Goal: Task Accomplishment & Management: Manage account settings

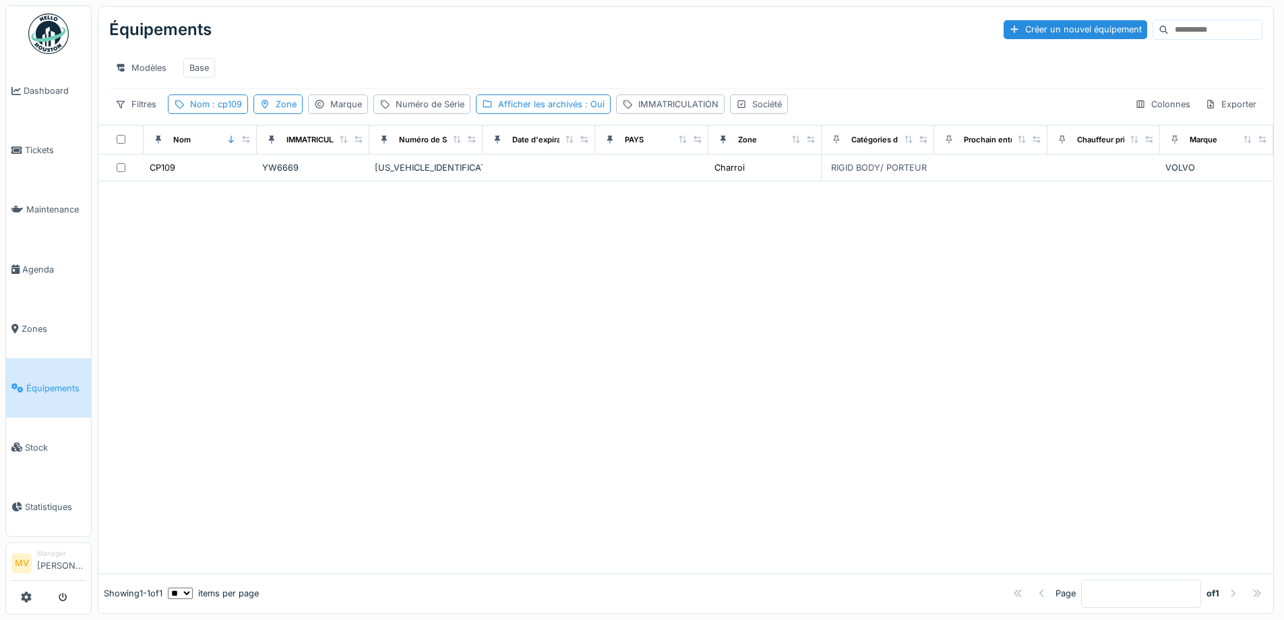
click at [223, 103] on div "Équipements Créer un nouvel équipement Modèles Base Filtres Nom : cp109 Zone Ma…" at bounding box center [685, 66] width 1175 height 118
click at [233, 109] on span ": cp109" at bounding box center [226, 104] width 32 height 10
click at [241, 183] on input "*****" at bounding box center [241, 179] width 134 height 28
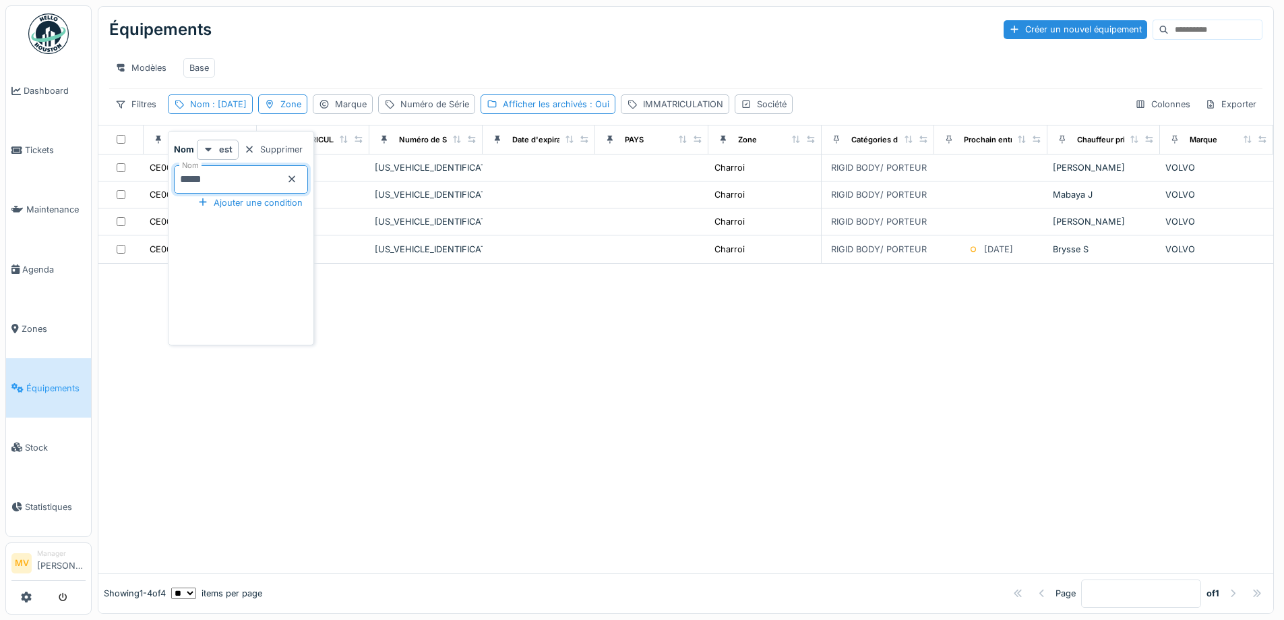
type input "*****"
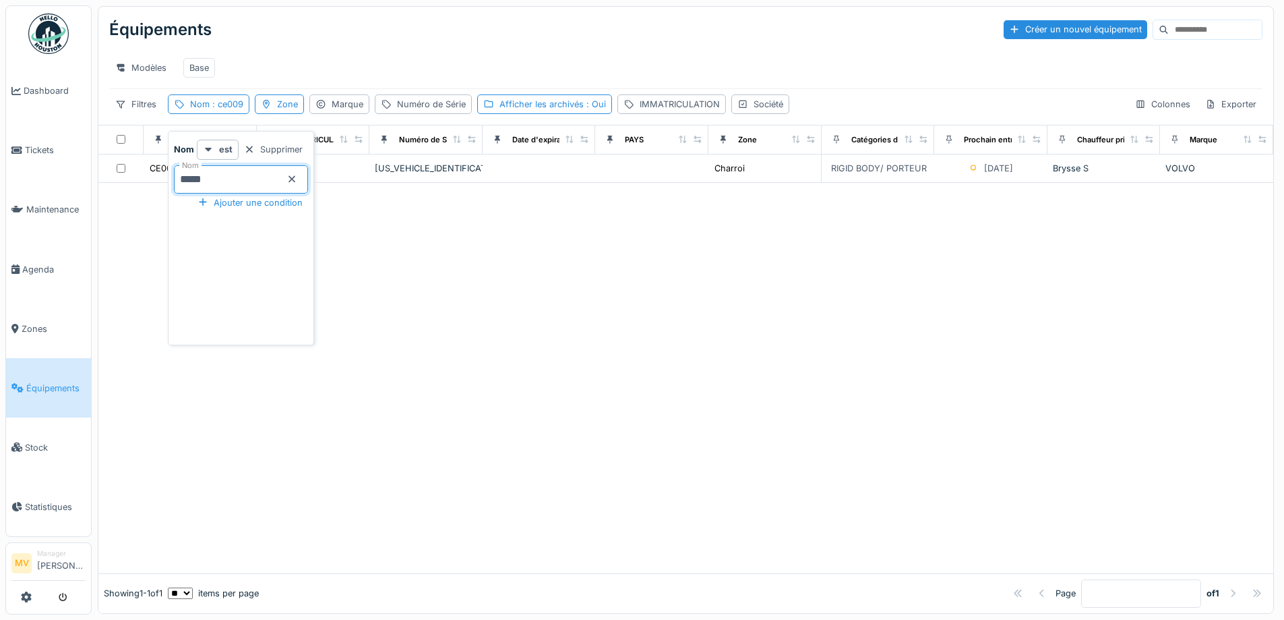
click at [437, 299] on div at bounding box center [685, 378] width 1175 height 390
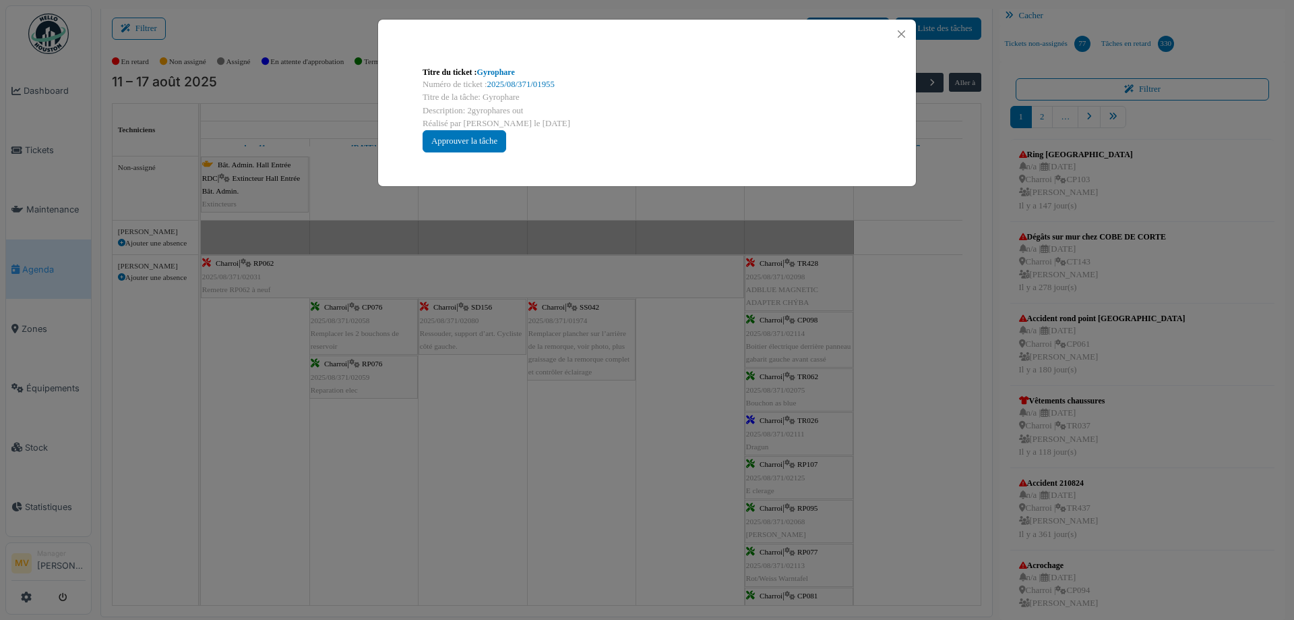
scroll to position [719, 0]
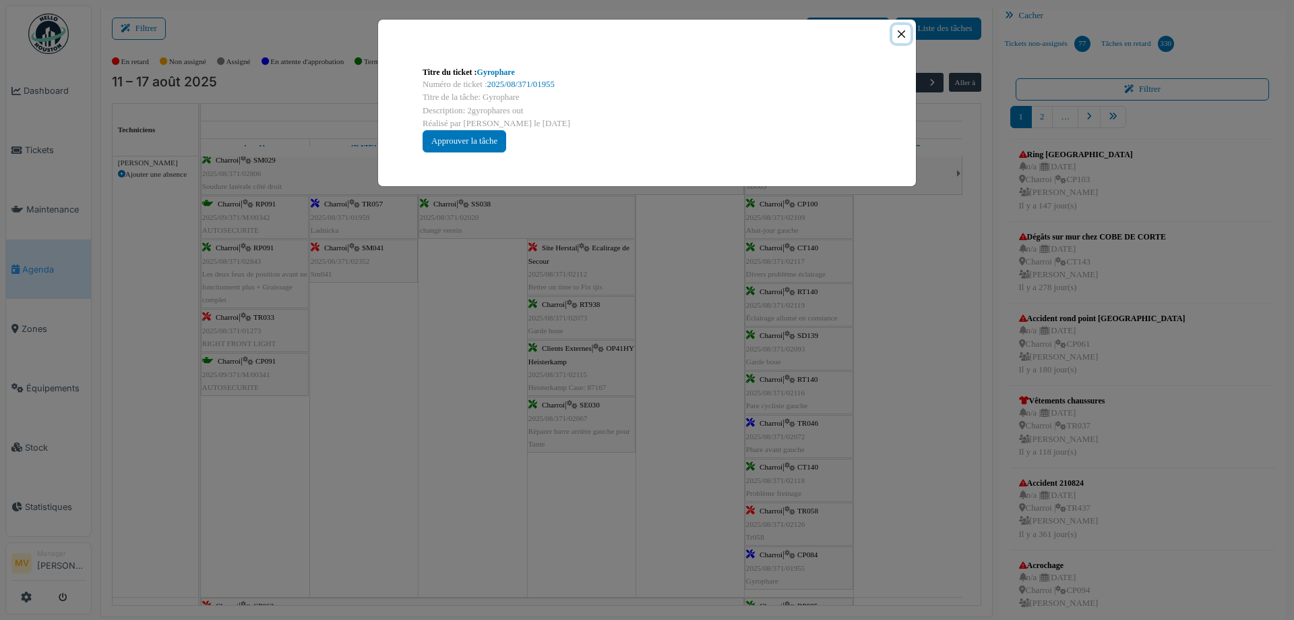
drag, startPoint x: 901, startPoint y: 30, endPoint x: 903, endPoint y: 38, distance: 7.7
click at [901, 31] on button "Close" at bounding box center [902, 34] width 18 height 18
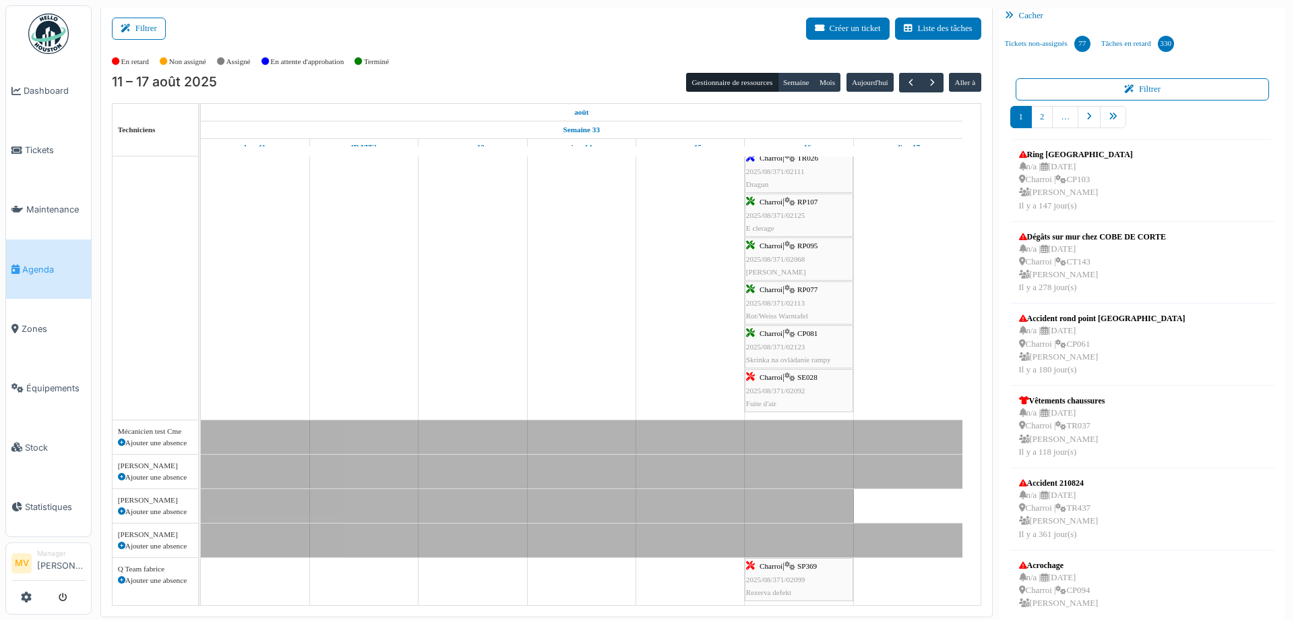
scroll to position [0, 0]
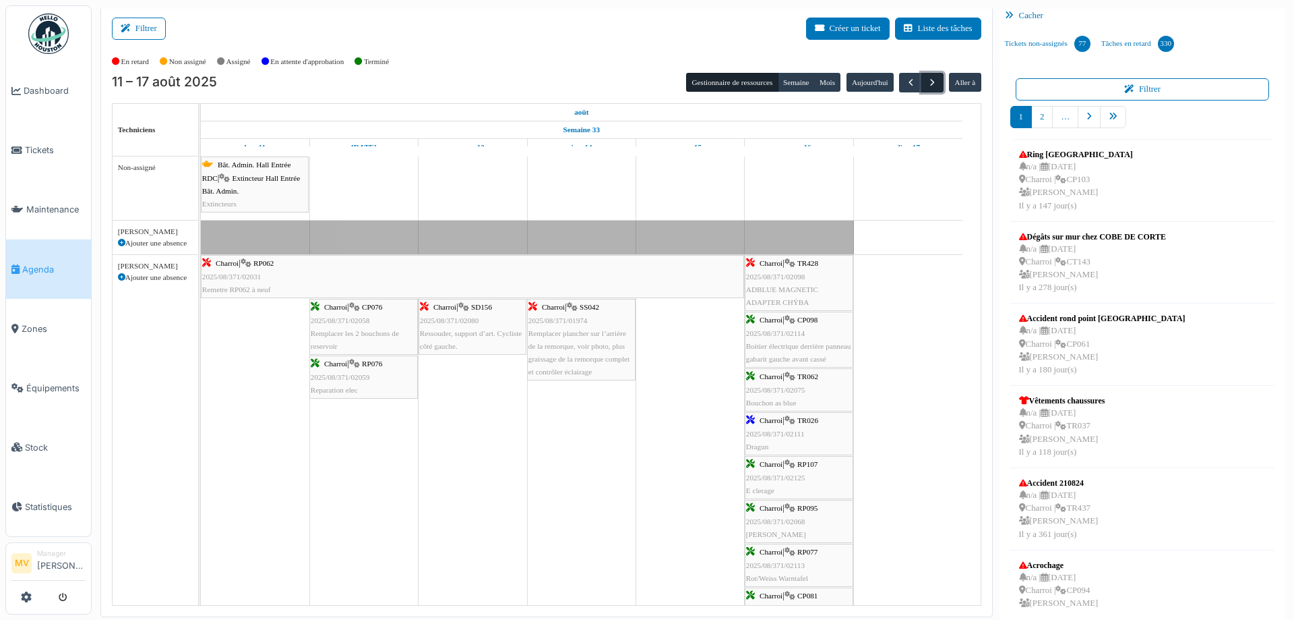
click at [931, 84] on button "button" at bounding box center [933, 83] width 22 height 20
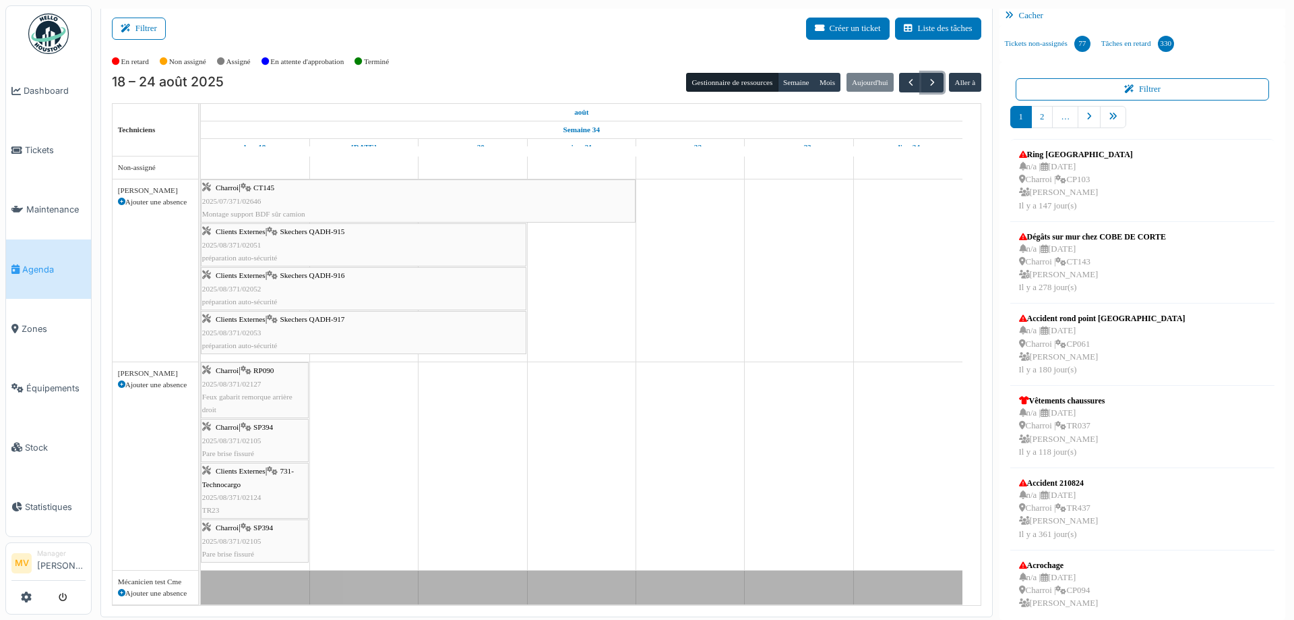
click at [313, 323] on span "Skechers QADH-917" at bounding box center [312, 319] width 65 height 8
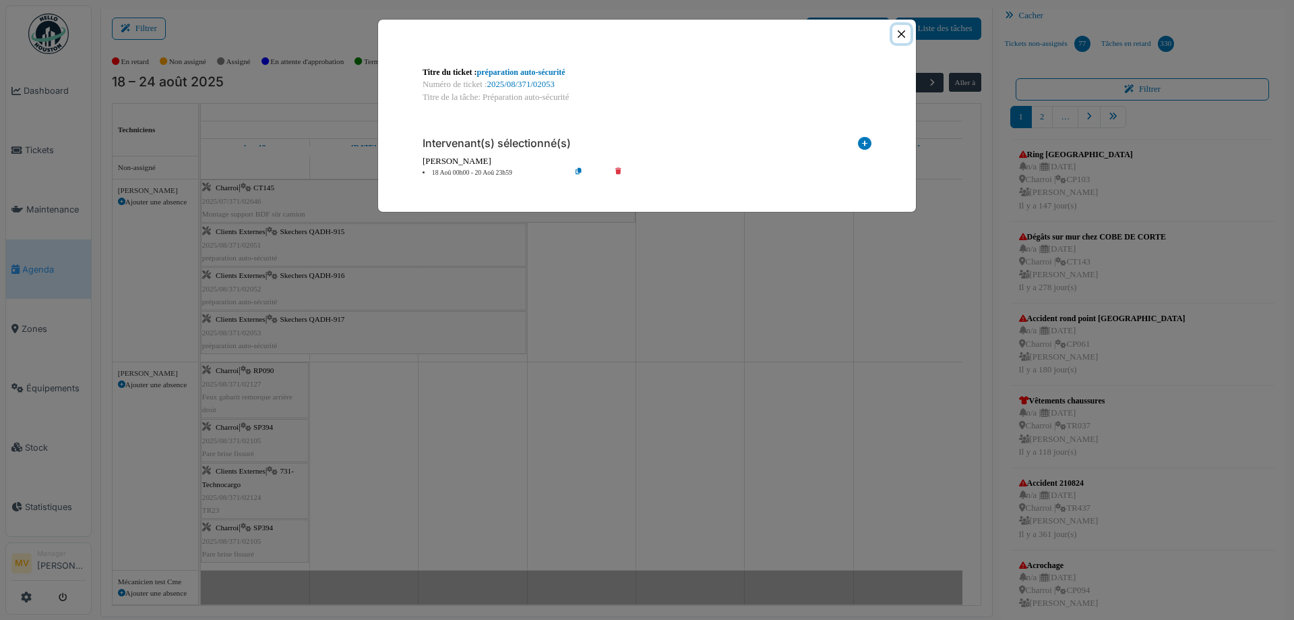
click at [901, 35] on button "Close" at bounding box center [902, 34] width 18 height 18
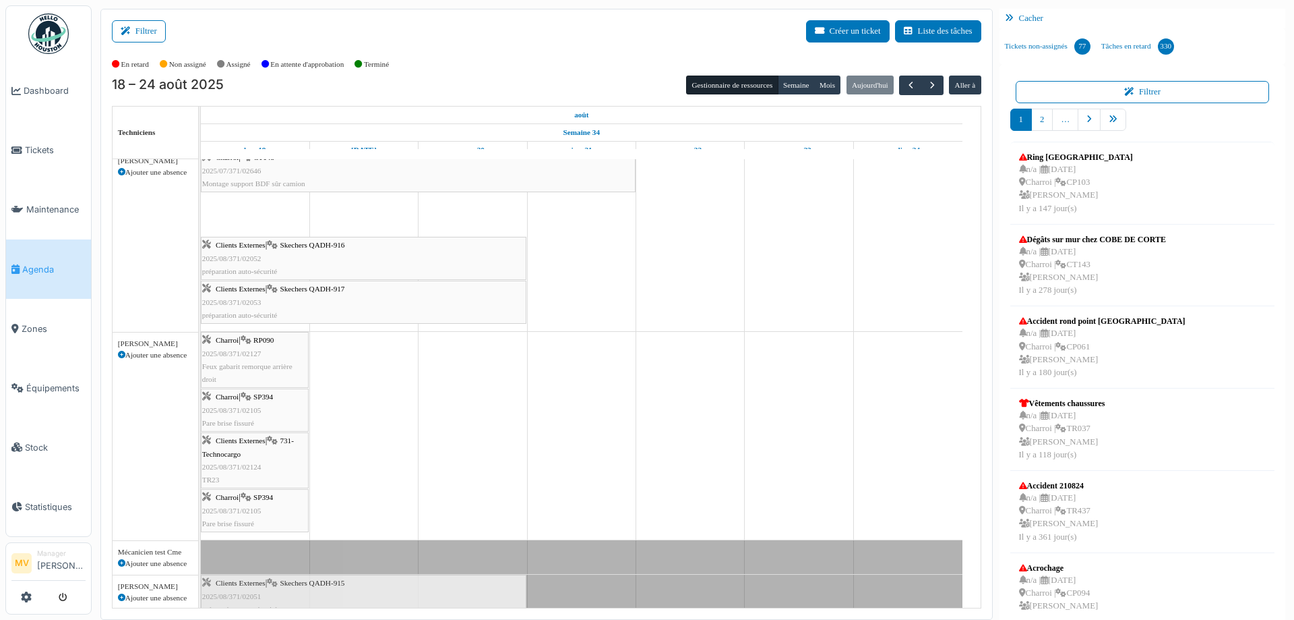
scroll to position [37, 0]
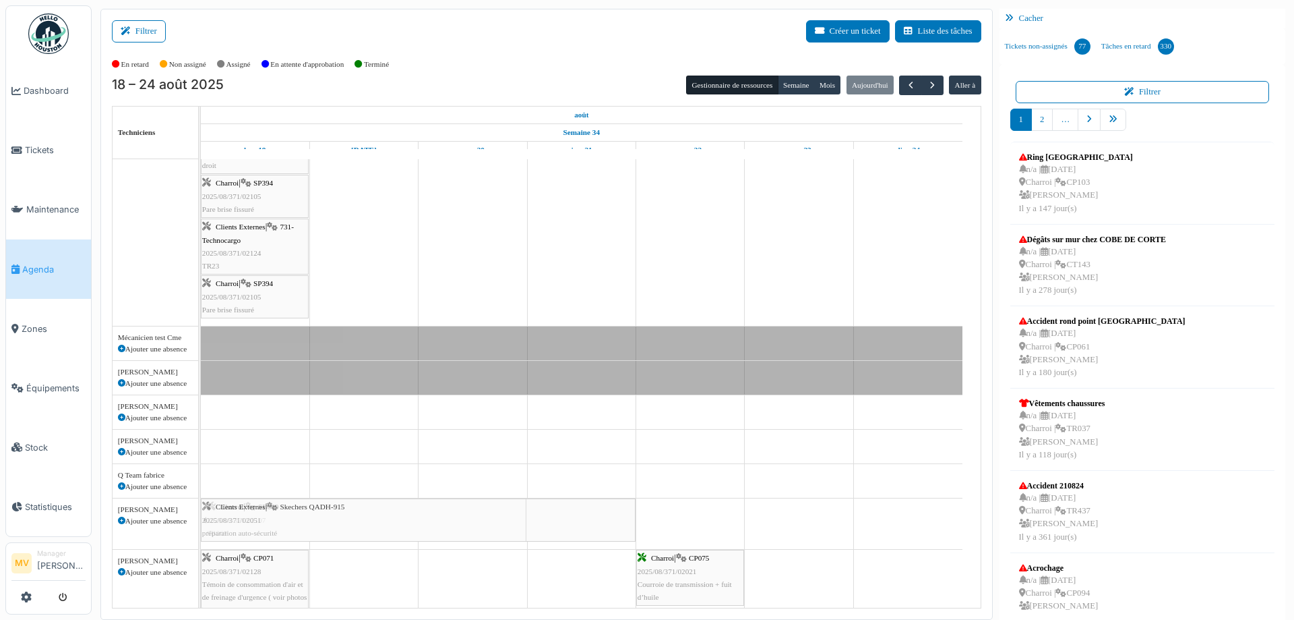
drag, startPoint x: 373, startPoint y: 239, endPoint x: 371, endPoint y: 534, distance: 294.6
click at [371, 534] on tbody "Charroi | CT145 2025/07/371/02646 Montage support BDF sûr camion Clients Extern…" at bounding box center [582, 496] width 762 height 1169
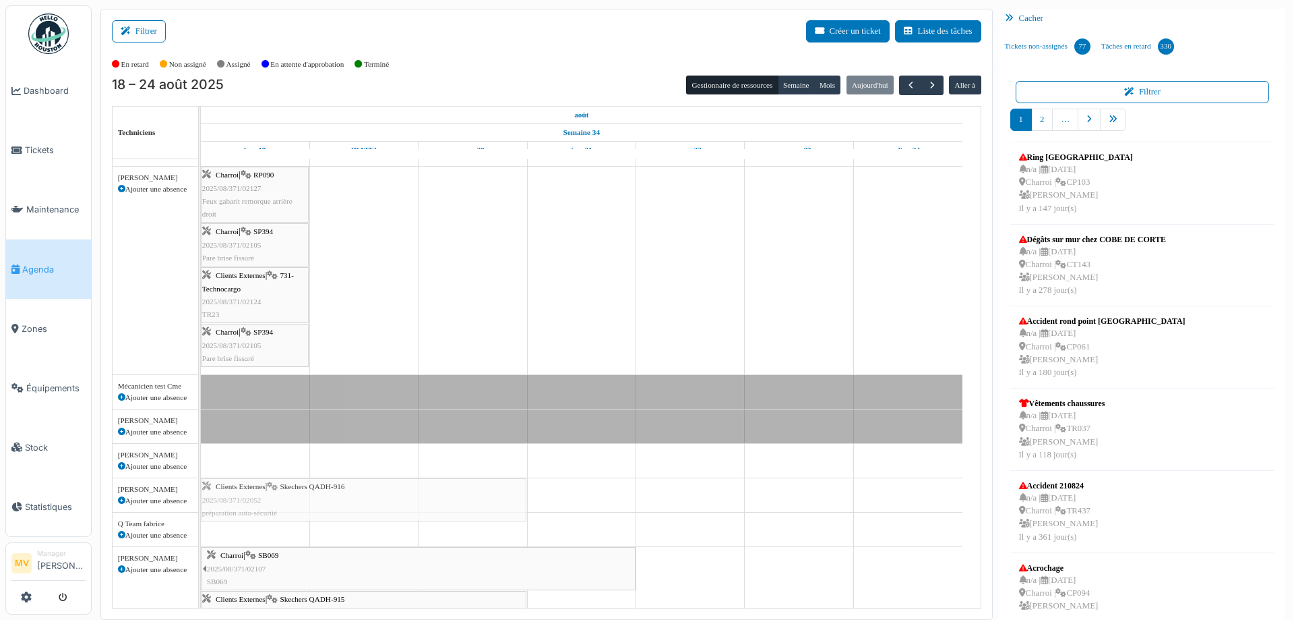
drag, startPoint x: 353, startPoint y: 253, endPoint x: 334, endPoint y: 513, distance: 260.9
click at [333, 504] on tbody "Charroi | CT145 2025/07/371/02646 Montage support BDF sûr camion Clients Extern…" at bounding box center [582, 589] width 762 height 1169
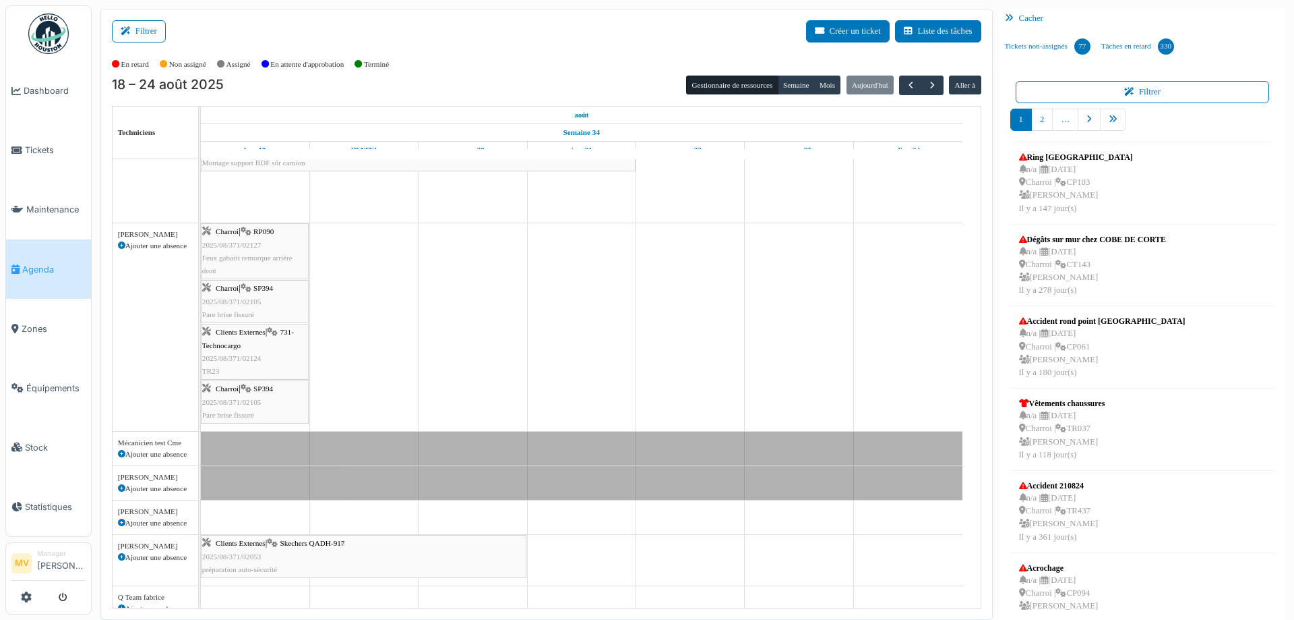
drag, startPoint x: 314, startPoint y: 235, endPoint x: 342, endPoint y: 570, distance: 335.5
drag, startPoint x: 348, startPoint y: 196, endPoint x: 435, endPoint y: 570, distance: 383.5
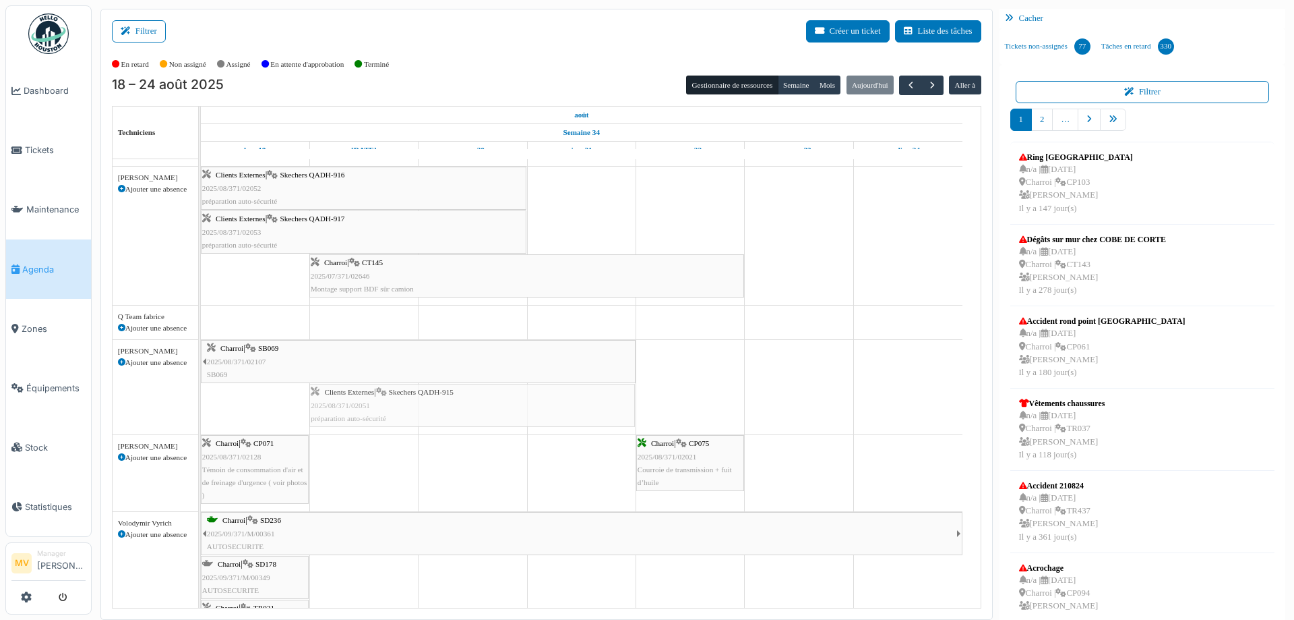
drag, startPoint x: 367, startPoint y: 407, endPoint x: 481, endPoint y: 407, distance: 113.9
click at [201, 407] on div "Charroi | SB069 2025/08/371/02107 SB069 Clients Externes | Skechers QADH-915 20…" at bounding box center [201, 387] width 0 height 94
drag, startPoint x: 584, startPoint y: 397, endPoint x: 416, endPoint y: 397, distance: 167.9
click at [201, 397] on div "Charroi | SB069 2025/08/371/02107 SB069 Clients Externes | Skechers QADH-915 20…" at bounding box center [201, 387] width 0 height 94
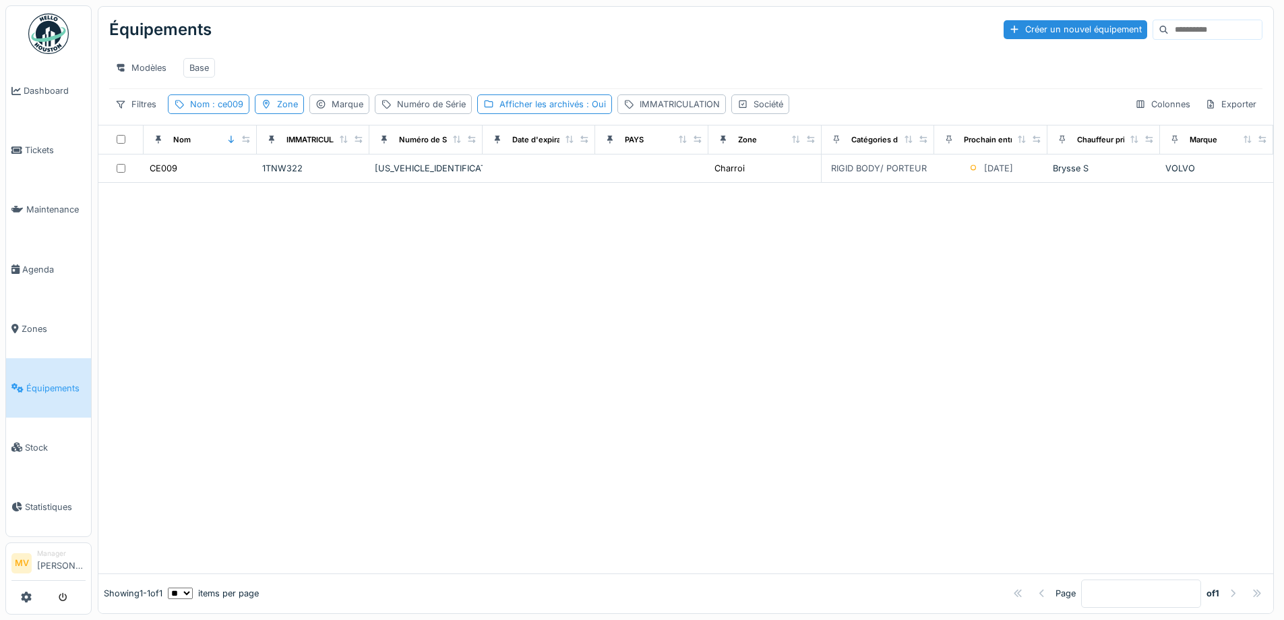
click at [225, 125] on div "Équipements Créer un nouvel équipement Modèles Base Filtres Nom : ce009 Zone Ma…" at bounding box center [685, 66] width 1175 height 118
click at [224, 109] on span ": ce009" at bounding box center [227, 104] width 34 height 10
click at [233, 183] on input "*****" at bounding box center [241, 179] width 134 height 28
type input "*"
type input "*****"
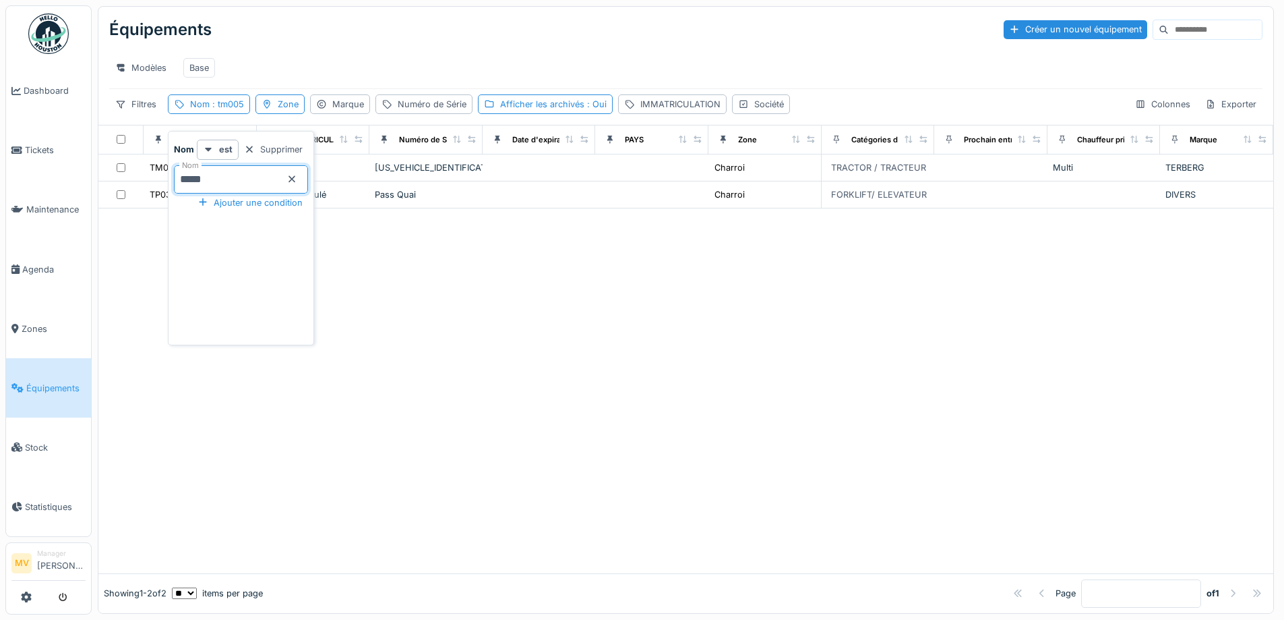
click at [587, 328] on div at bounding box center [685, 390] width 1175 height 365
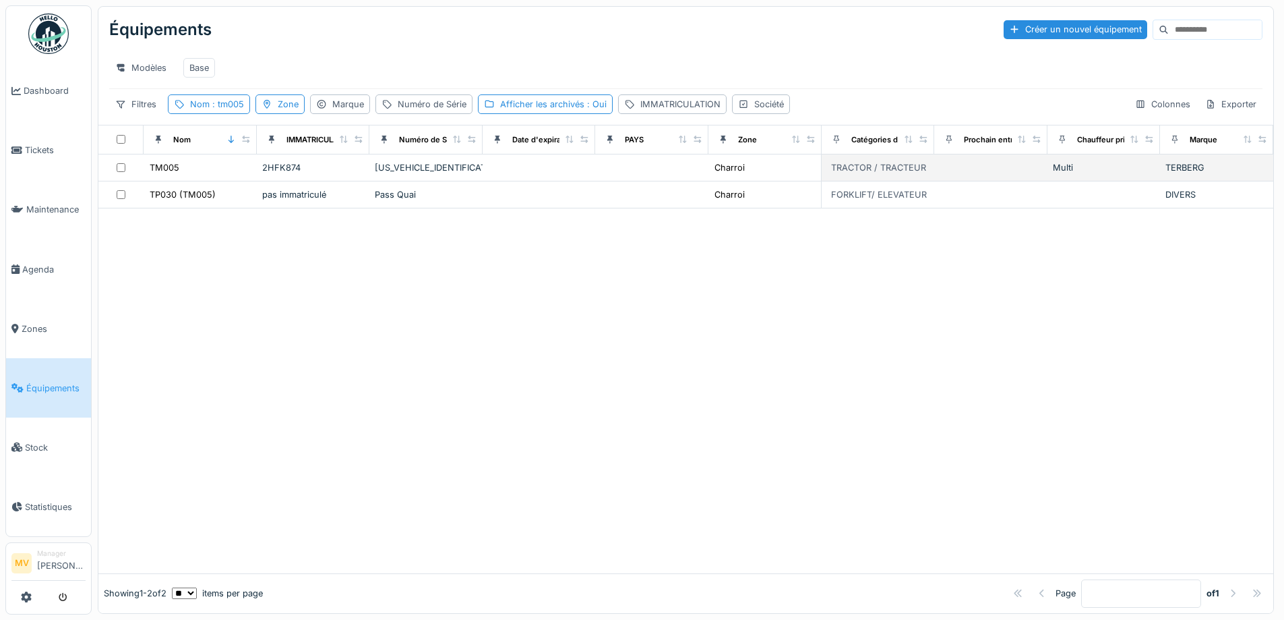
click at [457, 173] on div "XLWYT2235RA737283" at bounding box center [426, 167] width 102 height 13
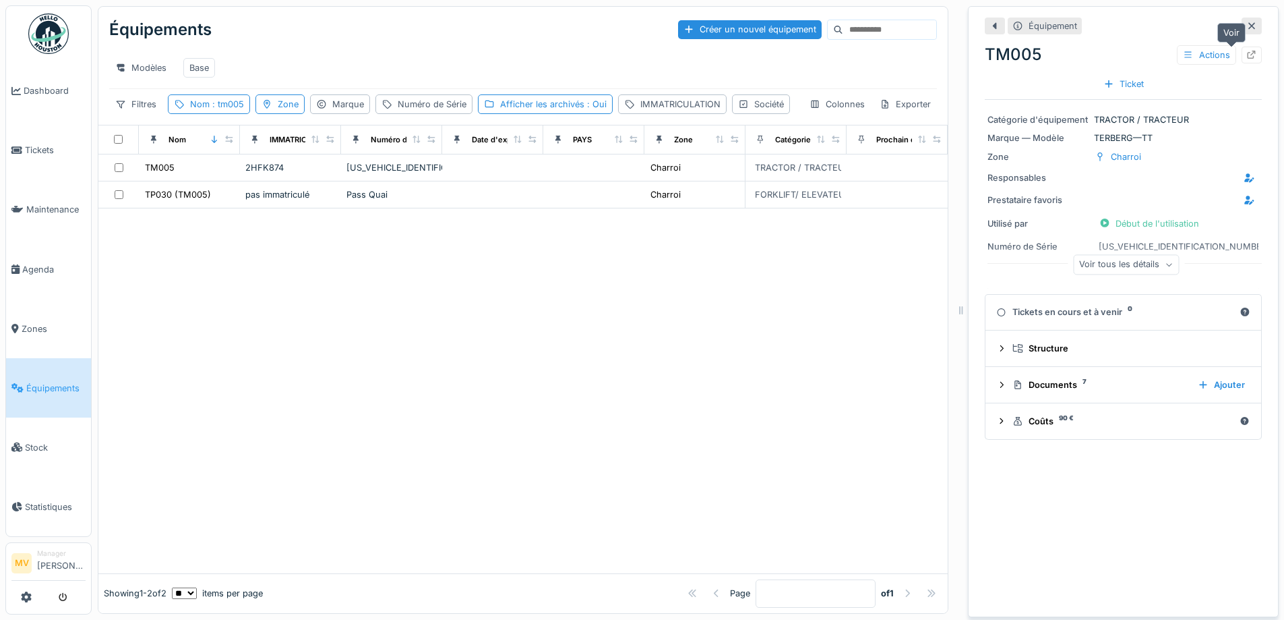
click at [1248, 53] on icon at bounding box center [1252, 55] width 9 height 9
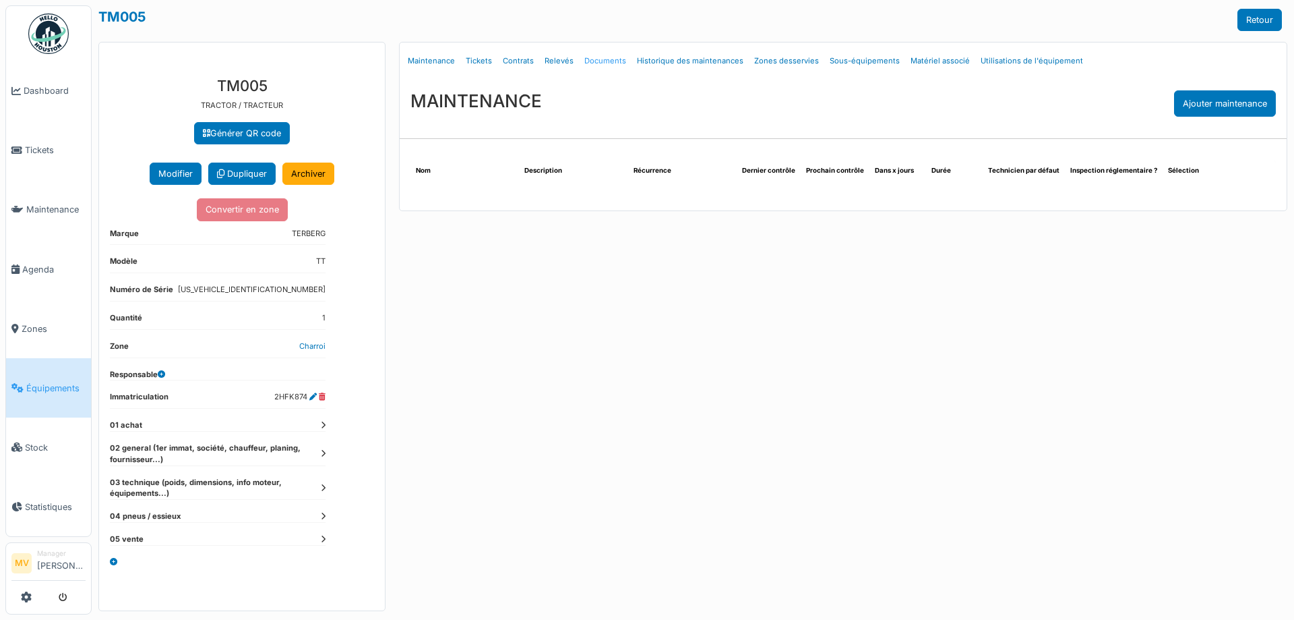
click at [616, 65] on link "Documents" at bounding box center [605, 61] width 53 height 32
select select "***"
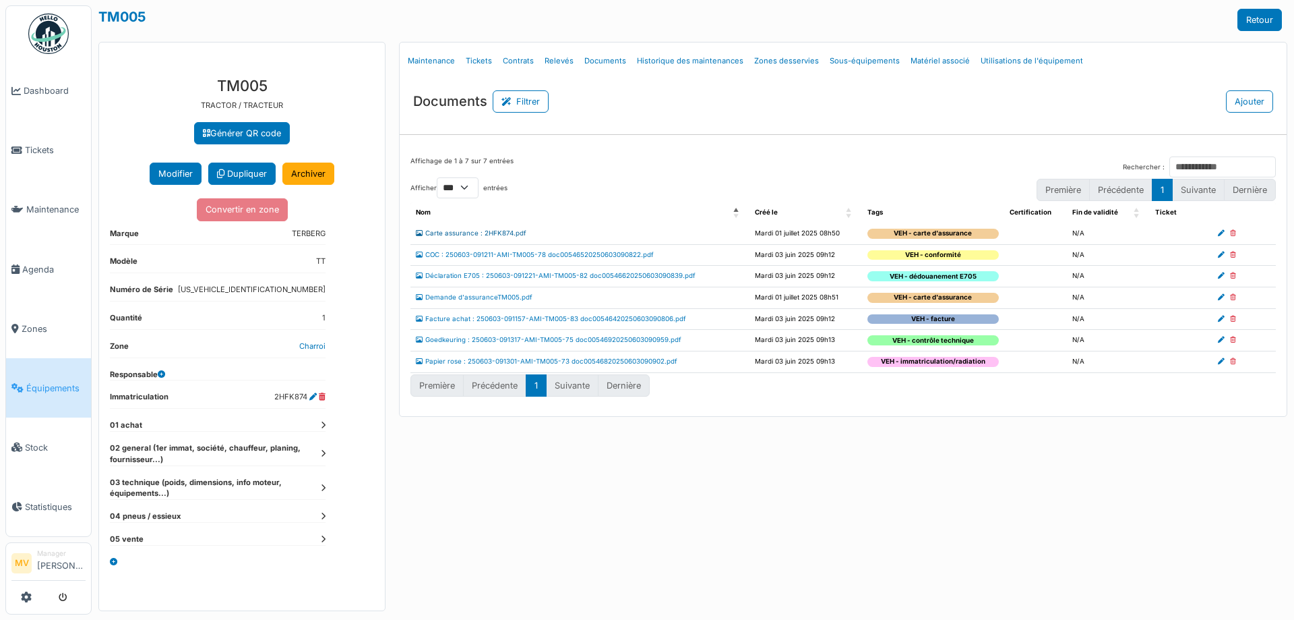
click at [516, 233] on link "Carte assurance : 2HFK874.pdf" at bounding box center [471, 232] width 111 height 7
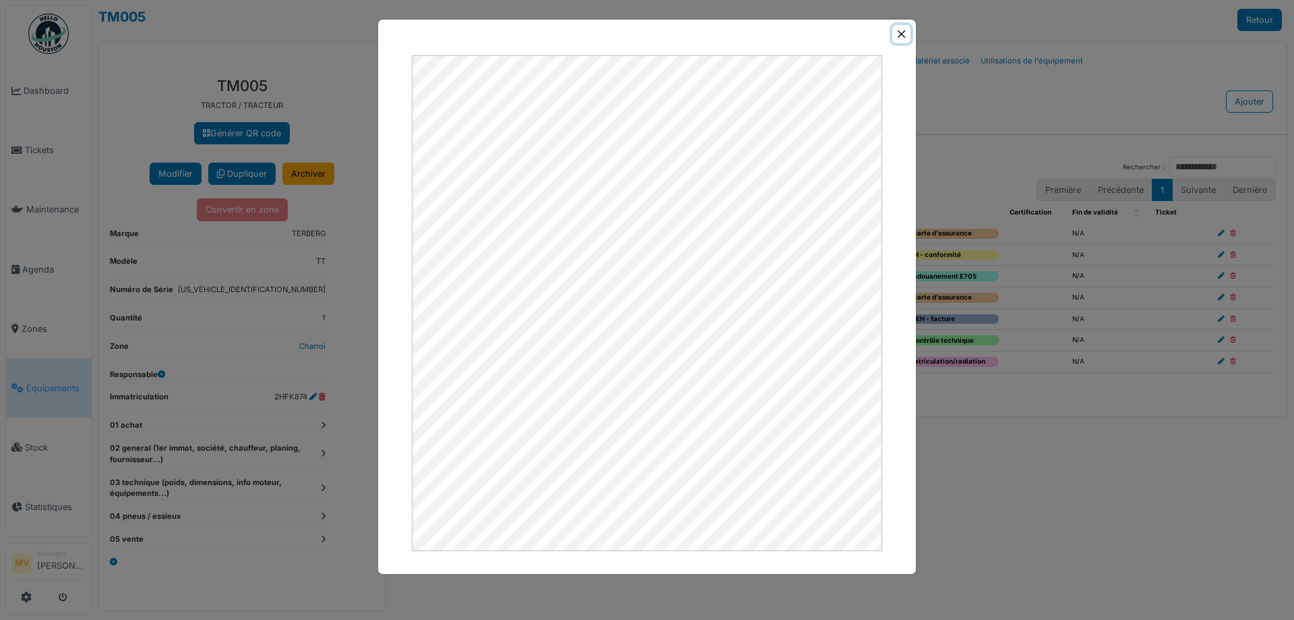
click at [899, 38] on button "Close" at bounding box center [902, 34] width 18 height 18
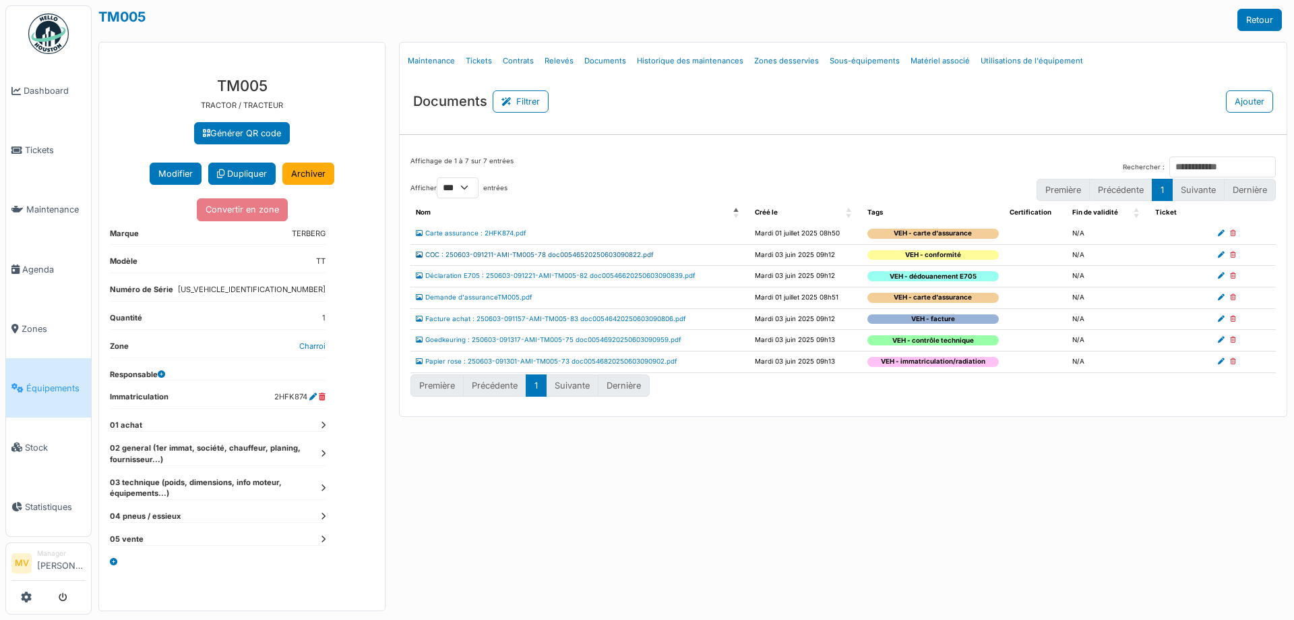
click at [590, 253] on link "COC : 250603-091211-AMI-TM005-78 doc00546520250603090822.pdf" at bounding box center [535, 254] width 238 height 7
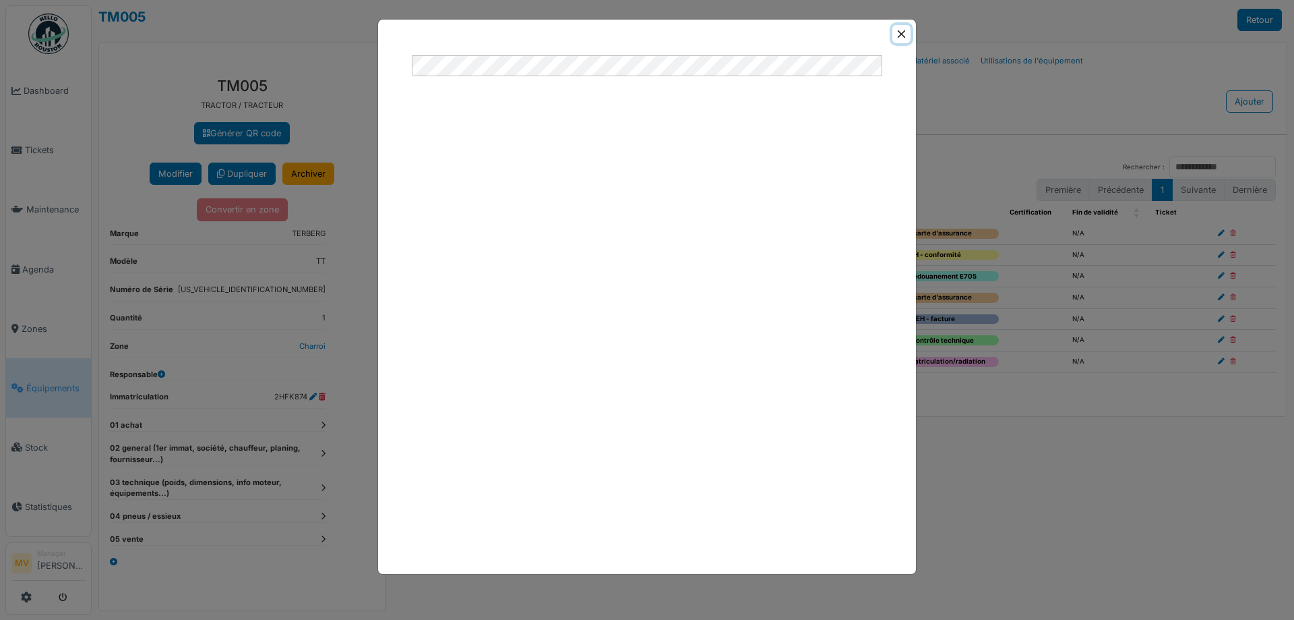
click at [897, 34] on button "Close" at bounding box center [902, 34] width 18 height 18
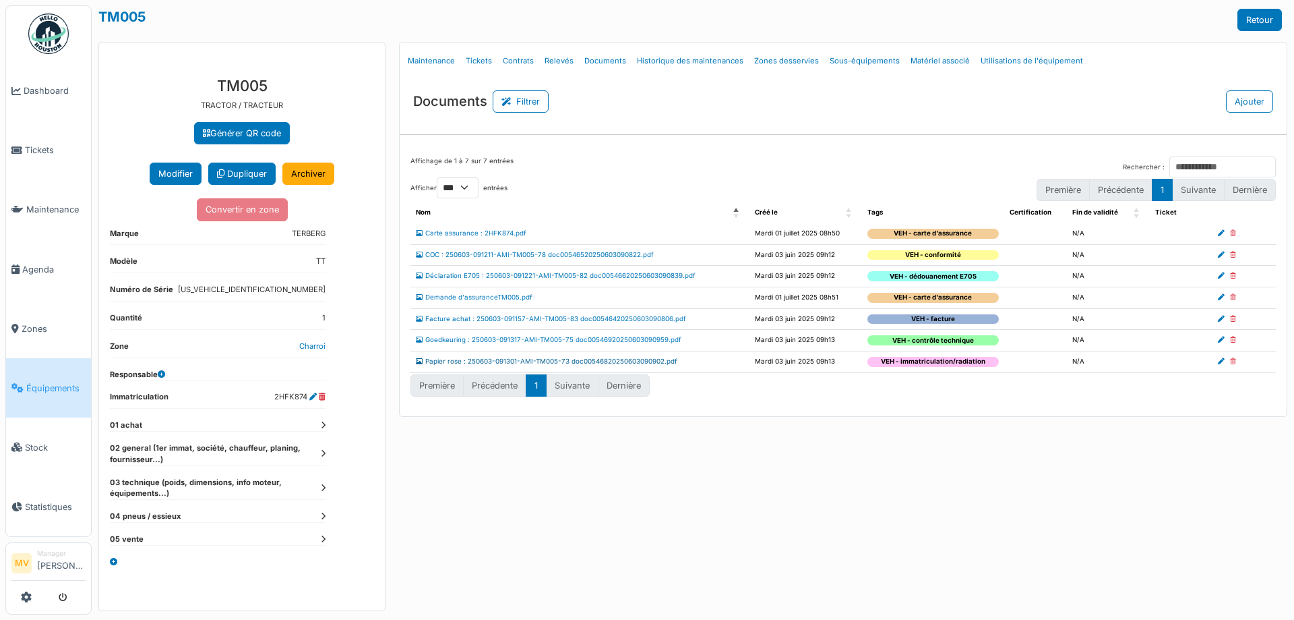
click at [626, 361] on link "Papier rose : 250603-091301-AMI-TM005-73 doc00546820250603090902.pdf" at bounding box center [547, 360] width 262 height 7
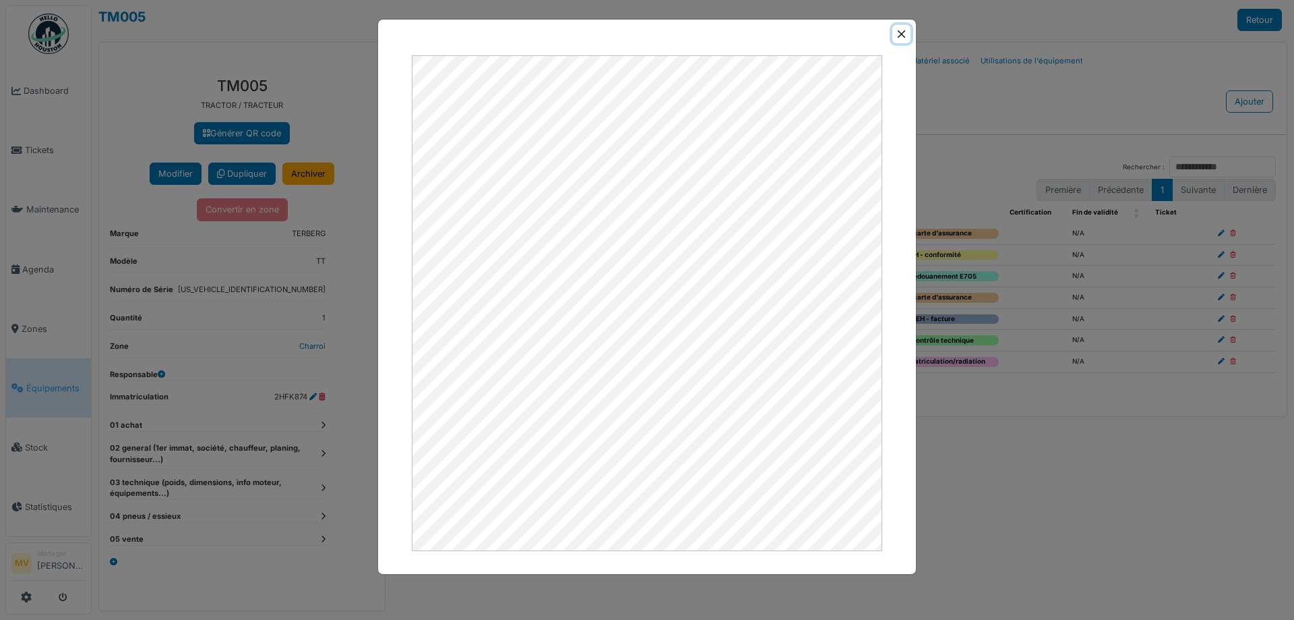
click at [901, 34] on button "Close" at bounding box center [902, 34] width 18 height 18
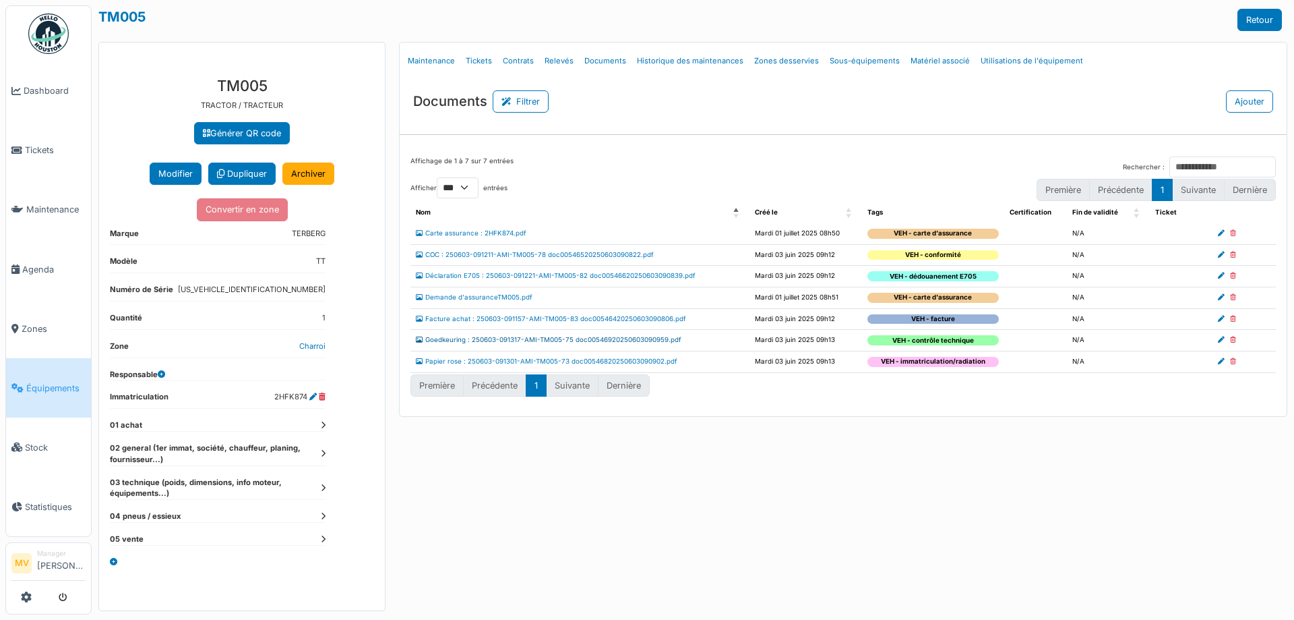
click at [606, 339] on link "Goedkeuring : 250603-091317-AMI-TM005-75 doc00546920250603090959.pdf" at bounding box center [549, 339] width 266 height 7
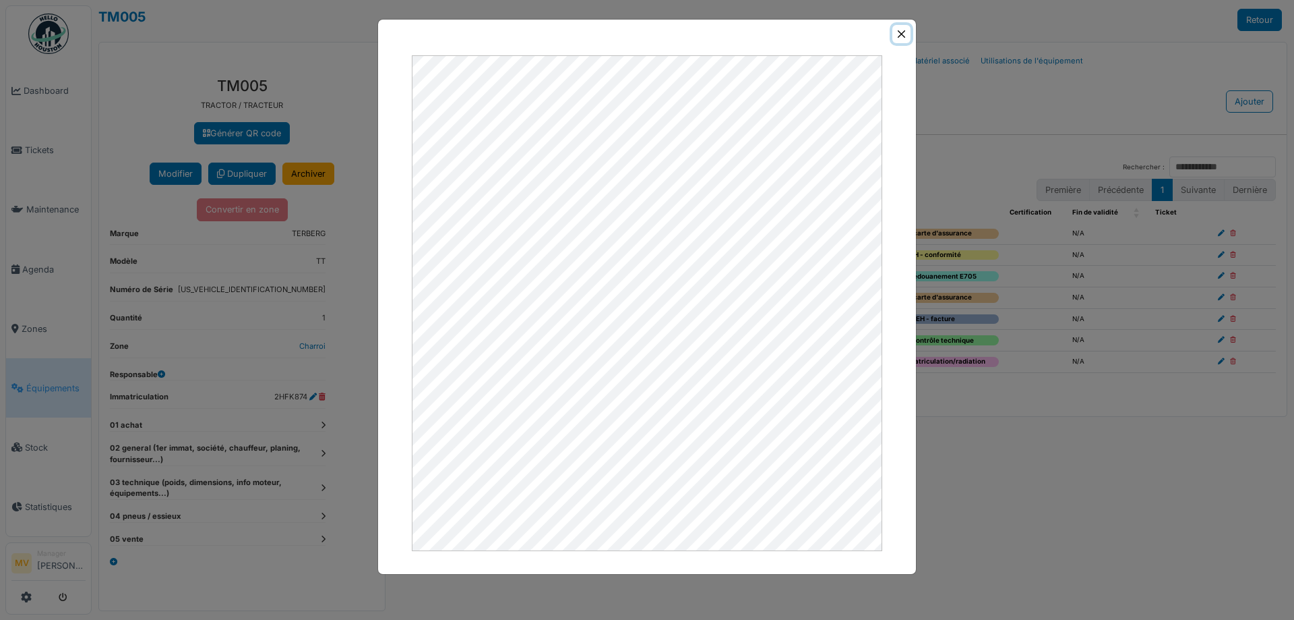
drag, startPoint x: 898, startPoint y: 34, endPoint x: 876, endPoint y: 35, distance: 21.6
click at [898, 34] on button "Close" at bounding box center [902, 34] width 18 height 18
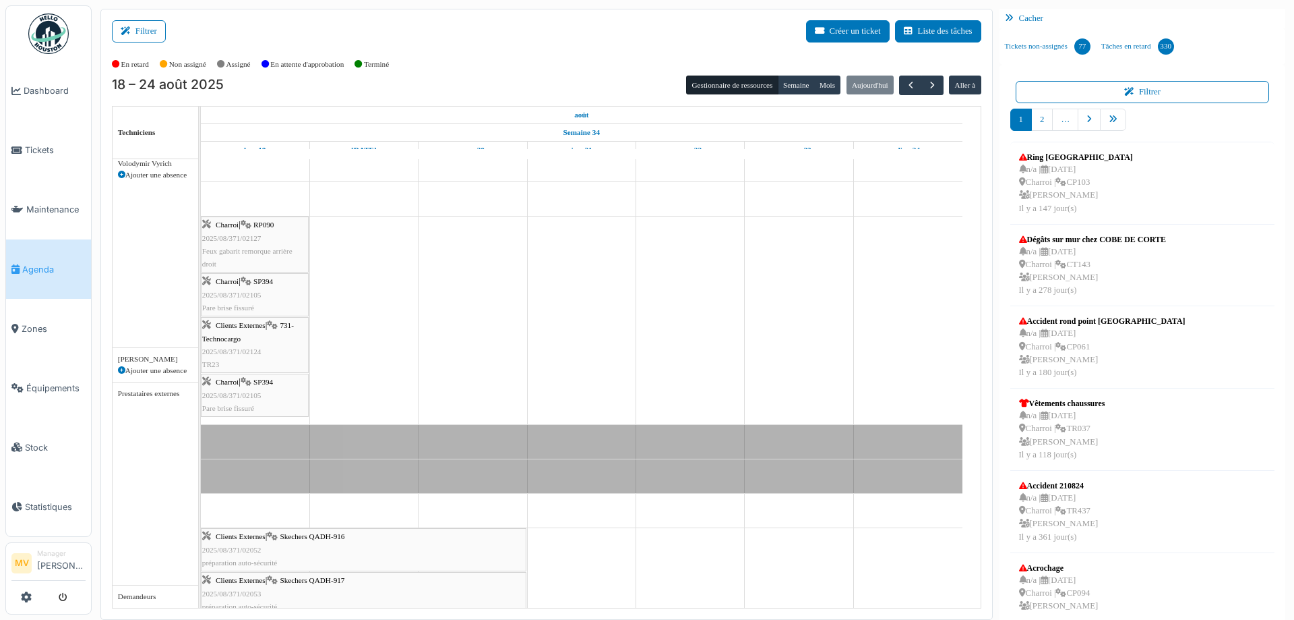
scroll to position [721, 0]
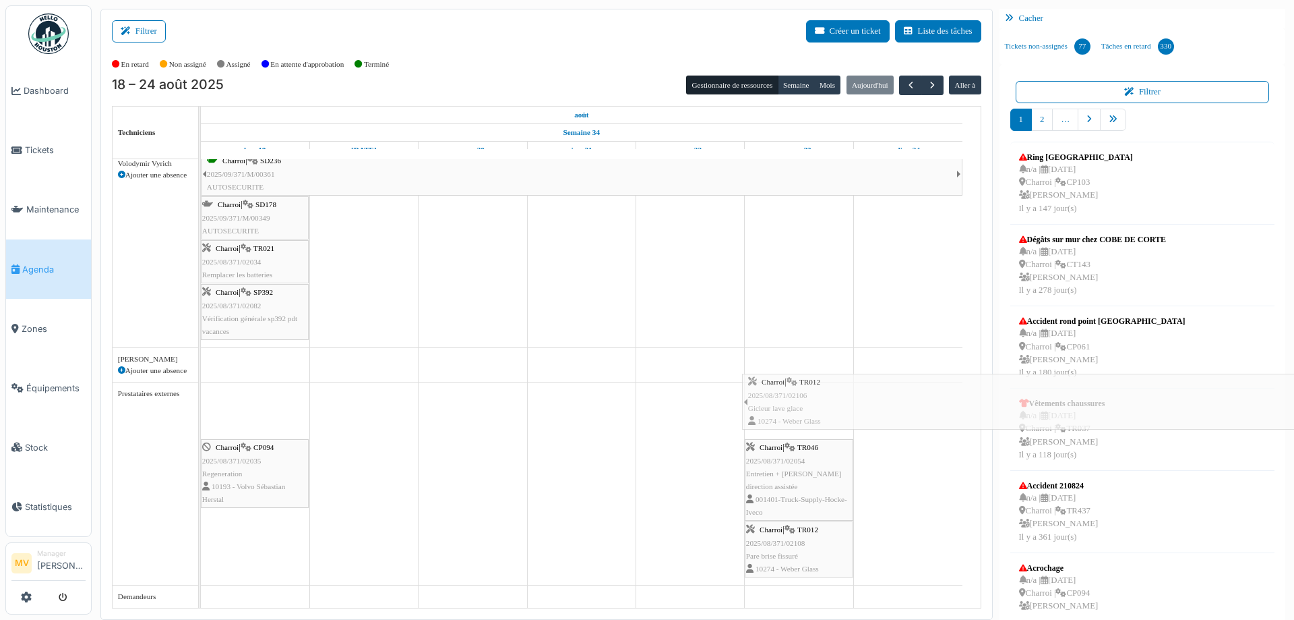
drag, startPoint x: 250, startPoint y: 402, endPoint x: 791, endPoint y: 394, distance: 541.4
click at [791, 394] on div "Charroi | RP090 2025/08/371/02127 Feux gabarit remorque arrière droit [GEOGRAPH…" at bounding box center [591, 22] width 780 height 1169
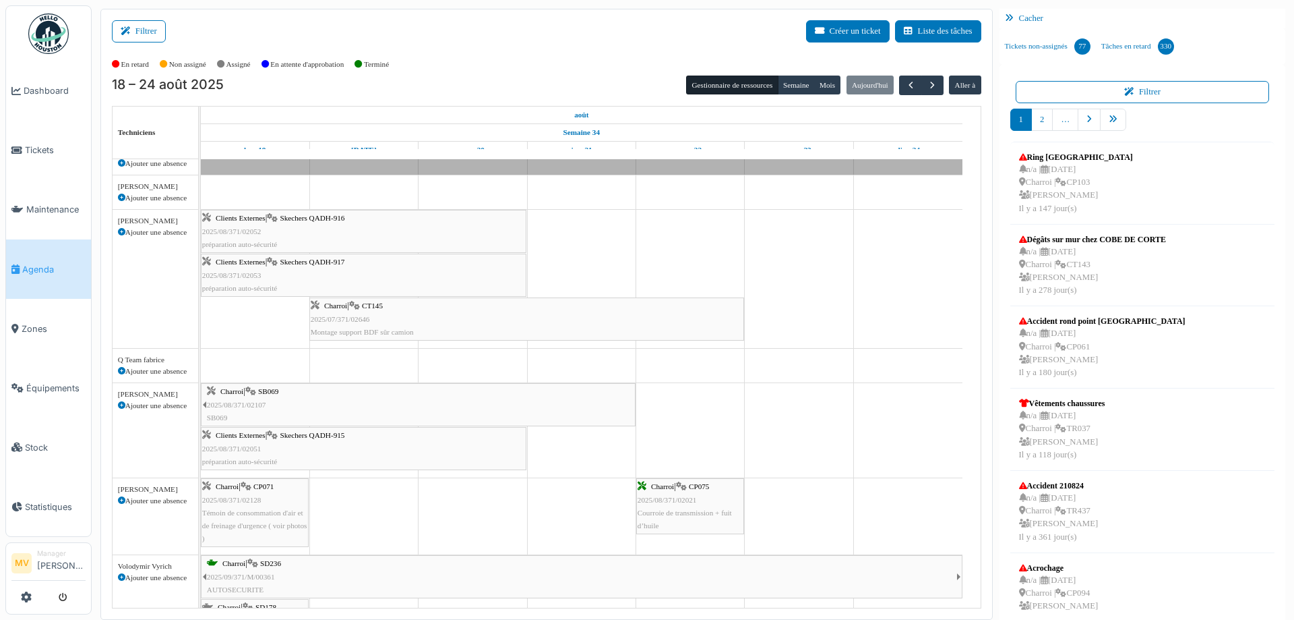
scroll to position [296, 0]
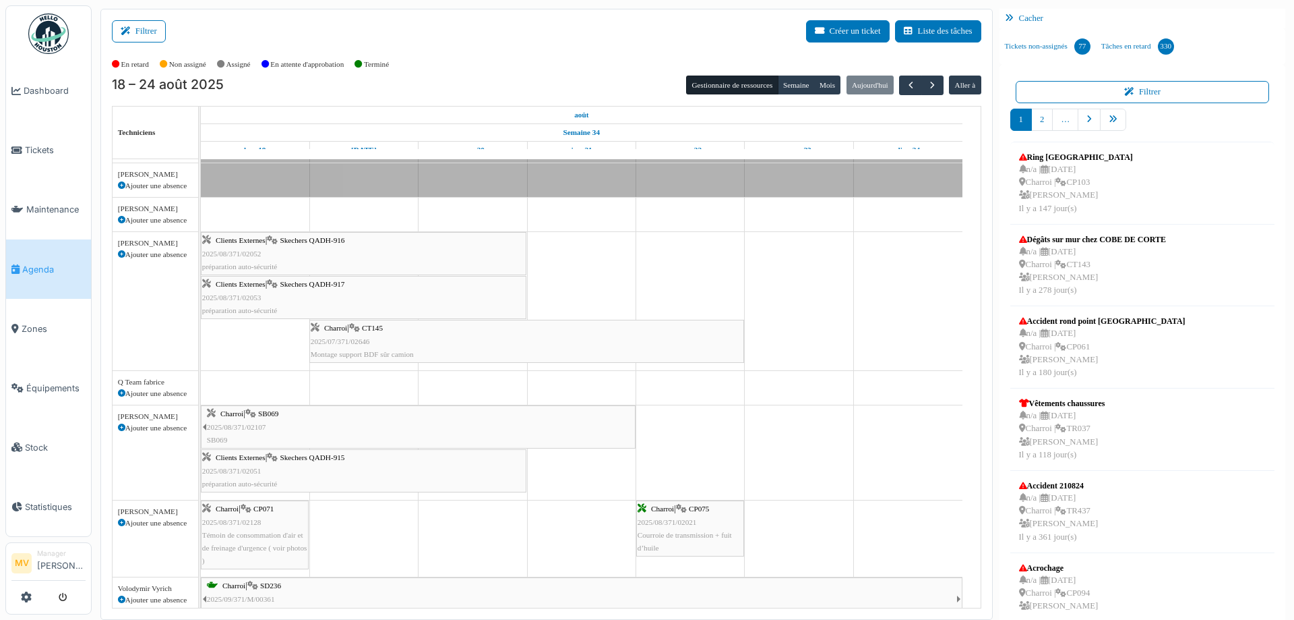
click at [334, 261] on div "Clients Externes | Skechers QADH-916 2025/08/371/02052 préparation auto-sécurité" at bounding box center [363, 253] width 323 height 39
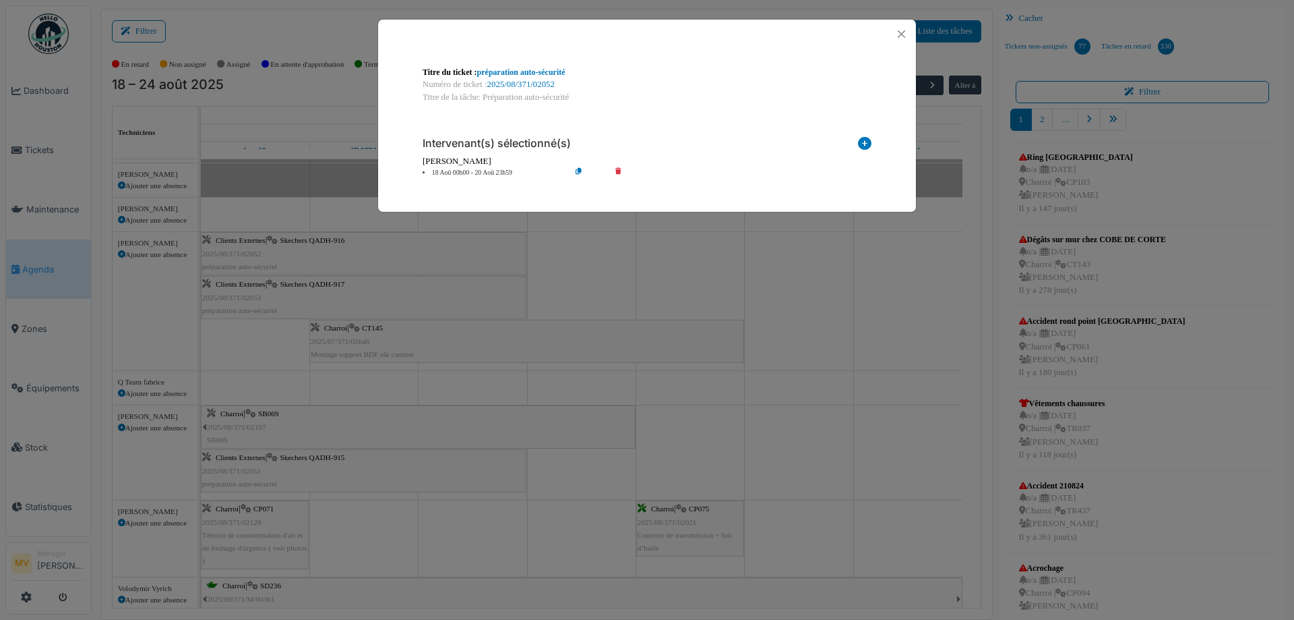
click at [620, 171] on icon at bounding box center [628, 173] width 38 height 10
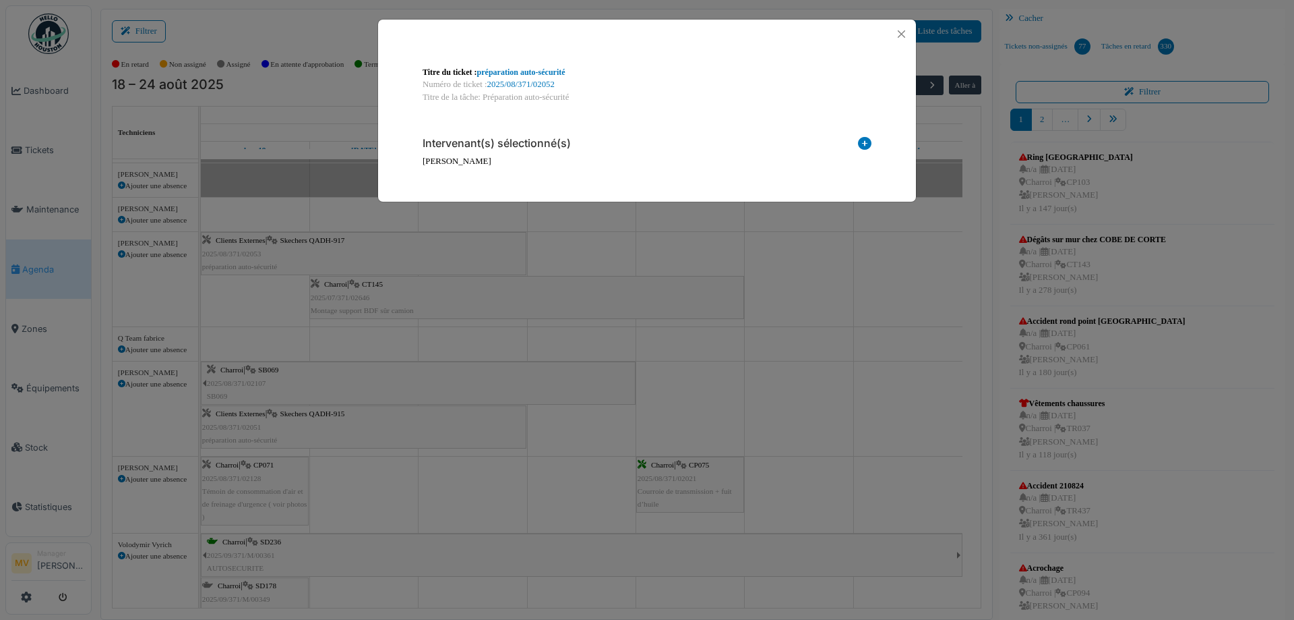
click at [392, 421] on div "Titre du ticket : préparation auto-sécurité Numéro de ticket : 2025/08/371/0205…" at bounding box center [647, 310] width 1294 height 620
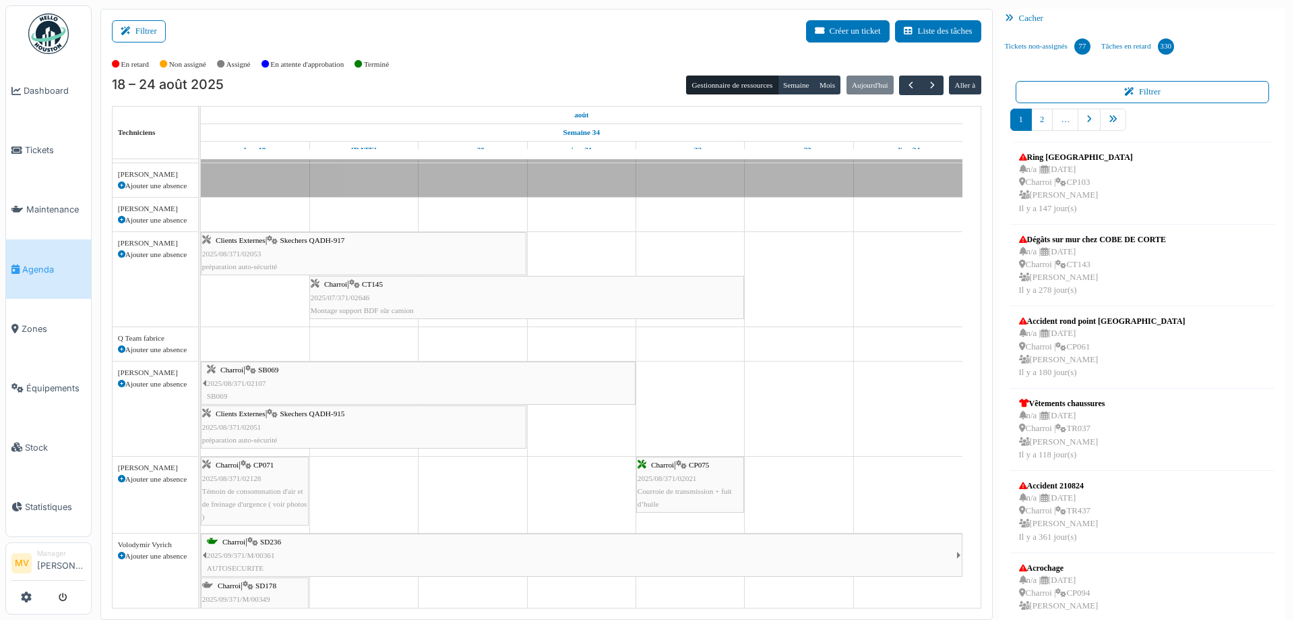
click at [391, 256] on div "Clients Externes | Skechers QADH-917 2025/08/371/02053 préparation auto-sécurité" at bounding box center [363, 253] width 323 height 39
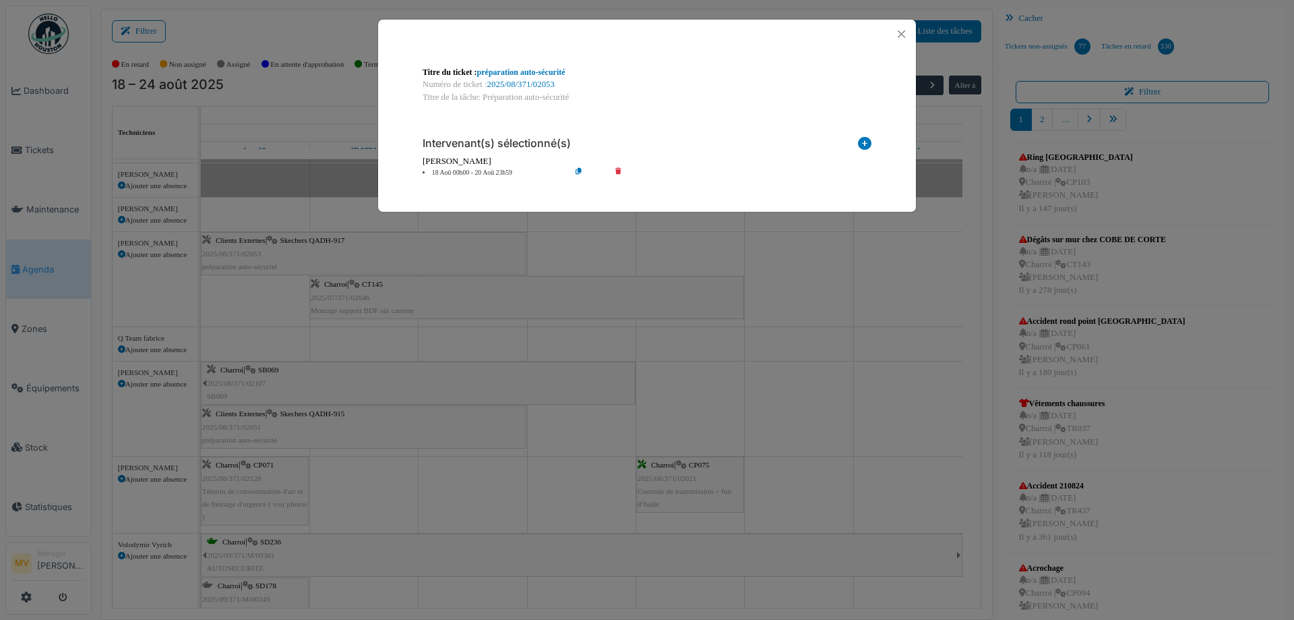
click at [618, 173] on icon at bounding box center [628, 173] width 38 height 10
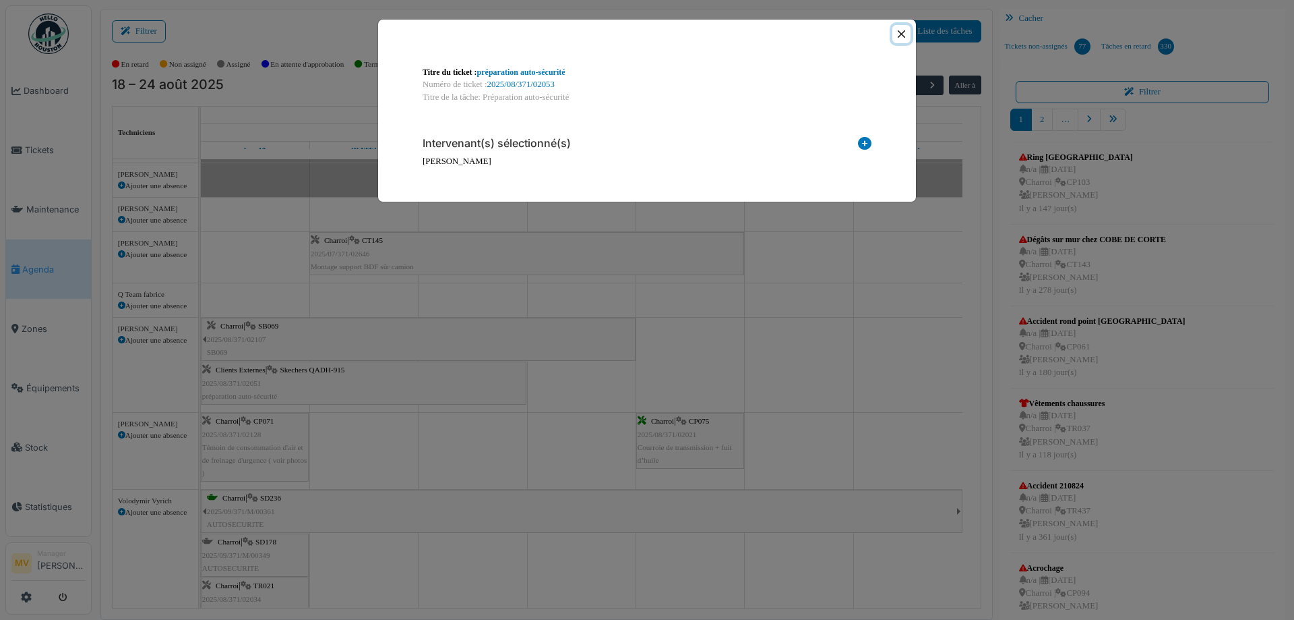
click at [903, 33] on button "Close" at bounding box center [902, 34] width 18 height 18
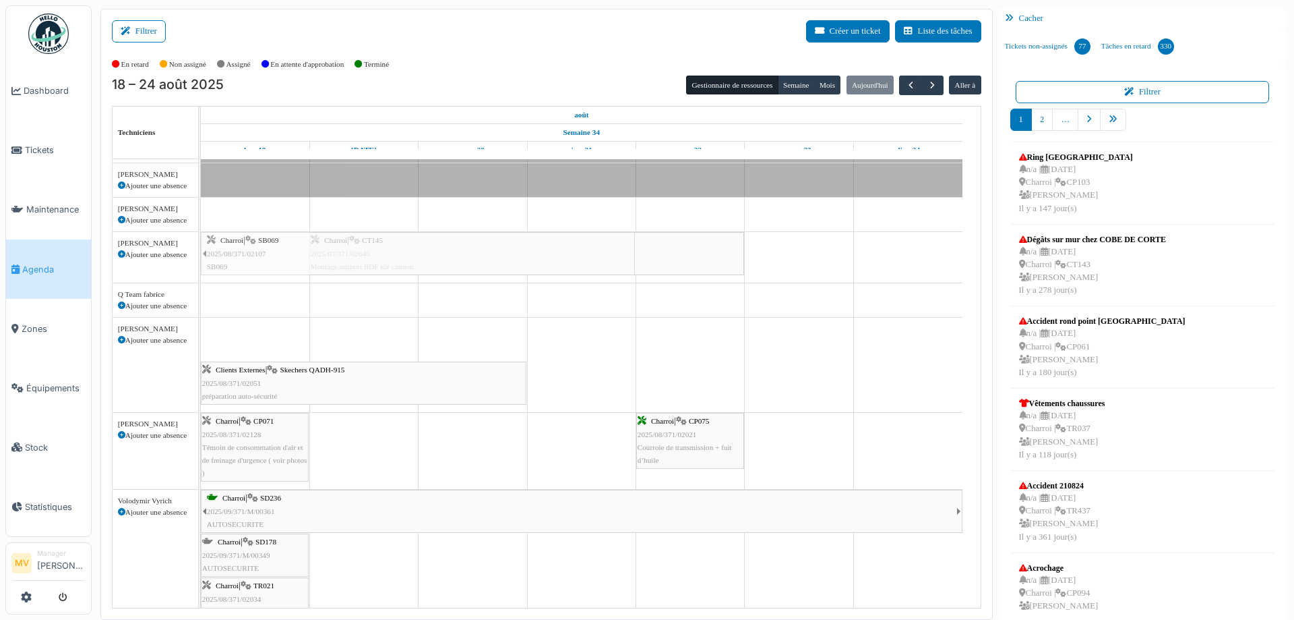
drag, startPoint x: 349, startPoint y: 340, endPoint x: 330, endPoint y: 238, distance: 104.1
click at [330, 238] on tbody "Charroi | RP090 2025/08/371/02127 Feux gabarit remorque arrière droit Charroi |…" at bounding box center [582, 403] width 762 height 1081
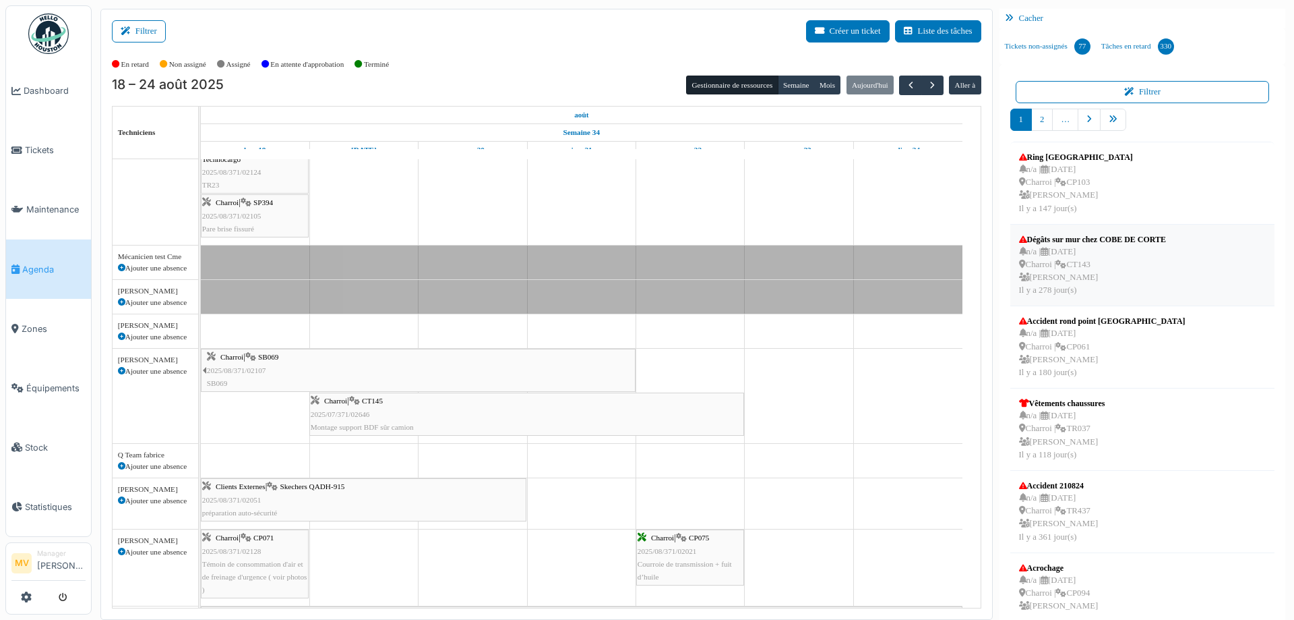
scroll to position [184, 0]
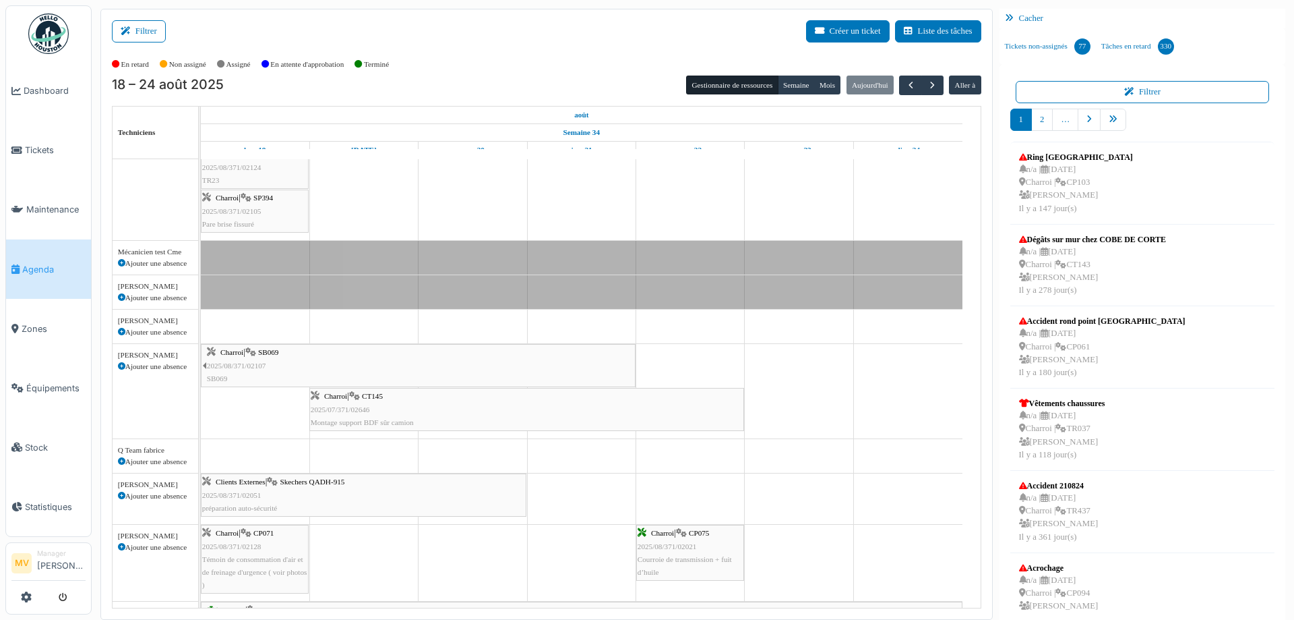
click at [411, 359] on div "Charroi | SB069 2025/08/371/02107 SB069" at bounding box center [420, 365] width 427 height 39
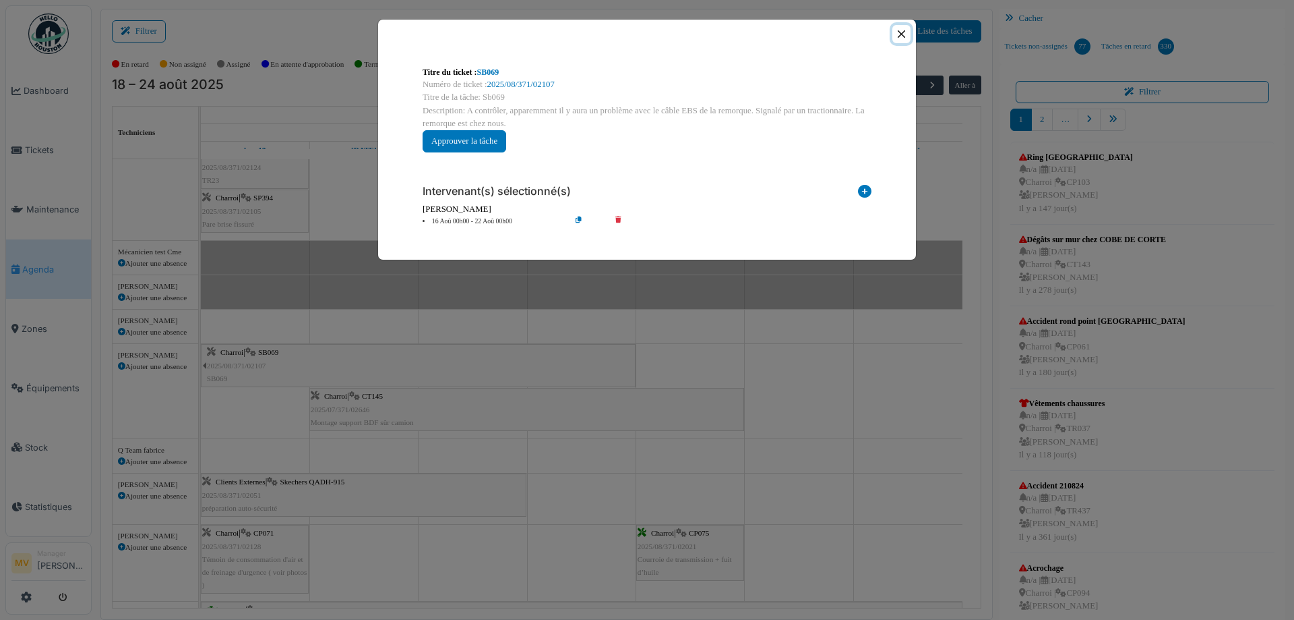
click at [907, 36] on button "Close" at bounding box center [902, 34] width 18 height 18
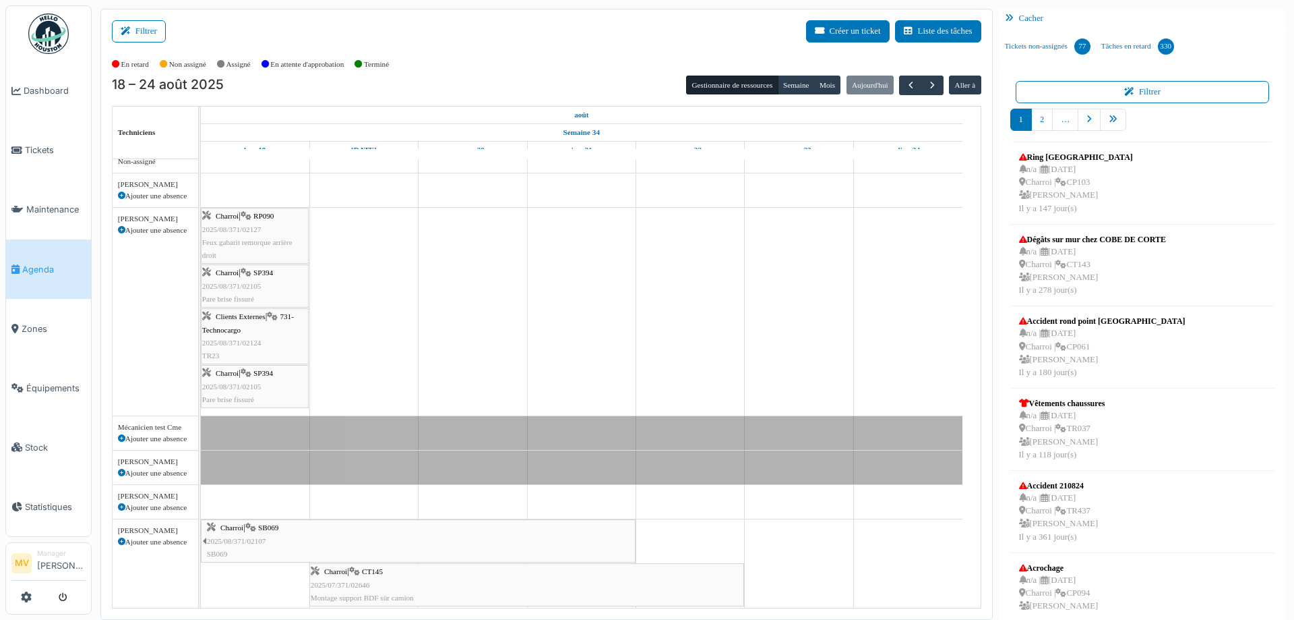
scroll to position [0, 0]
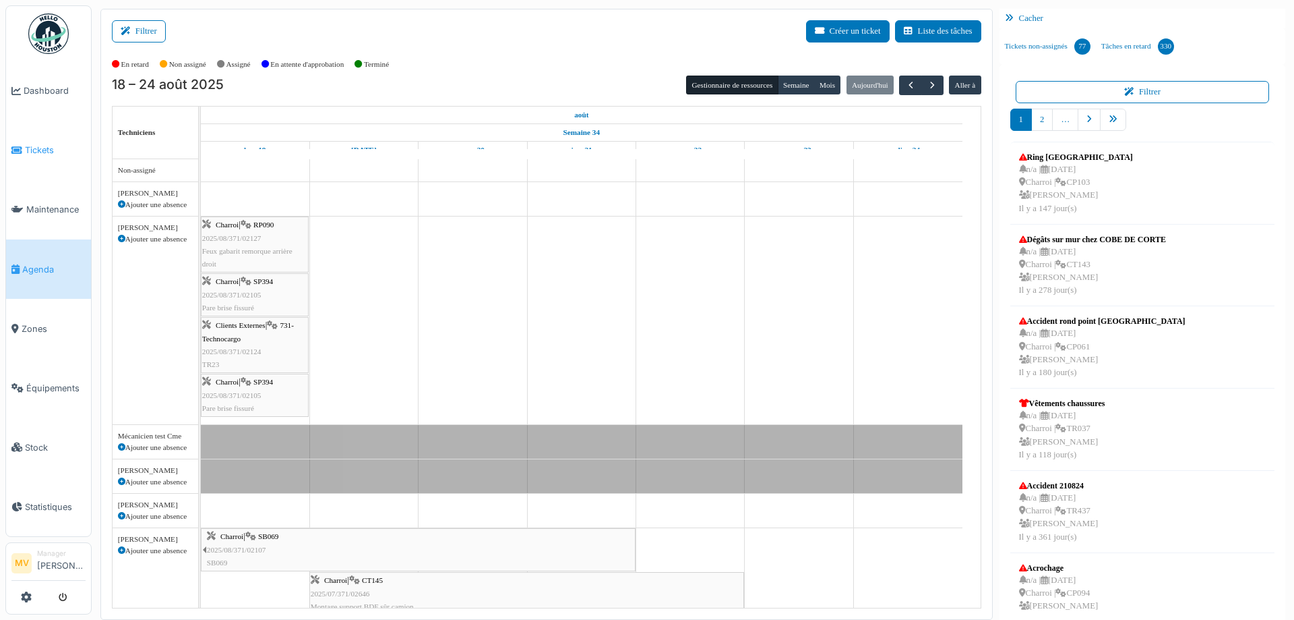
click at [47, 144] on span "Tickets" at bounding box center [55, 150] width 61 height 13
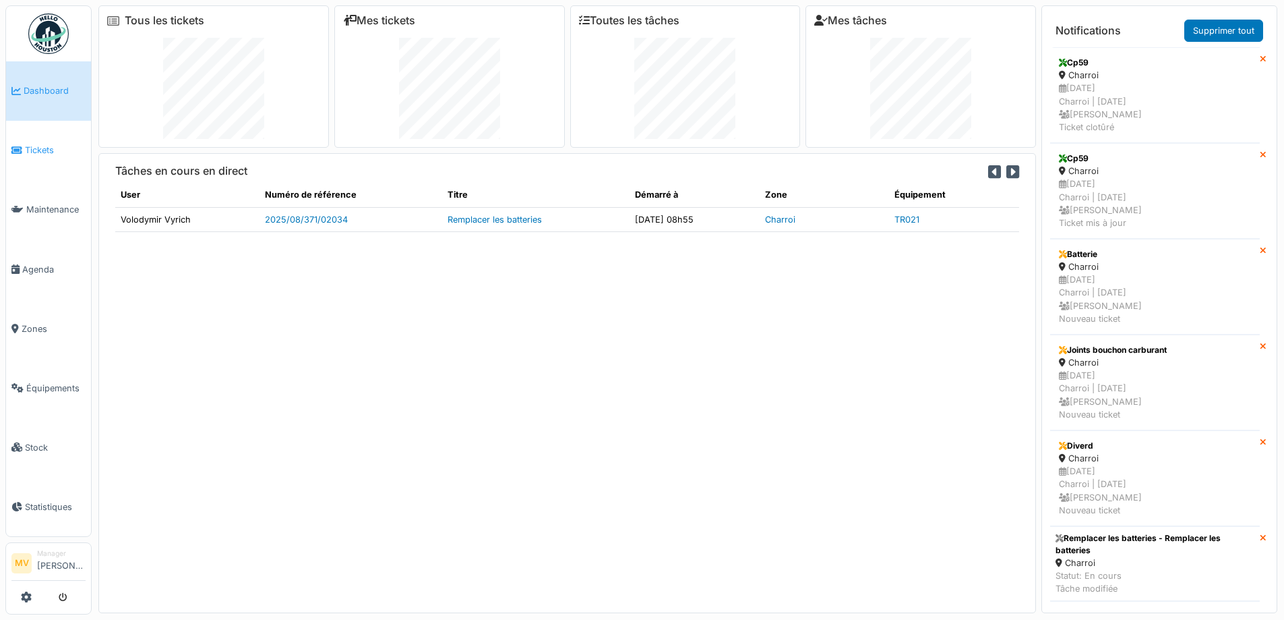
click at [51, 150] on span "Tickets" at bounding box center [55, 150] width 61 height 13
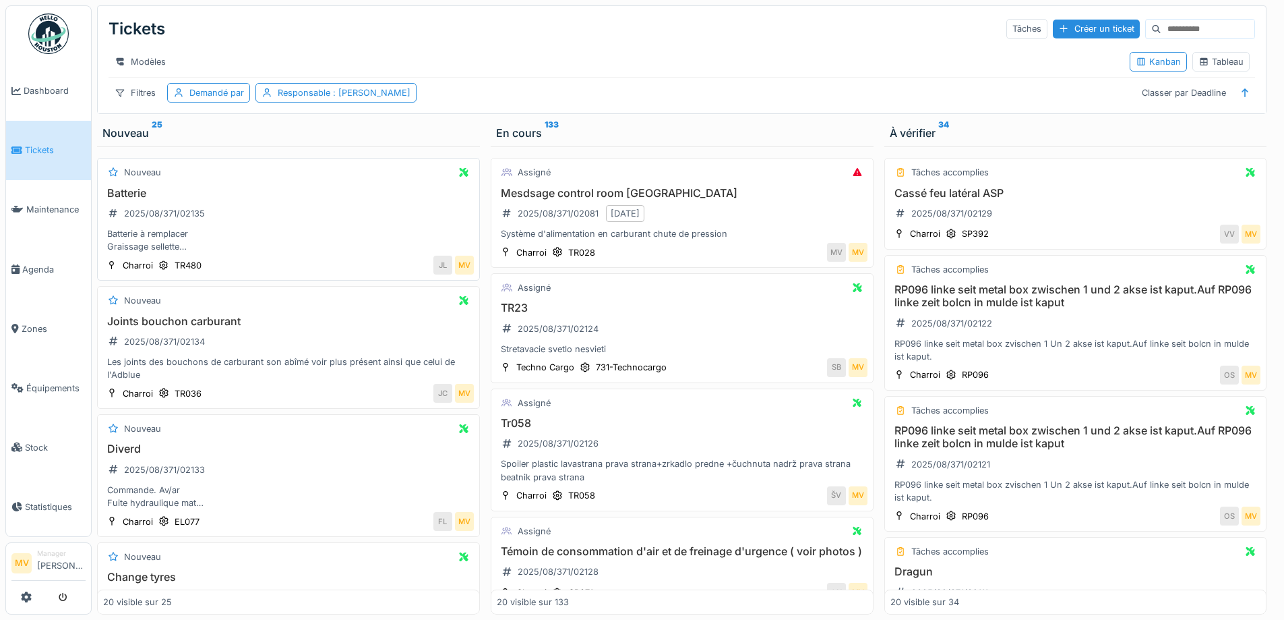
click at [236, 222] on div "Batterie 2025/08/371/02135 Batterie à remplacer Graissage sellette Camion 480" at bounding box center [288, 220] width 371 height 67
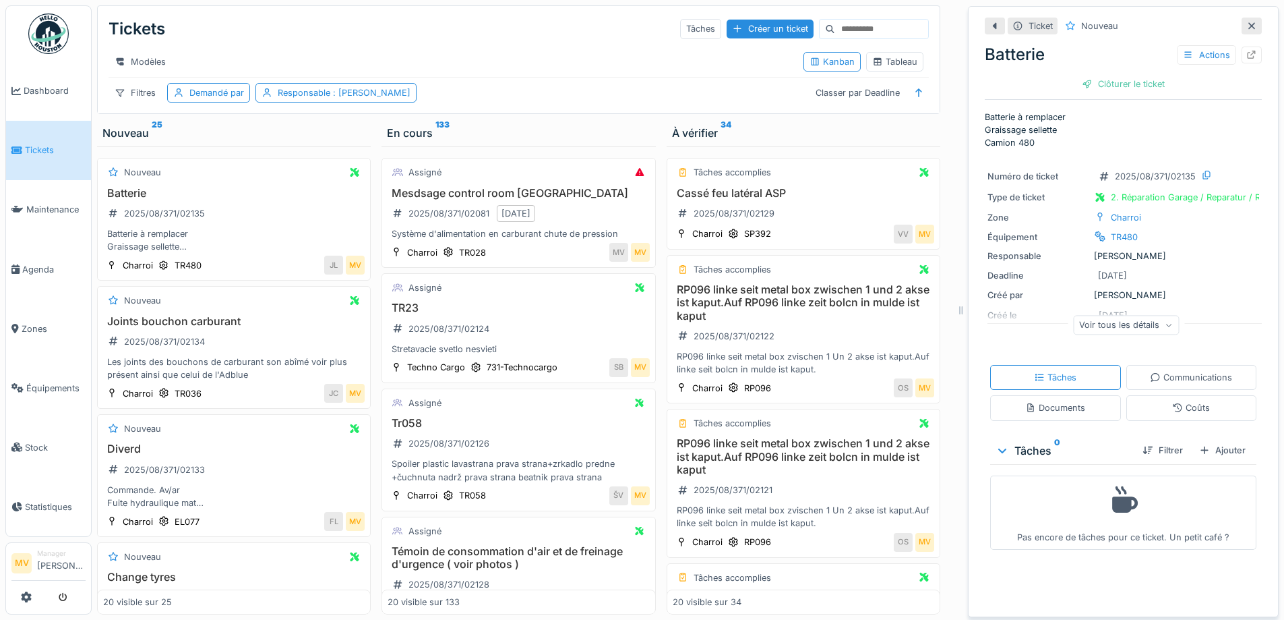
click at [1247, 26] on icon at bounding box center [1252, 26] width 11 height 9
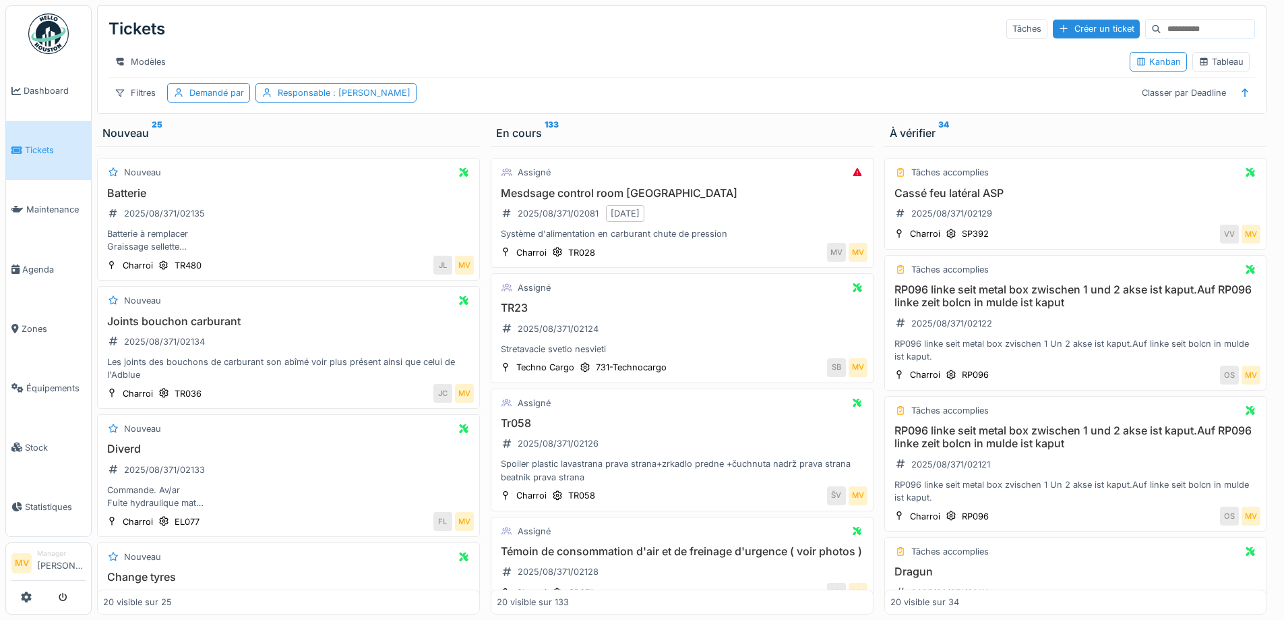
drag, startPoint x: 221, startPoint y: 246, endPoint x: 489, endPoint y: 92, distance: 309.2
click at [489, 92] on div "Tickets Tâches Créer un ticket Modèles Kanban Tableau Filtres Demandé par Respo…" at bounding box center [682, 59] width 1168 height 107
click at [69, 382] on span "Équipements" at bounding box center [55, 388] width 59 height 13
click at [313, 234] on div "Batterie 2025/08/371/02135 Batterie à remplacer Graissage sellette Camion 480" at bounding box center [288, 220] width 371 height 67
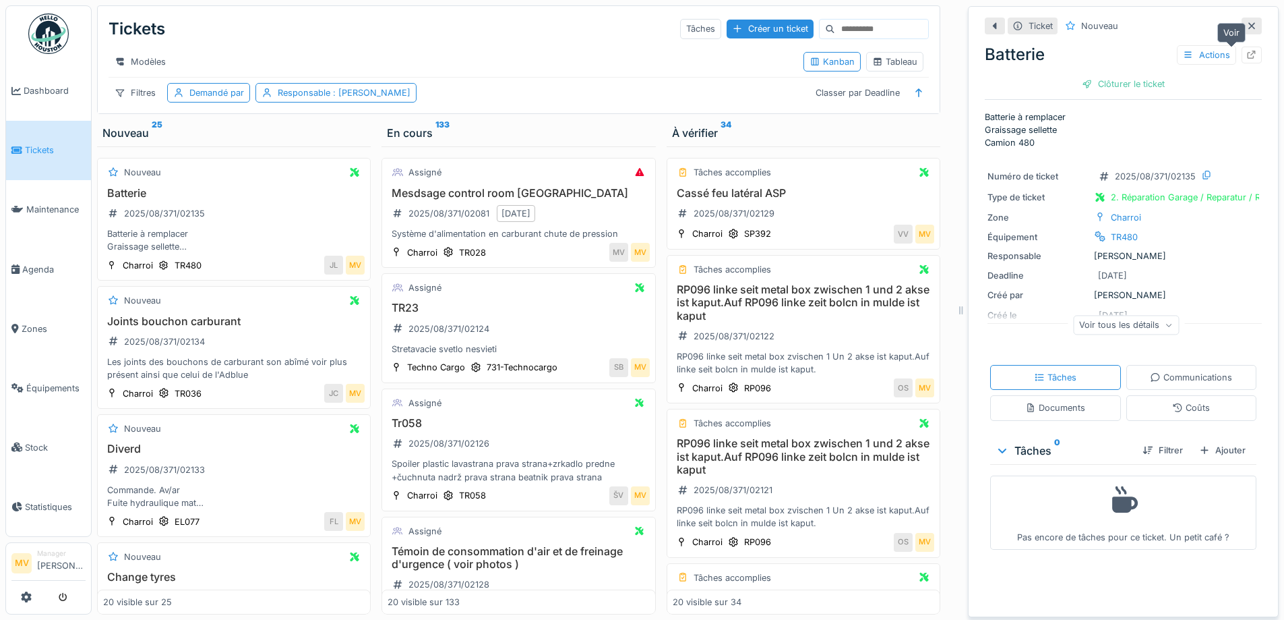
click at [1248, 54] on icon at bounding box center [1252, 55] width 9 height 9
click at [276, 354] on div "Joints bouchon carburant 2025/08/371/02134 Les joints des bouchons de carburant…" at bounding box center [234, 348] width 262 height 67
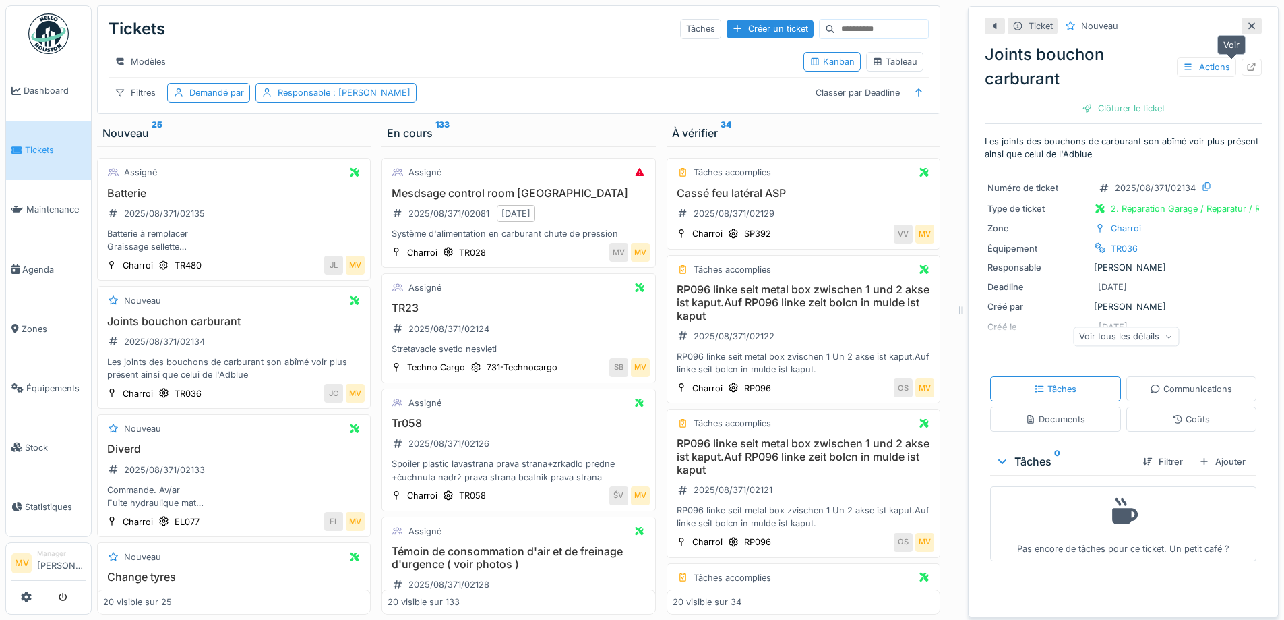
click at [1248, 68] on icon at bounding box center [1252, 67] width 9 height 9
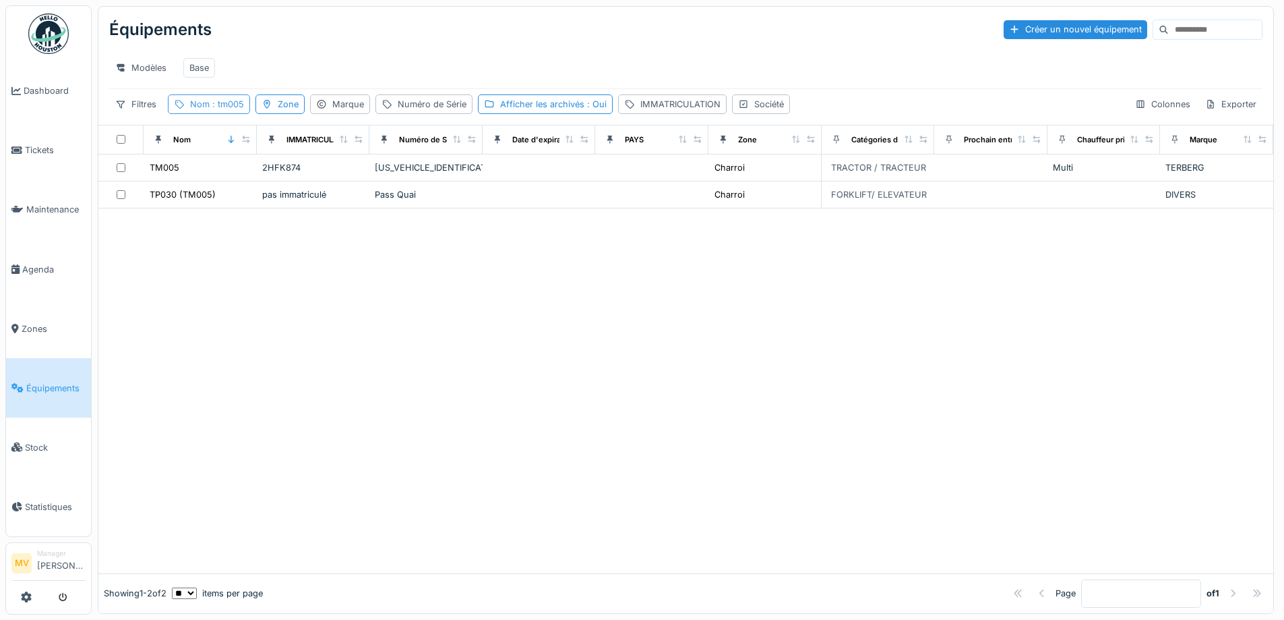
click at [210, 109] on span ": tm005" at bounding box center [227, 104] width 34 height 10
click at [244, 183] on input "*****" at bounding box center [241, 179] width 134 height 28
type input "*"
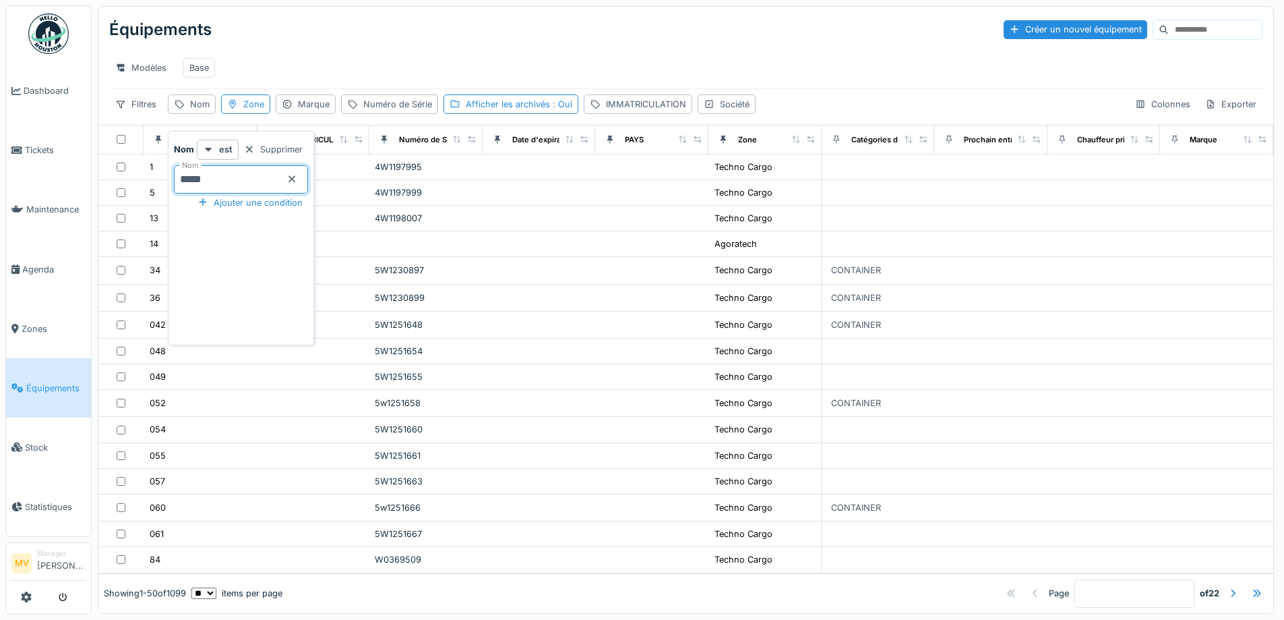
type input "*****"
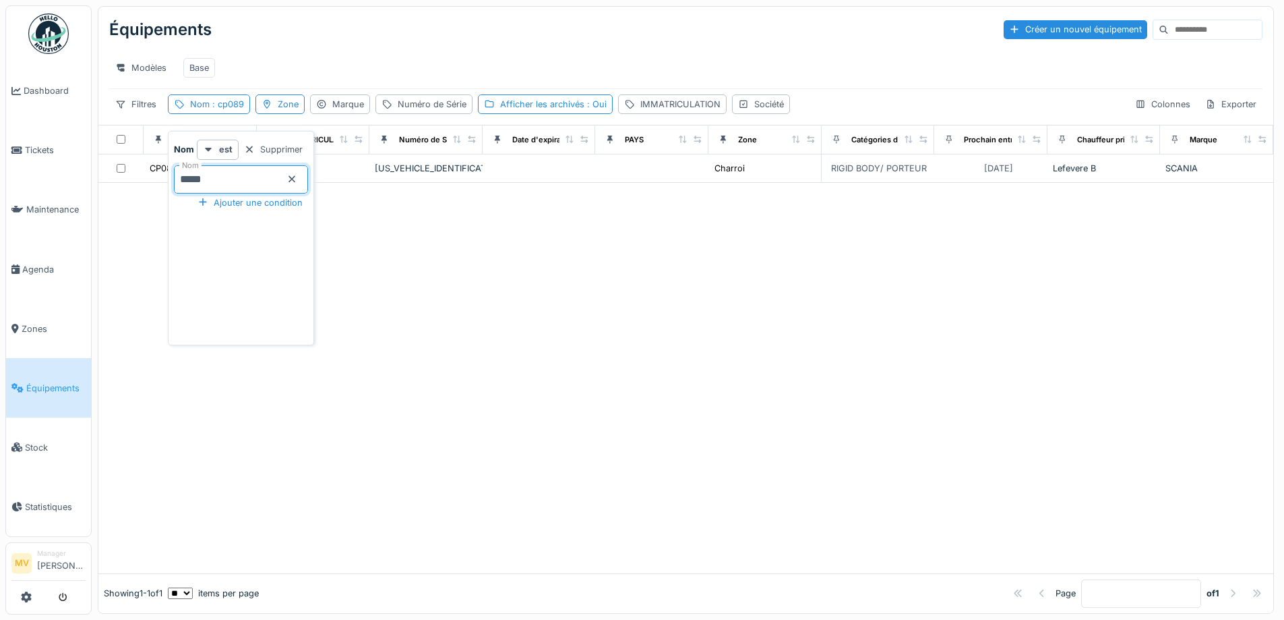
click at [590, 366] on div at bounding box center [685, 378] width 1175 height 390
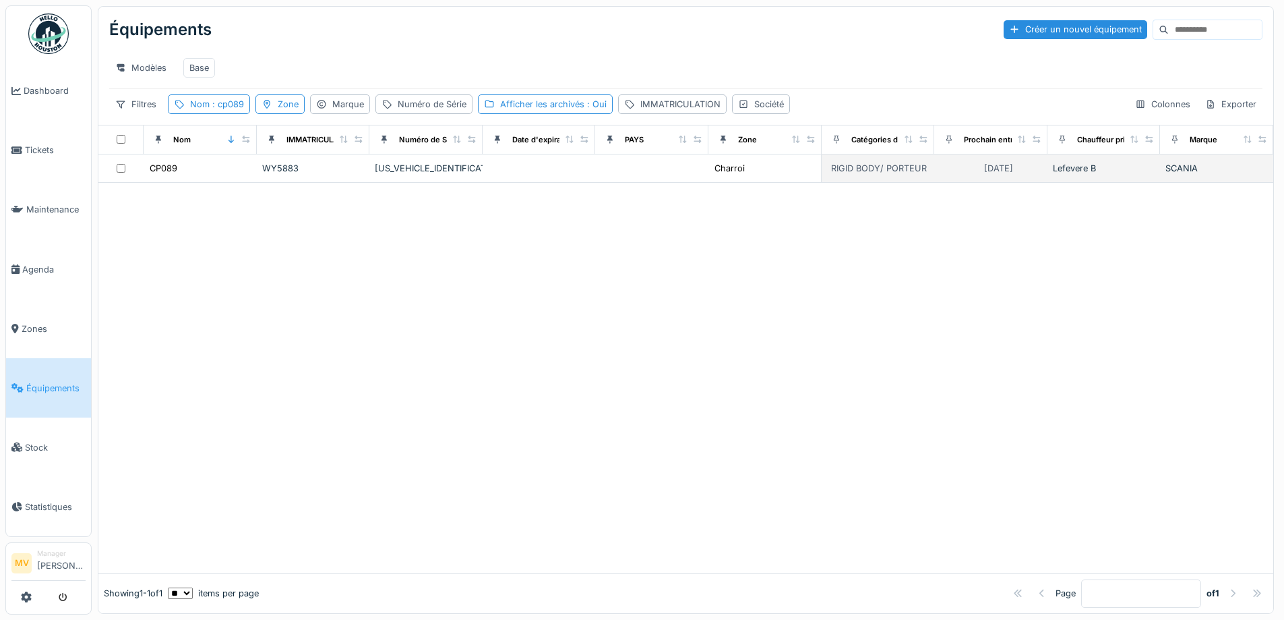
click at [518, 183] on td at bounding box center [539, 168] width 113 height 28
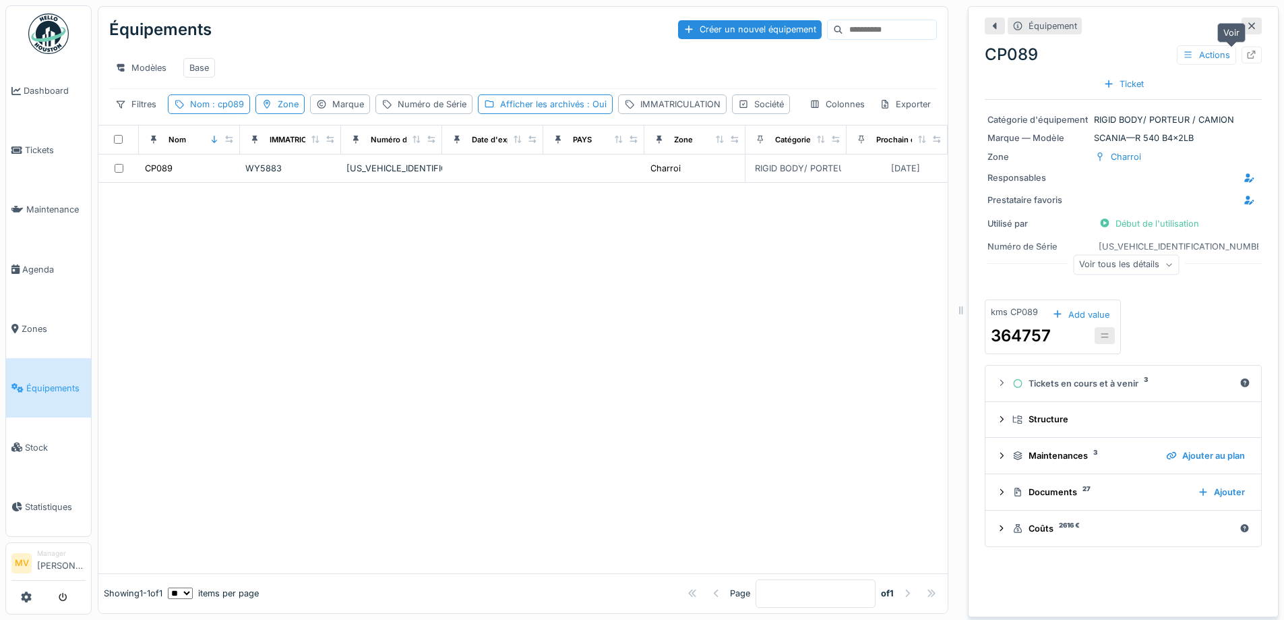
click at [1247, 57] on icon at bounding box center [1252, 55] width 11 height 9
click at [210, 109] on span ": cp089" at bounding box center [227, 104] width 34 height 10
click at [220, 179] on input "*****" at bounding box center [241, 179] width 134 height 28
type input "*"
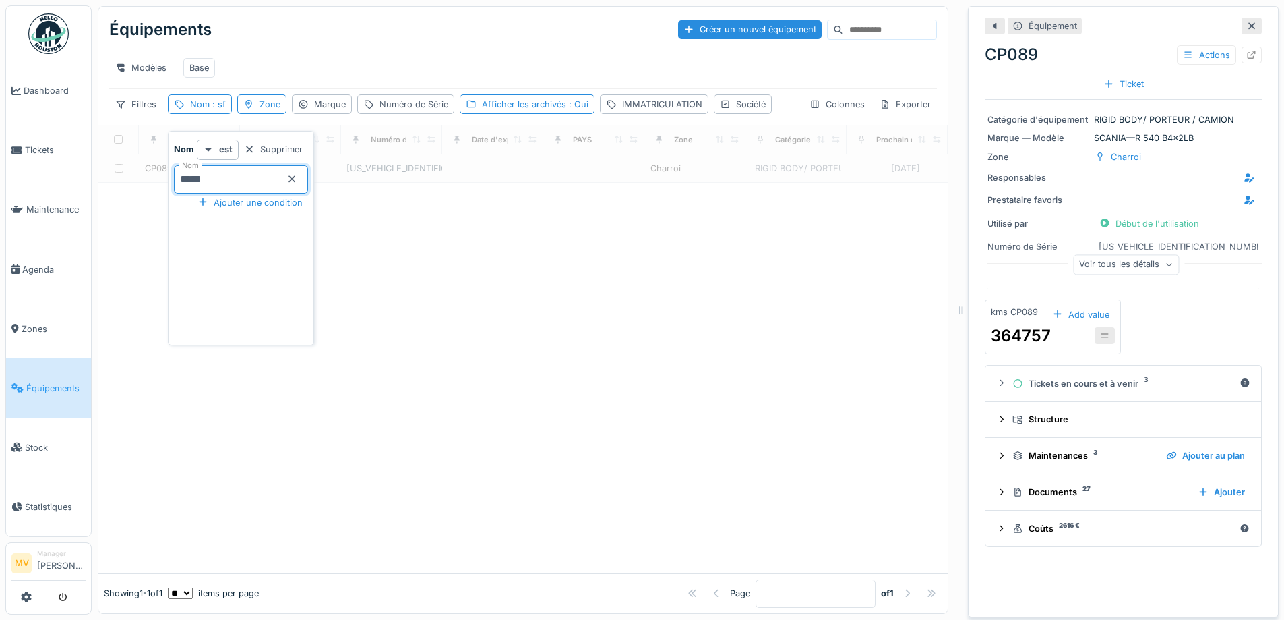
type input "*****"
click at [448, 363] on div at bounding box center [522, 378] width 849 height 390
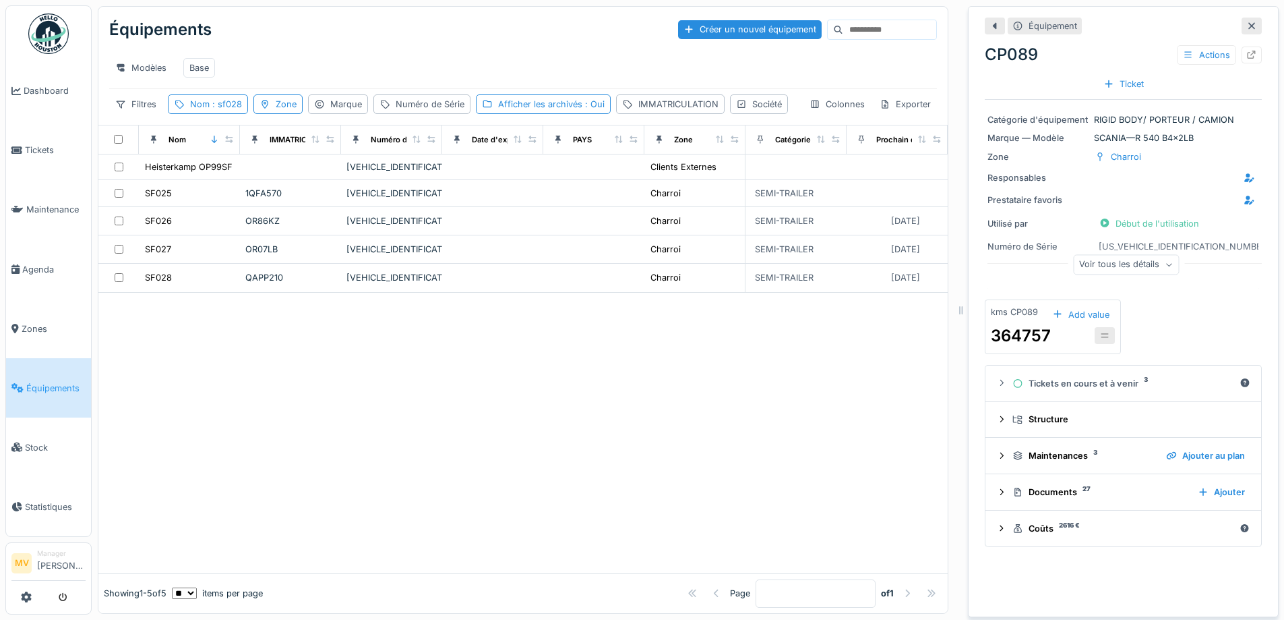
click at [563, 425] on div at bounding box center [522, 433] width 849 height 280
click at [419, 284] on div "VM3LVFS3FF1R29318" at bounding box center [392, 277] width 90 height 13
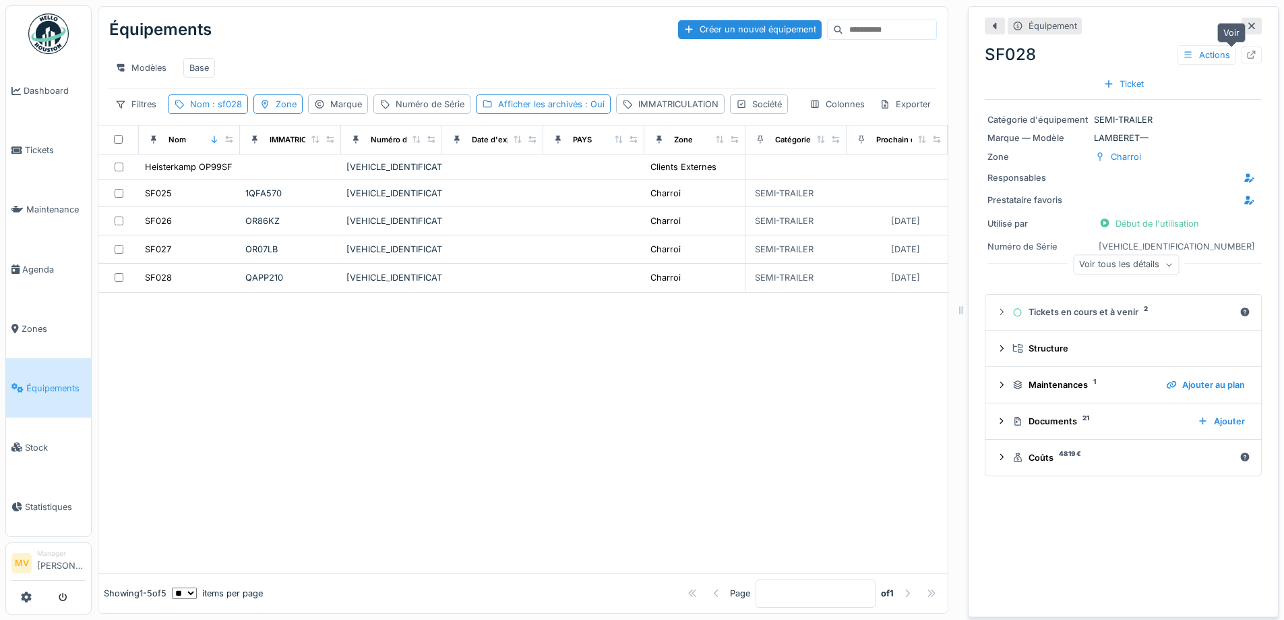
click at [1248, 59] on icon at bounding box center [1252, 55] width 9 height 9
click at [214, 109] on span ": sf028" at bounding box center [226, 104] width 32 height 10
click at [219, 187] on input "*****" at bounding box center [241, 179] width 134 height 28
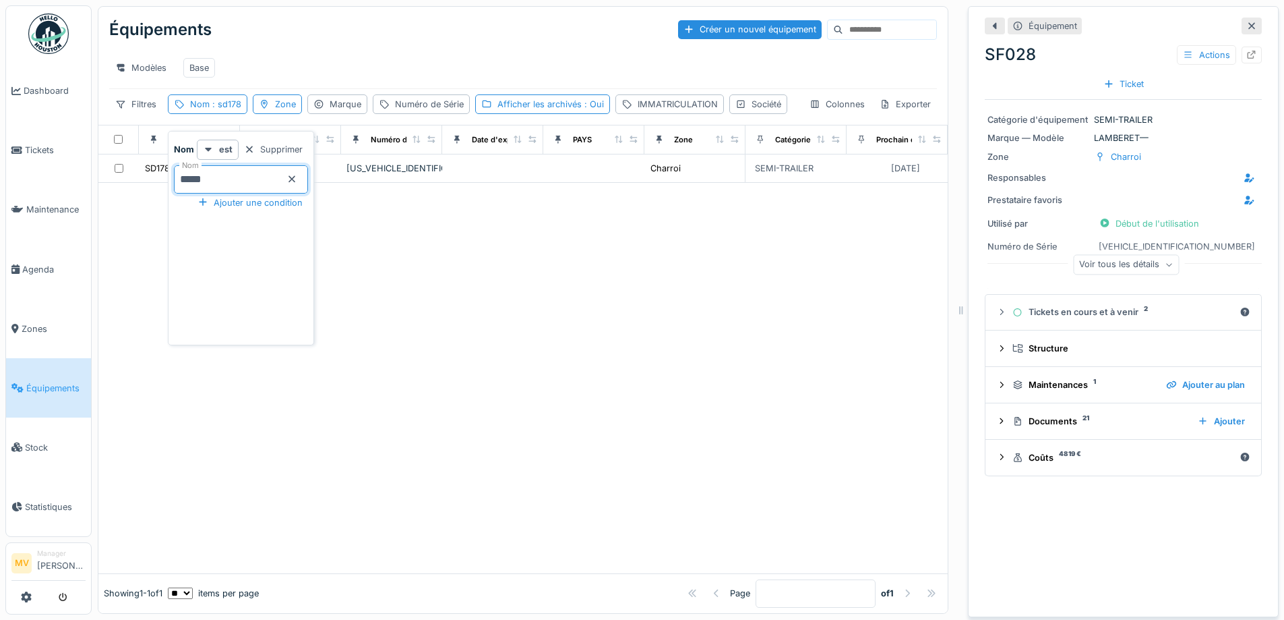
type input "*****"
click at [506, 444] on div at bounding box center [522, 378] width 849 height 390
click at [595, 183] on td at bounding box center [593, 168] width 101 height 28
click at [1247, 56] on icon at bounding box center [1252, 55] width 11 height 9
click at [210, 109] on span ": sd178" at bounding box center [226, 104] width 32 height 10
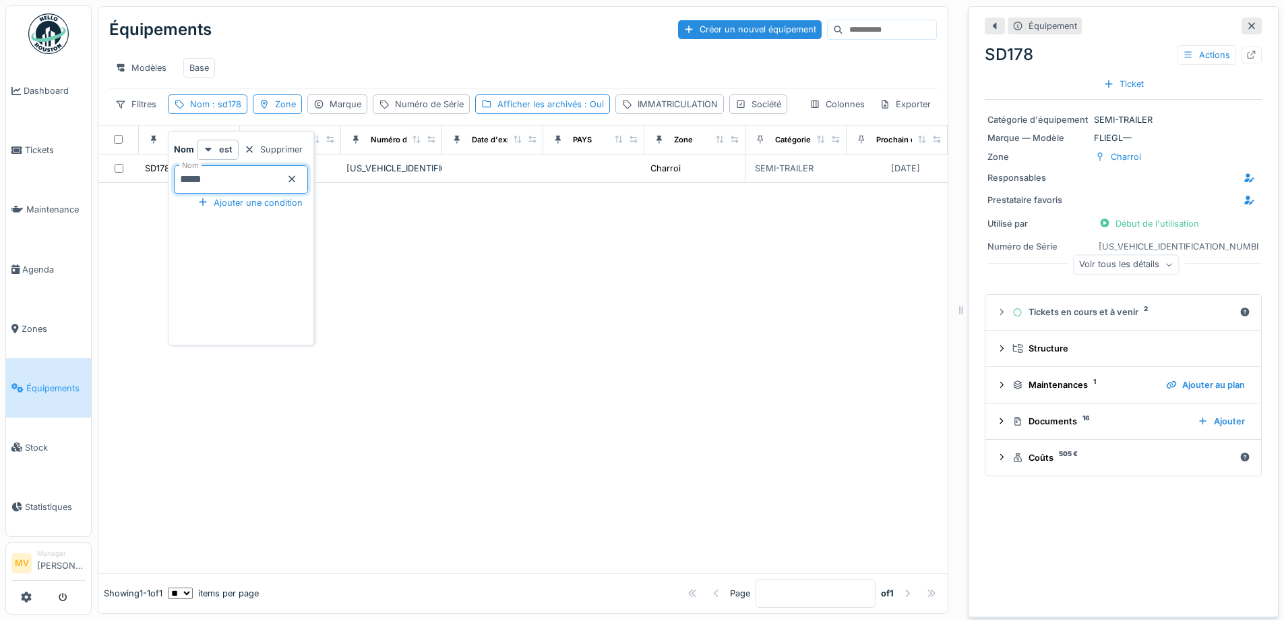
click at [242, 174] on input "*****" at bounding box center [241, 179] width 134 height 28
type input "*"
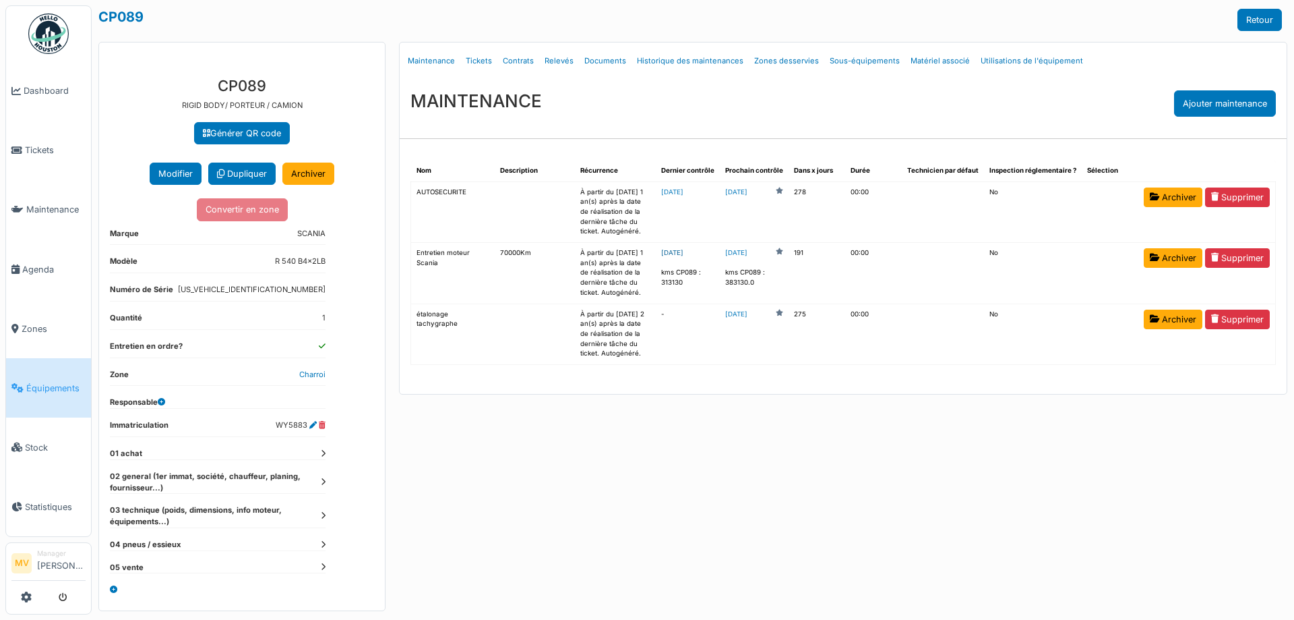
click at [684, 254] on link "[DATE]" at bounding box center [672, 252] width 22 height 7
click at [487, 57] on link "Tickets" at bounding box center [478, 61] width 37 height 32
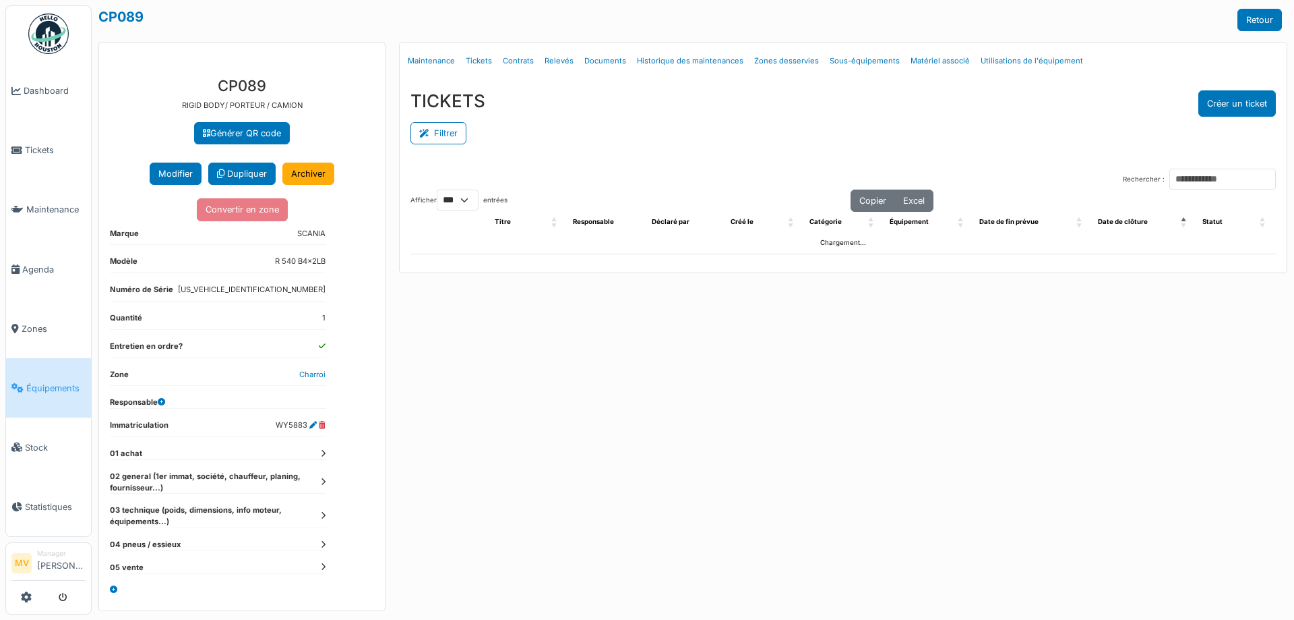
select select "***"
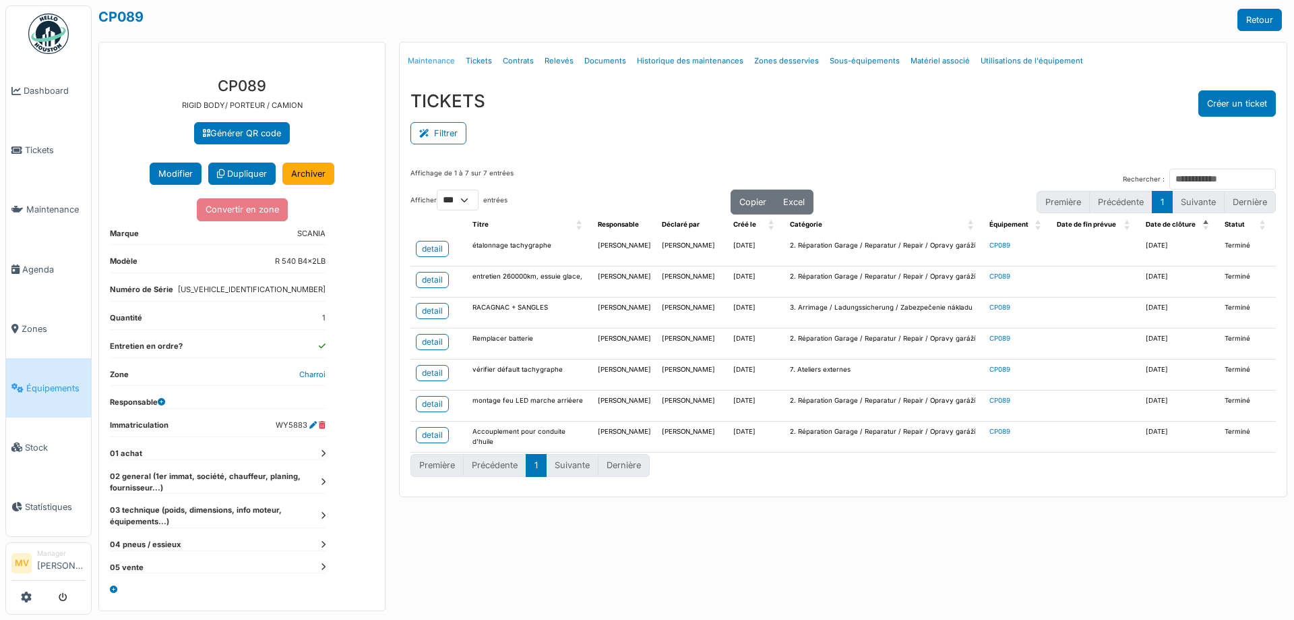
click at [444, 63] on link "Maintenance" at bounding box center [431, 61] width 58 height 32
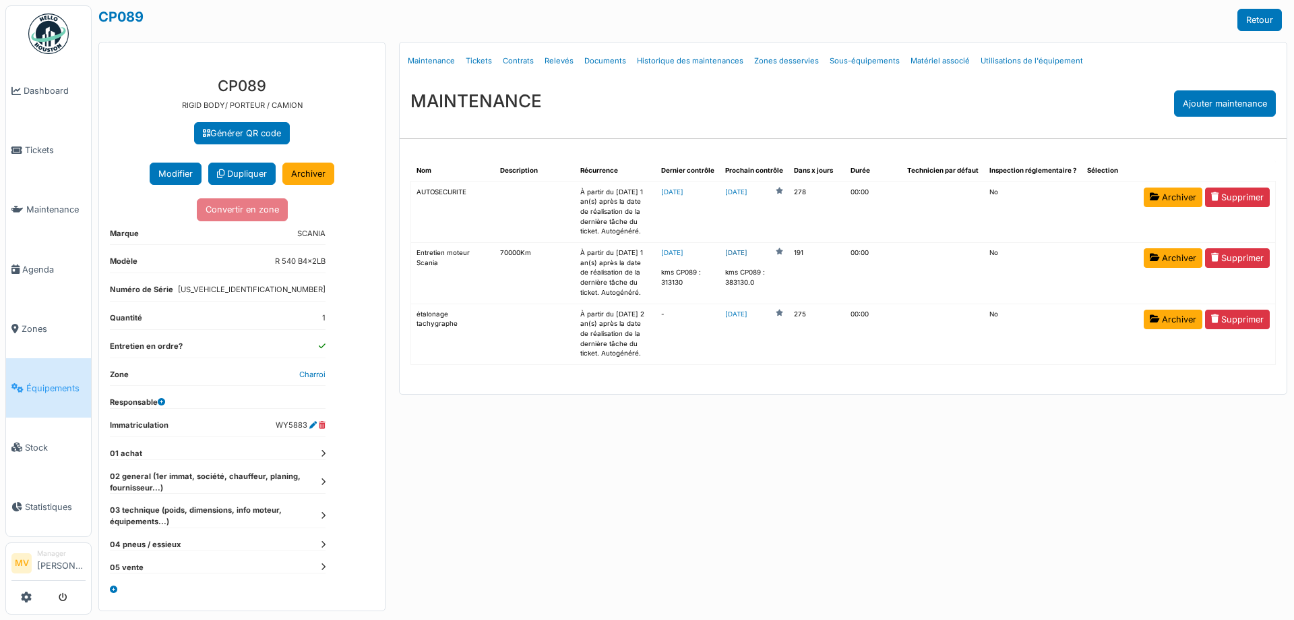
click at [748, 252] on link "[DATE]" at bounding box center [736, 253] width 22 height 10
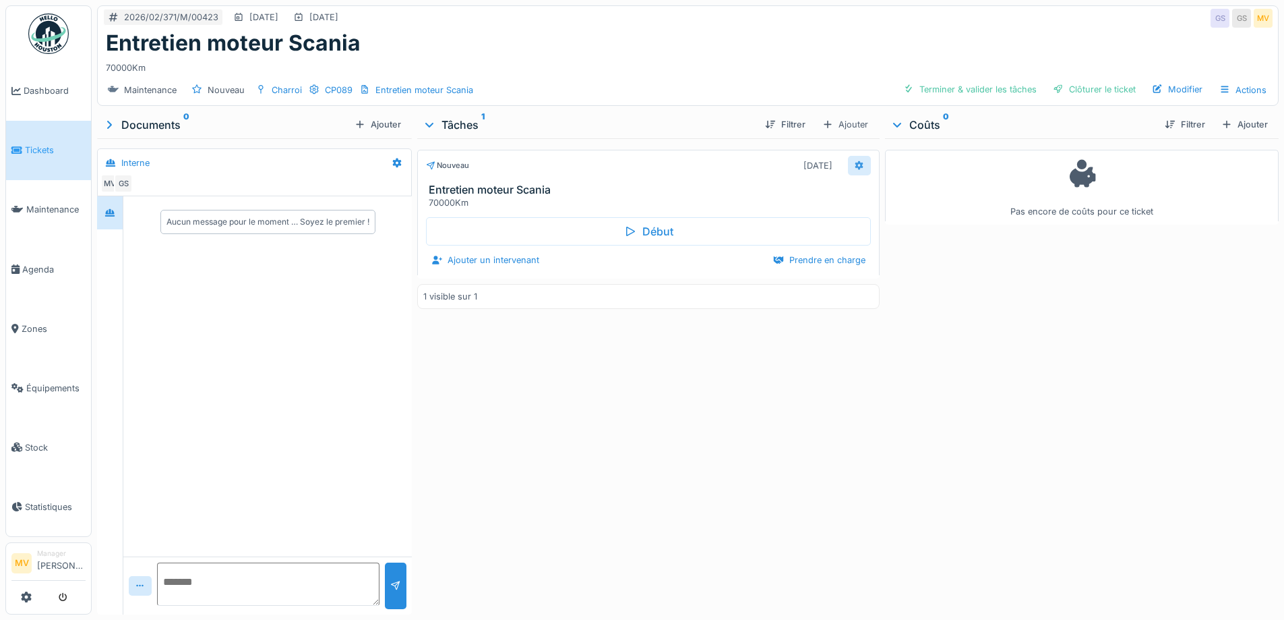
click at [855, 167] on icon at bounding box center [859, 164] width 9 height 9
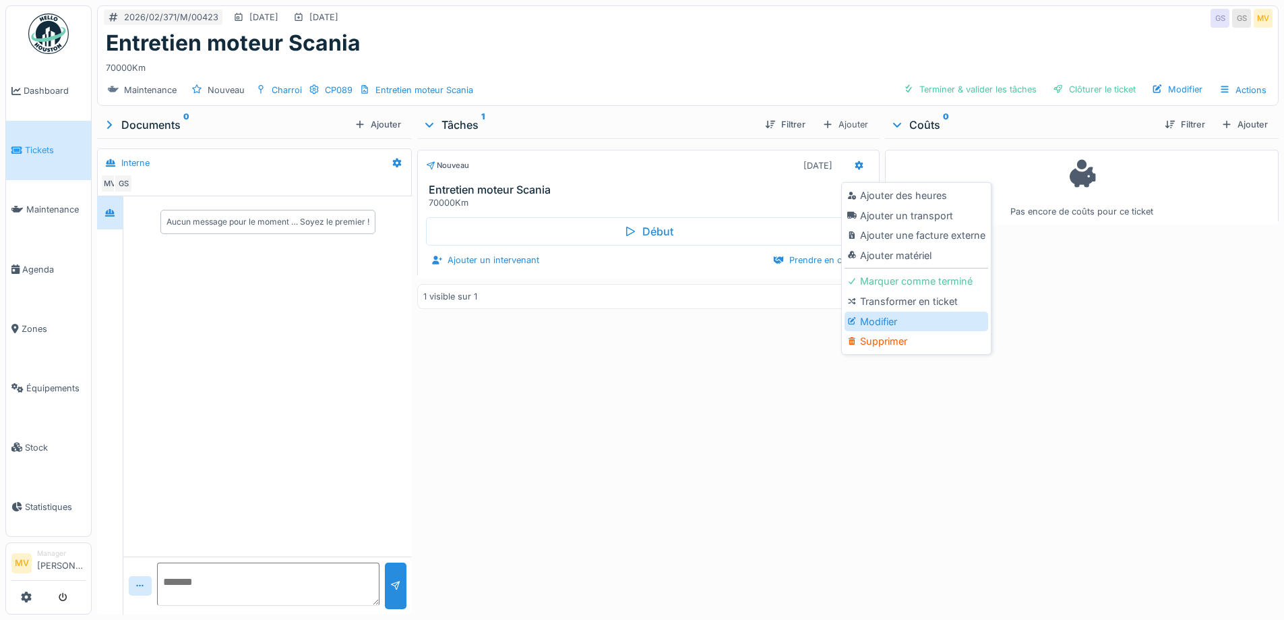
click at [905, 318] on div "Modifier" at bounding box center [917, 321] width 144 height 20
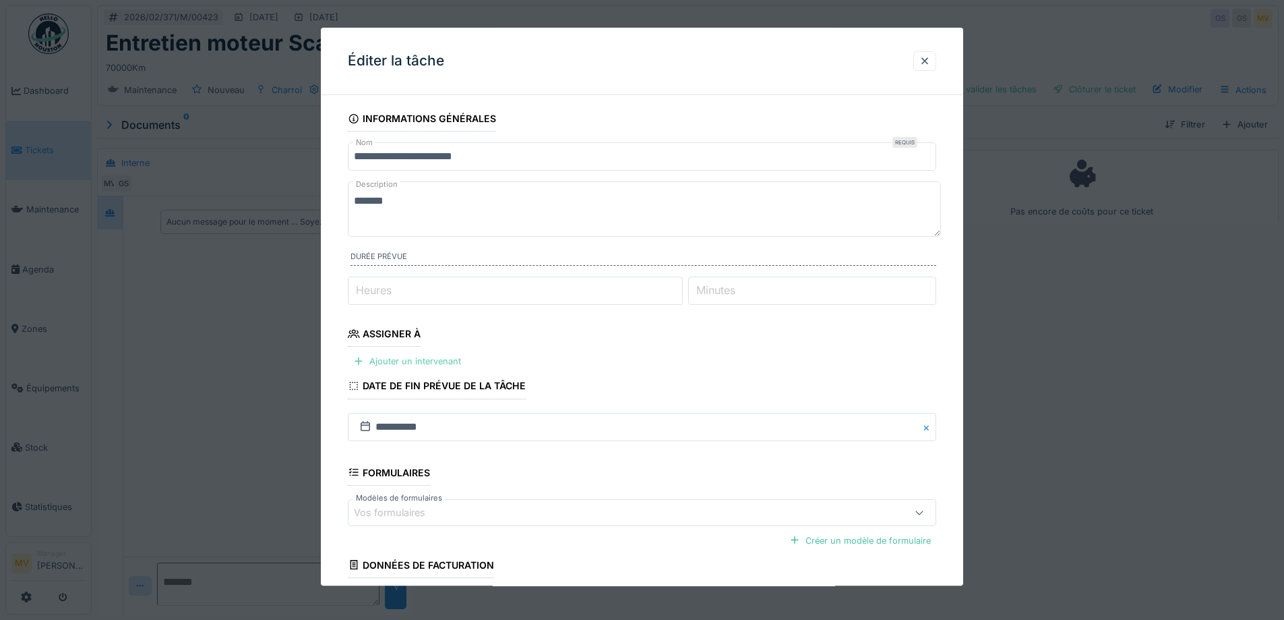
click at [430, 361] on div "Ajouter un intervenant" at bounding box center [407, 362] width 119 height 18
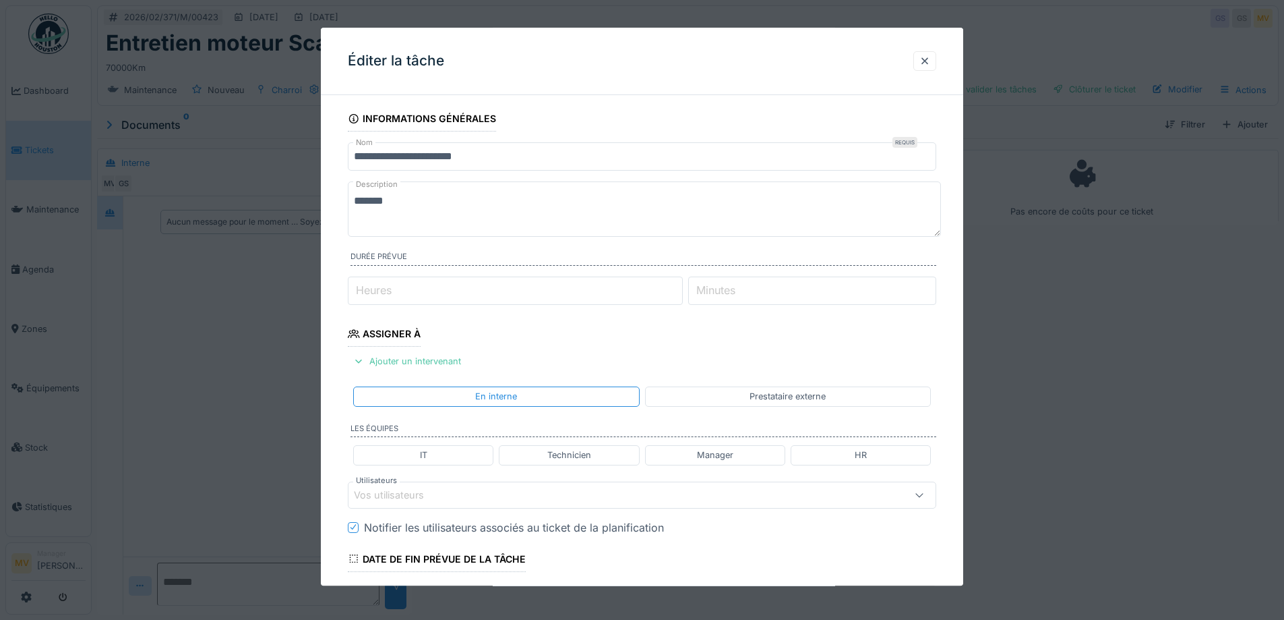
click at [498, 493] on div "Vos utilisateurs" at bounding box center [608, 494] width 508 height 15
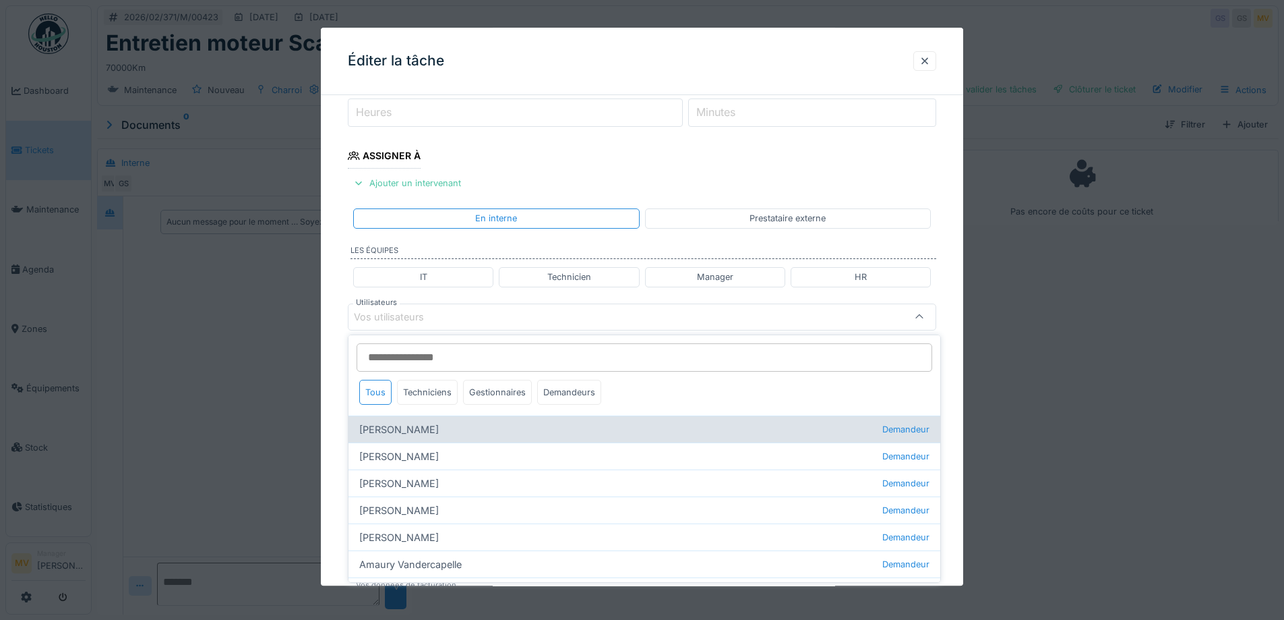
scroll to position [188, 0]
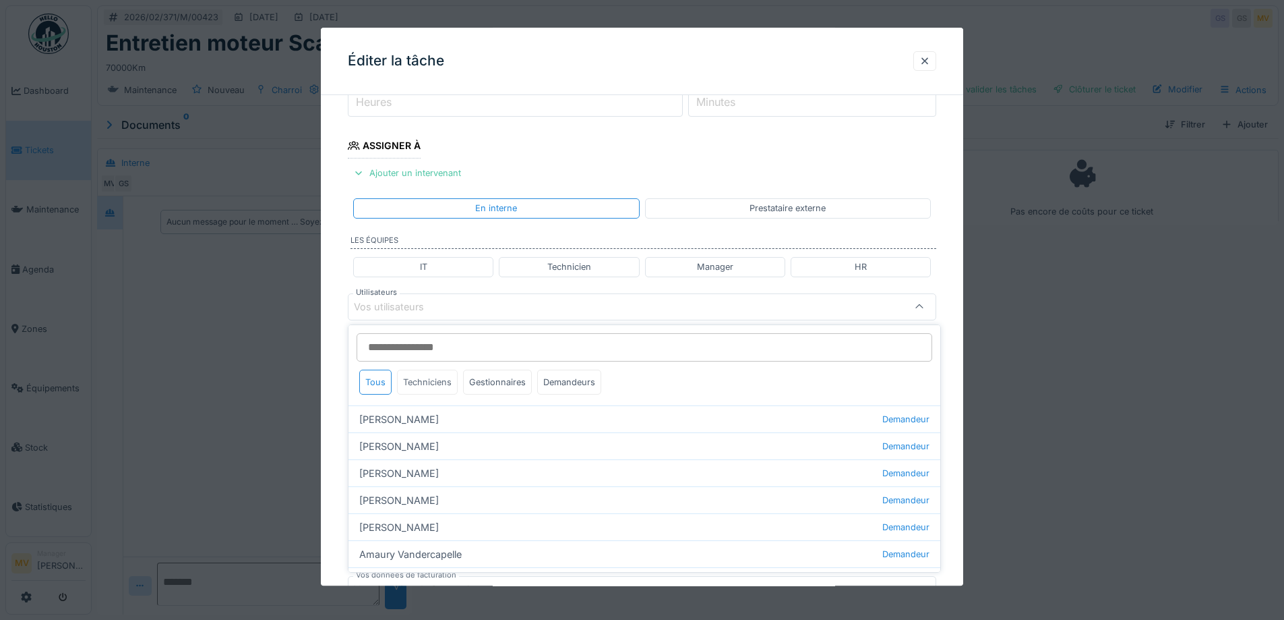
drag, startPoint x: 438, startPoint y: 380, endPoint x: 445, endPoint y: 391, distance: 13.1
click at [438, 382] on div "Techniciens" at bounding box center [427, 381] width 61 height 25
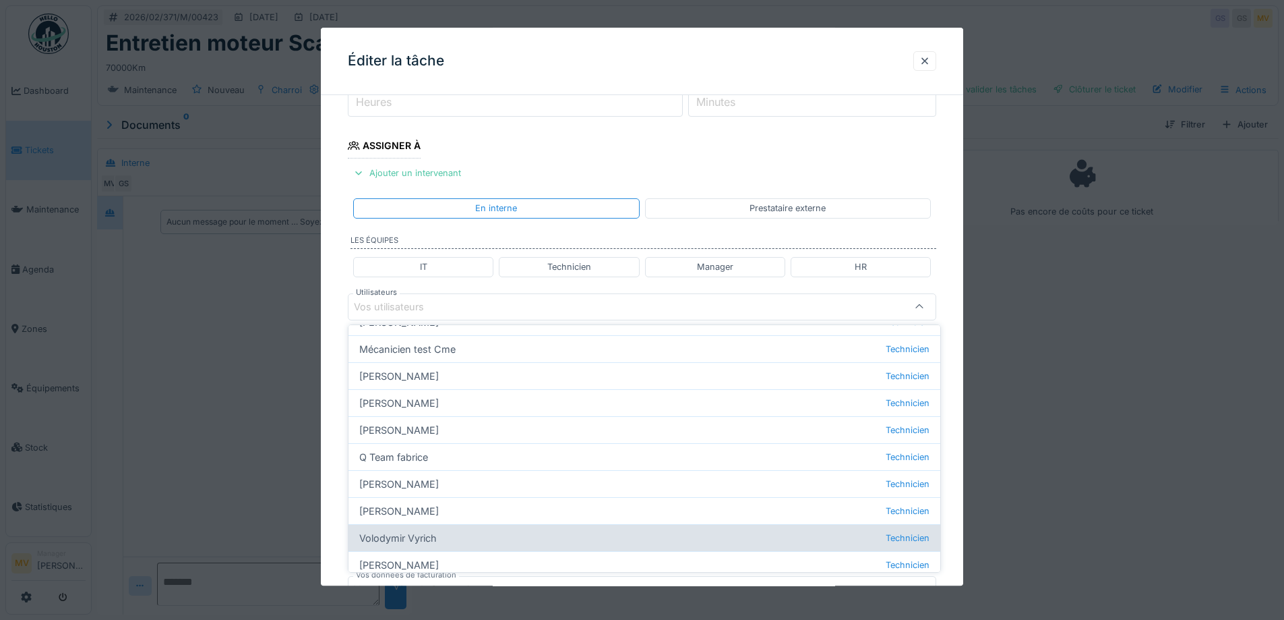
scroll to position [154, 0]
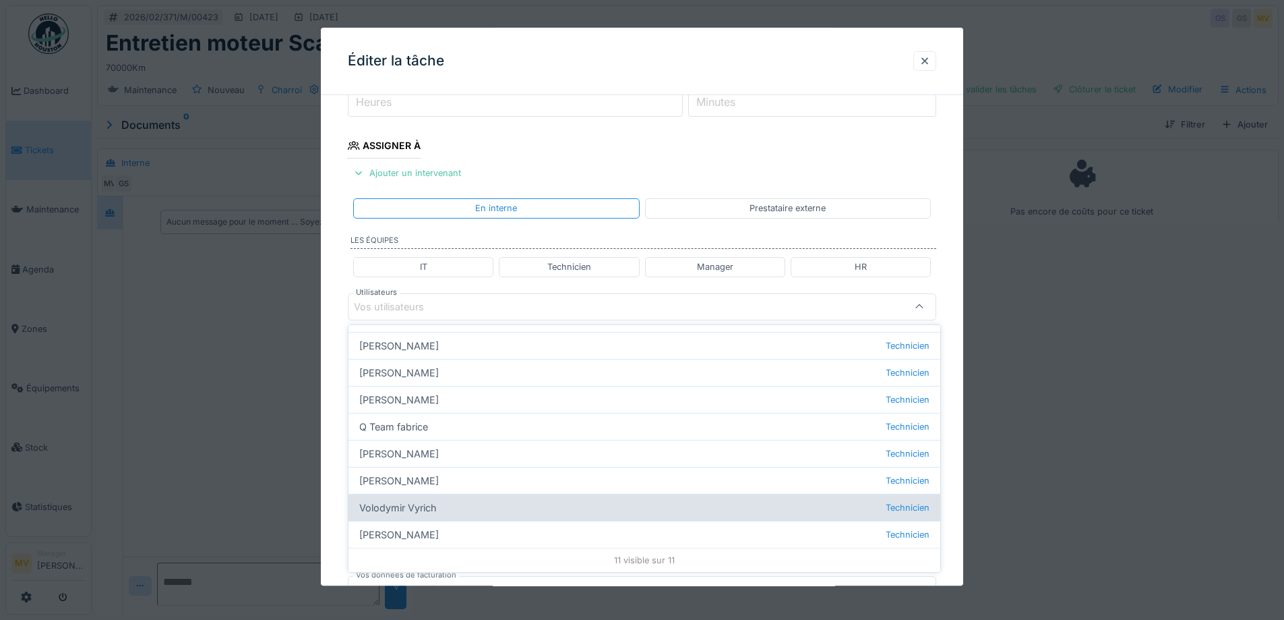
click at [419, 508] on div "Volodymir Vyrich Technicien" at bounding box center [645, 507] width 592 height 27
type input "*****"
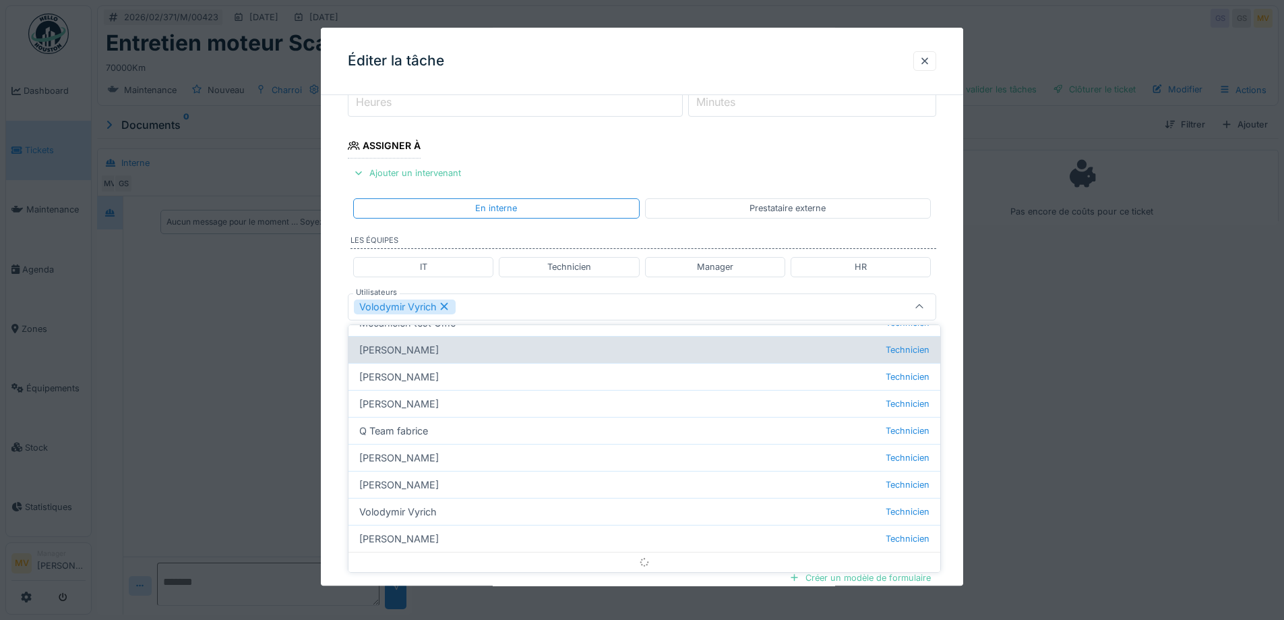
scroll to position [0, 0]
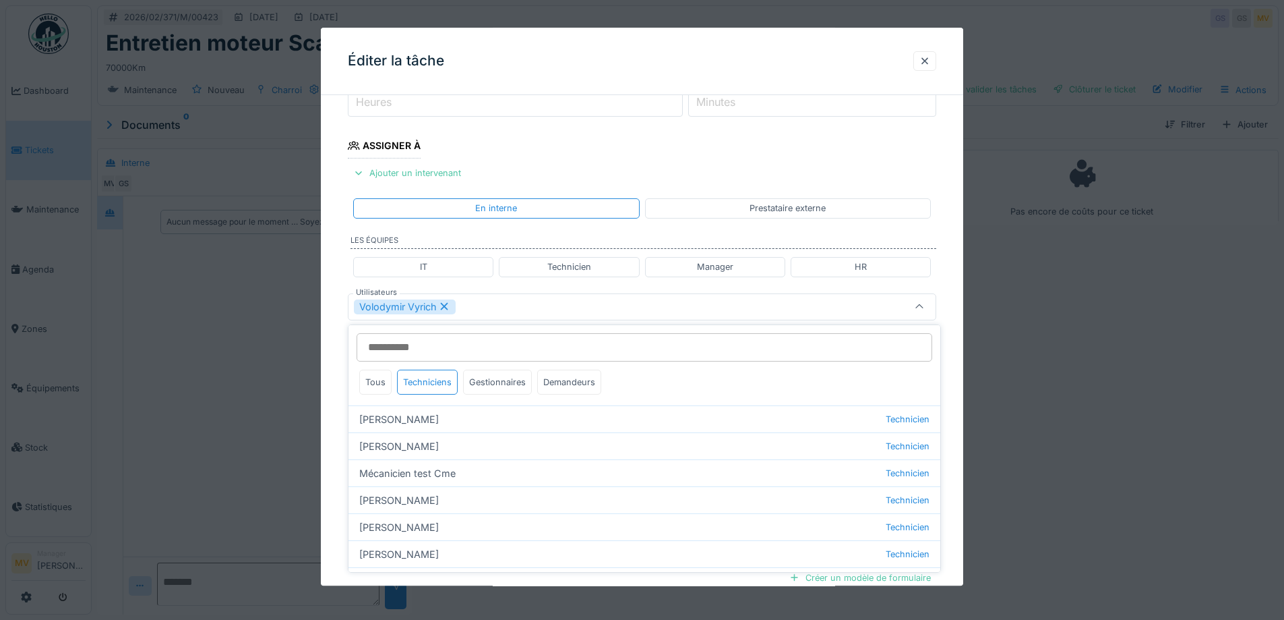
click at [510, 299] on div "Volodymir Vyrich" at bounding box center [608, 306] width 508 height 15
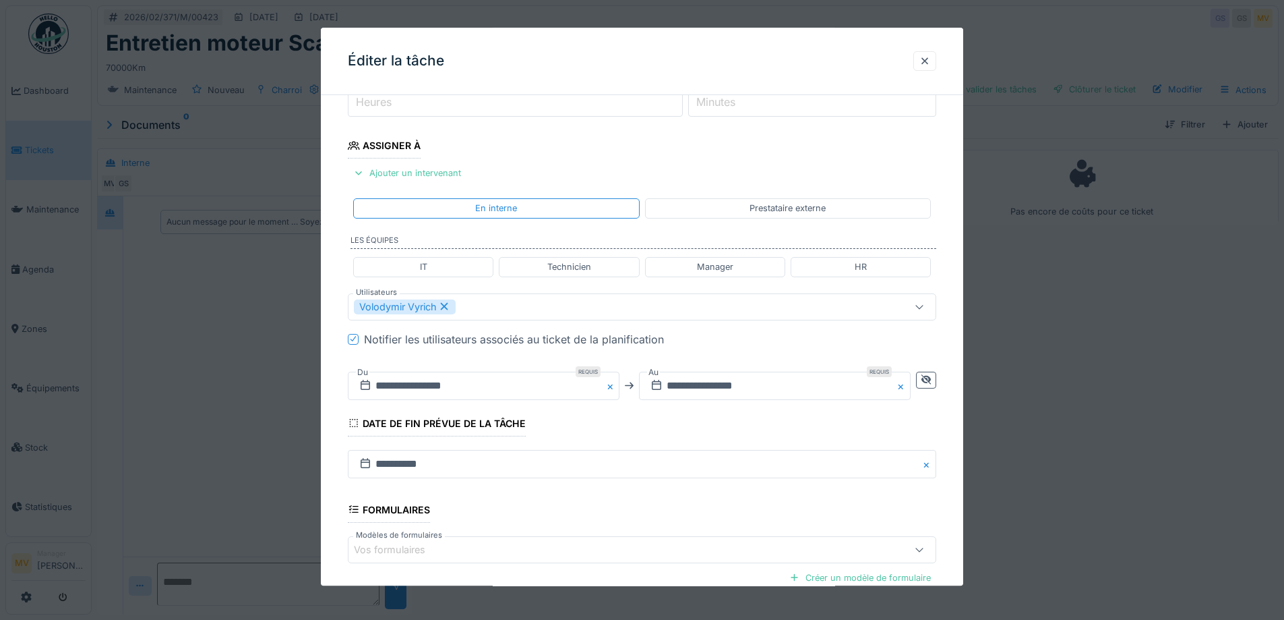
click at [491, 304] on div "Volodymir Vyrich" at bounding box center [608, 306] width 508 height 15
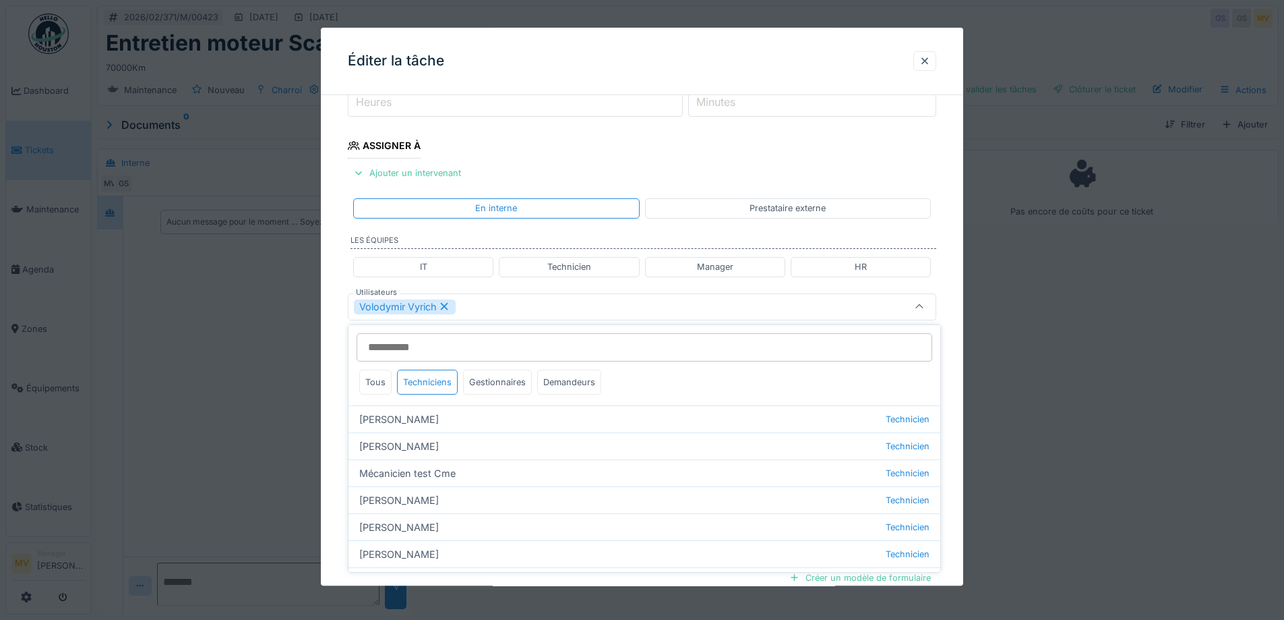
click at [457, 351] on input "Utilisateurs" at bounding box center [645, 347] width 576 height 28
click at [529, 316] on div "Volodymir Vyrich" at bounding box center [642, 306] width 589 height 27
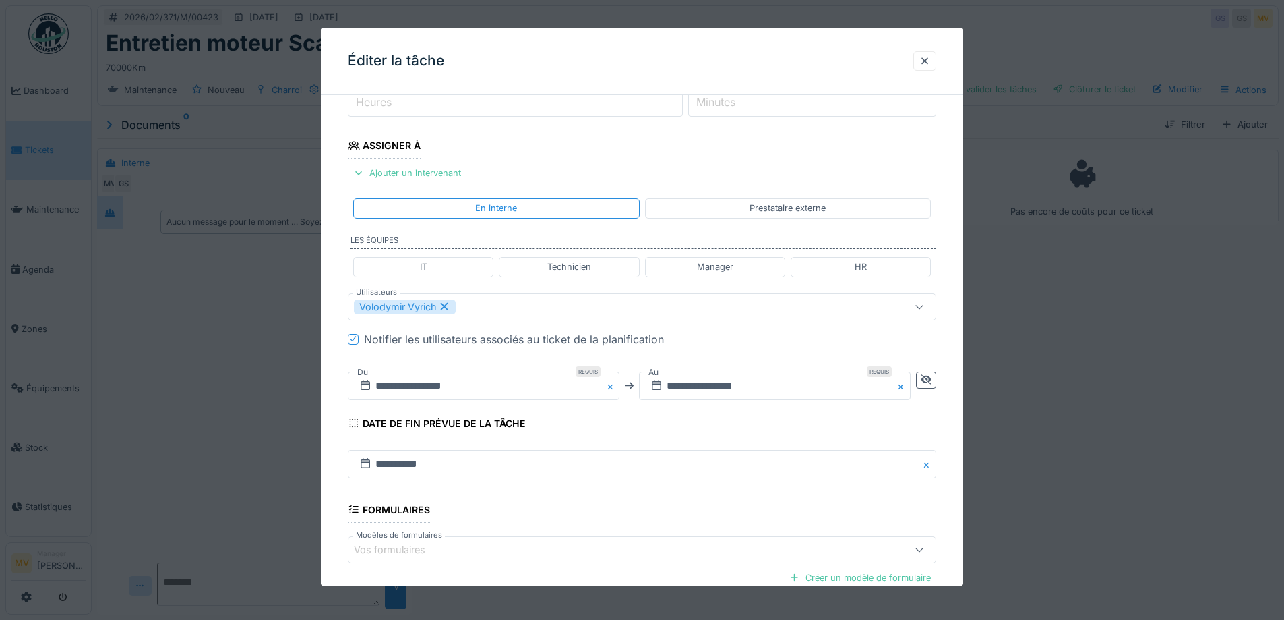
click at [905, 385] on button "Close" at bounding box center [903, 385] width 15 height 28
click at [611, 387] on button "Close" at bounding box center [612, 385] width 15 height 28
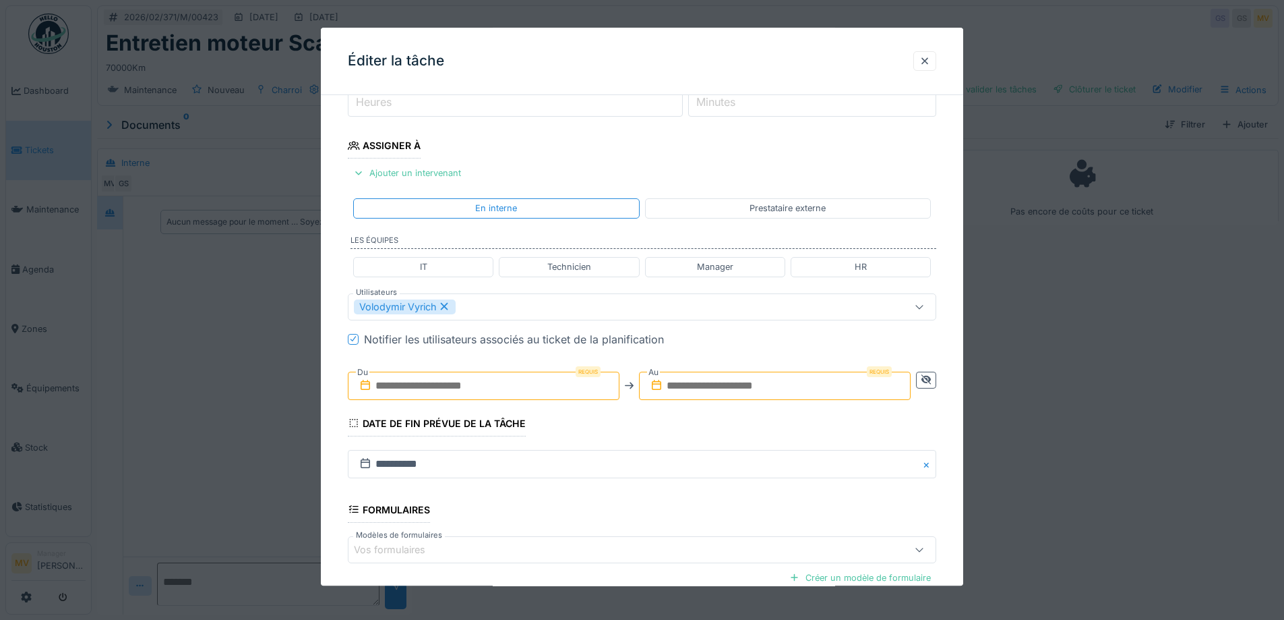
click at [532, 387] on input "text" at bounding box center [484, 385] width 272 height 28
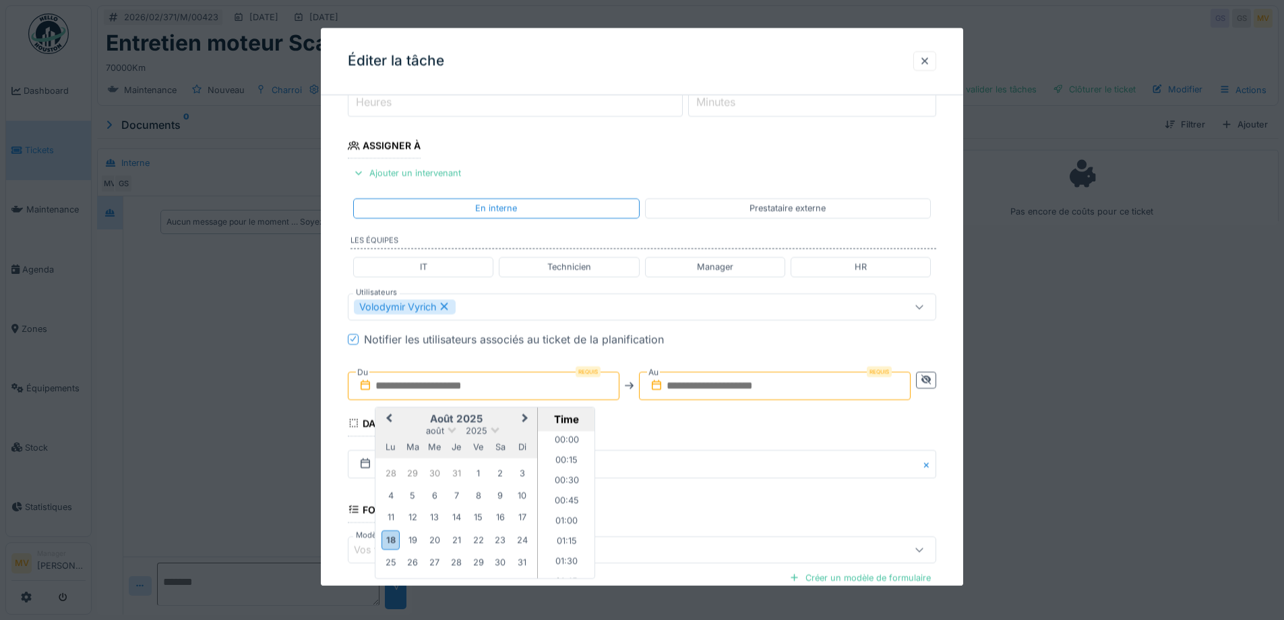
scroll to position [766, 0]
click at [390, 547] on div "18" at bounding box center [391, 540] width 18 height 20
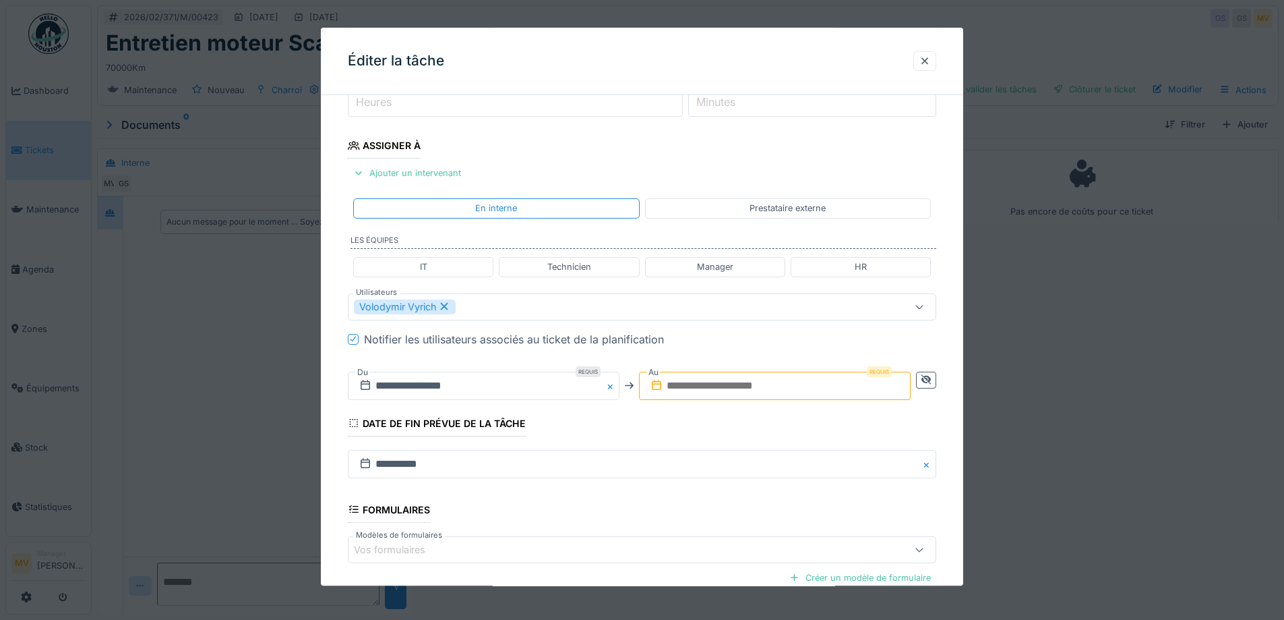
click at [827, 383] on input "text" at bounding box center [775, 385] width 272 height 28
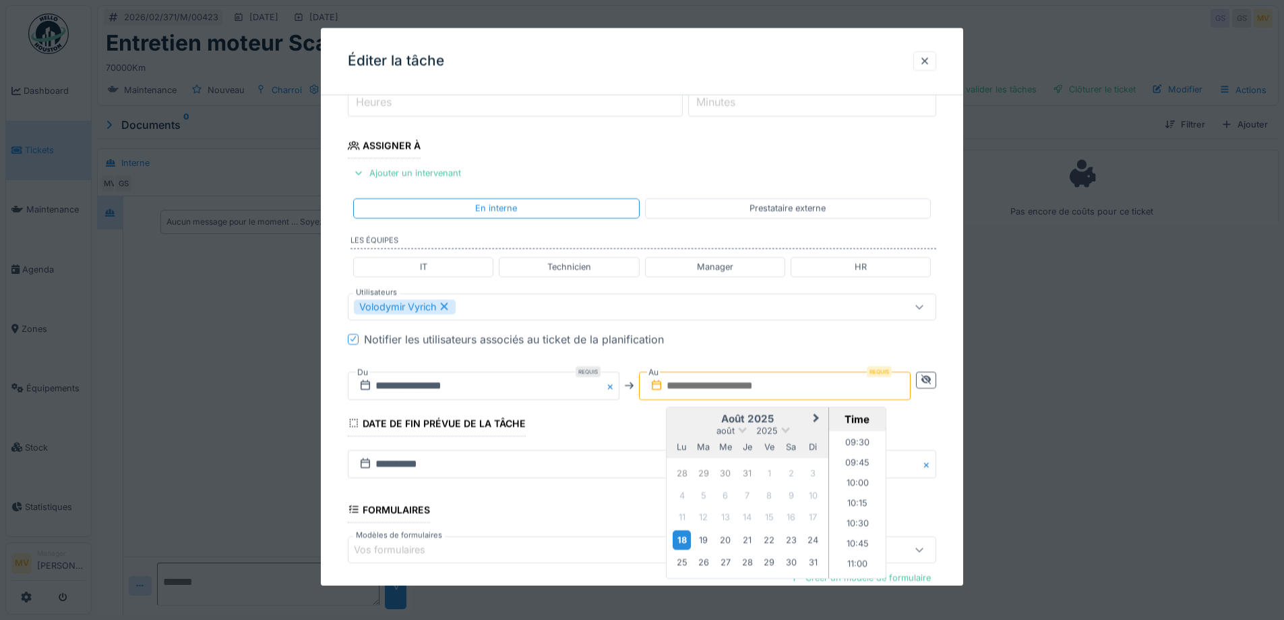
click at [686, 539] on div "18" at bounding box center [682, 540] width 18 height 20
click at [632, 416] on fieldset "**********" at bounding box center [642, 311] width 589 height 787
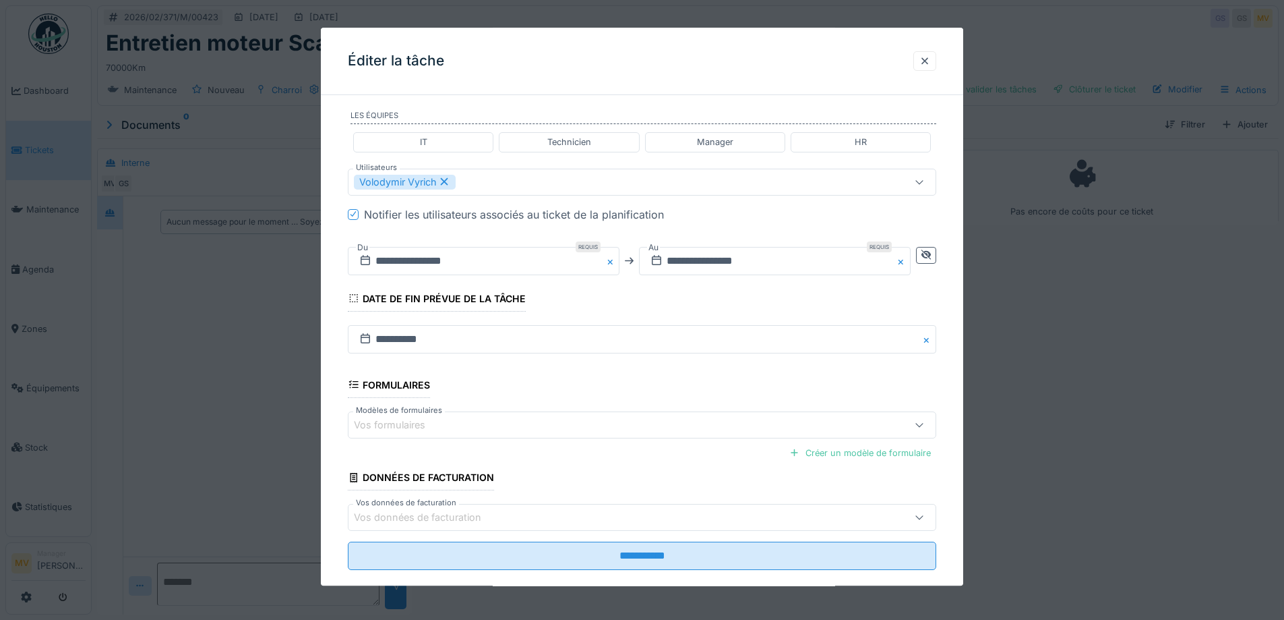
scroll to position [335, 0]
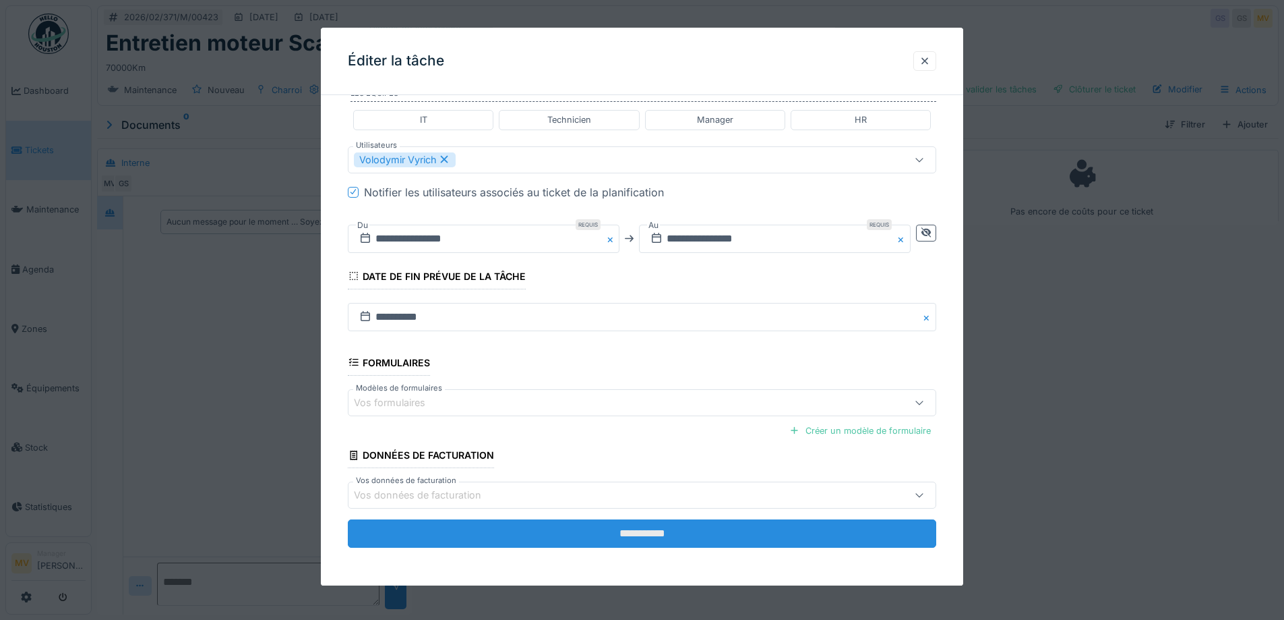
click at [668, 532] on input "**********" at bounding box center [642, 533] width 589 height 28
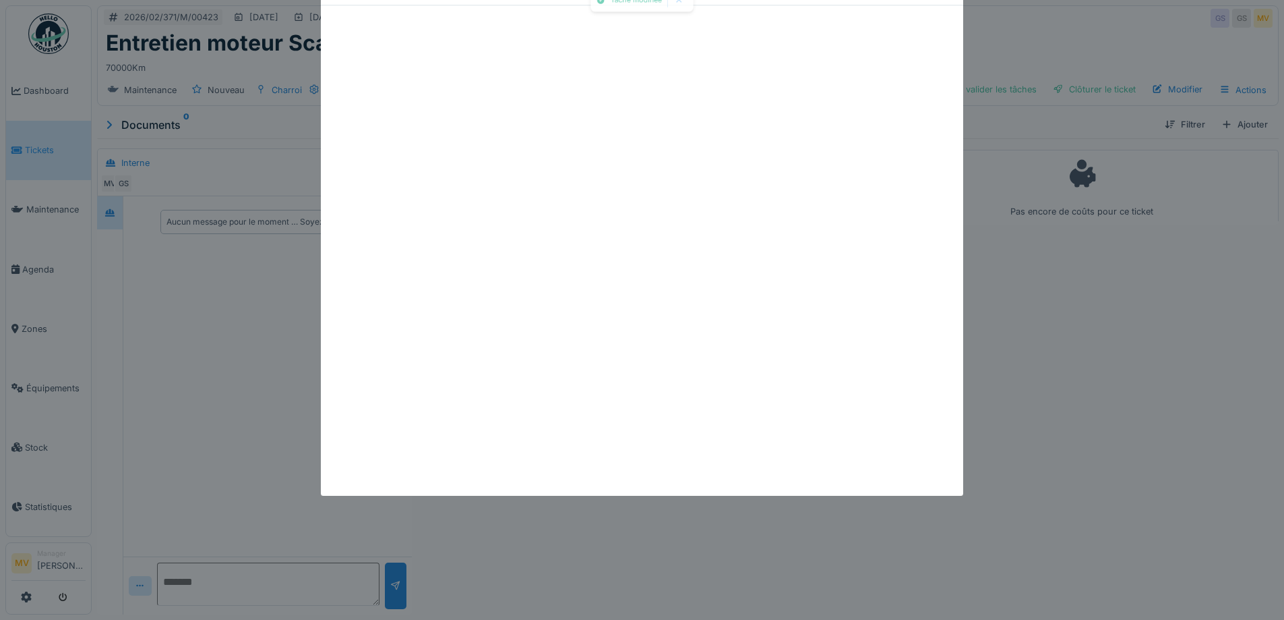
scroll to position [0, 0]
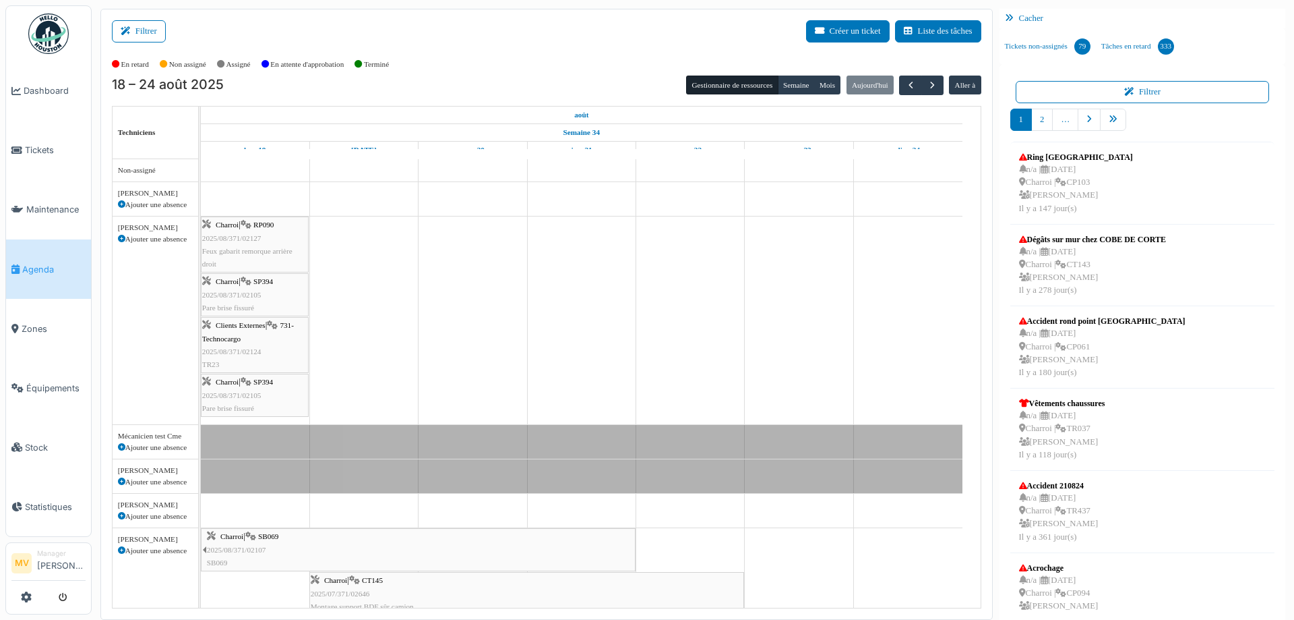
click at [120, 204] on icon at bounding box center [121, 204] width 7 height 7
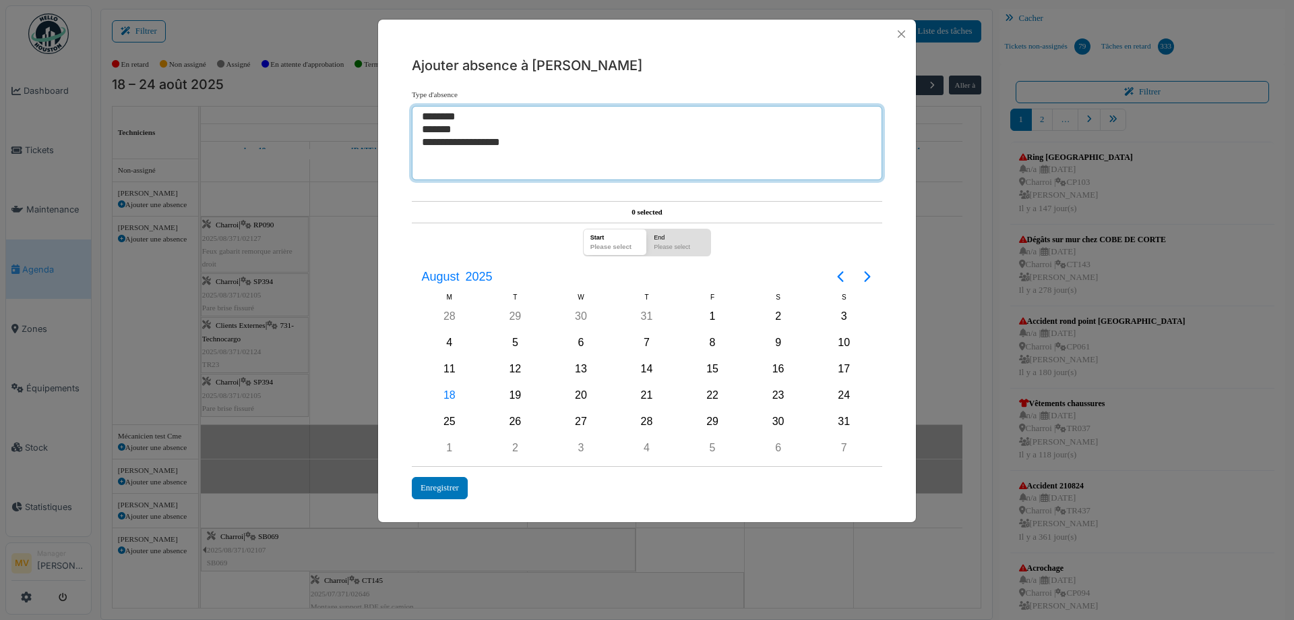
select select "***"
click at [430, 131] on option "*******" at bounding box center [642, 129] width 443 height 13
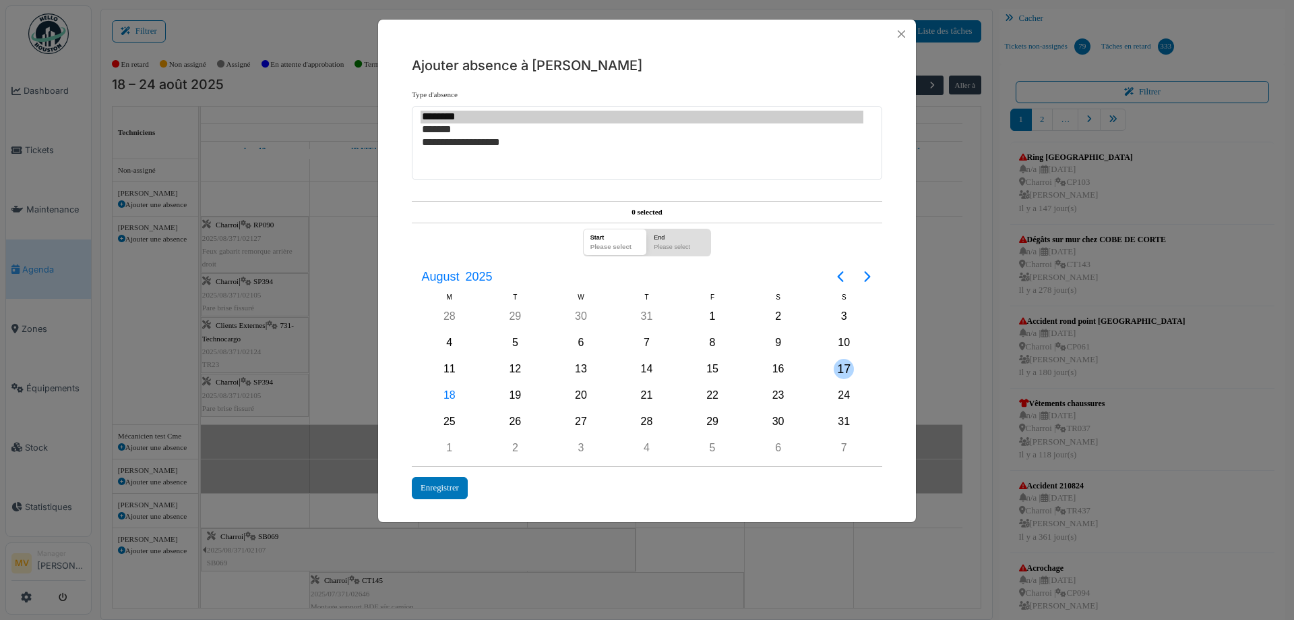
click at [840, 365] on div "17" at bounding box center [844, 369] width 20 height 20
click at [839, 425] on div "31" at bounding box center [844, 421] width 20 height 20
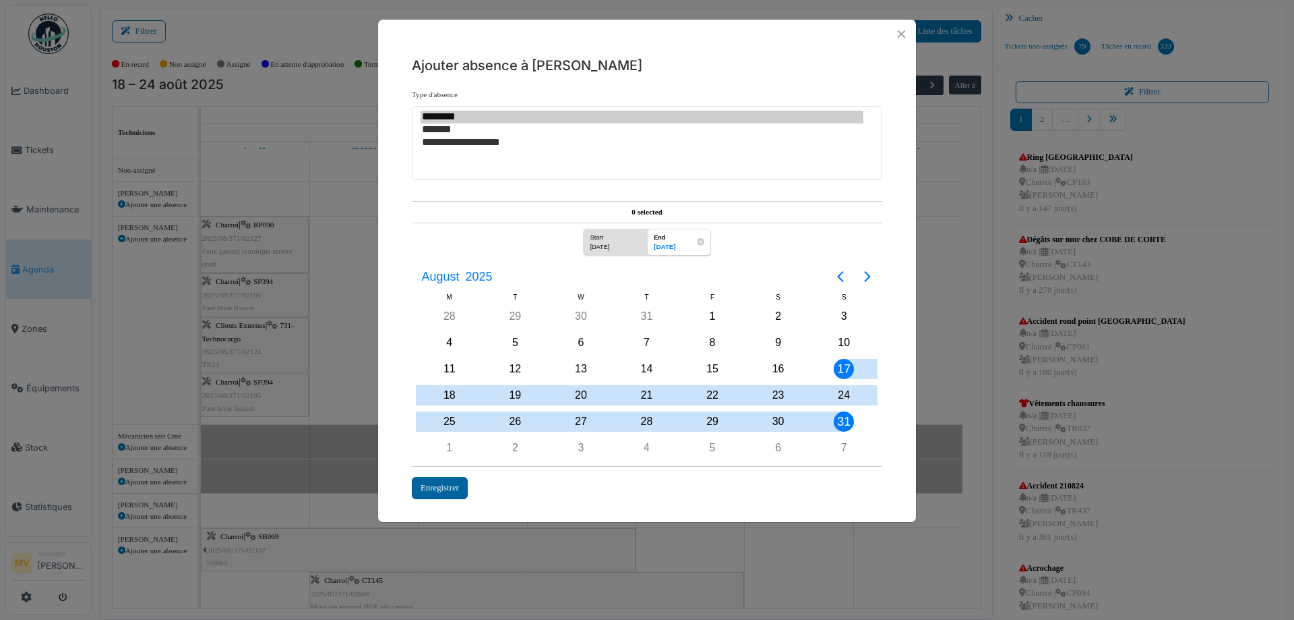
click at [446, 490] on div "Enregistrer" at bounding box center [440, 488] width 56 height 22
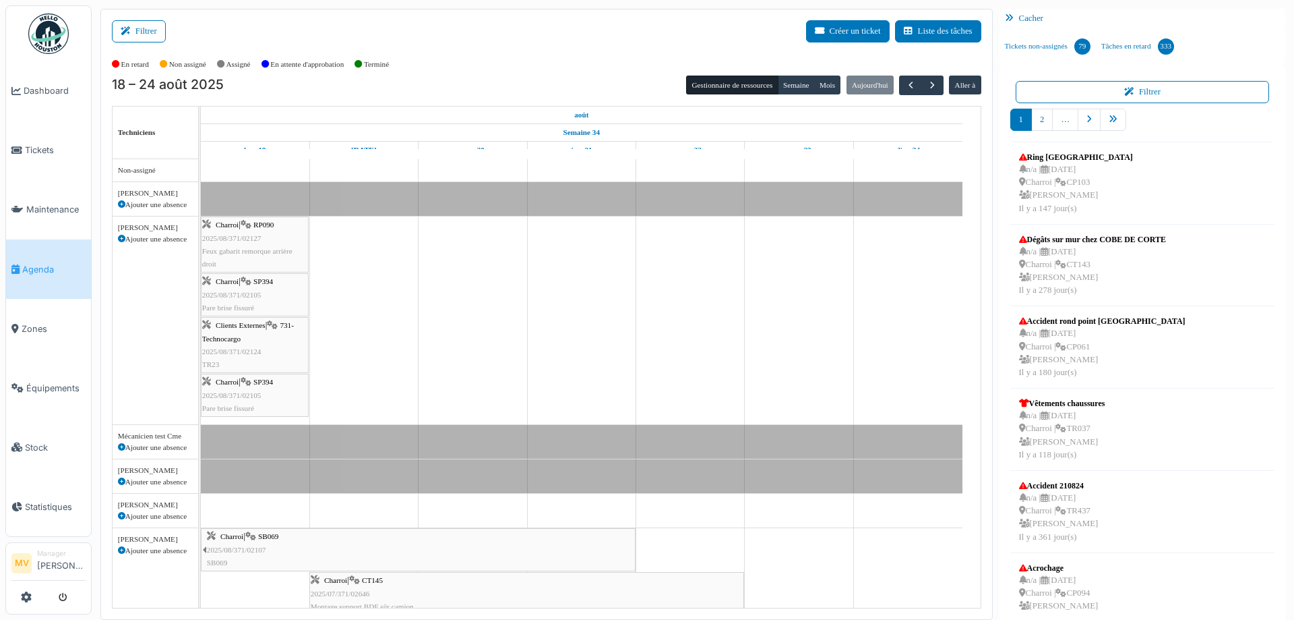
click at [275, 334] on div "Clients Externes | 731-Technocargo 2025/08/371/02124 TR23" at bounding box center [254, 345] width 105 height 52
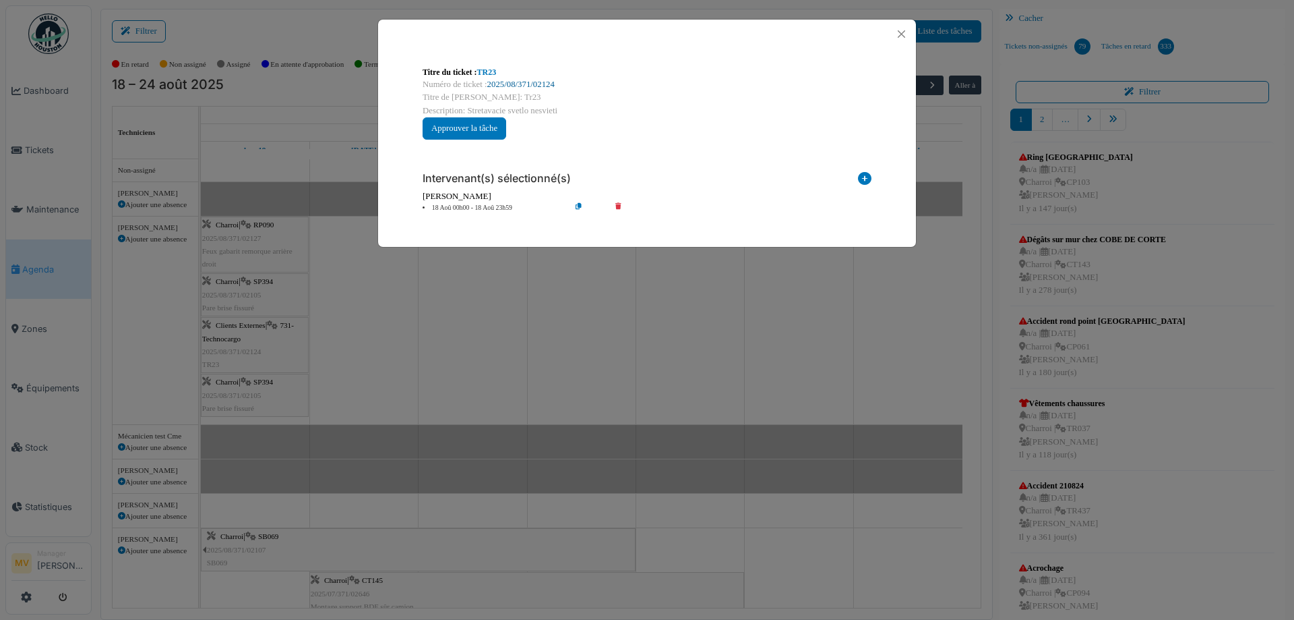
click at [515, 80] on link "2025/08/371/02124" at bounding box center [520, 84] width 67 height 9
click at [901, 36] on button "Close" at bounding box center [902, 34] width 18 height 18
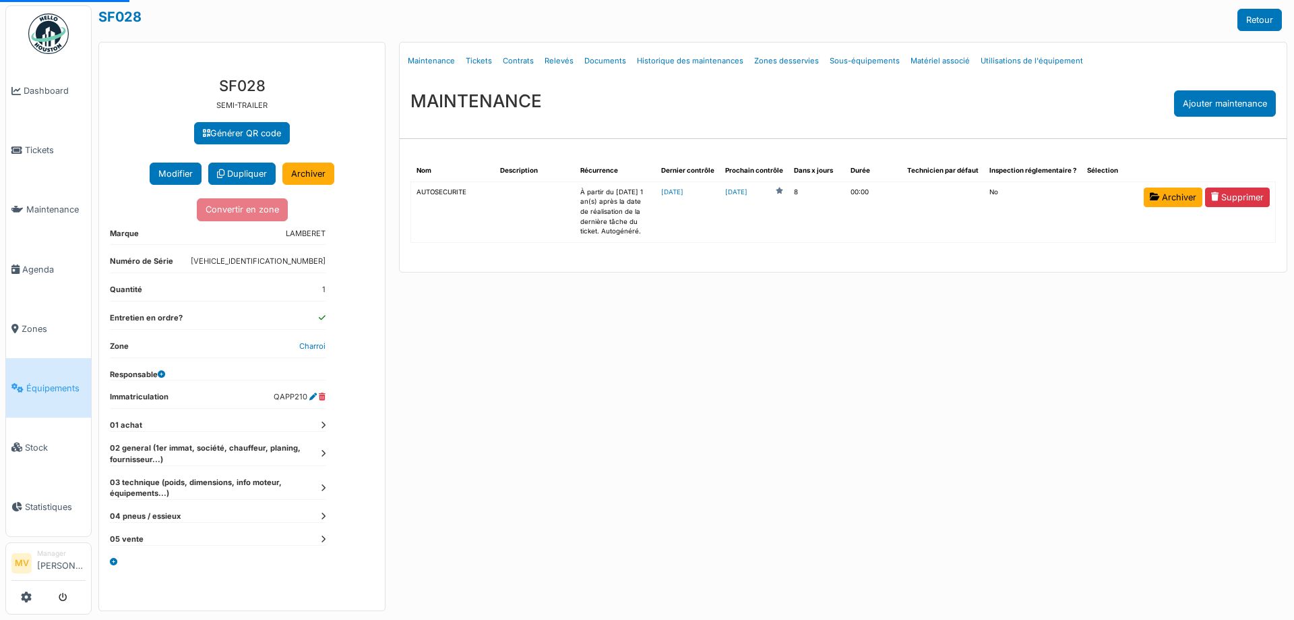
select select "***"
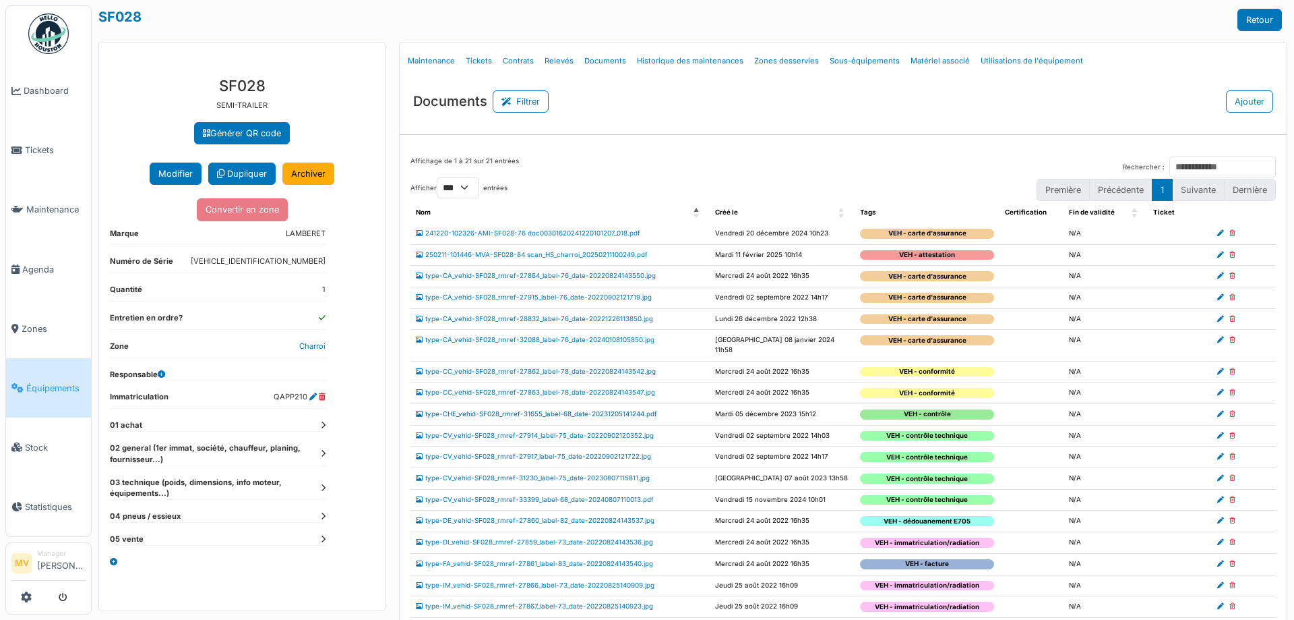
click at [622, 410] on link "type-CHE_vehid-SF028_rmref-31655_label-68_date-20231205141244.pdf" at bounding box center [536, 413] width 241 height 7
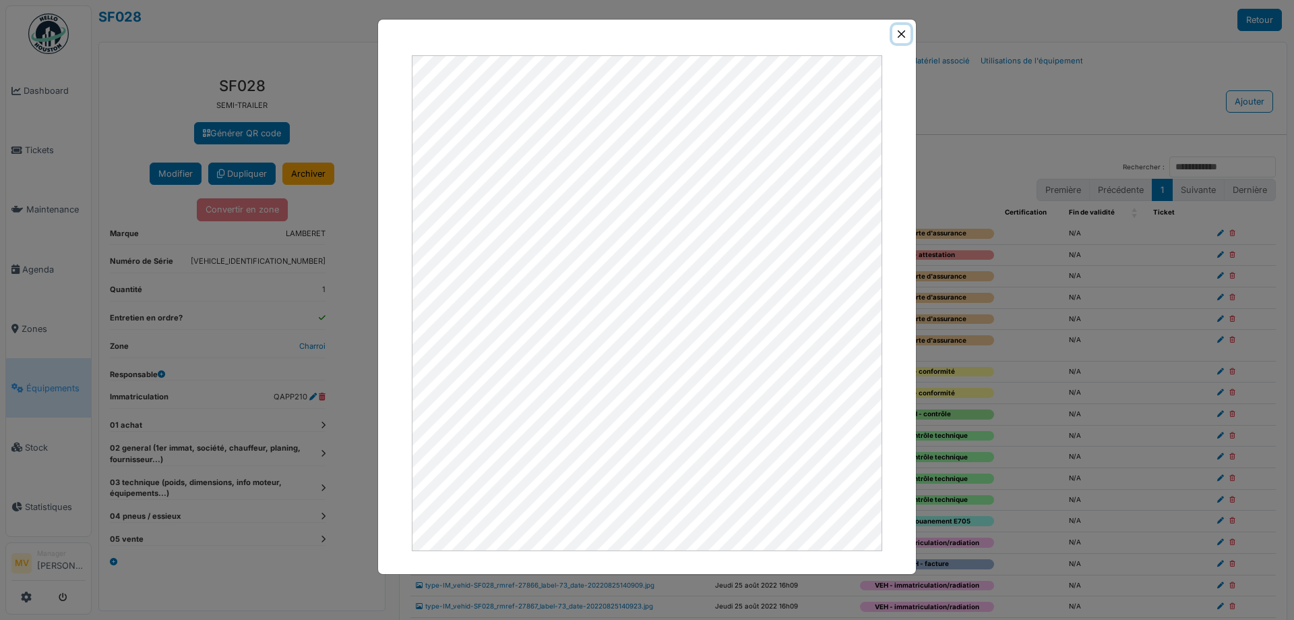
click at [897, 31] on button "Close" at bounding box center [902, 34] width 18 height 18
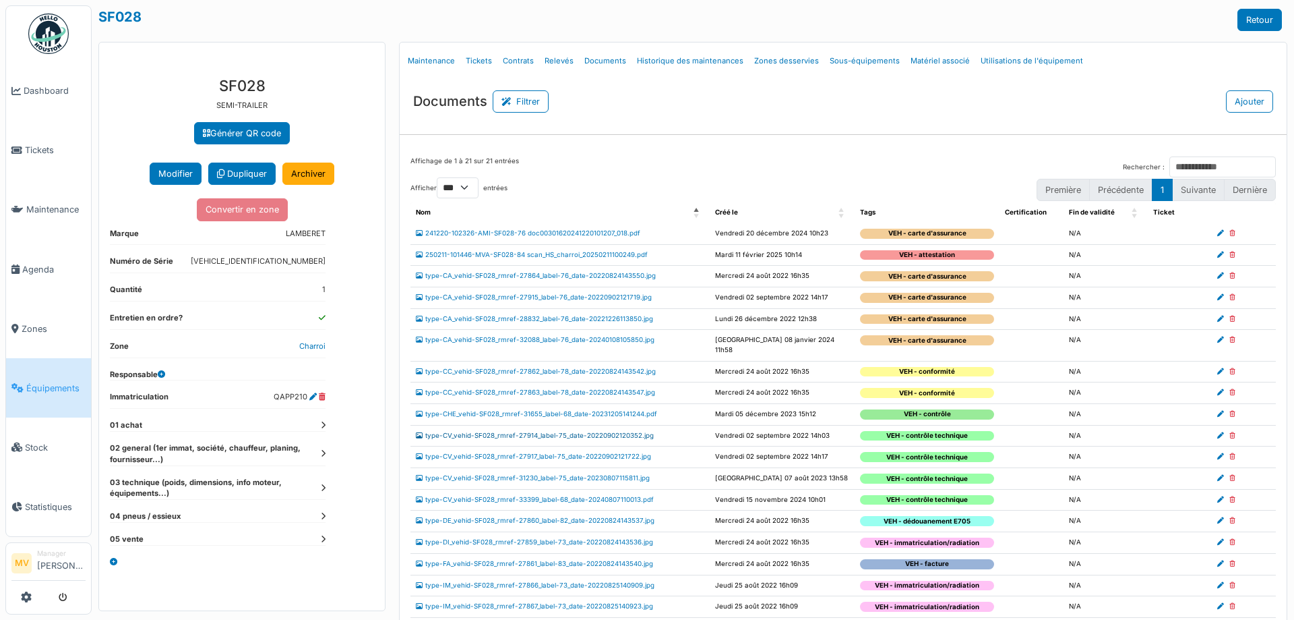
click at [616, 431] on link "type-CV_vehid-SF028_rmref-27914_label-75_date-20220902120352.jpg" at bounding box center [535, 434] width 238 height 7
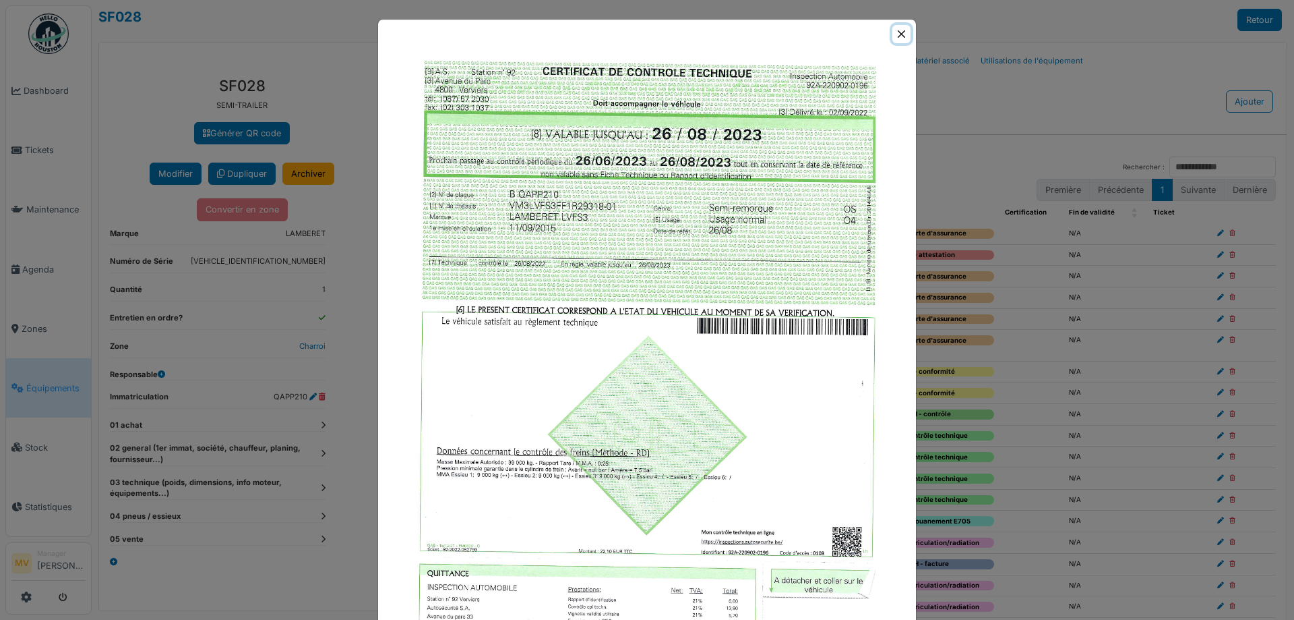
click at [900, 38] on button "Close" at bounding box center [902, 34] width 18 height 18
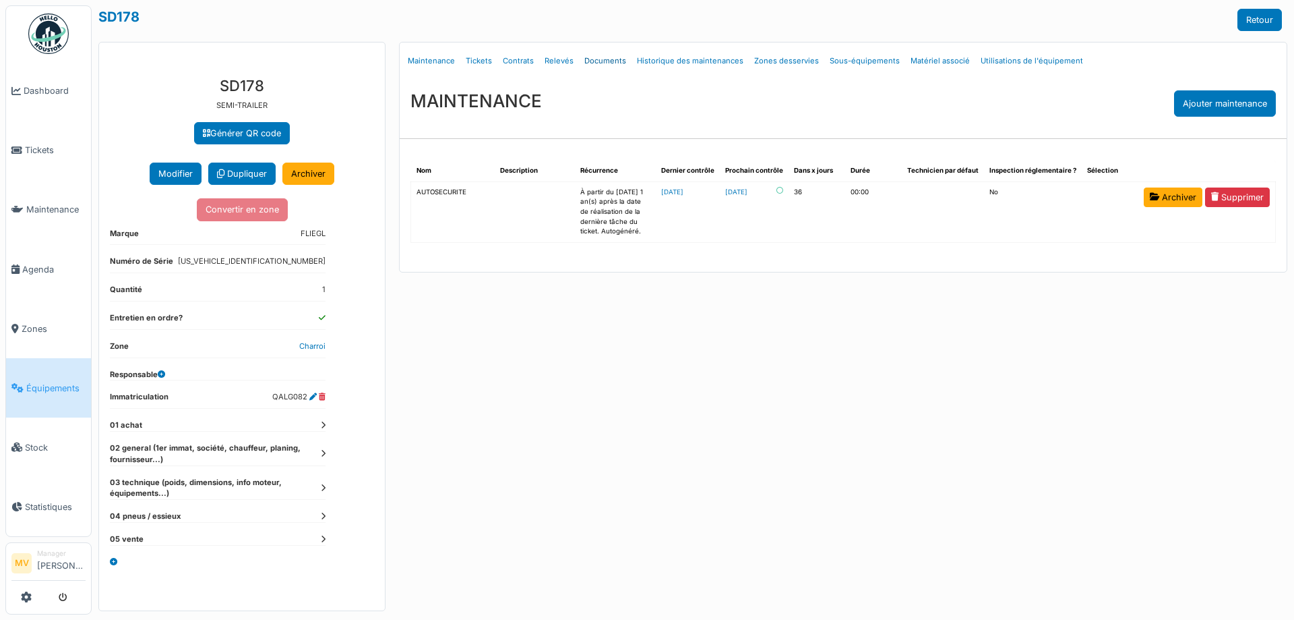
click at [618, 61] on link "Documents" at bounding box center [605, 61] width 53 height 32
select select "***"
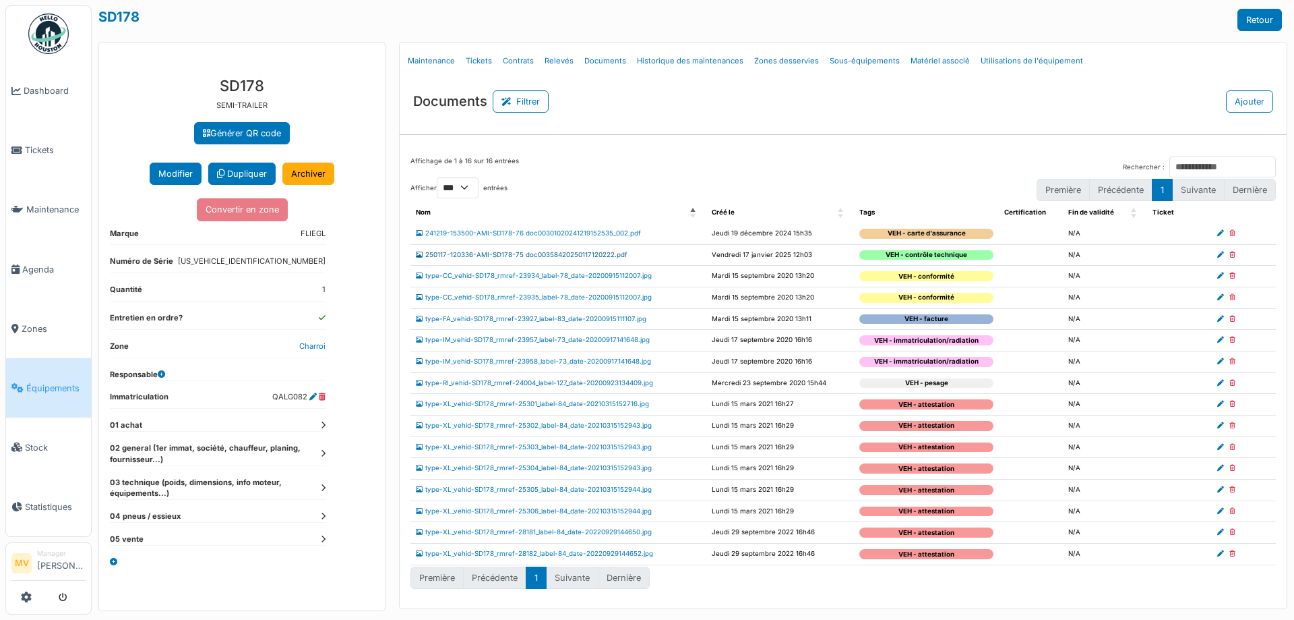
click at [614, 253] on link "250117-120336-AMI-SD178-75 doc00358420250117120222.pdf" at bounding box center [522, 254] width 212 height 7
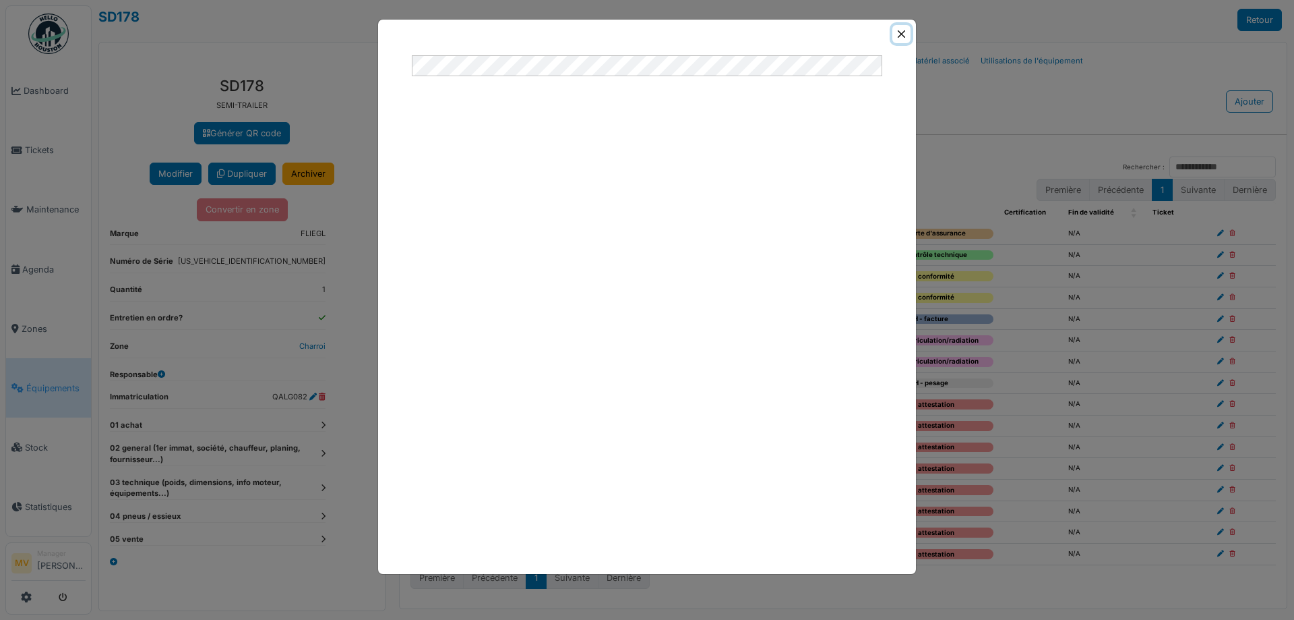
click at [901, 38] on button "Close" at bounding box center [902, 34] width 18 height 18
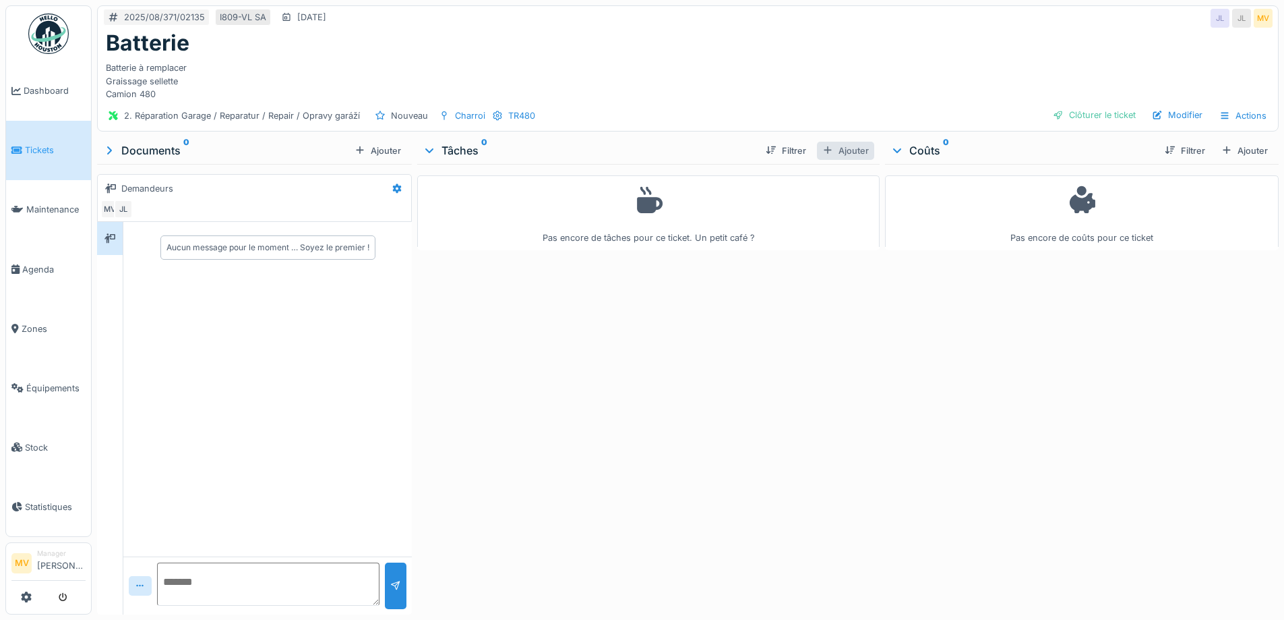
click at [833, 152] on div "Ajouter" at bounding box center [845, 151] width 57 height 18
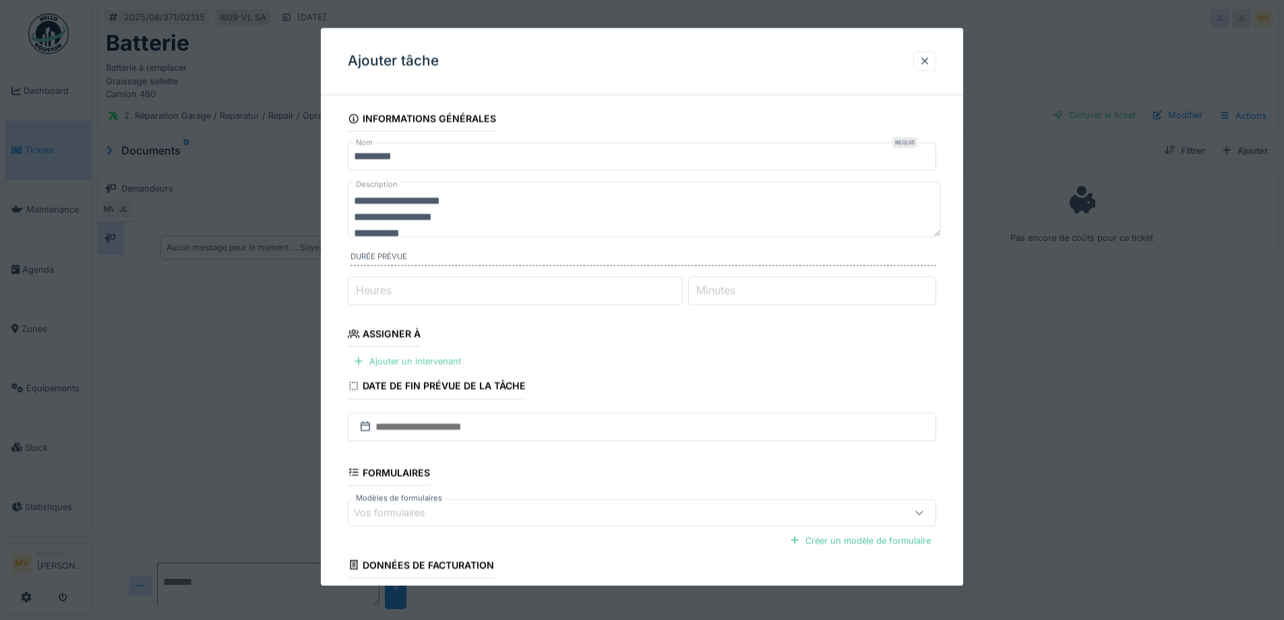
click at [423, 359] on div "Ajouter un intervenant" at bounding box center [407, 362] width 119 height 18
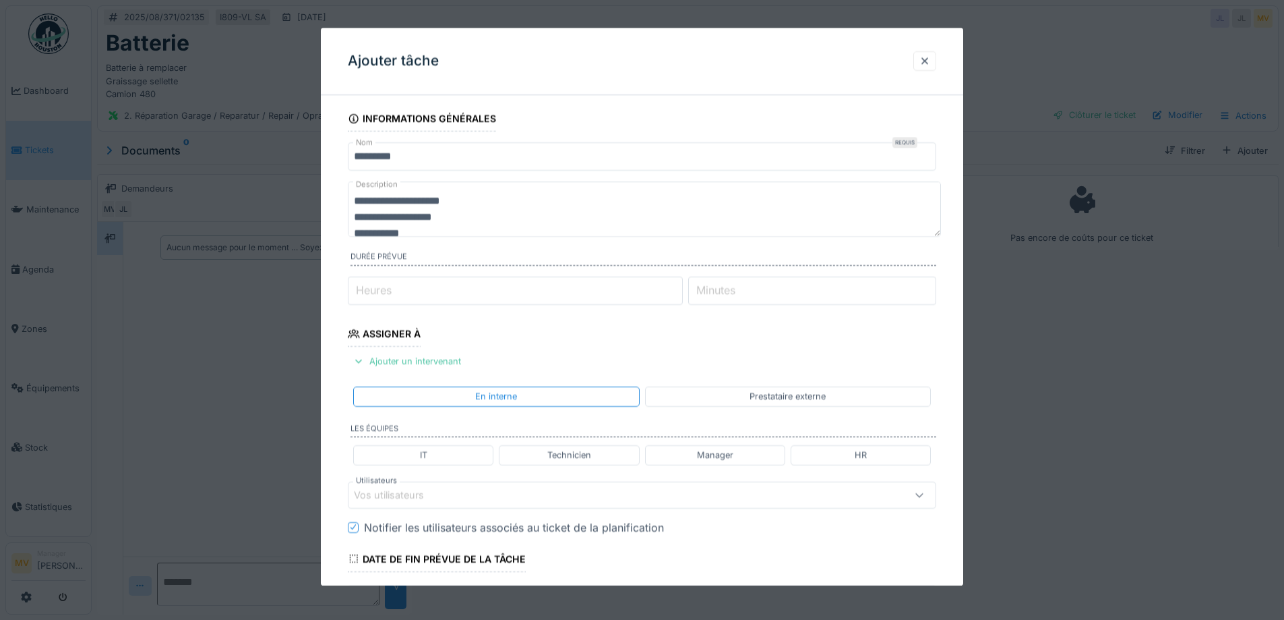
click at [433, 497] on div "Vos utilisateurs" at bounding box center [398, 494] width 89 height 15
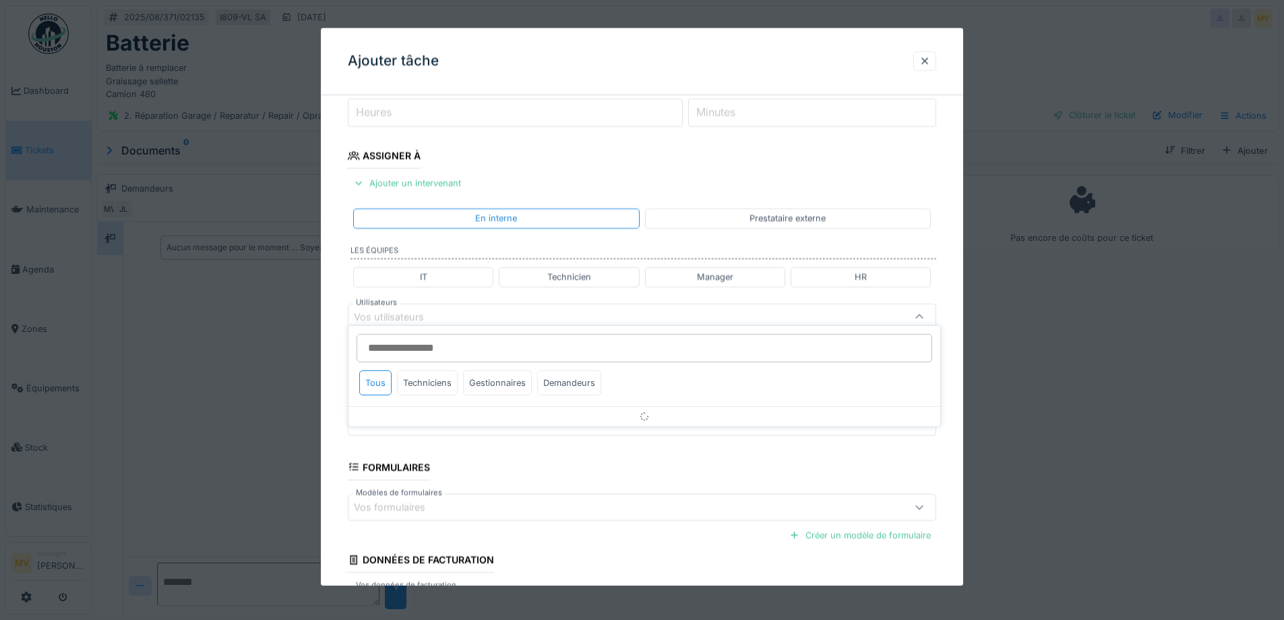
scroll to position [188, 0]
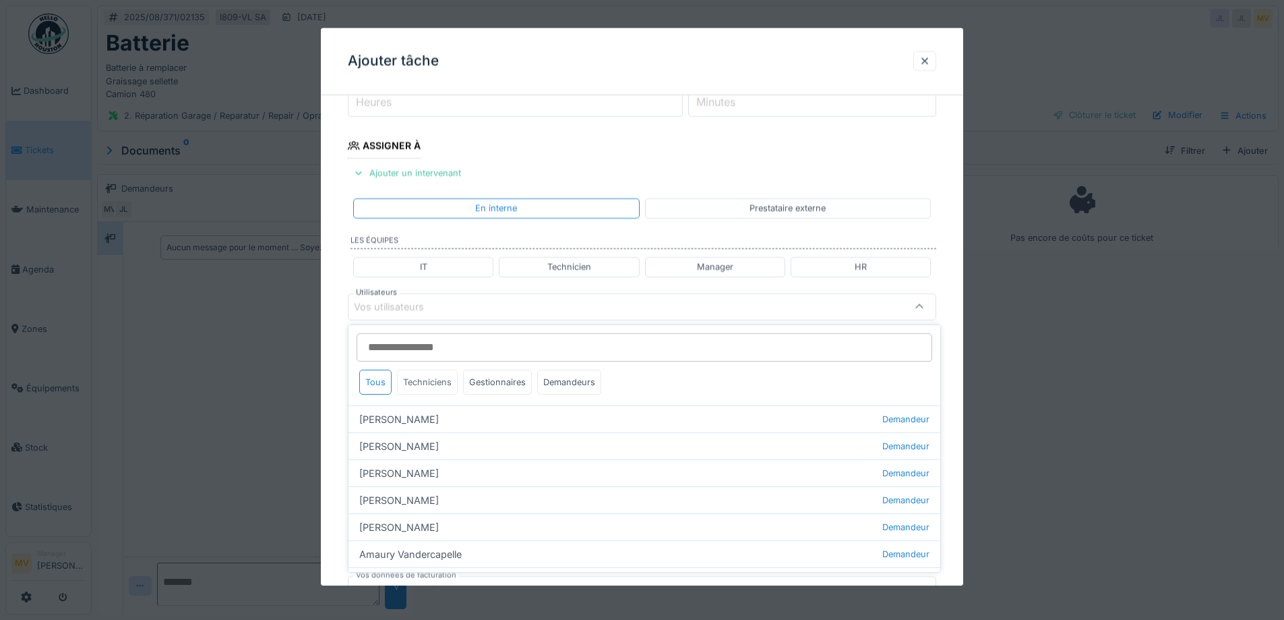
click at [418, 387] on div "Techniciens" at bounding box center [427, 381] width 61 height 25
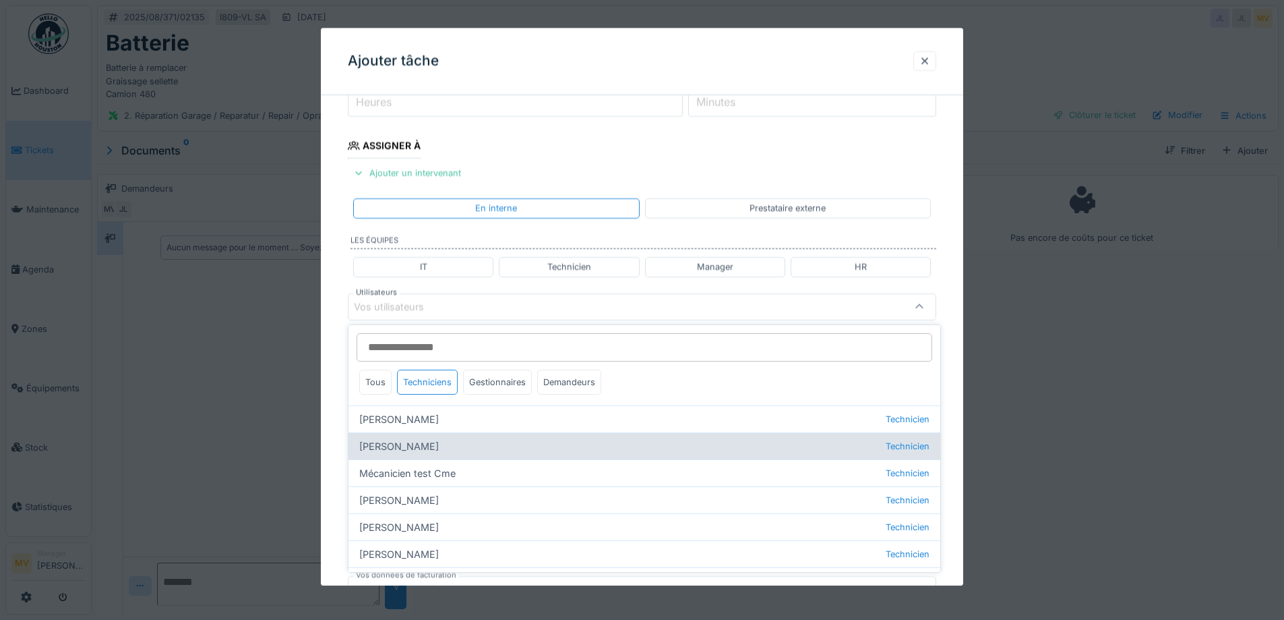
click at [401, 442] on div "Jan Maro Technicien" at bounding box center [645, 445] width 592 height 27
type input "****"
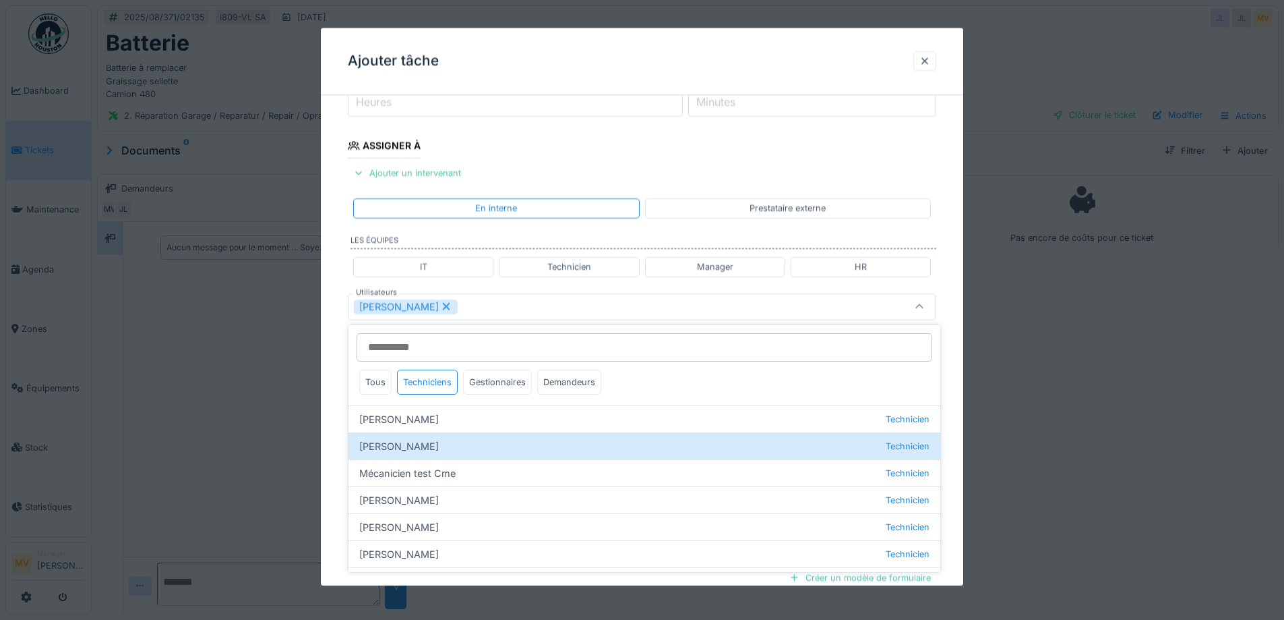
click at [807, 313] on div "[PERSON_NAME]" at bounding box center [608, 306] width 508 height 15
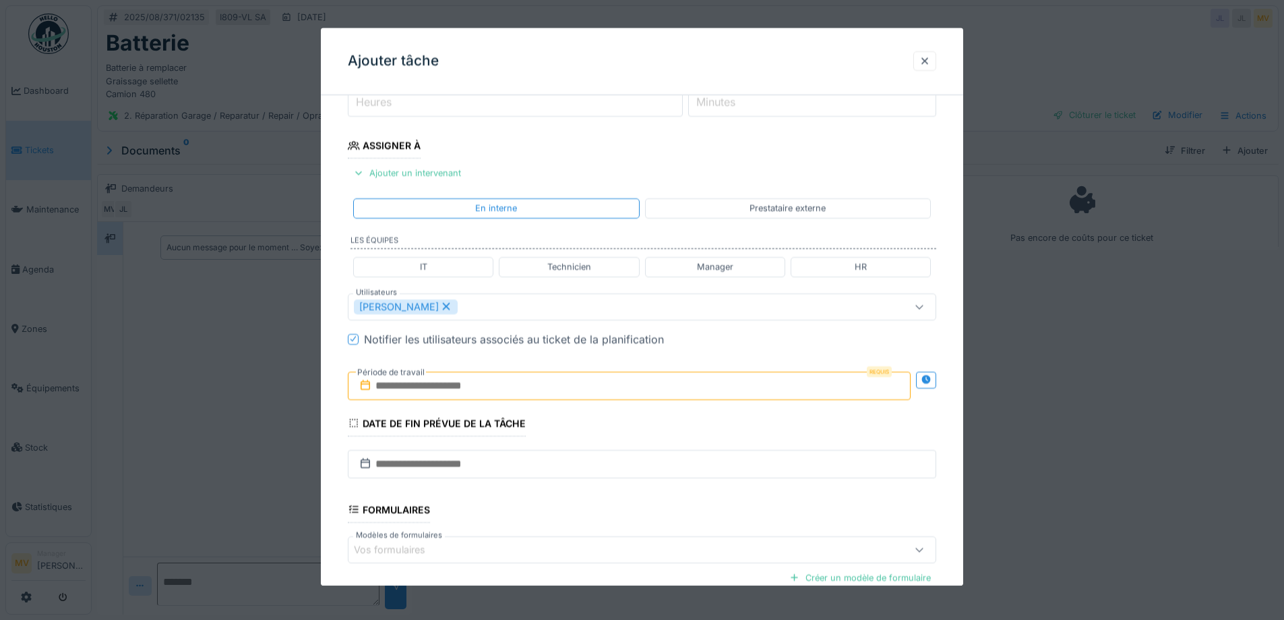
click at [556, 388] on input "text" at bounding box center [629, 385] width 563 height 28
click at [567, 537] on div "18" at bounding box center [566, 540] width 18 height 20
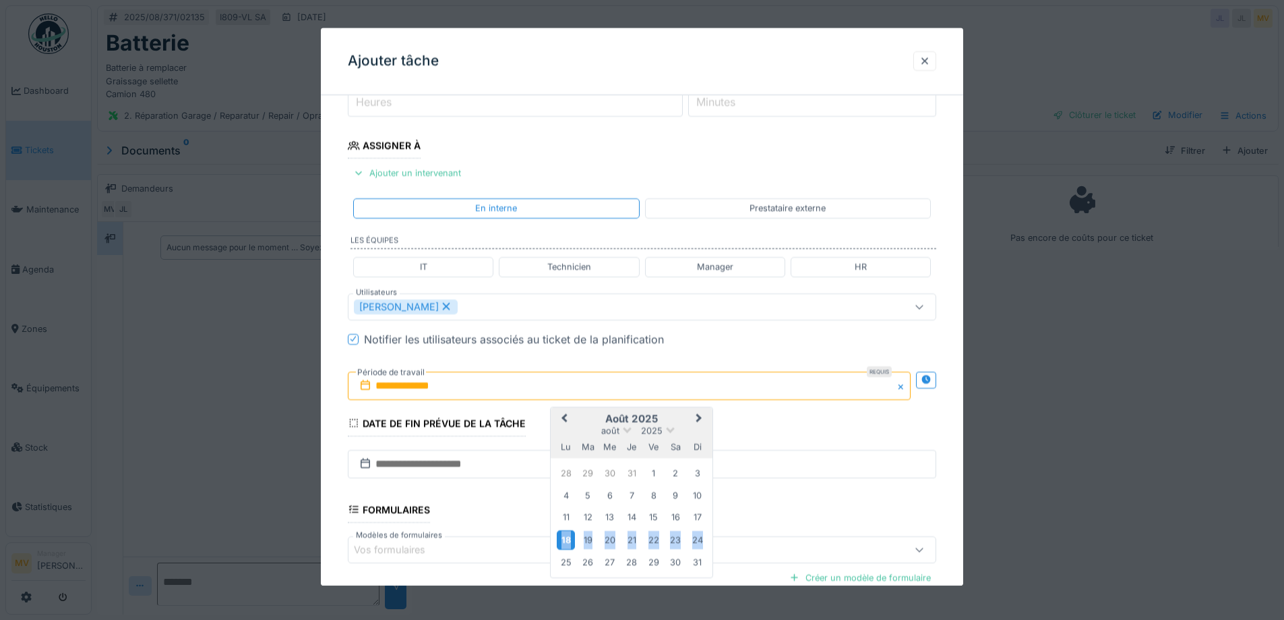
click at [567, 537] on div "18" at bounding box center [566, 540] width 18 height 20
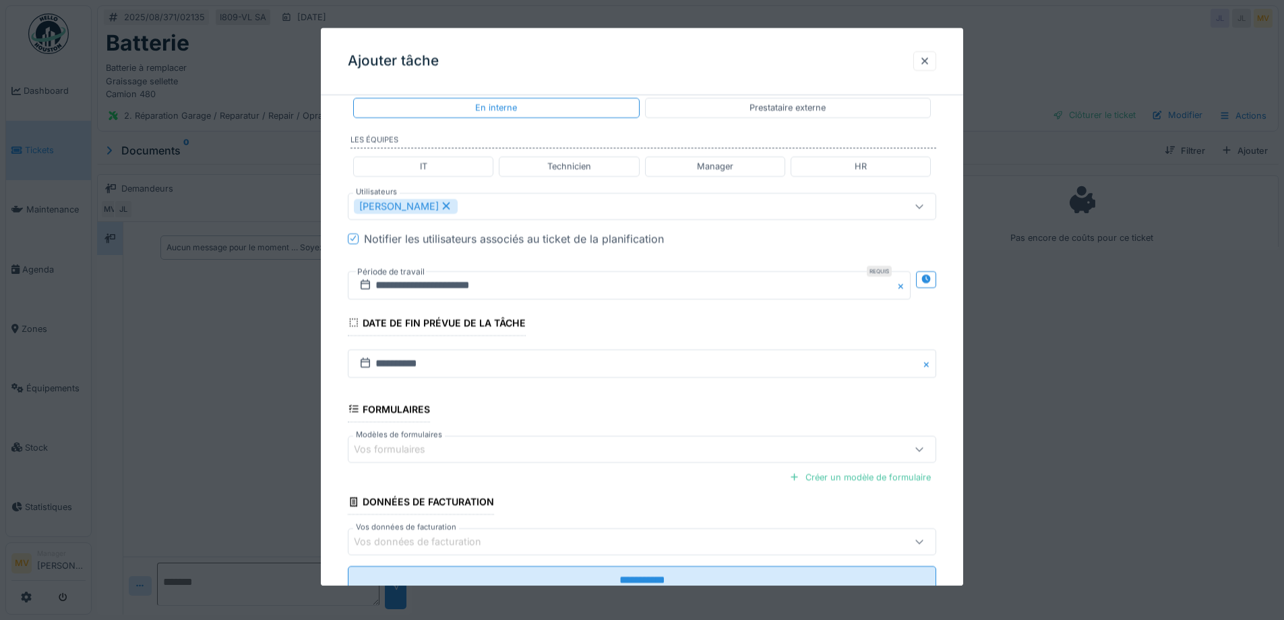
scroll to position [335, 0]
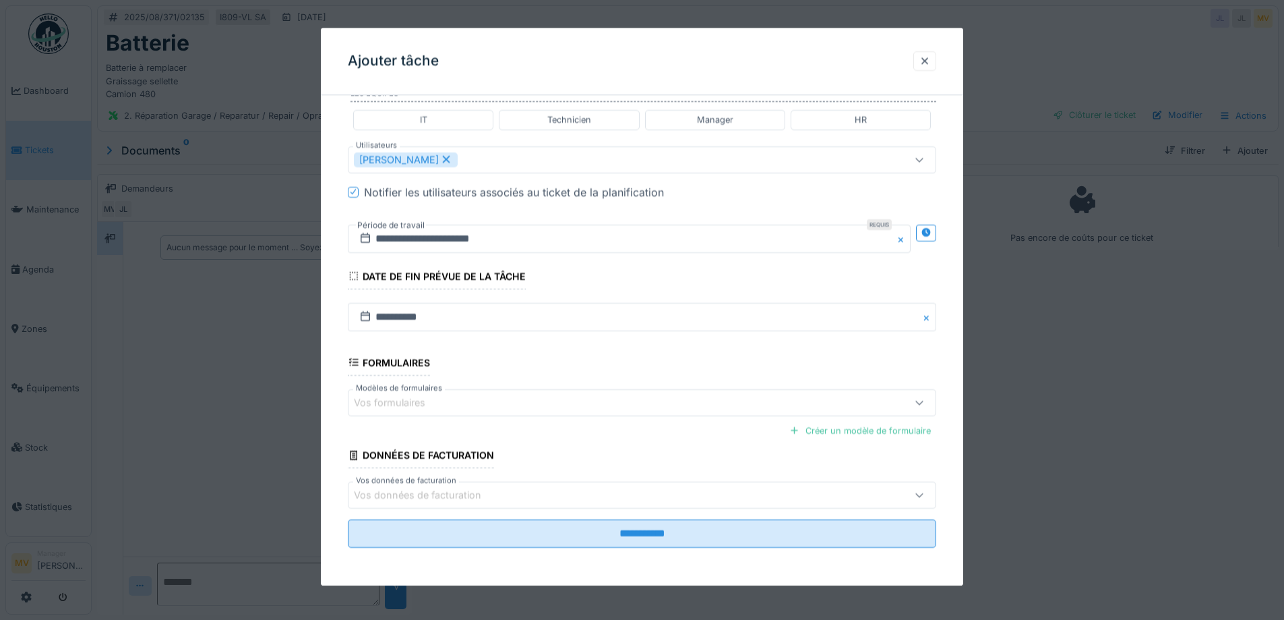
click at [647, 551] on fieldset "**********" at bounding box center [642, 164] width 589 height 787
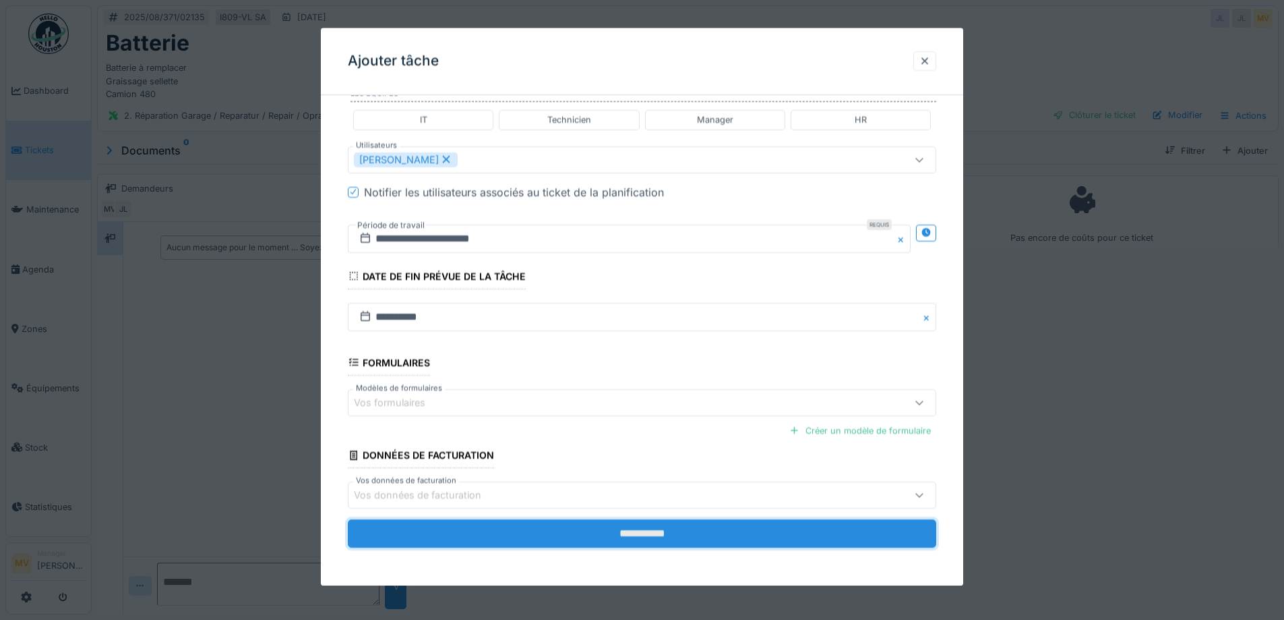
click at [653, 535] on input "**********" at bounding box center [642, 533] width 589 height 28
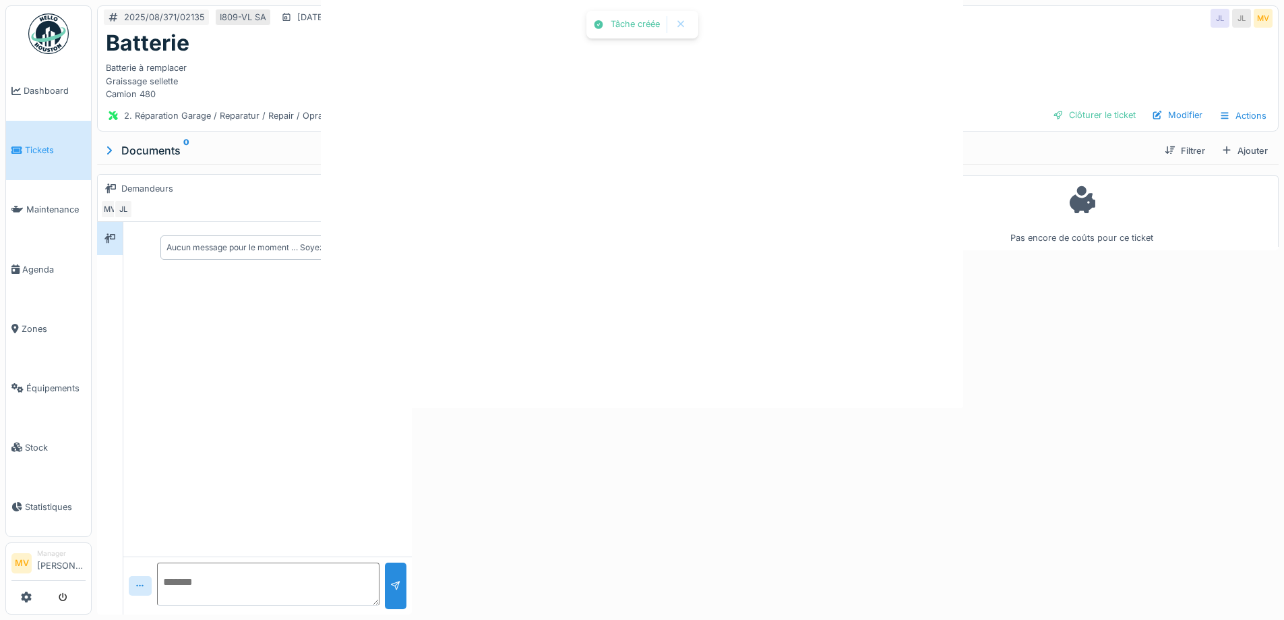
scroll to position [0, 0]
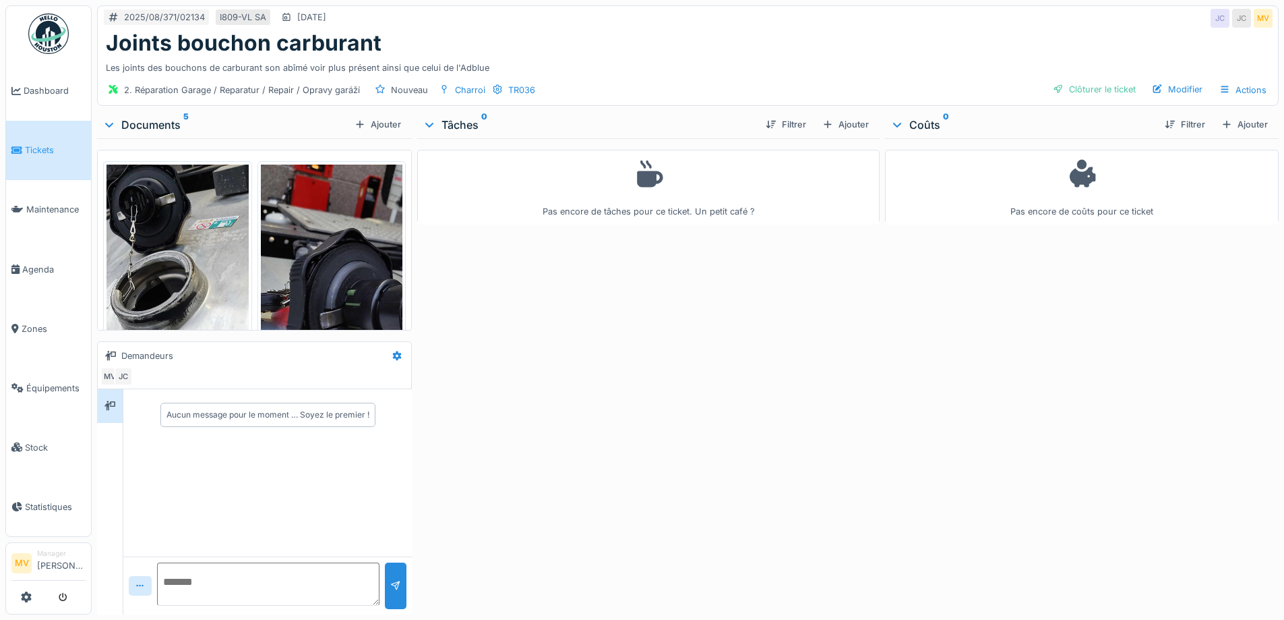
click at [328, 297] on img at bounding box center [332, 323] width 142 height 316
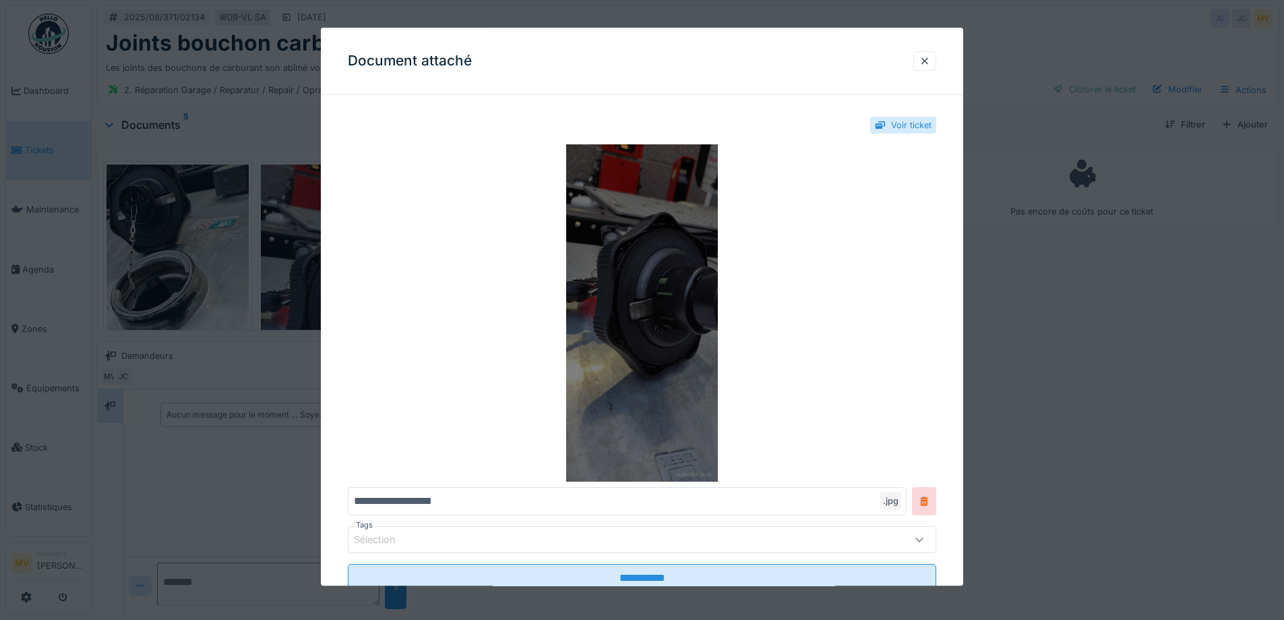
click at [682, 326] on img at bounding box center [642, 313] width 589 height 337
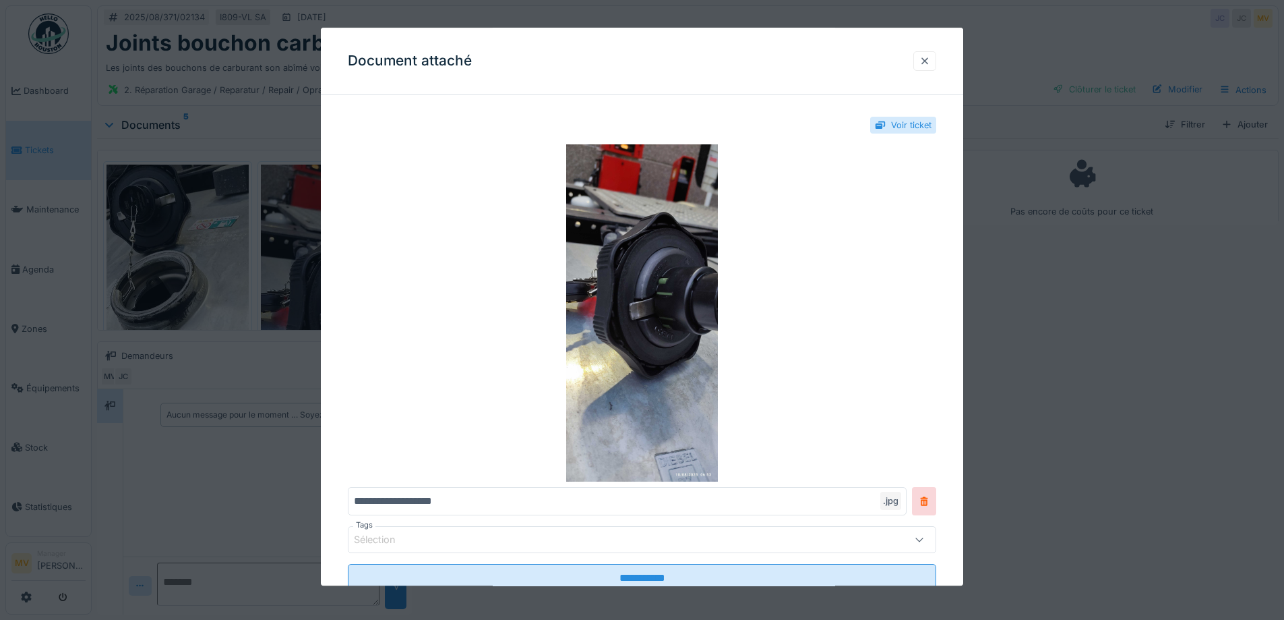
click at [928, 57] on div at bounding box center [925, 61] width 11 height 13
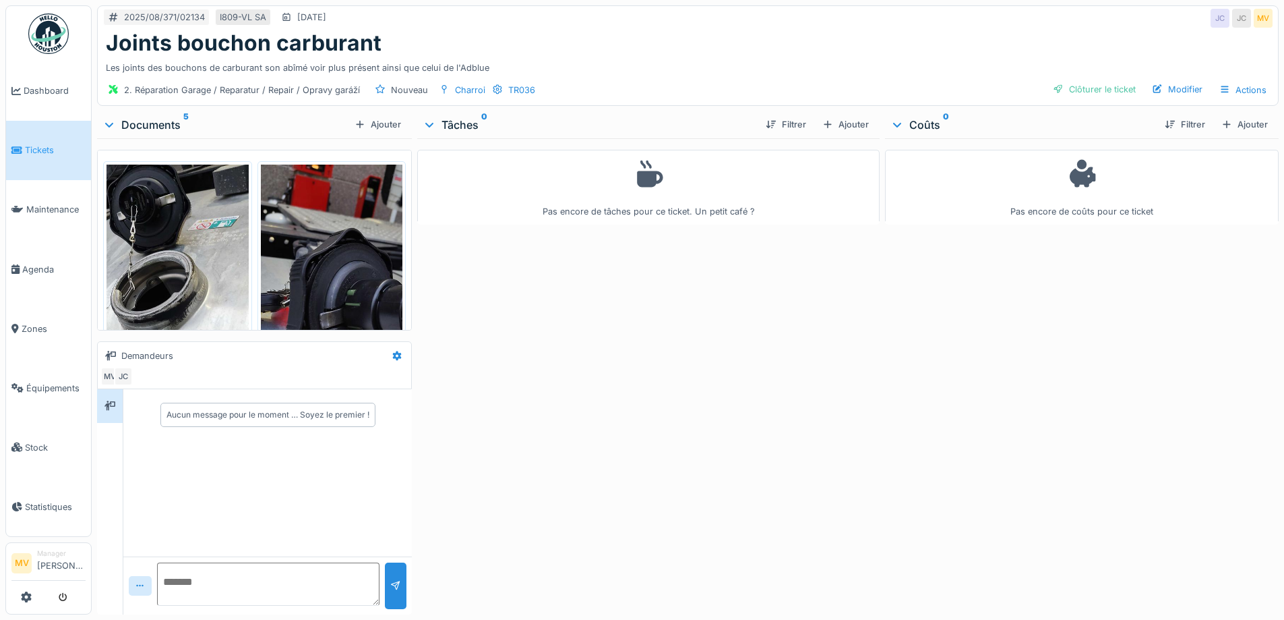
click at [163, 264] on img at bounding box center [178, 323] width 142 height 316
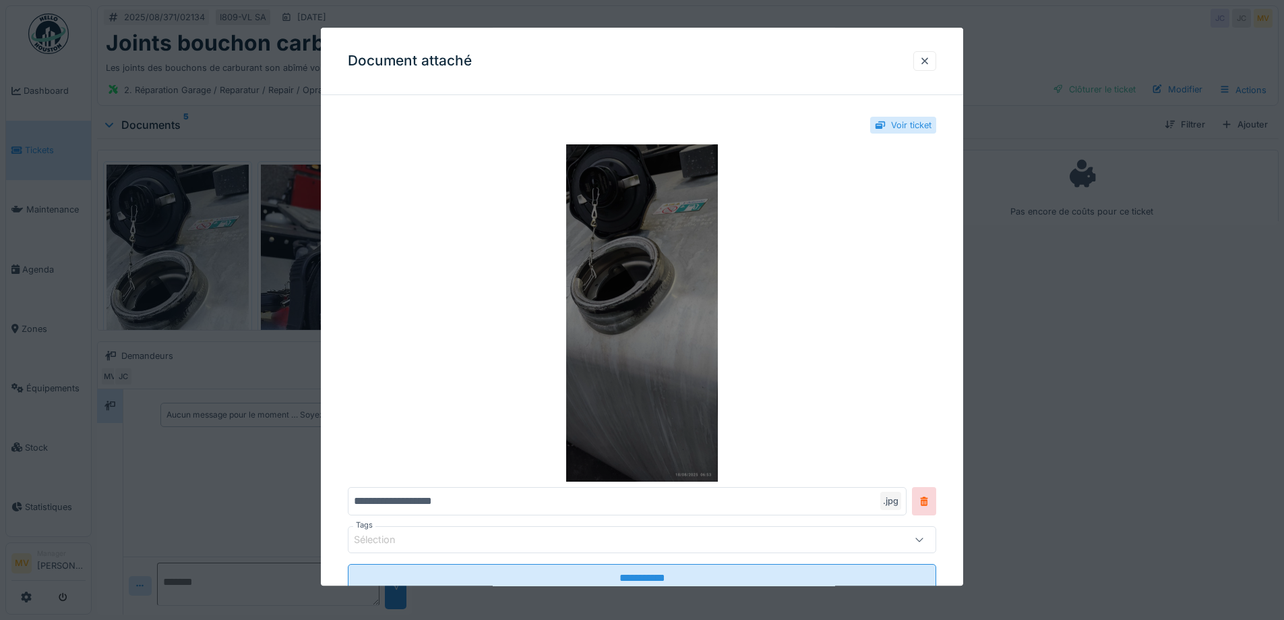
click at [616, 210] on img at bounding box center [642, 313] width 589 height 337
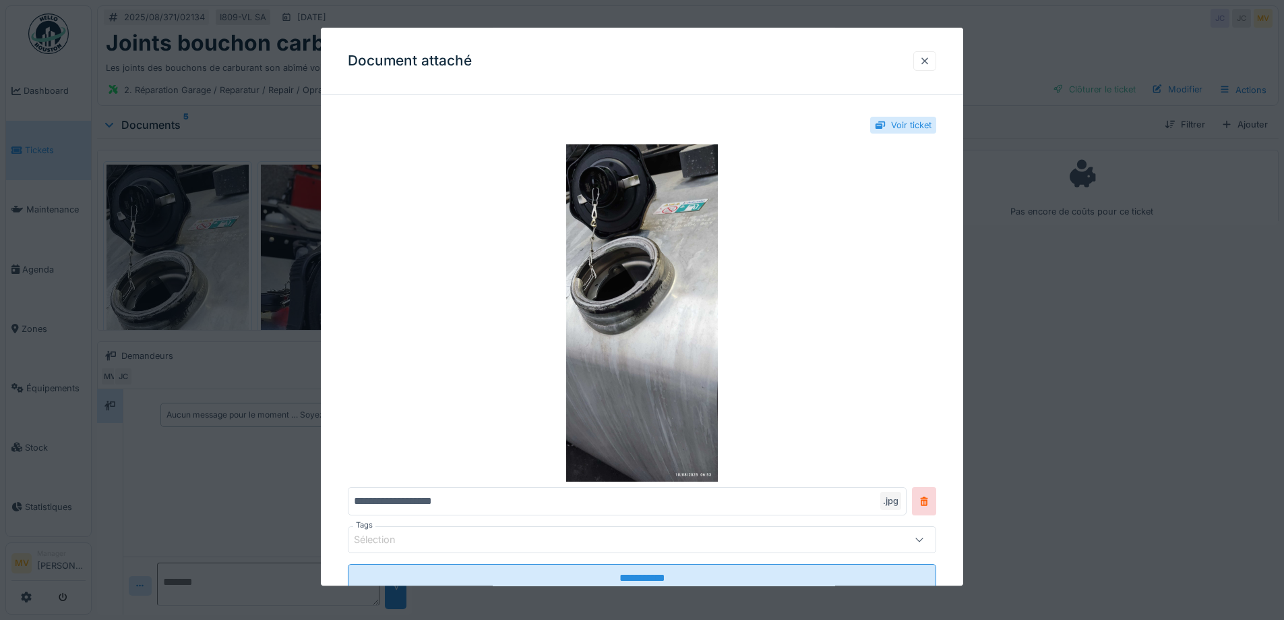
click at [930, 56] on div at bounding box center [925, 61] width 11 height 13
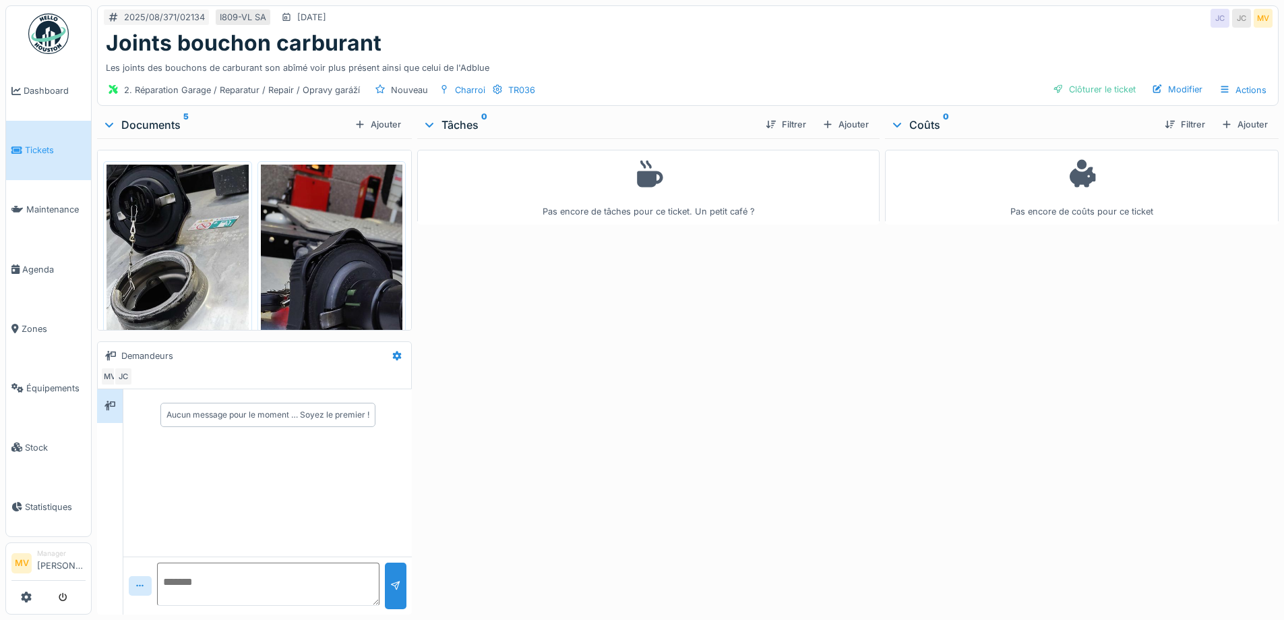
click at [860, 125] on div "Ajouter" at bounding box center [845, 124] width 57 height 18
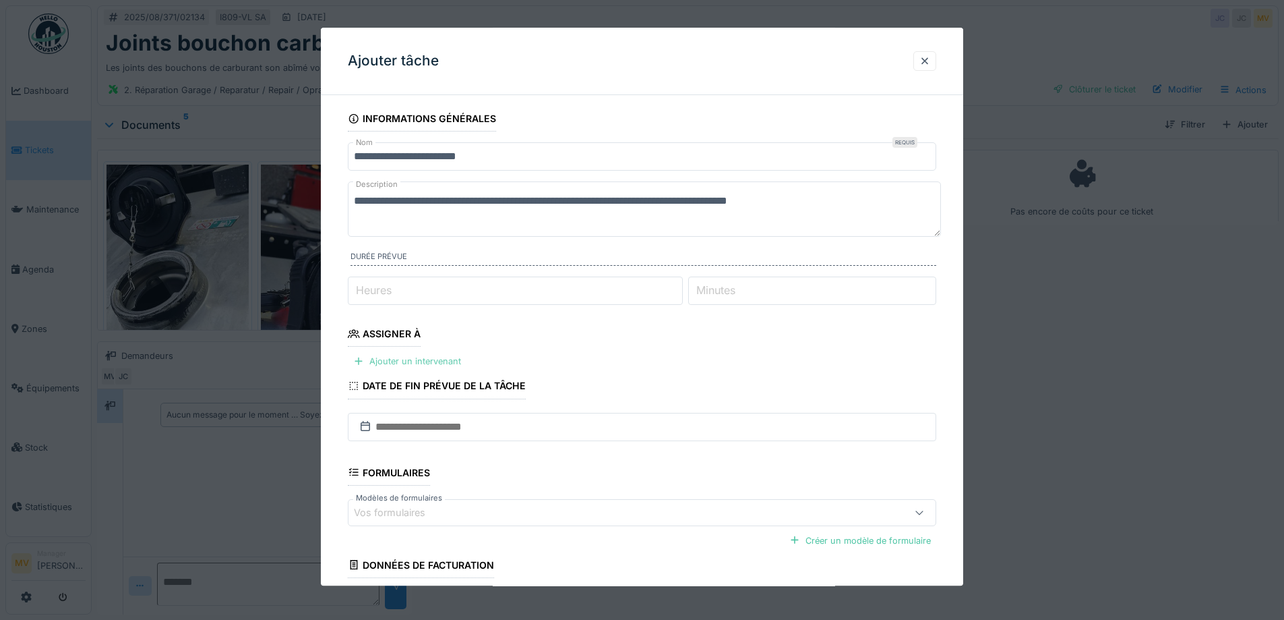
click at [427, 357] on div "Ajouter un intervenant" at bounding box center [407, 362] width 119 height 18
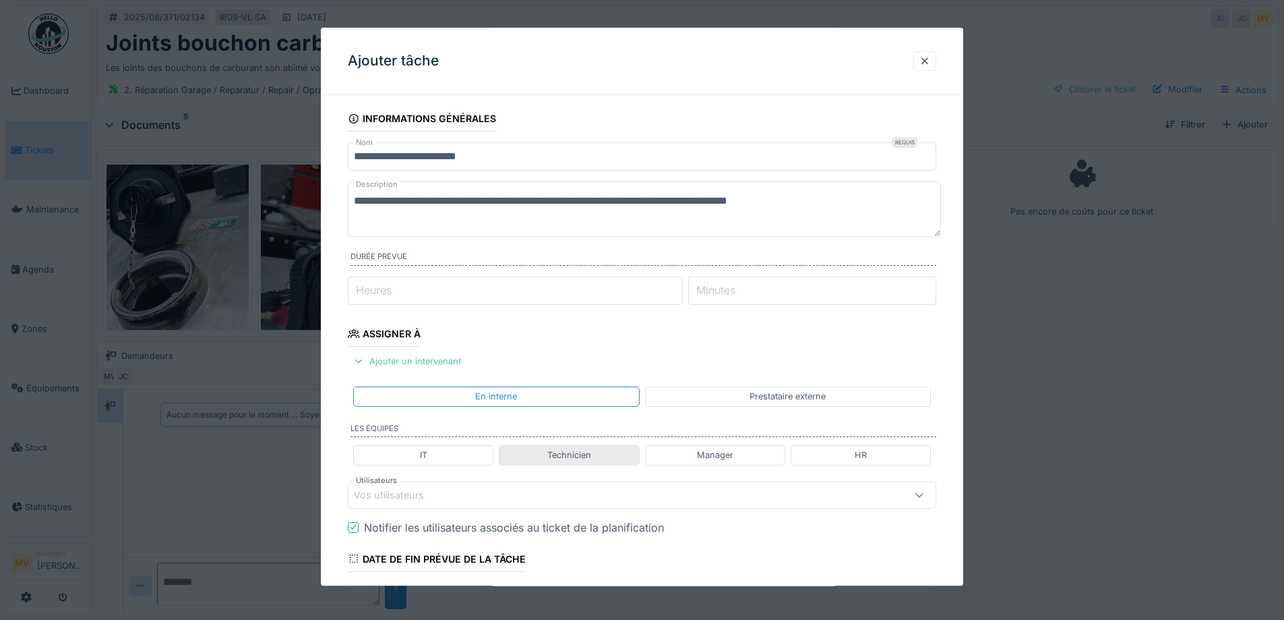
click at [566, 456] on div "Technicien" at bounding box center [569, 455] width 44 height 13
type input "**********"
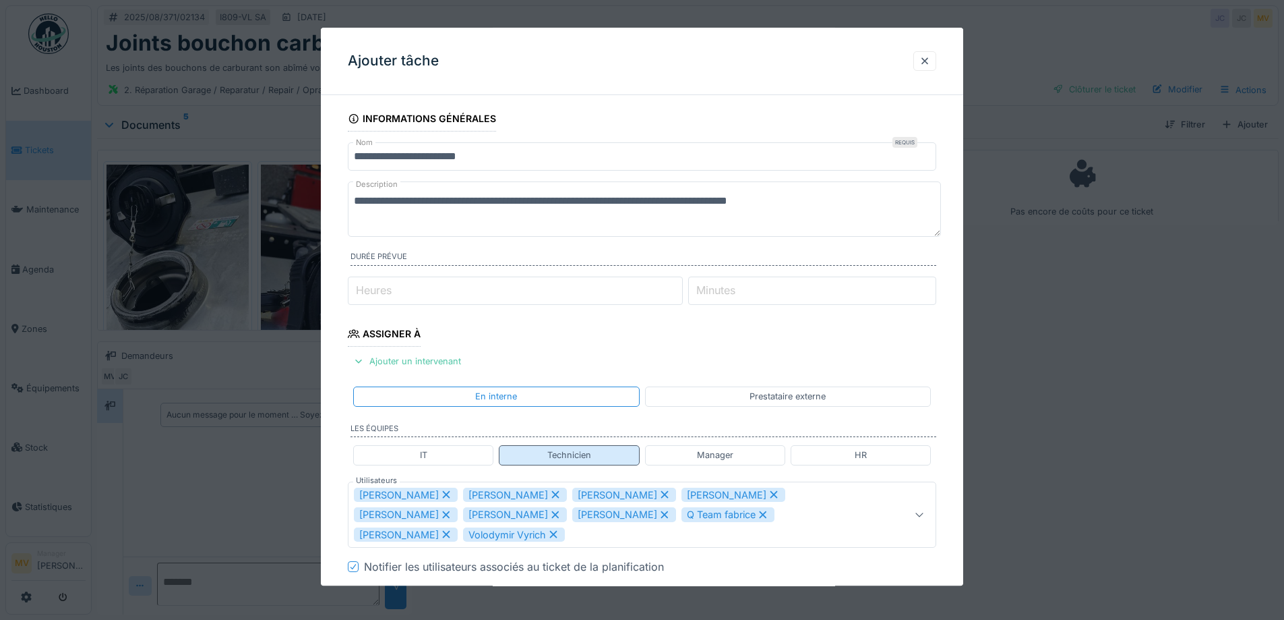
click at [582, 454] on div "Technicien" at bounding box center [569, 455] width 44 height 13
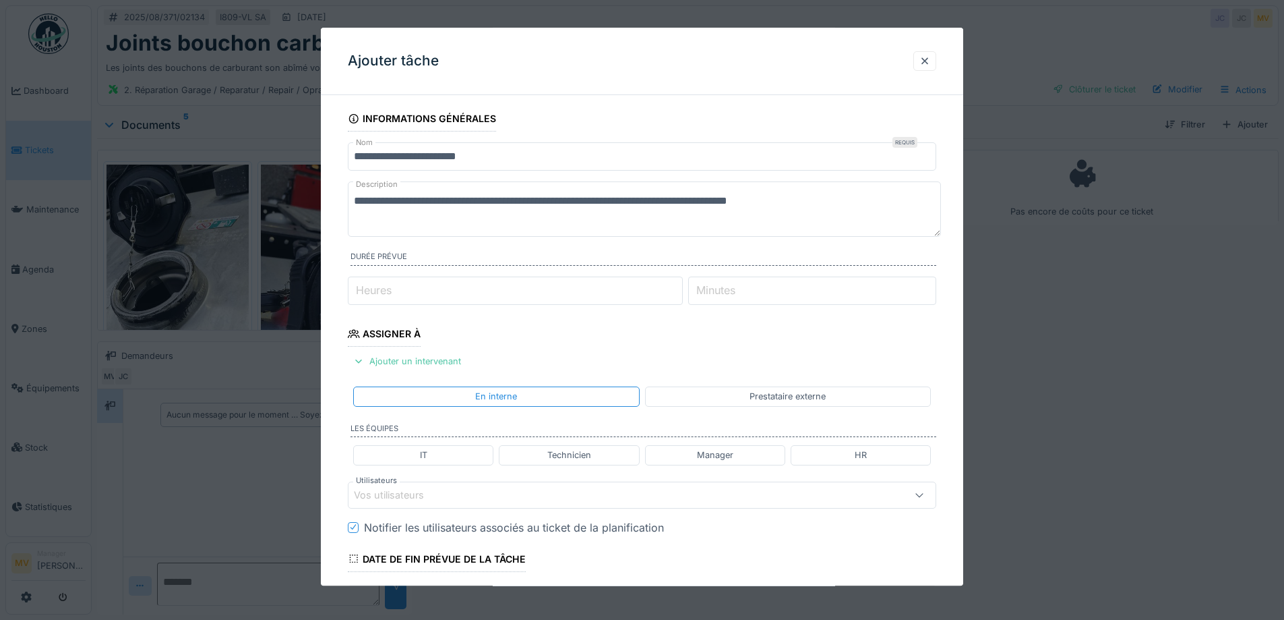
scroll to position [282, 0]
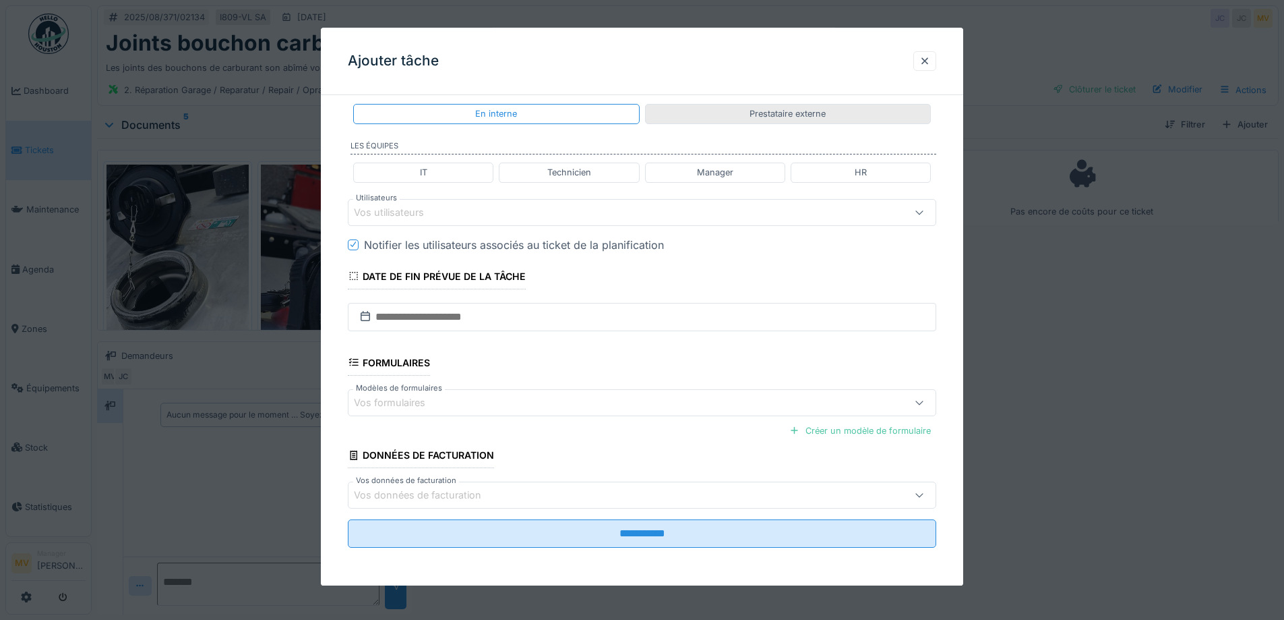
click at [777, 106] on div "Prestataire externe" at bounding box center [788, 114] width 286 height 20
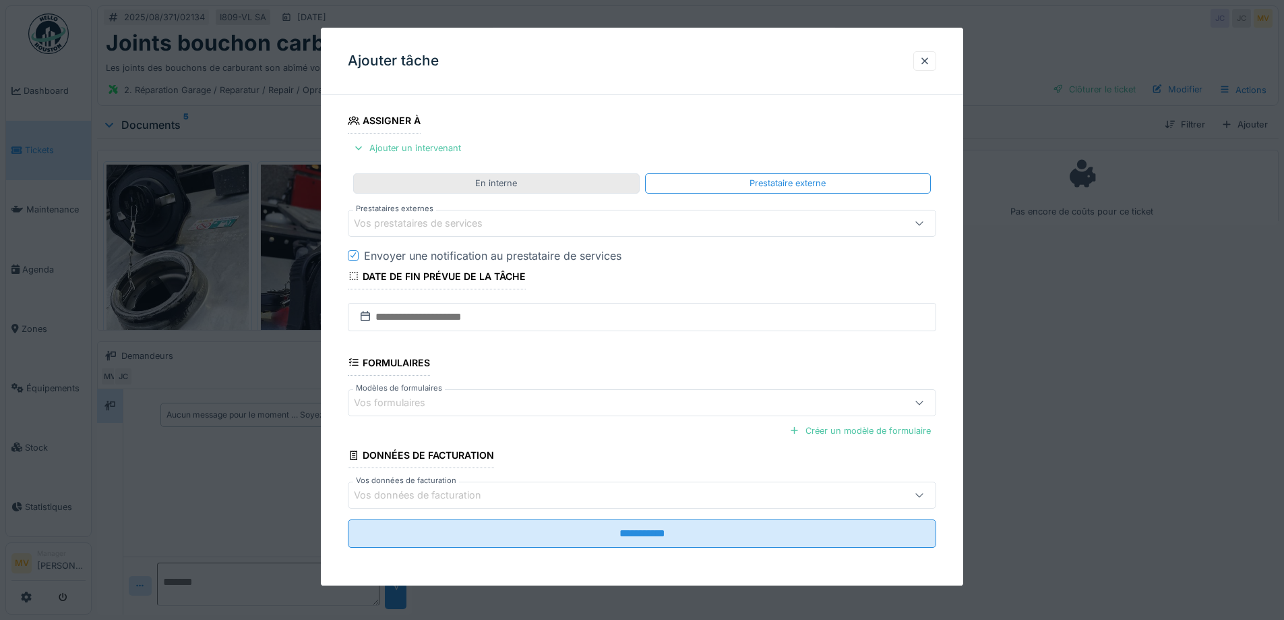
click at [538, 177] on div "En interne" at bounding box center [496, 184] width 286 height 20
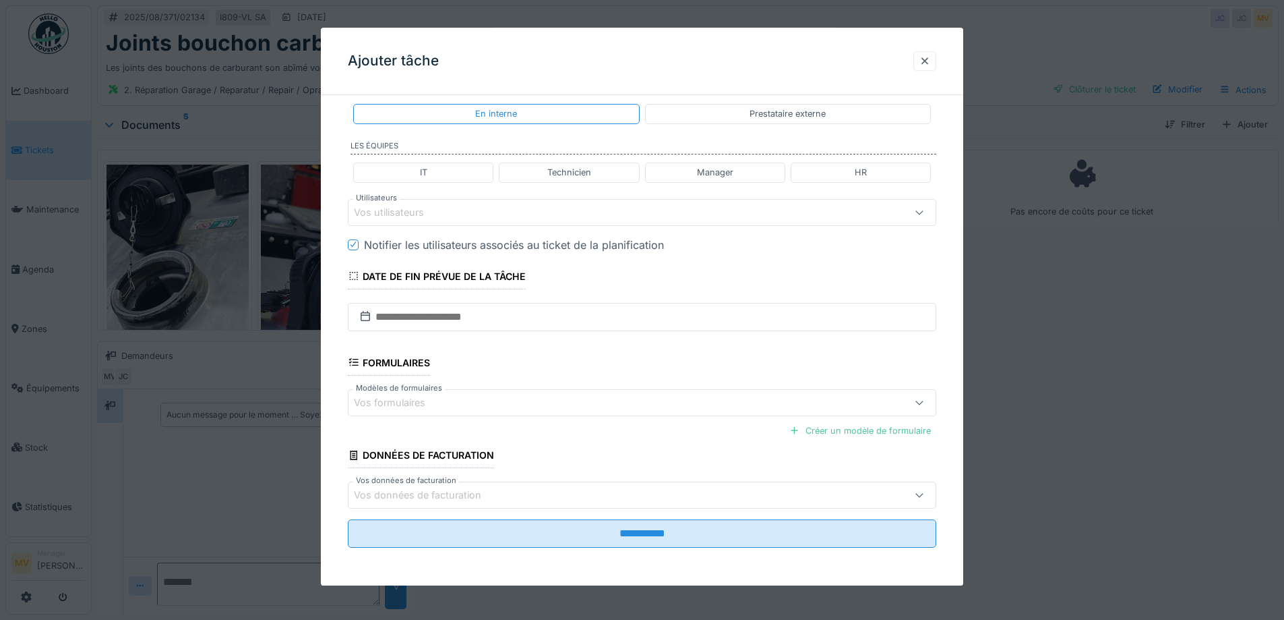
click at [518, 204] on div "Vos utilisateurs" at bounding box center [642, 212] width 589 height 27
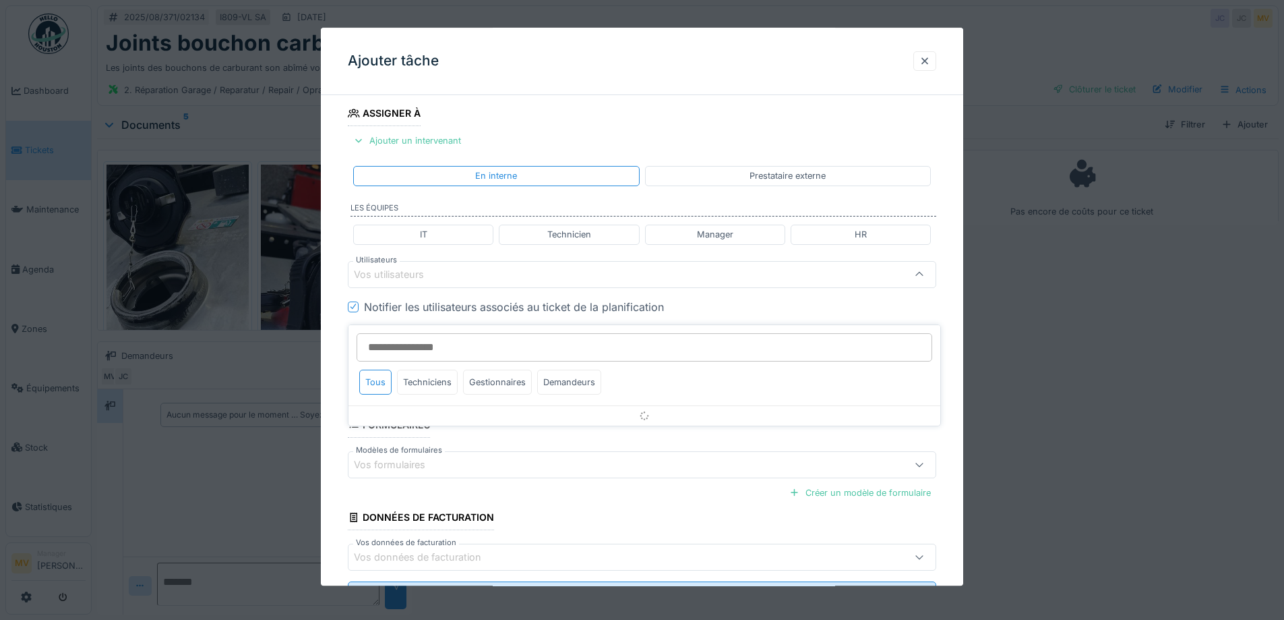
scroll to position [188, 0]
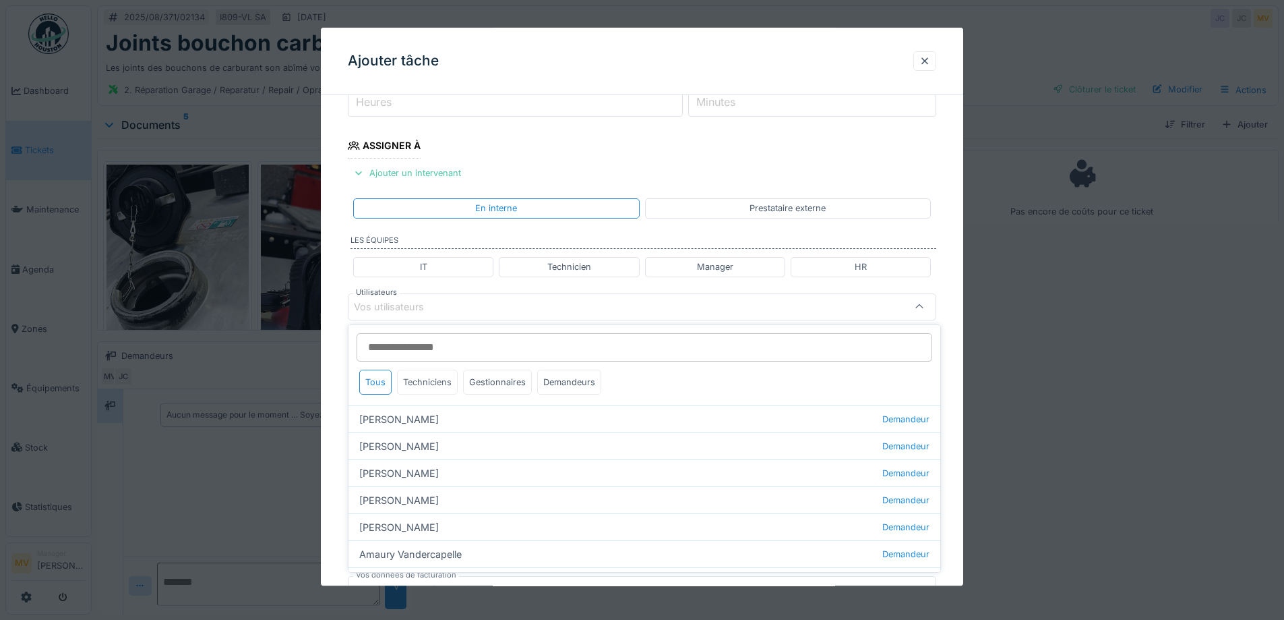
click at [434, 386] on div "Techniciens" at bounding box center [427, 381] width 61 height 25
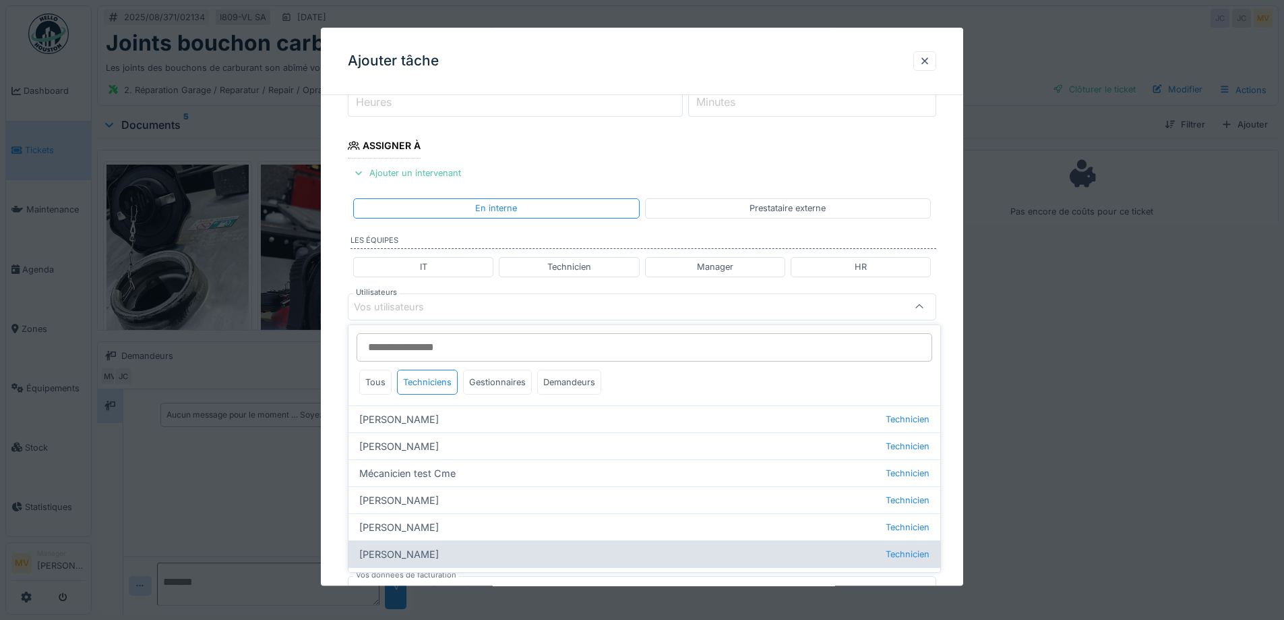
click at [400, 554] on div "[PERSON_NAME] Technicien" at bounding box center [645, 553] width 592 height 27
type input "*****"
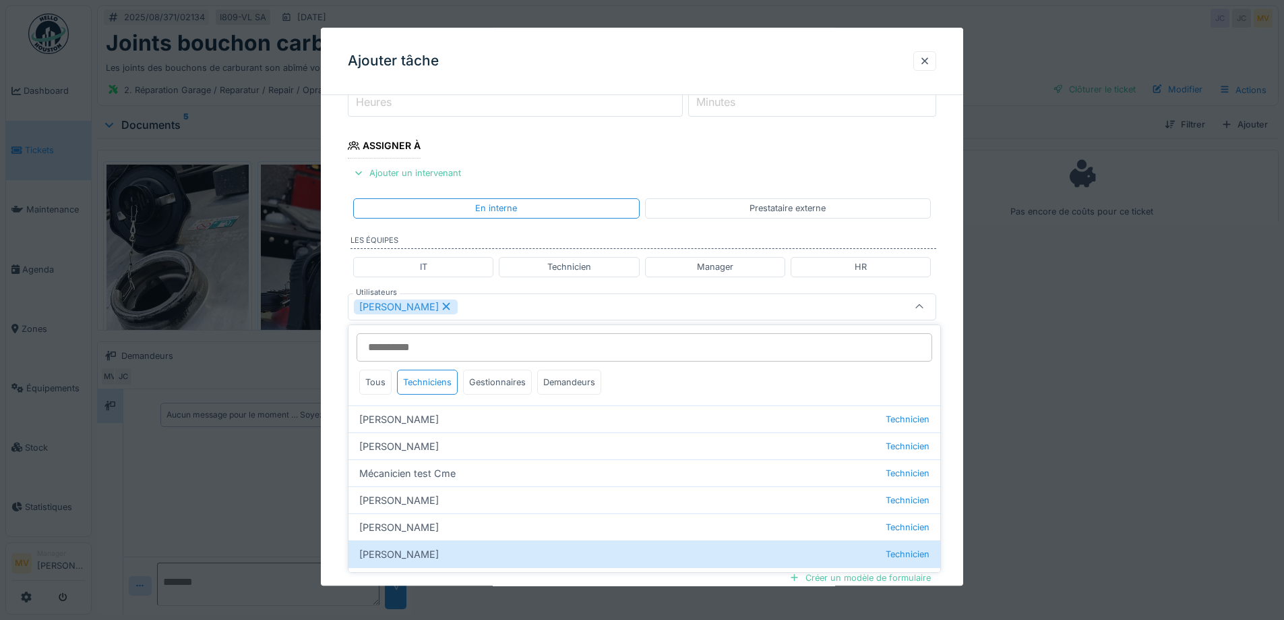
click at [480, 304] on div "[PERSON_NAME]" at bounding box center [608, 306] width 508 height 15
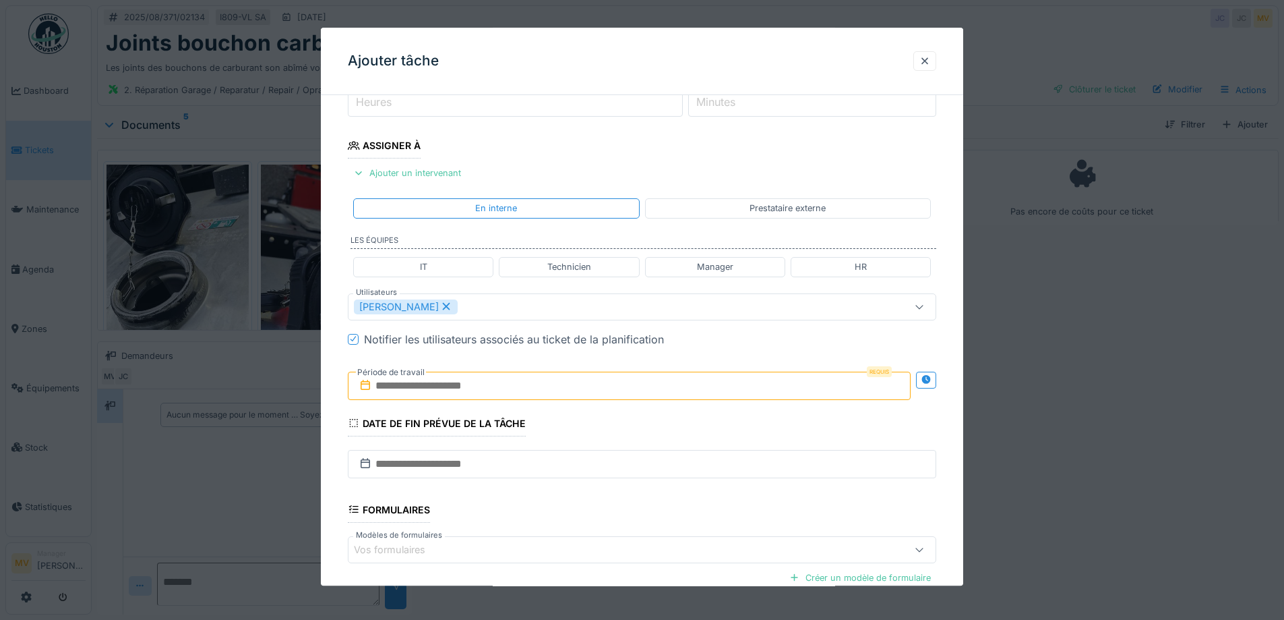
click at [506, 378] on input "text" at bounding box center [629, 385] width 563 height 28
click at [570, 538] on div "18" at bounding box center [566, 540] width 18 height 20
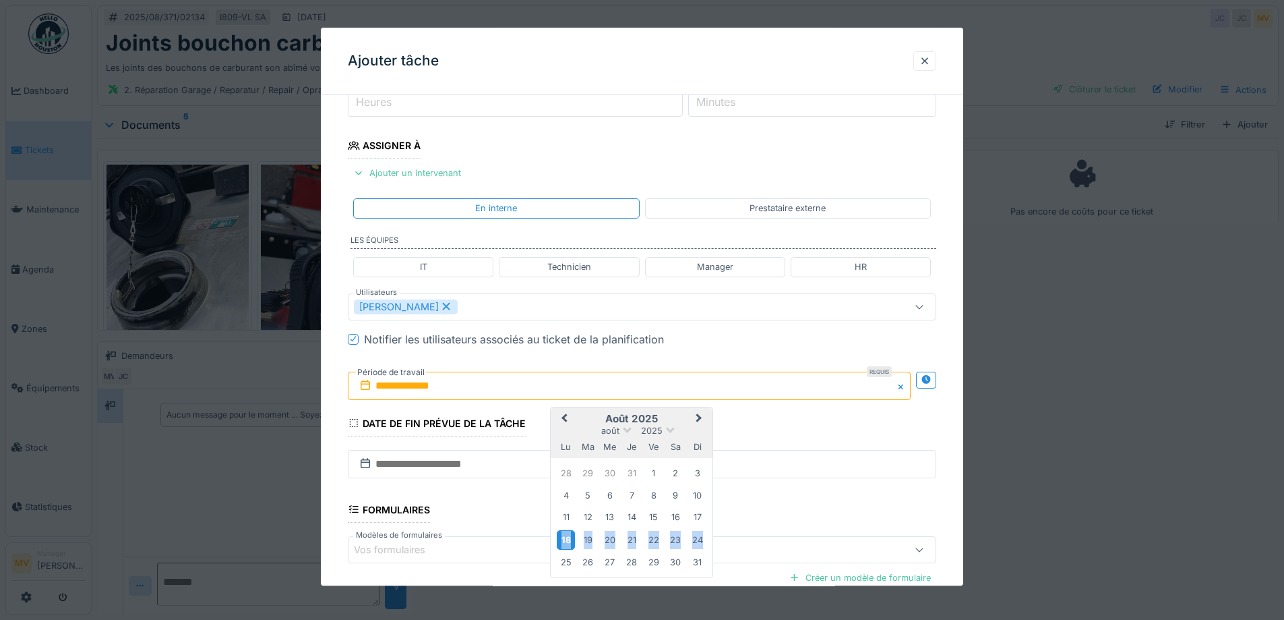
click at [570, 538] on div "18" at bounding box center [566, 540] width 18 height 20
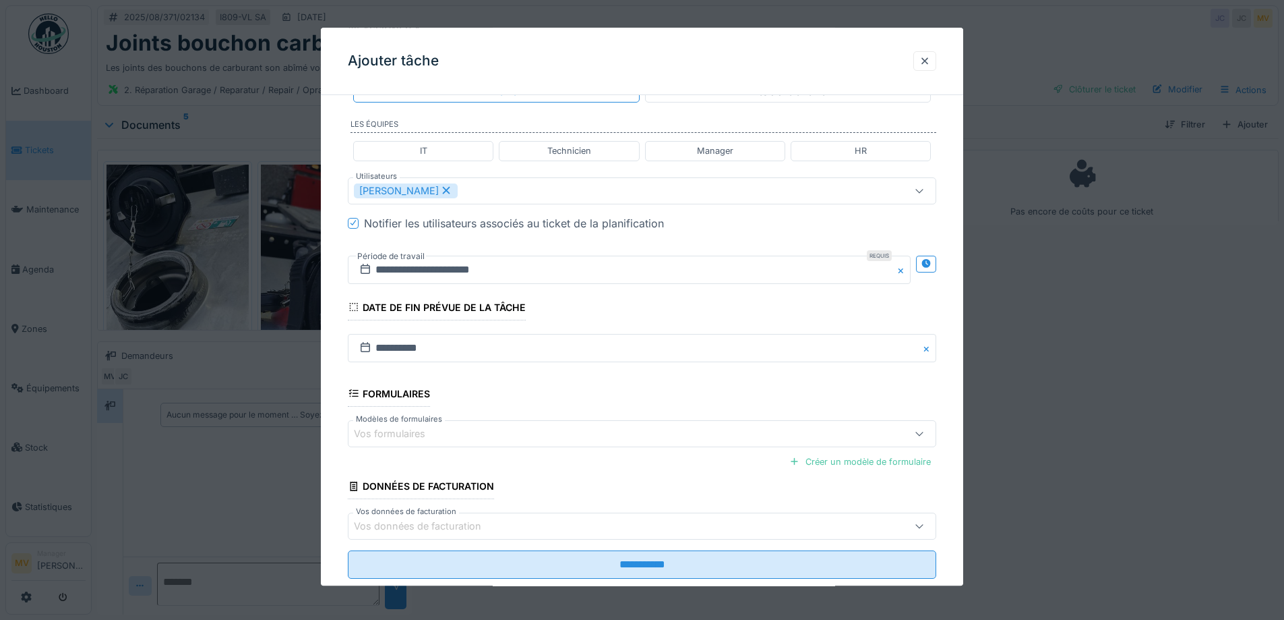
scroll to position [335, 0]
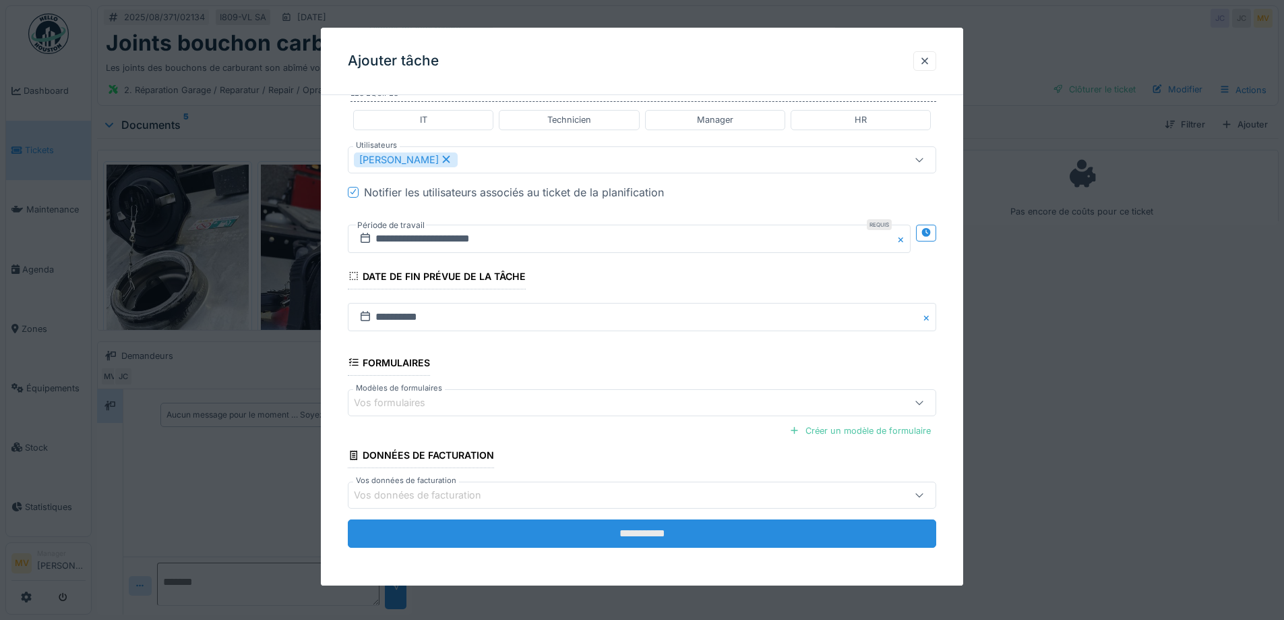
click at [626, 535] on input "**********" at bounding box center [642, 533] width 589 height 28
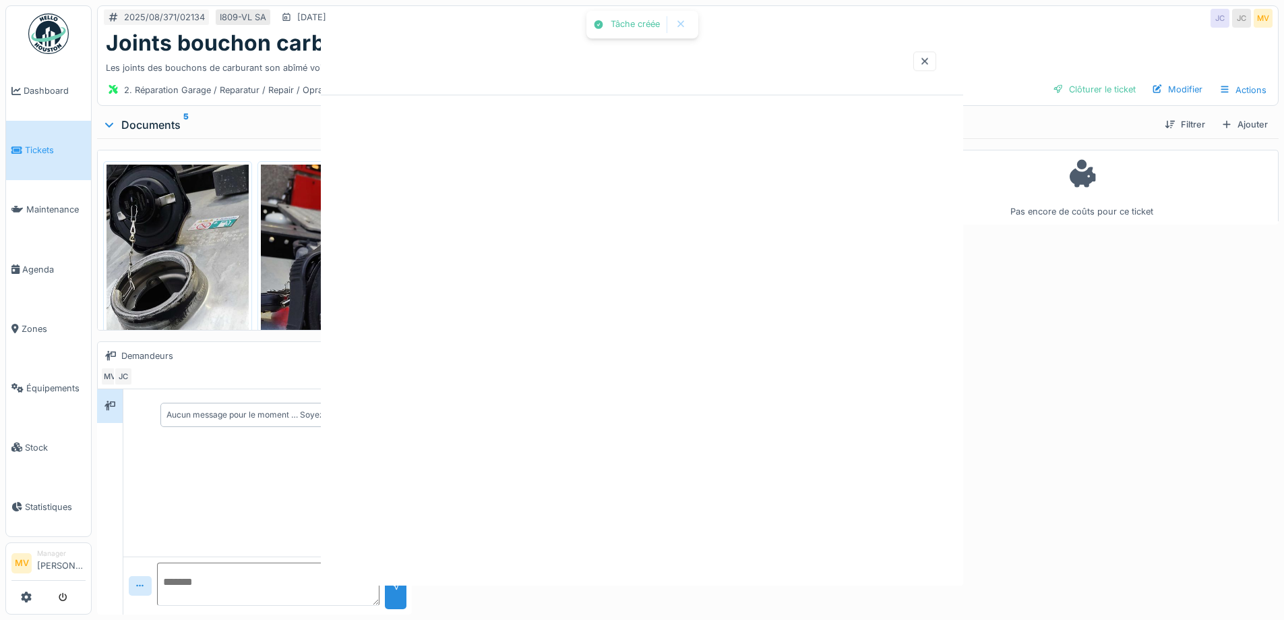
scroll to position [0, 0]
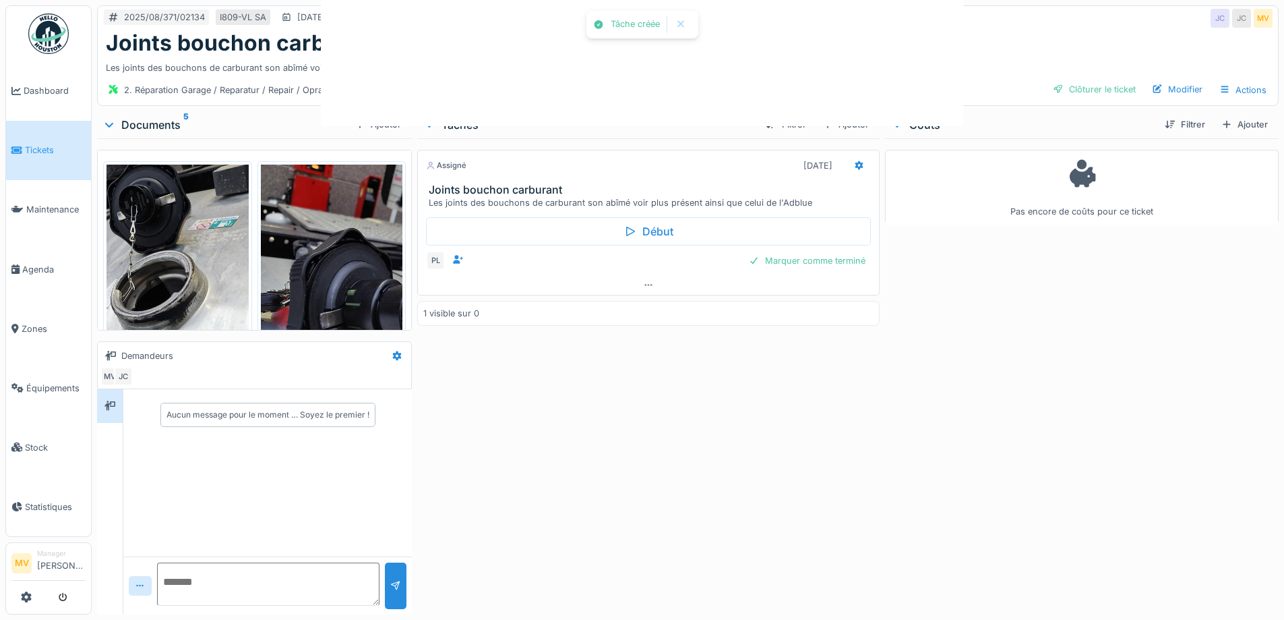
click at [657, 533] on div at bounding box center [642, 310] width 1284 height 620
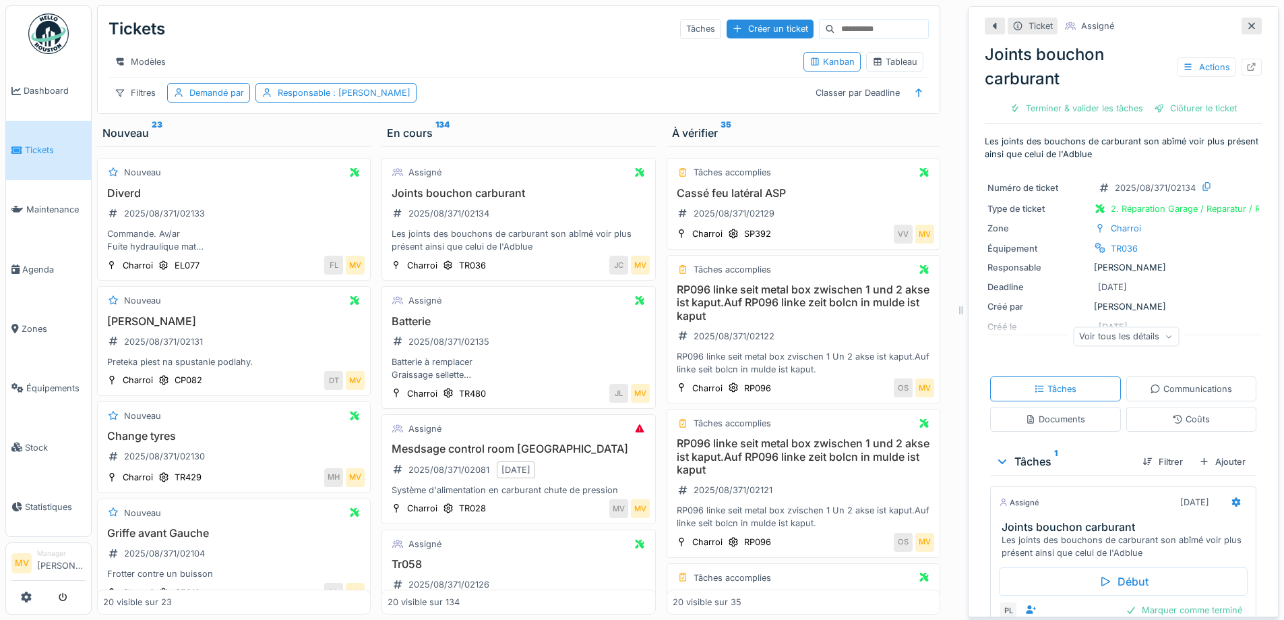
click at [1247, 27] on icon at bounding box center [1252, 26] width 11 height 9
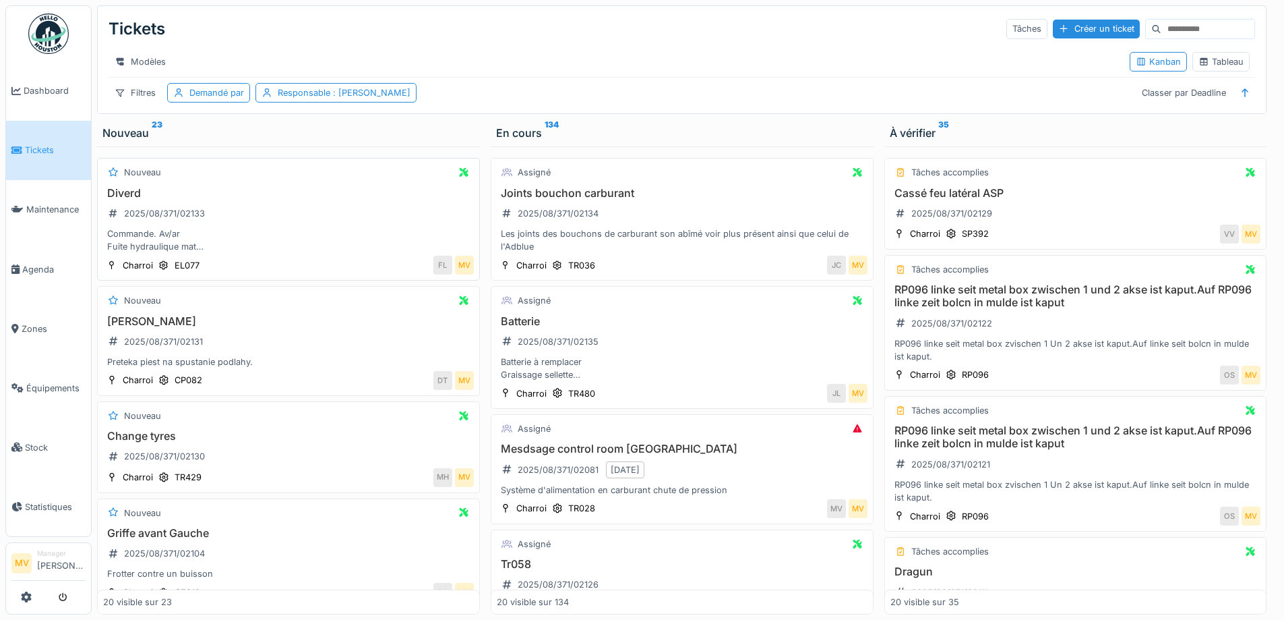
click at [256, 221] on div "Diverd 2025/08/371/02133 Commande. Av/ar Fuite hydraulique mat Contrôlé éclaira…" at bounding box center [288, 220] width 371 height 67
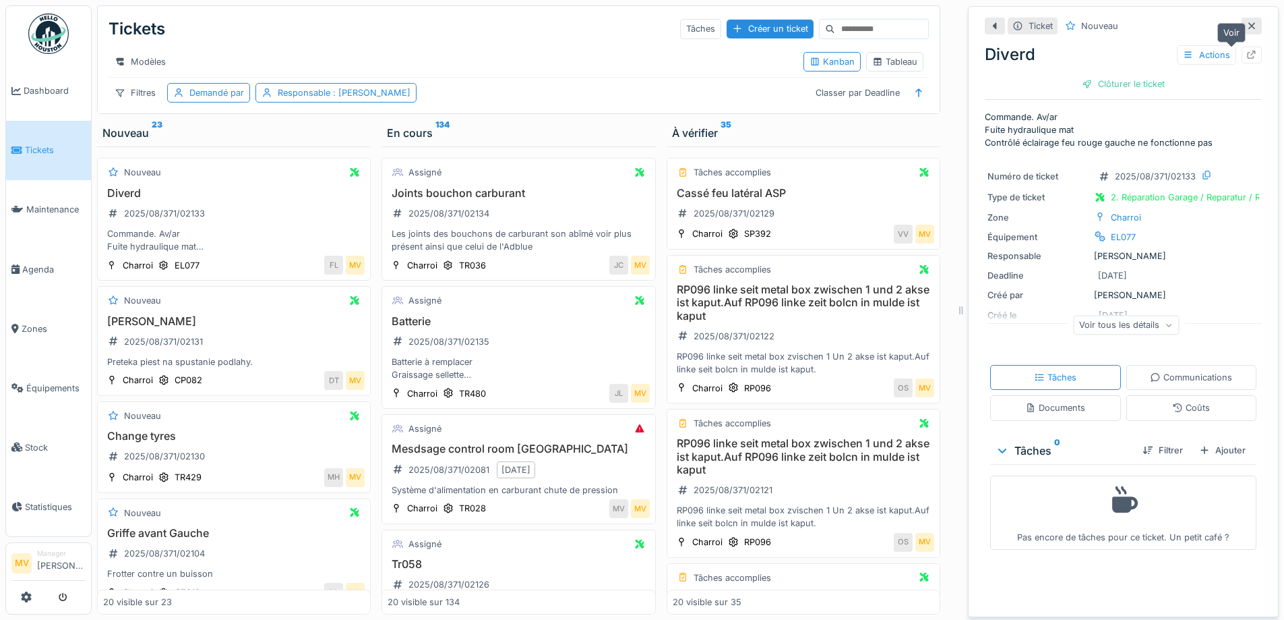
click at [1247, 54] on icon at bounding box center [1252, 55] width 11 height 9
click at [166, 481] on icon at bounding box center [163, 476] width 9 height 9
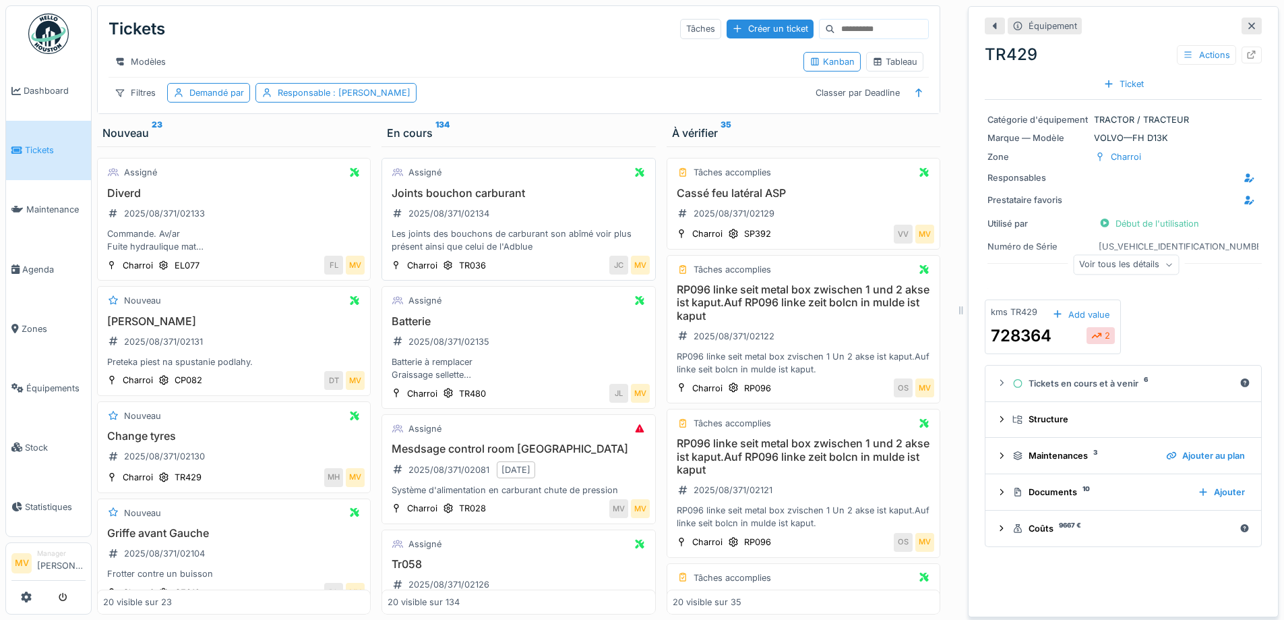
drag, startPoint x: 1233, startPoint y: 27, endPoint x: 632, endPoint y: 201, distance: 626.0
click at [1249, 27] on icon at bounding box center [1252, 26] width 7 height 7
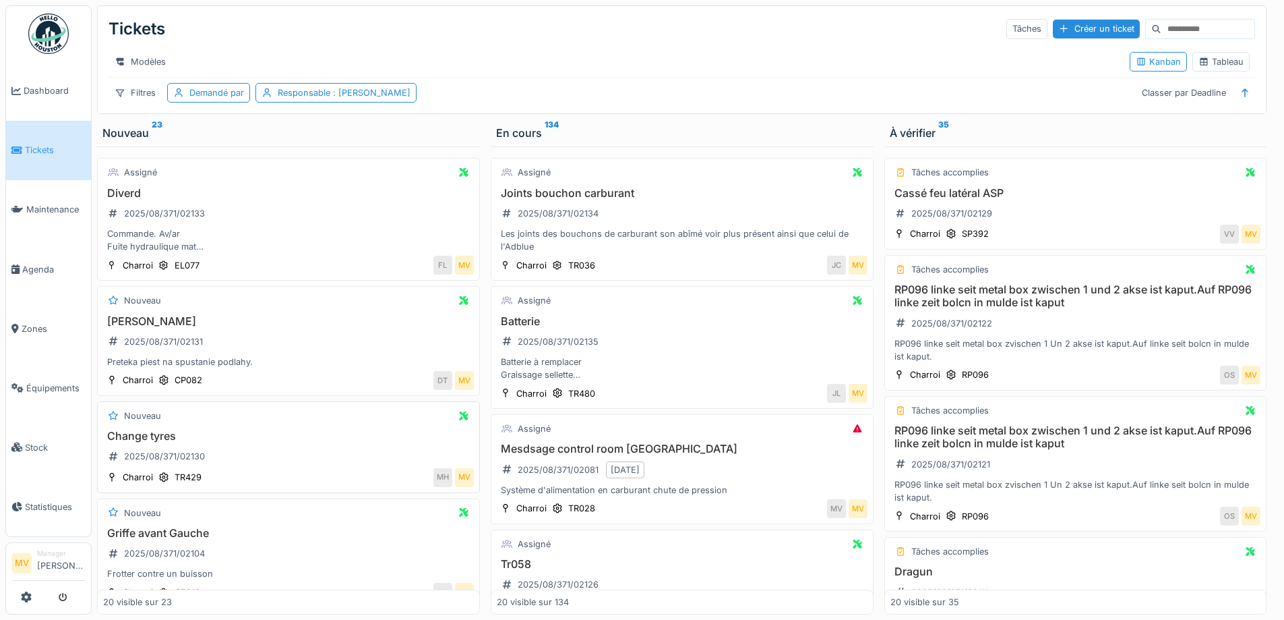
click at [177, 442] on h3 "Change tyres" at bounding box center [288, 435] width 371 height 13
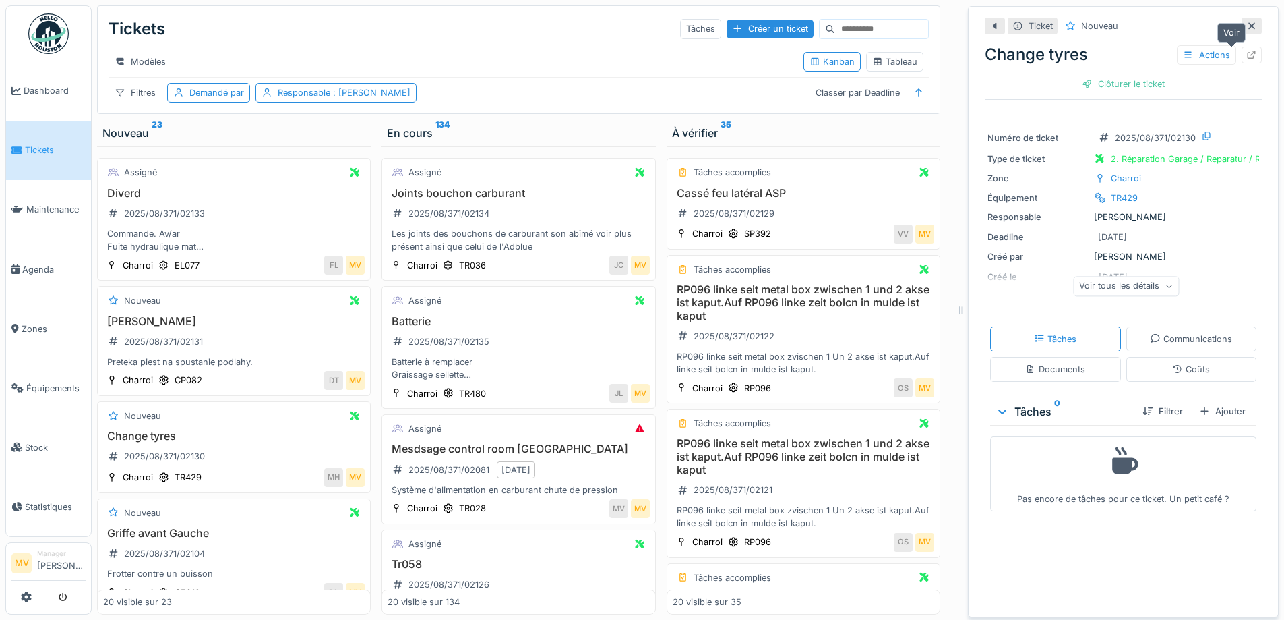
click at [1242, 54] on div at bounding box center [1252, 55] width 20 height 17
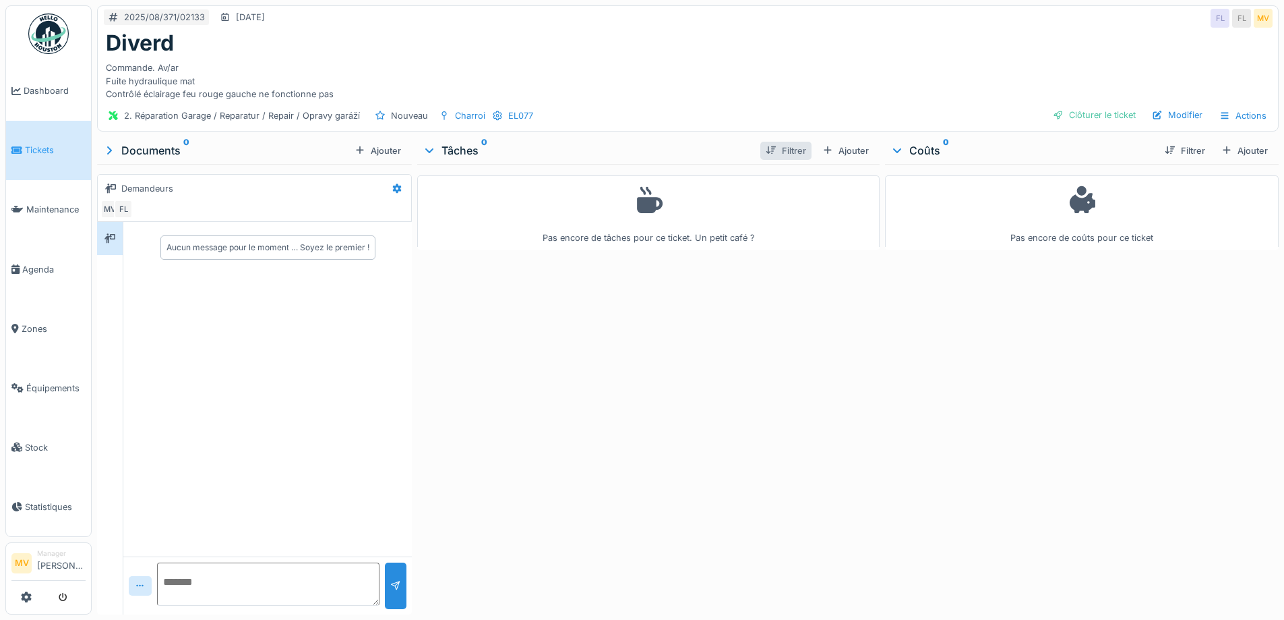
click at [766, 147] on div at bounding box center [771, 150] width 11 height 13
click at [794, 150] on div "Filtrer" at bounding box center [785, 151] width 51 height 18
drag, startPoint x: 834, startPoint y: 152, endPoint x: 795, endPoint y: 156, distance: 39.3
click at [833, 150] on div "Ajouter" at bounding box center [845, 151] width 57 height 18
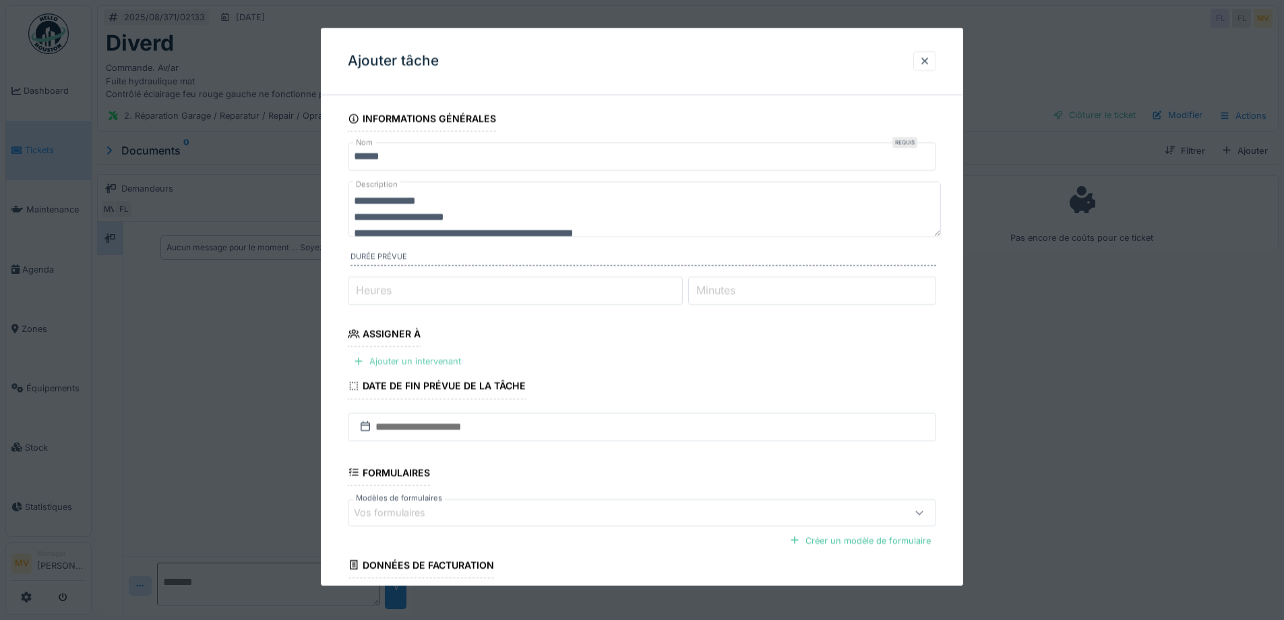
click at [441, 355] on div "Ajouter un intervenant" at bounding box center [407, 362] width 119 height 18
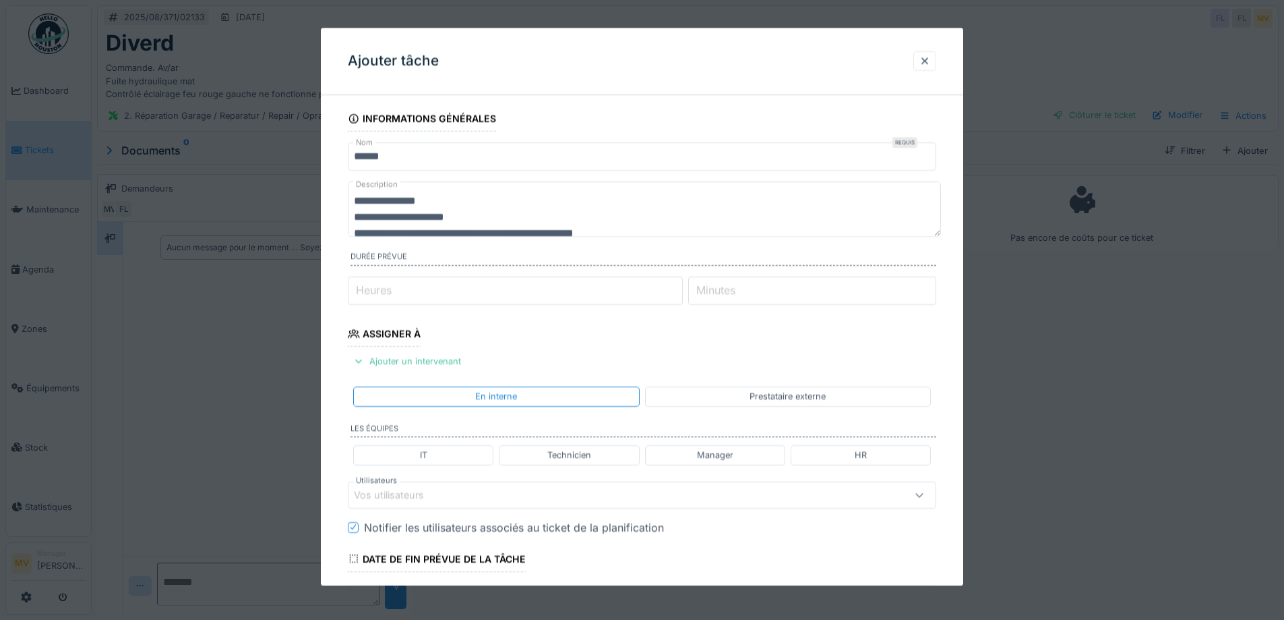
click at [512, 489] on div "Vos utilisateurs" at bounding box center [608, 494] width 508 height 15
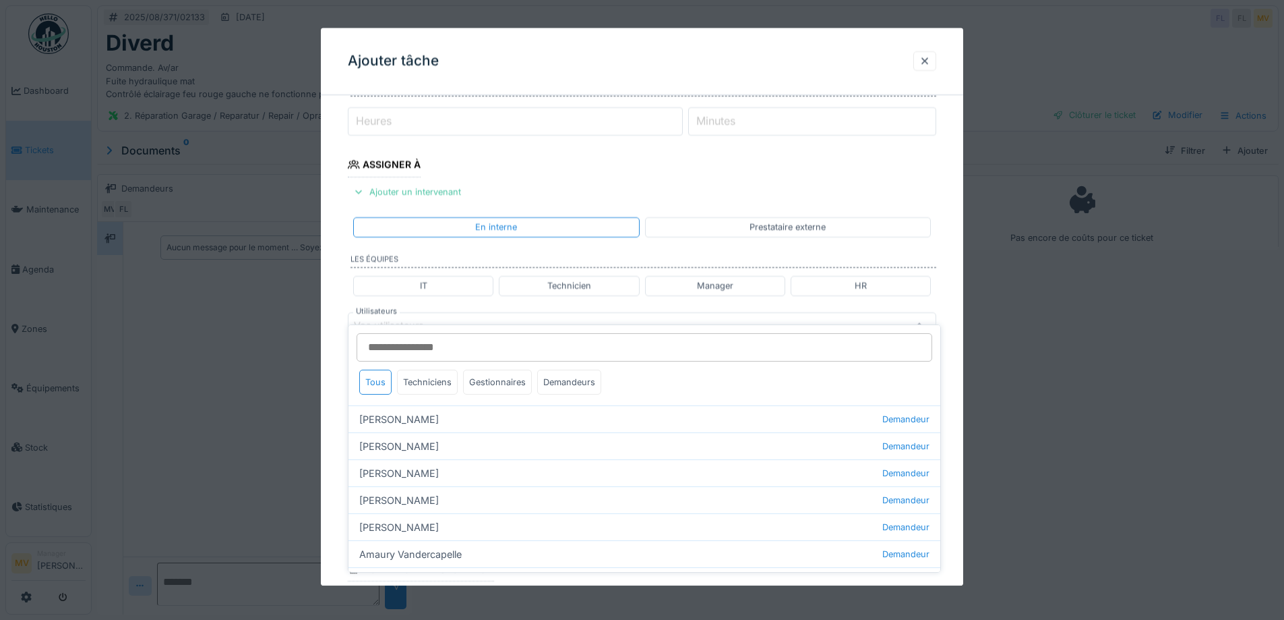
scroll to position [188, 0]
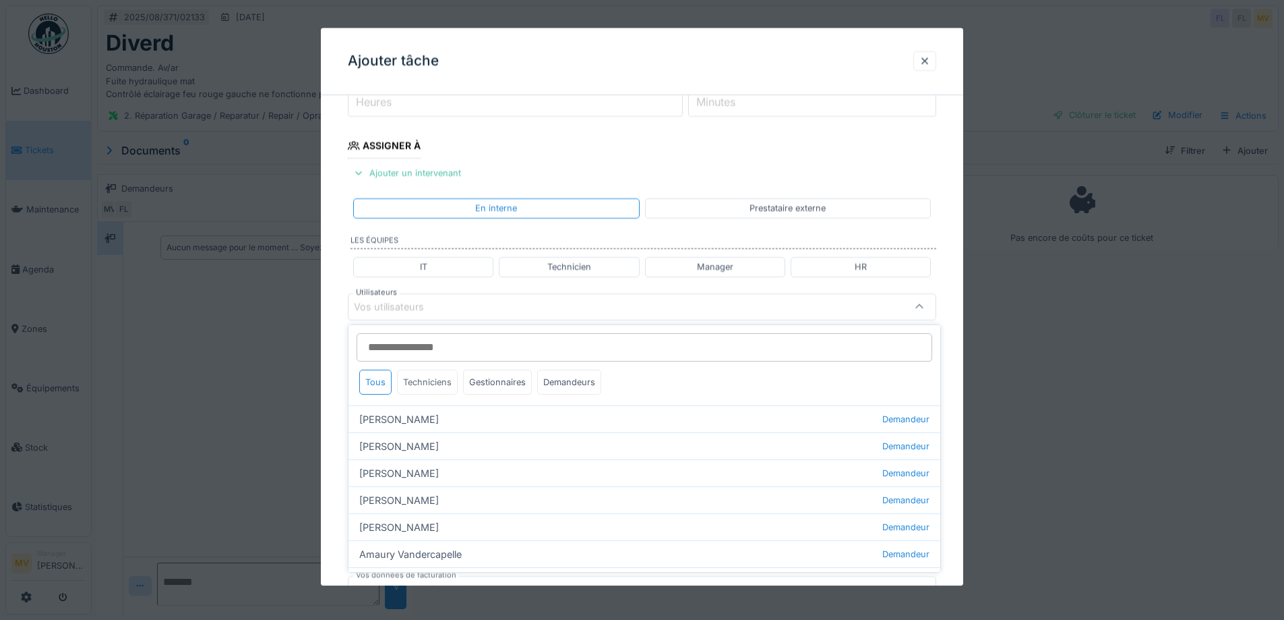
click at [421, 384] on div "Techniciens" at bounding box center [427, 381] width 61 height 25
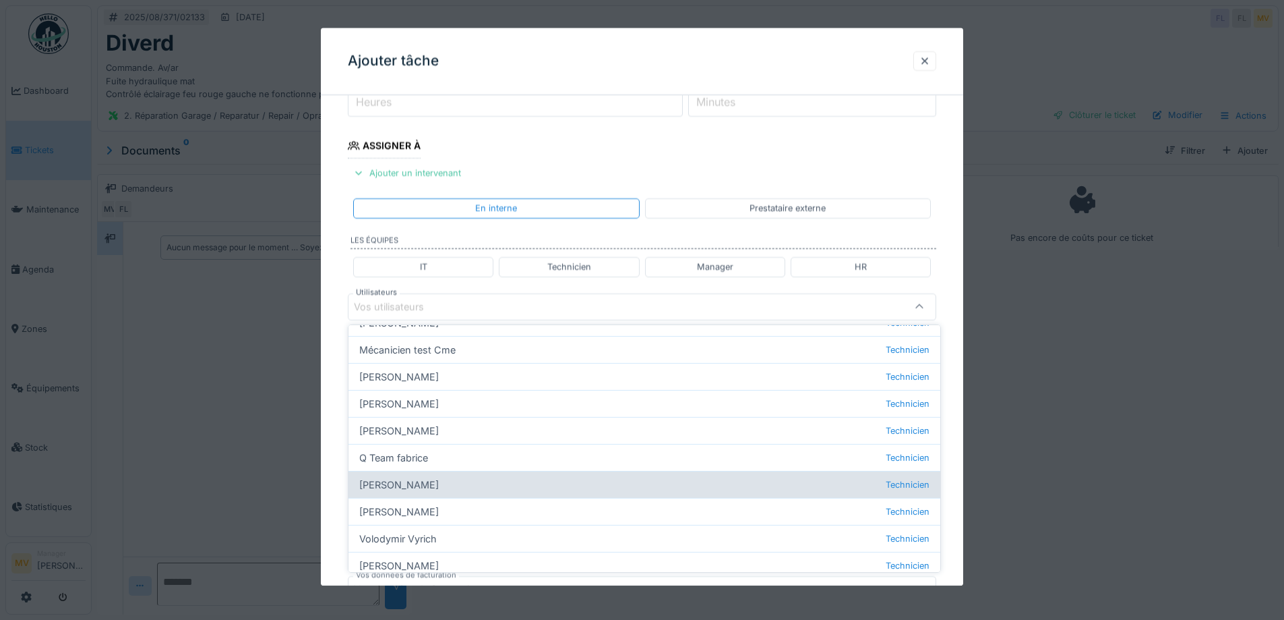
scroll to position [154, 0]
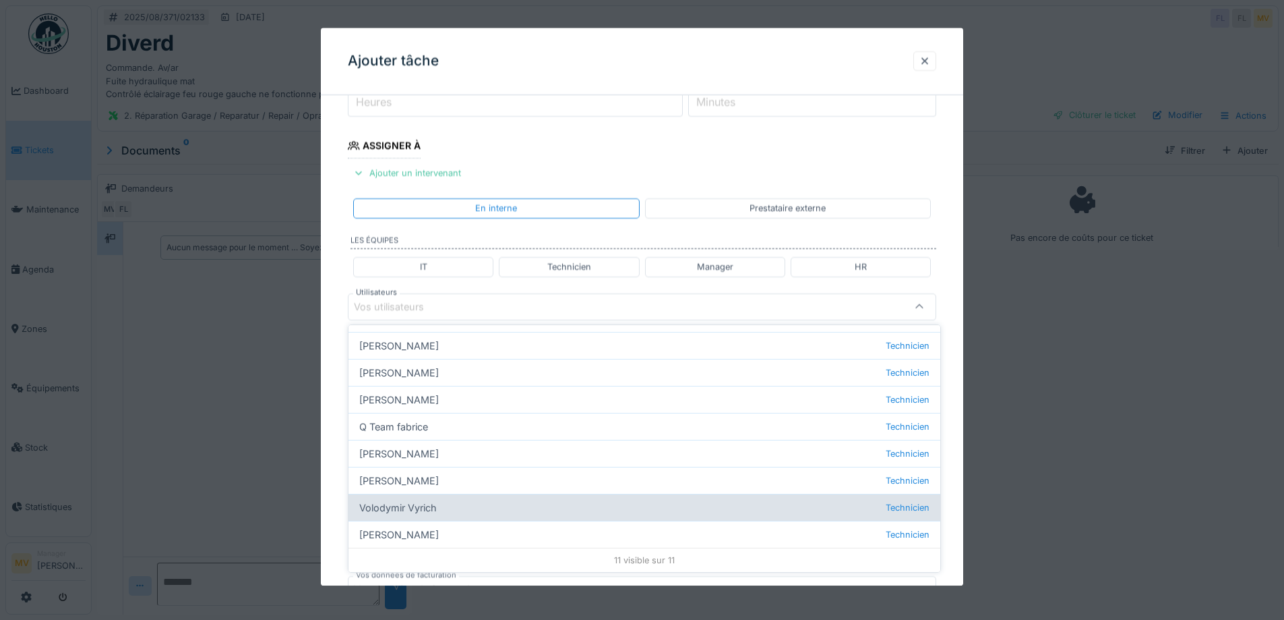
click at [434, 509] on div "Volodymir Vyrich Technicien" at bounding box center [645, 507] width 592 height 27
type input "*****"
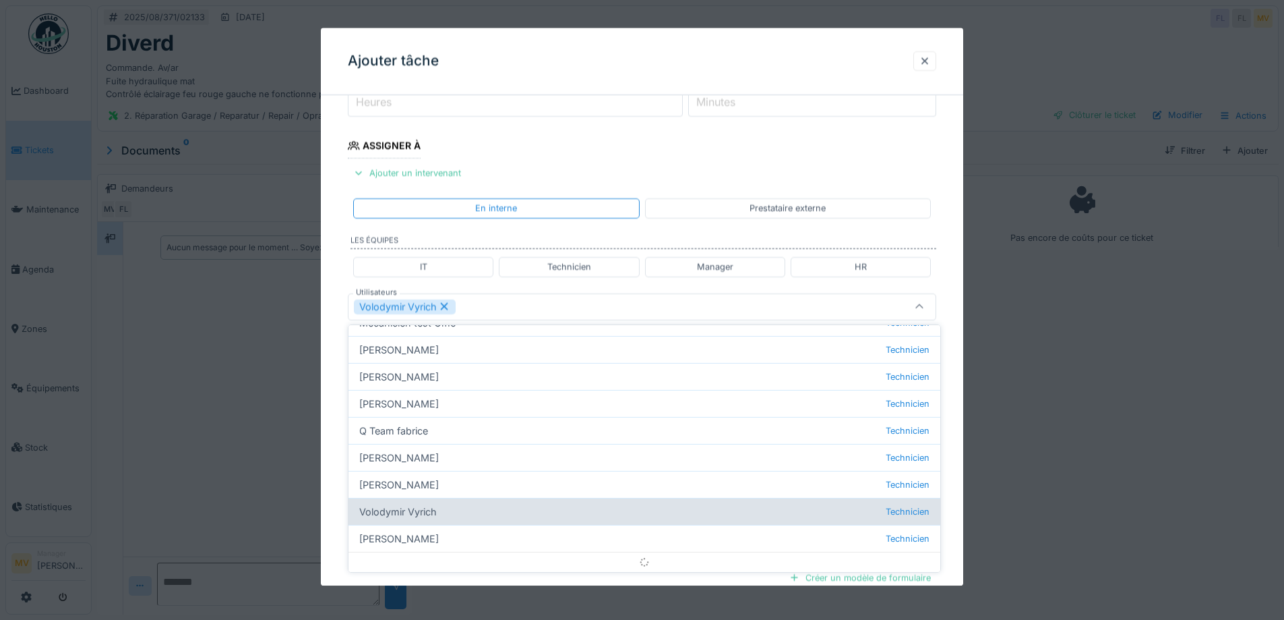
scroll to position [0, 0]
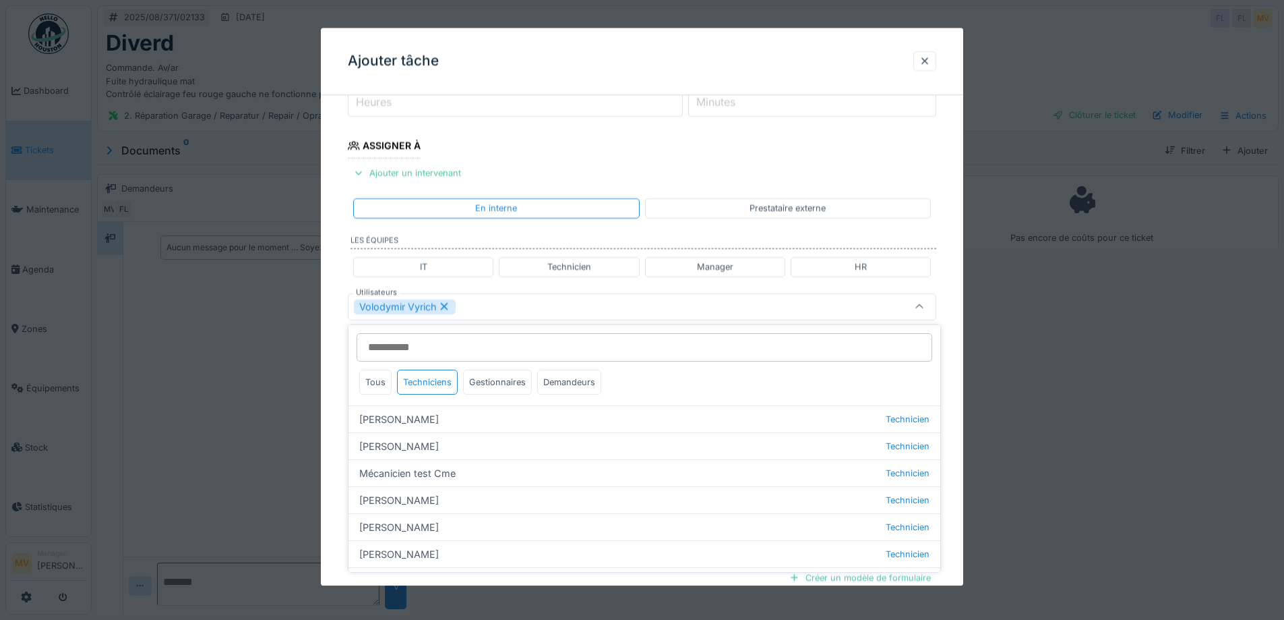
click at [572, 305] on div "Volodymir Vyrich" at bounding box center [608, 306] width 508 height 15
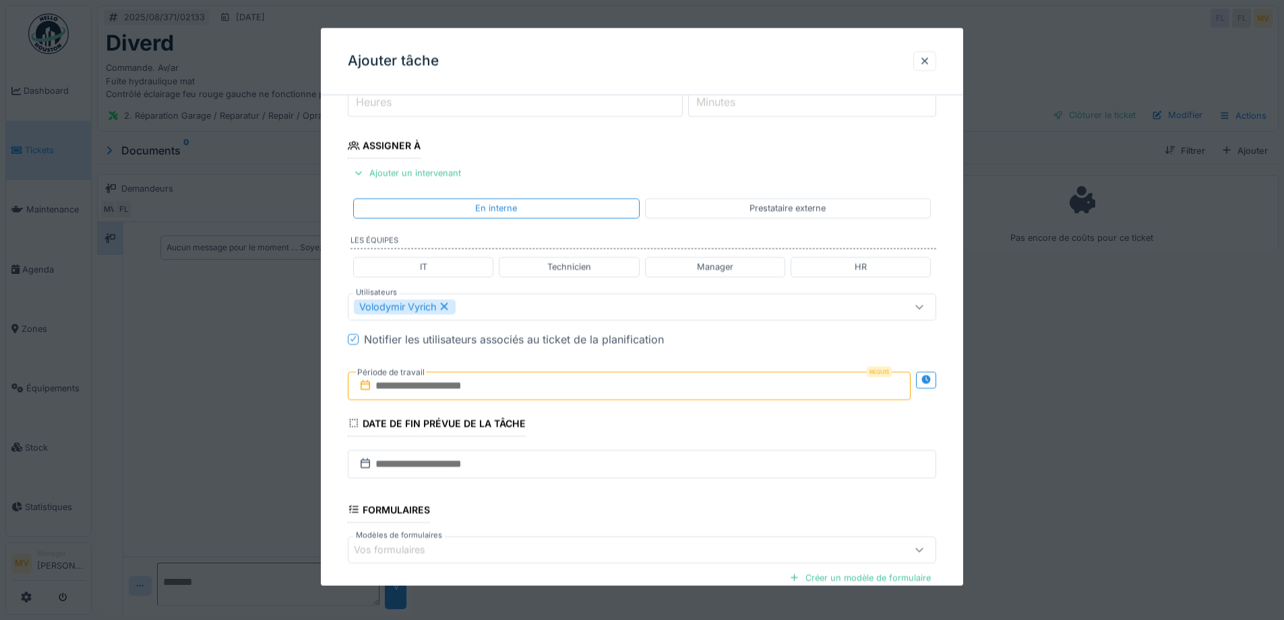
click at [547, 388] on input "text" at bounding box center [629, 385] width 563 height 28
click at [567, 543] on div "18" at bounding box center [566, 540] width 18 height 20
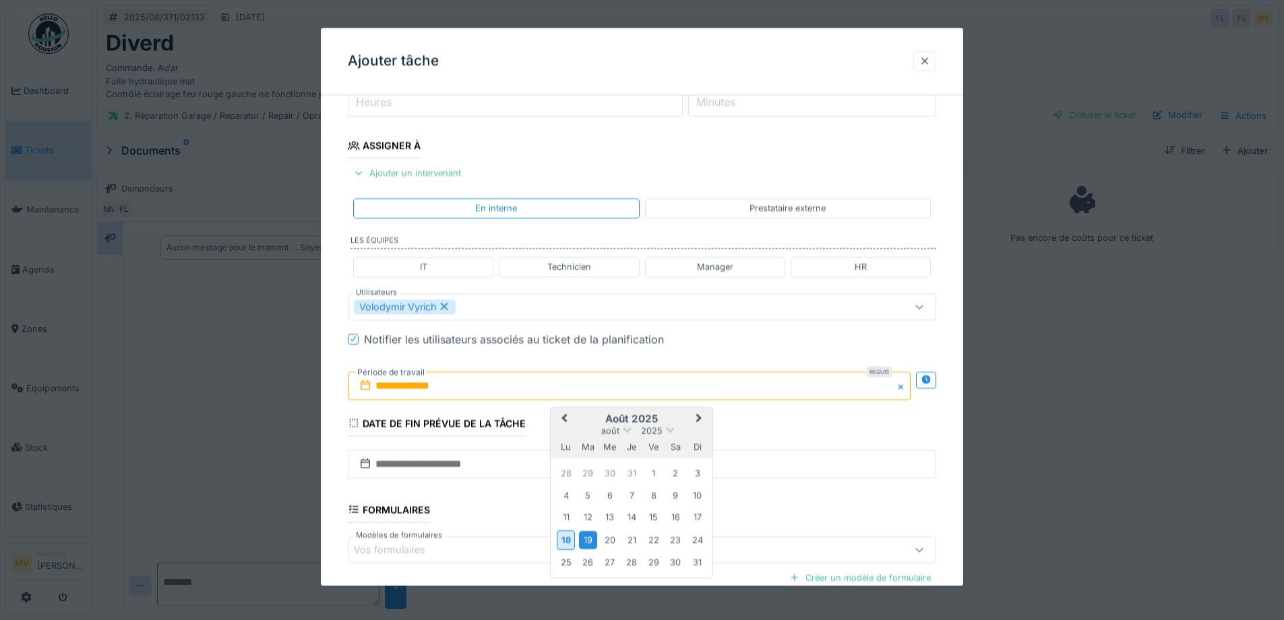
click at [584, 536] on div "19" at bounding box center [588, 540] width 18 height 18
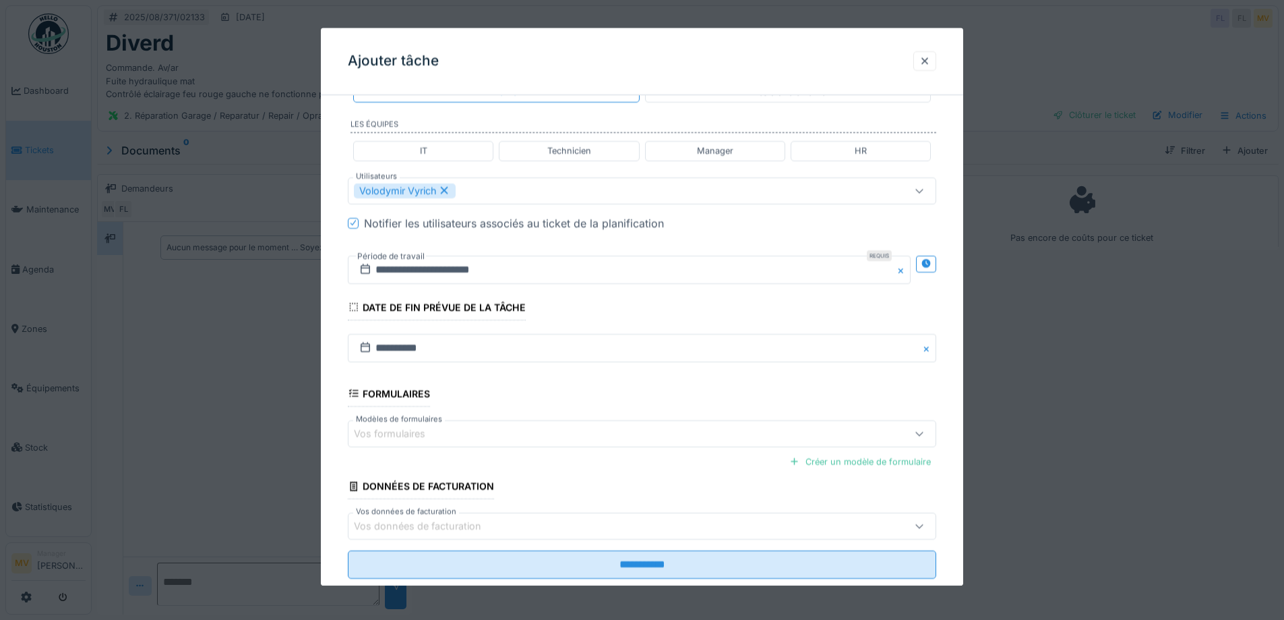
scroll to position [335, 0]
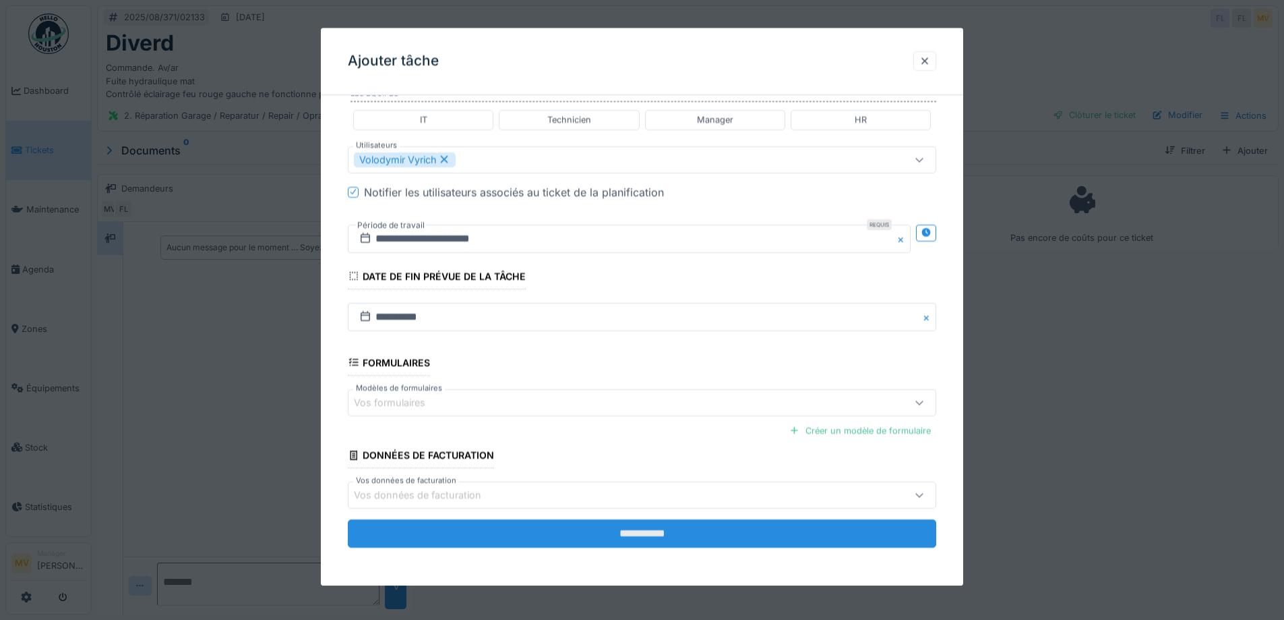
click at [624, 522] on input "**********" at bounding box center [642, 533] width 589 height 28
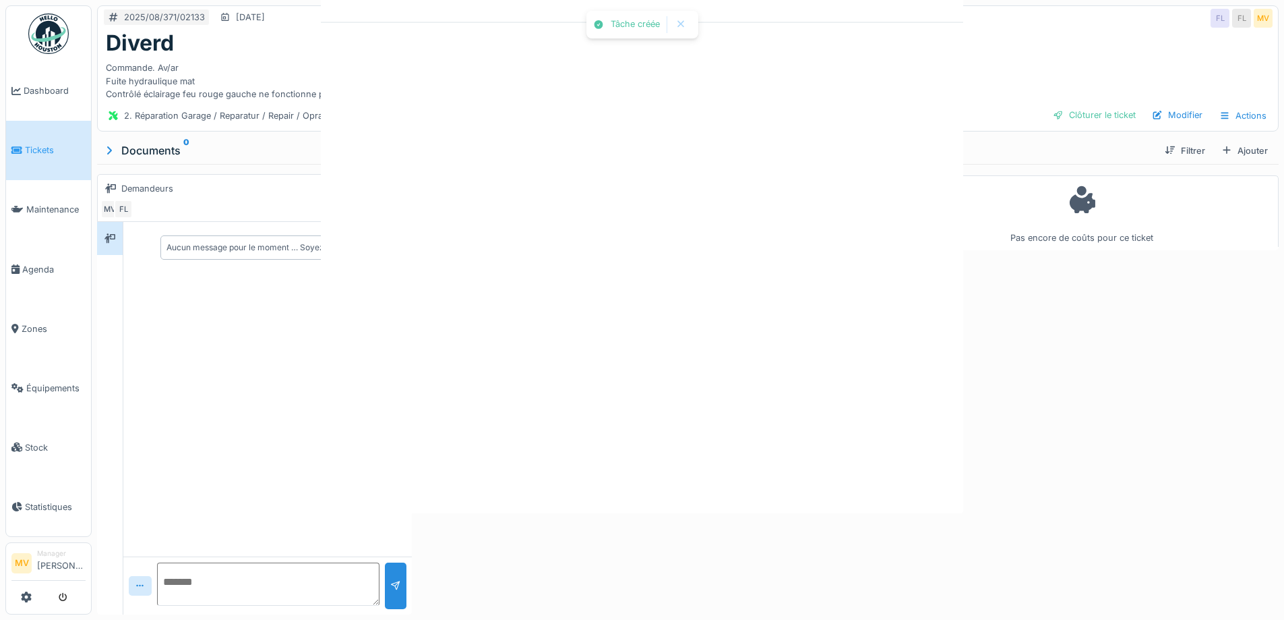
scroll to position [0, 0]
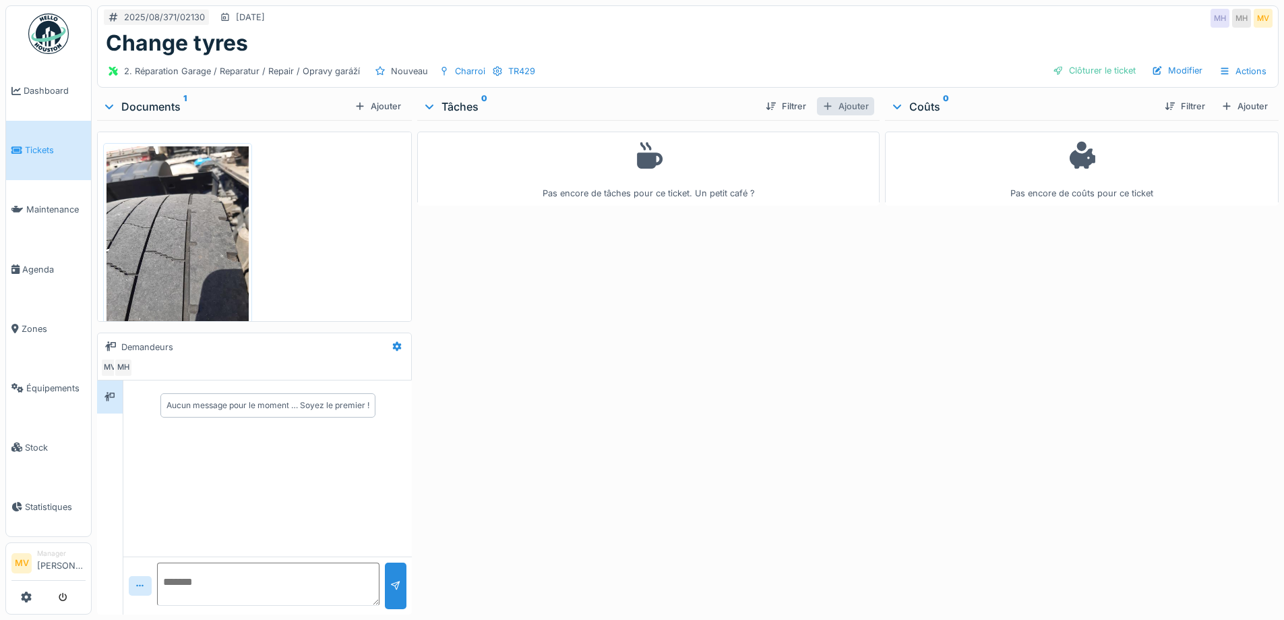
click at [841, 105] on div "Ajouter" at bounding box center [845, 106] width 57 height 18
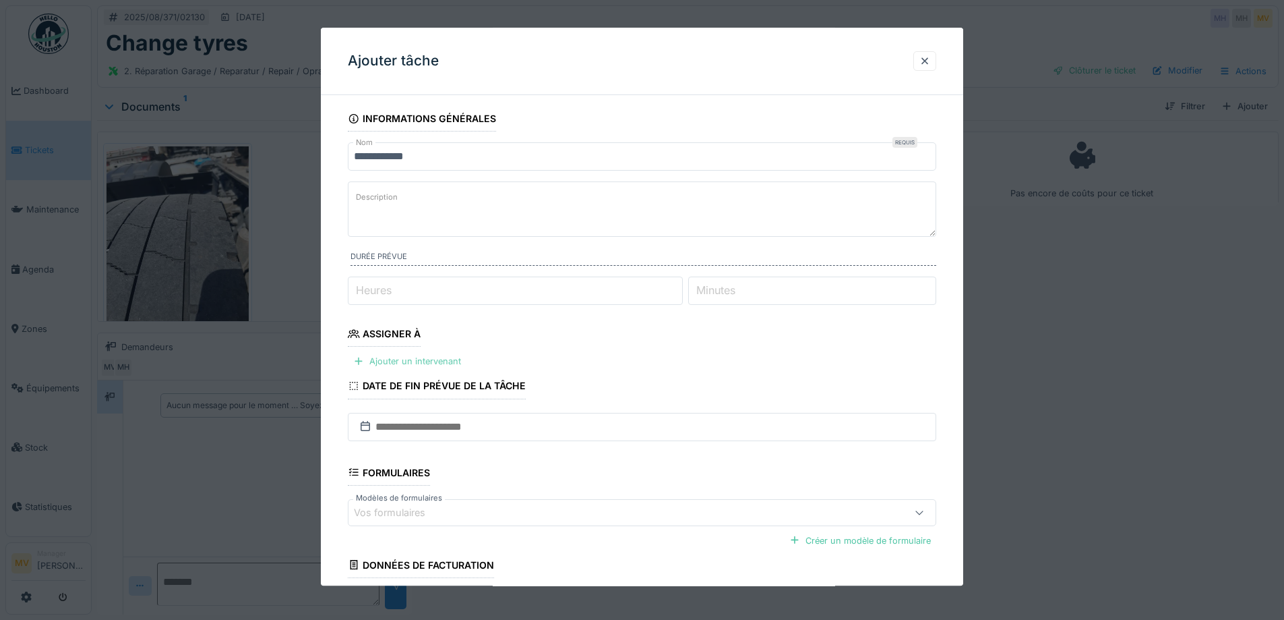
click at [440, 354] on div "Ajouter un intervenant" at bounding box center [407, 362] width 119 height 18
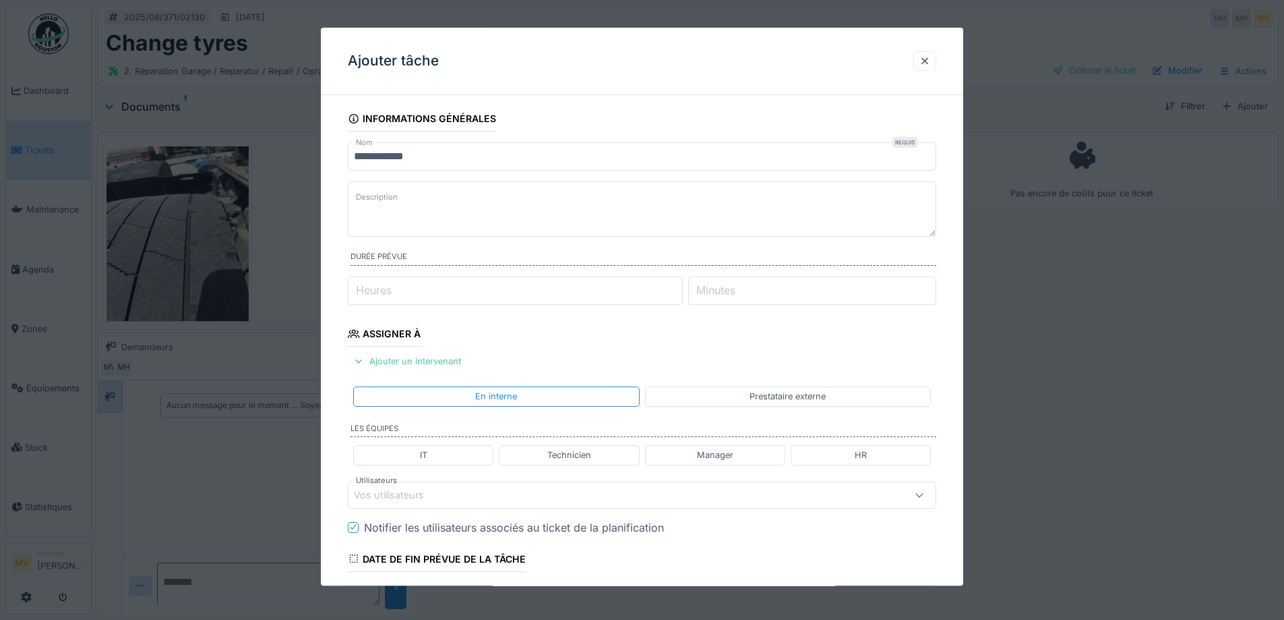
drag, startPoint x: 576, startPoint y: 453, endPoint x: 579, endPoint y: 439, distance: 14.6
click at [576, 452] on div "Technicien" at bounding box center [569, 455] width 44 height 13
type input "**********"
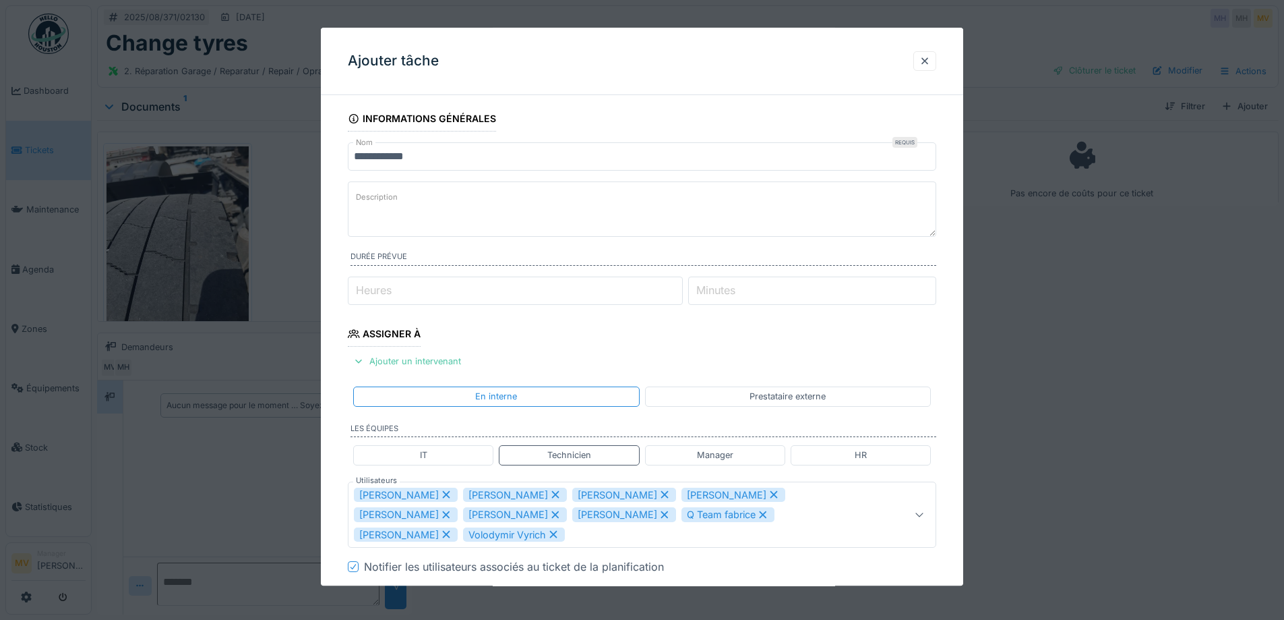
click at [567, 470] on div "IT Technicien Manager HR" at bounding box center [642, 455] width 589 height 30
click at [560, 456] on div "Technicien" at bounding box center [569, 455] width 44 height 13
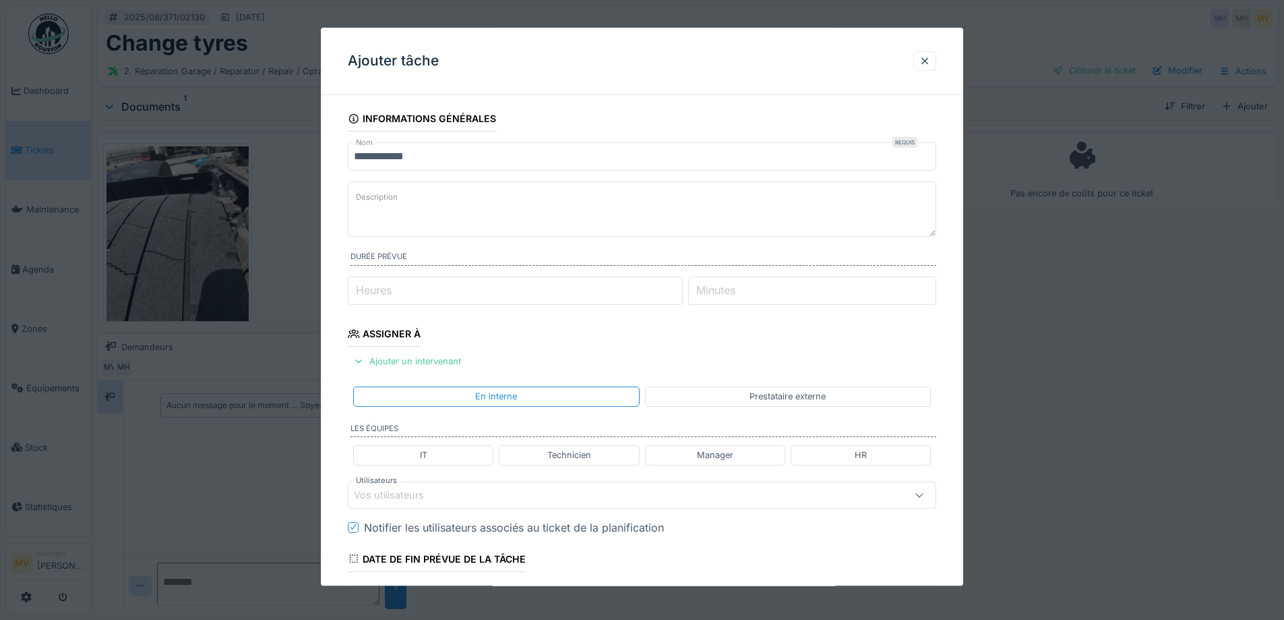
click at [510, 481] on div "Vos utilisateurs" at bounding box center [642, 494] width 589 height 27
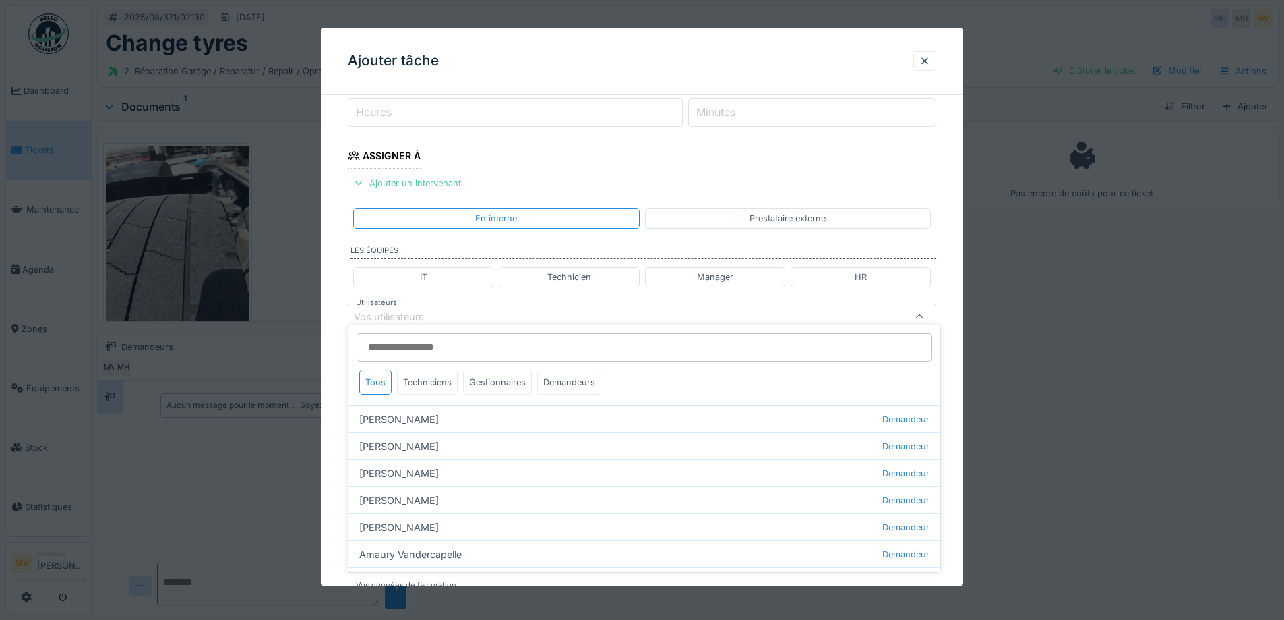
scroll to position [188, 0]
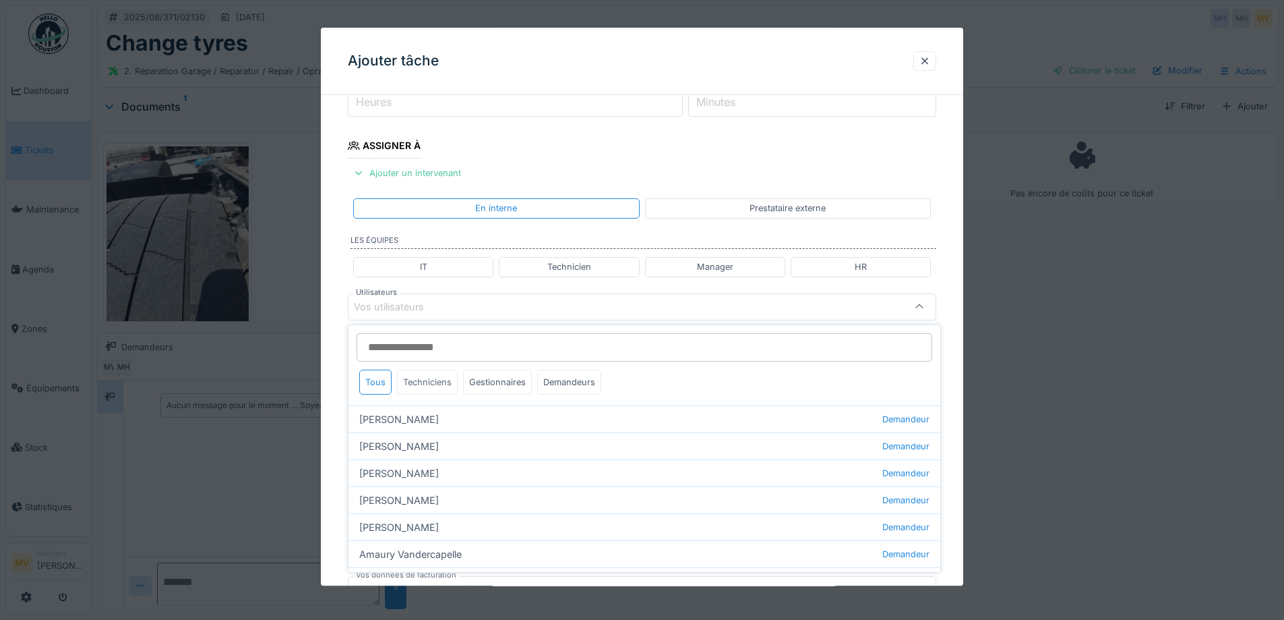
click at [425, 376] on div "Techniciens" at bounding box center [427, 381] width 61 height 25
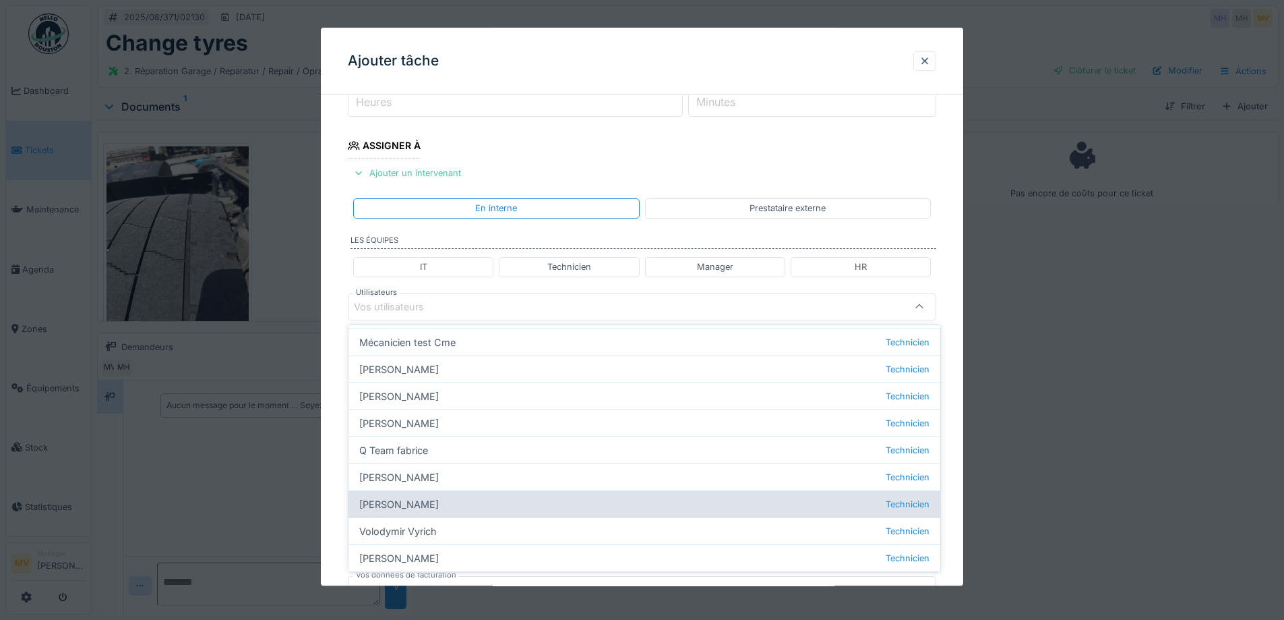
scroll to position [154, 0]
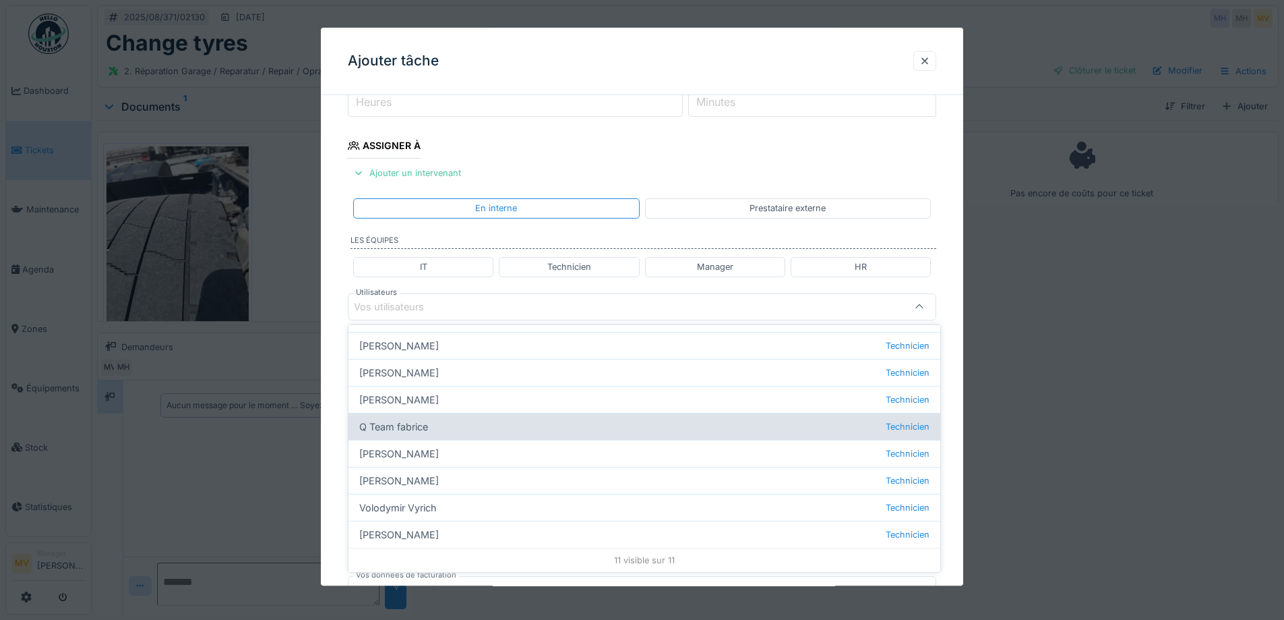
click at [420, 427] on div "Q Team fabrice Technicien" at bounding box center [645, 426] width 592 height 27
type input "****"
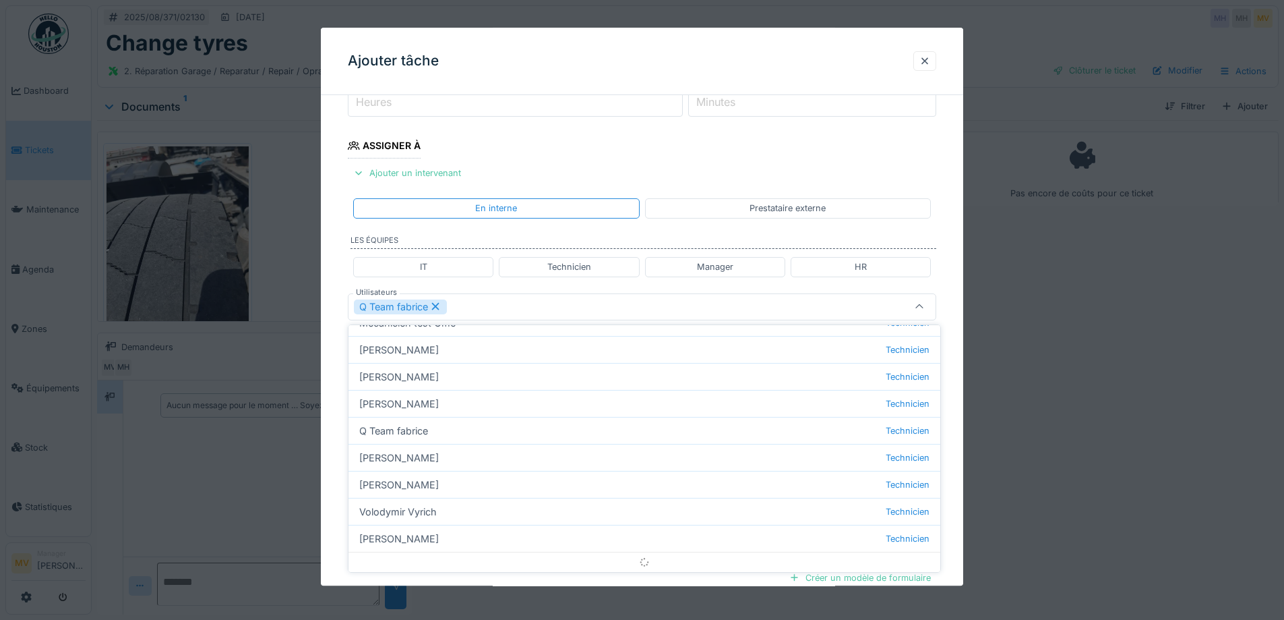
scroll to position [0, 0]
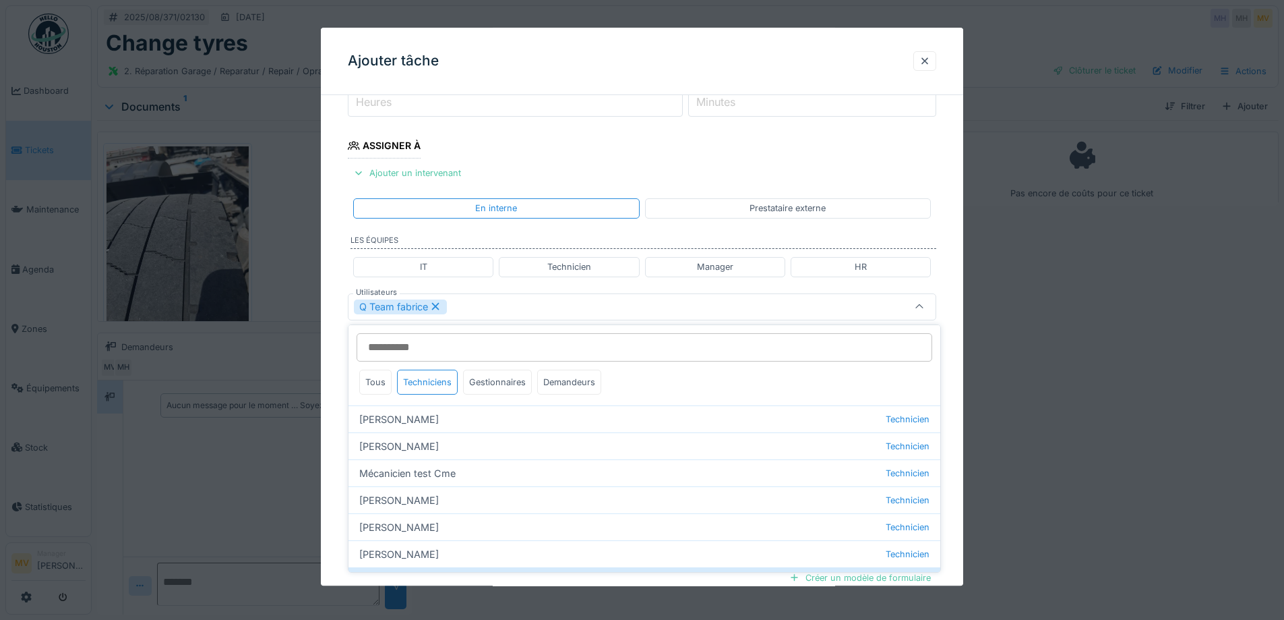
click at [510, 303] on div "Q Team fabrice" at bounding box center [608, 306] width 508 height 15
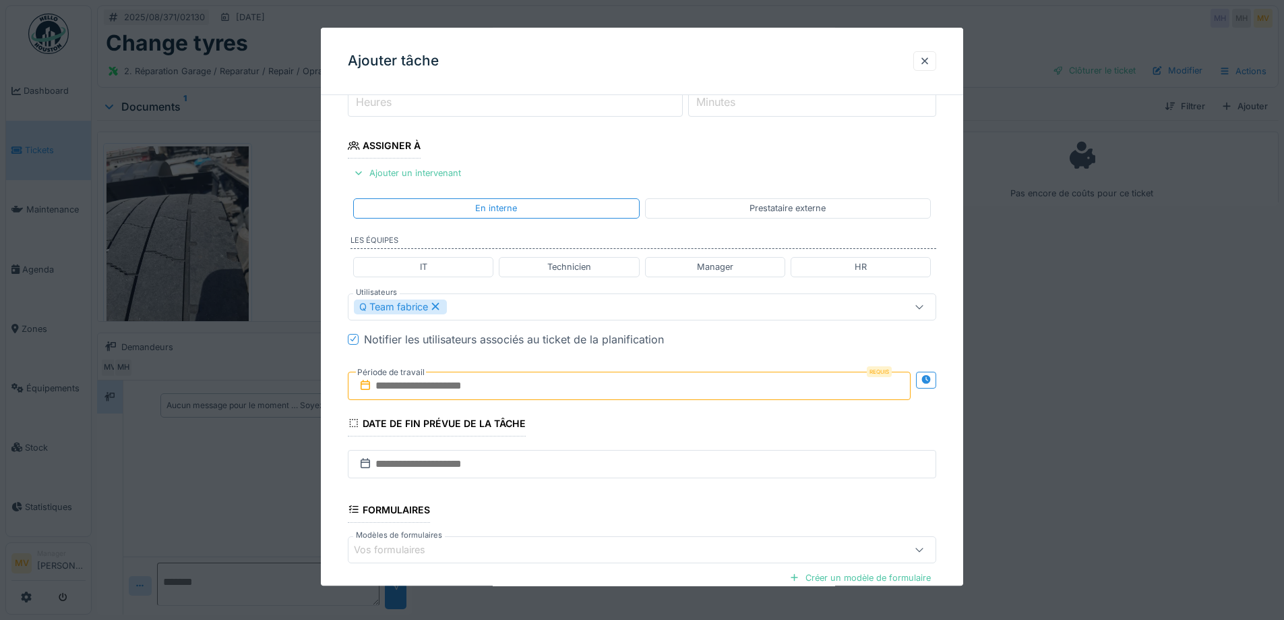
click at [507, 394] on input "text" at bounding box center [629, 385] width 563 height 28
click at [584, 539] on div "19" at bounding box center [588, 540] width 18 height 18
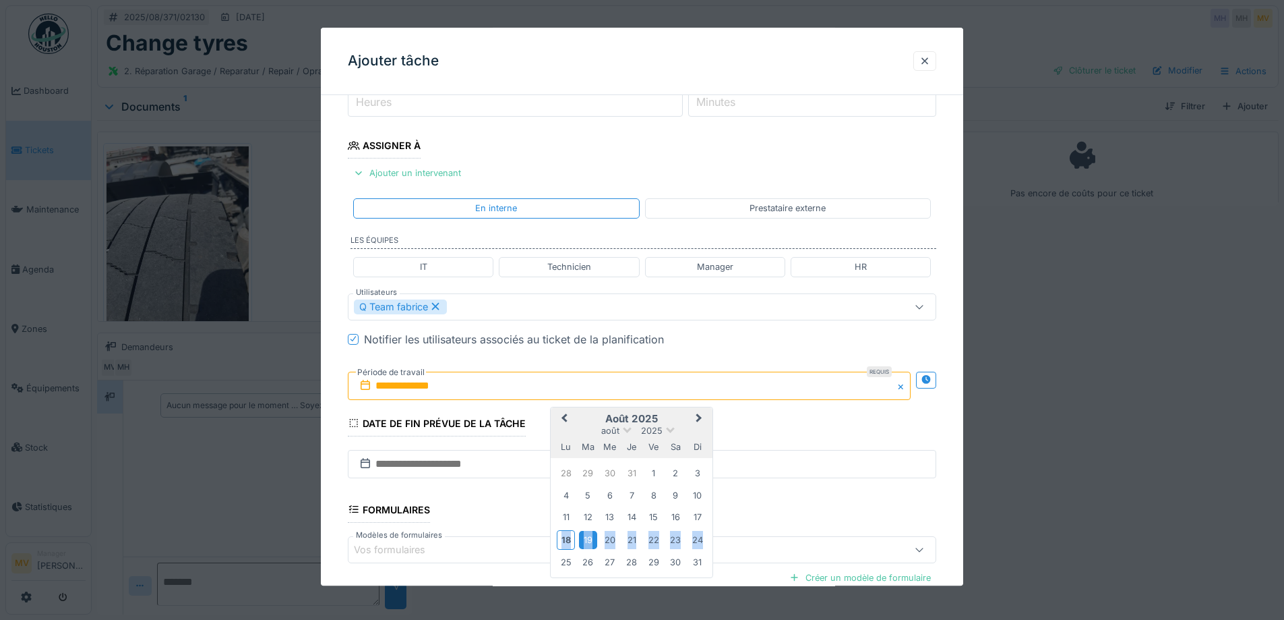
click at [584, 539] on div "19" at bounding box center [588, 540] width 18 height 18
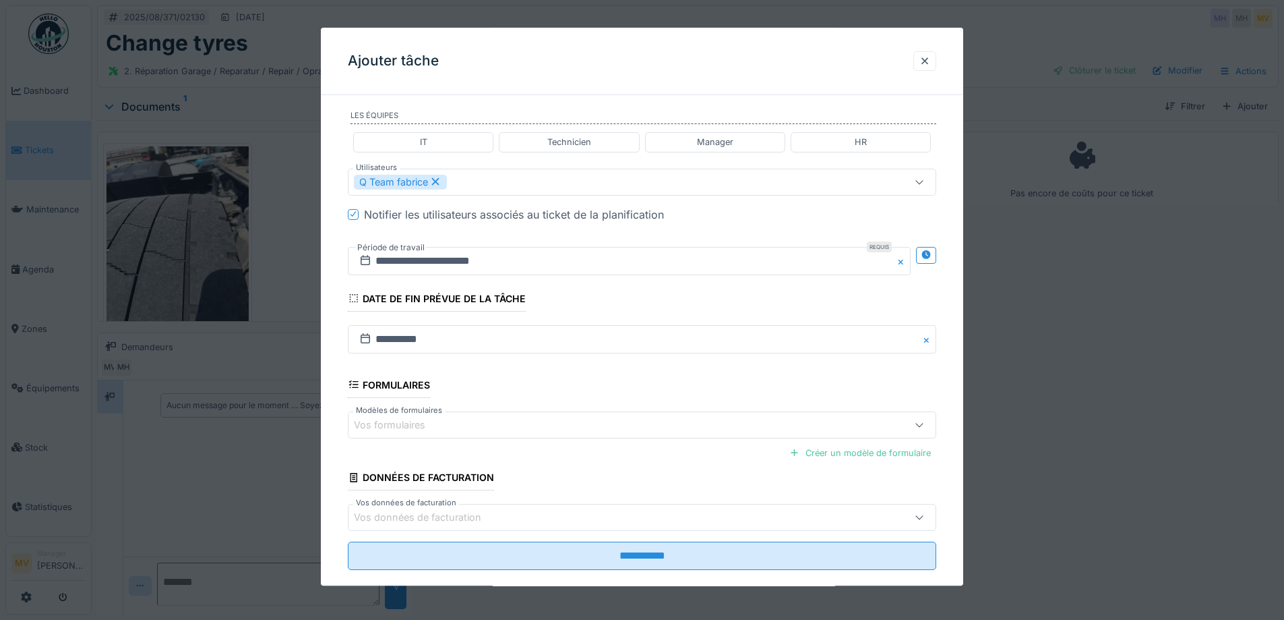
scroll to position [335, 0]
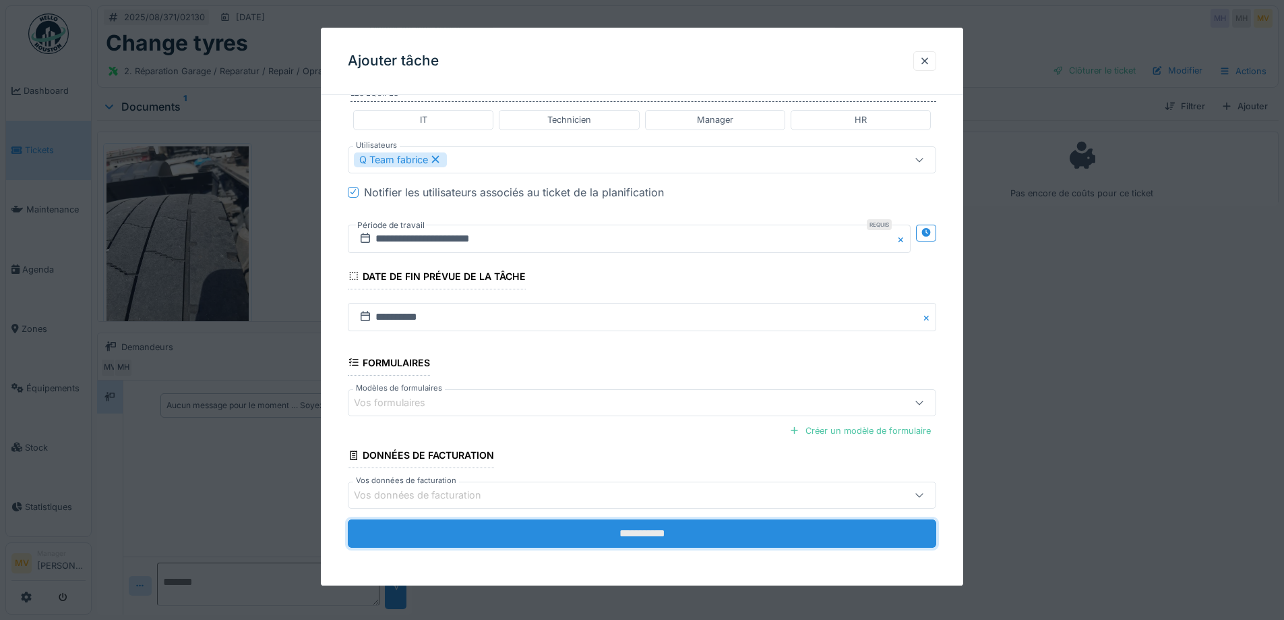
click at [665, 526] on input "**********" at bounding box center [642, 533] width 589 height 28
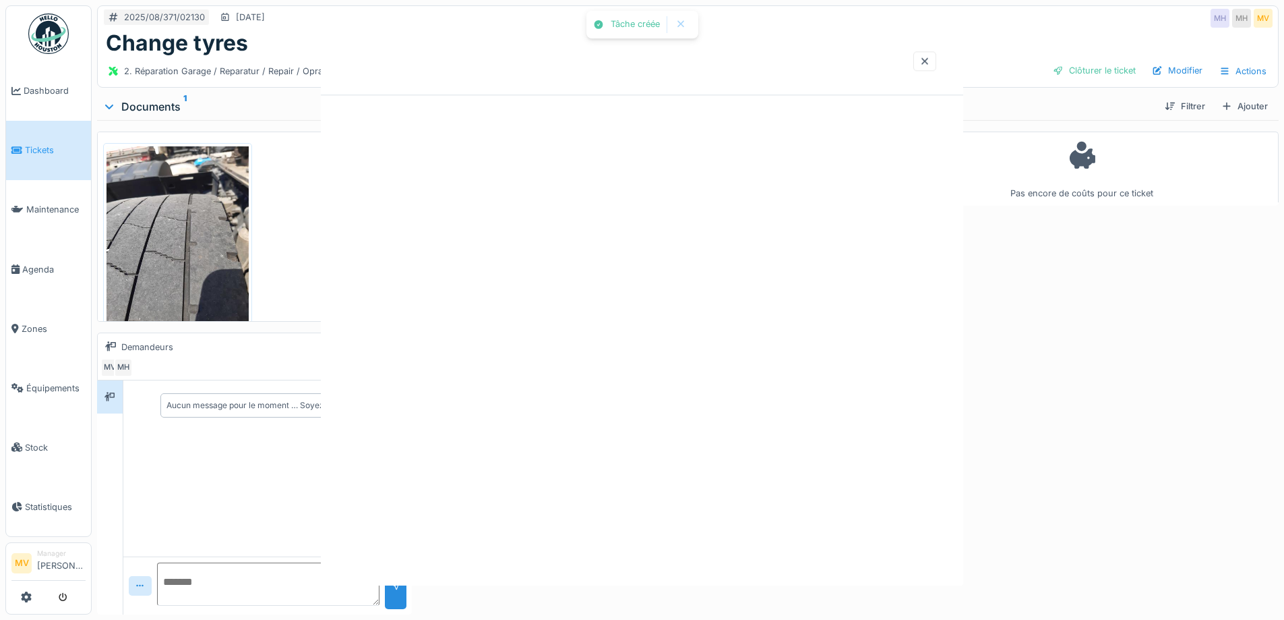
scroll to position [0, 0]
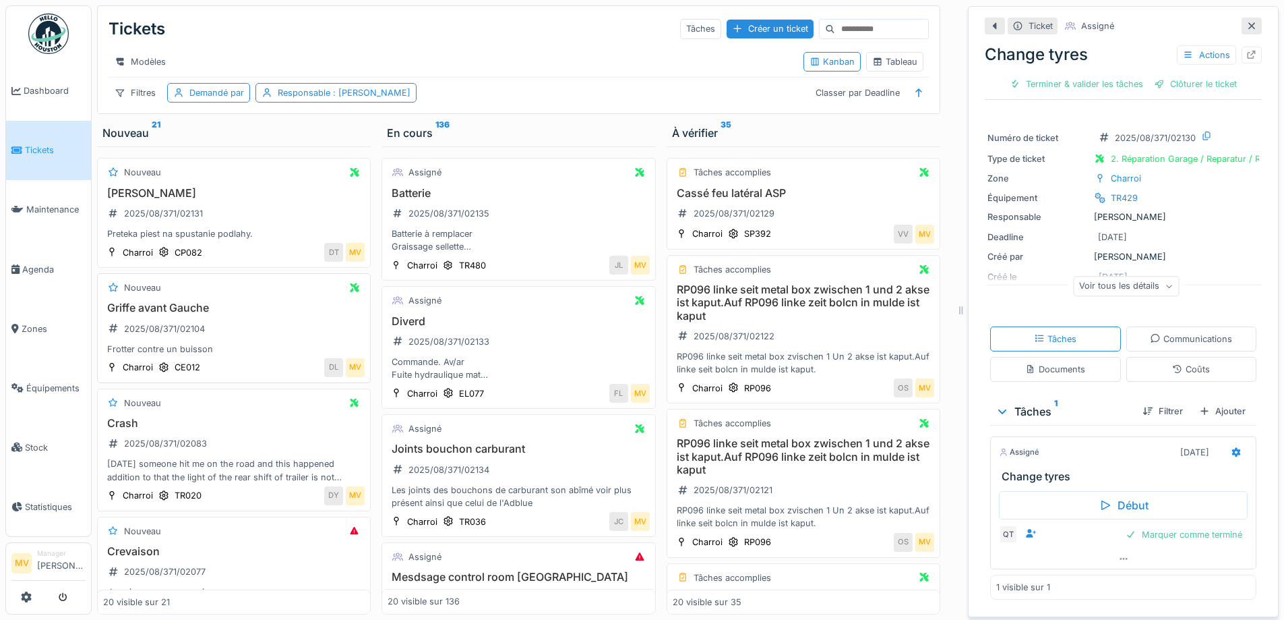
click at [248, 313] on h3 "Griffe avant Gauche" at bounding box center [234, 307] width 262 height 13
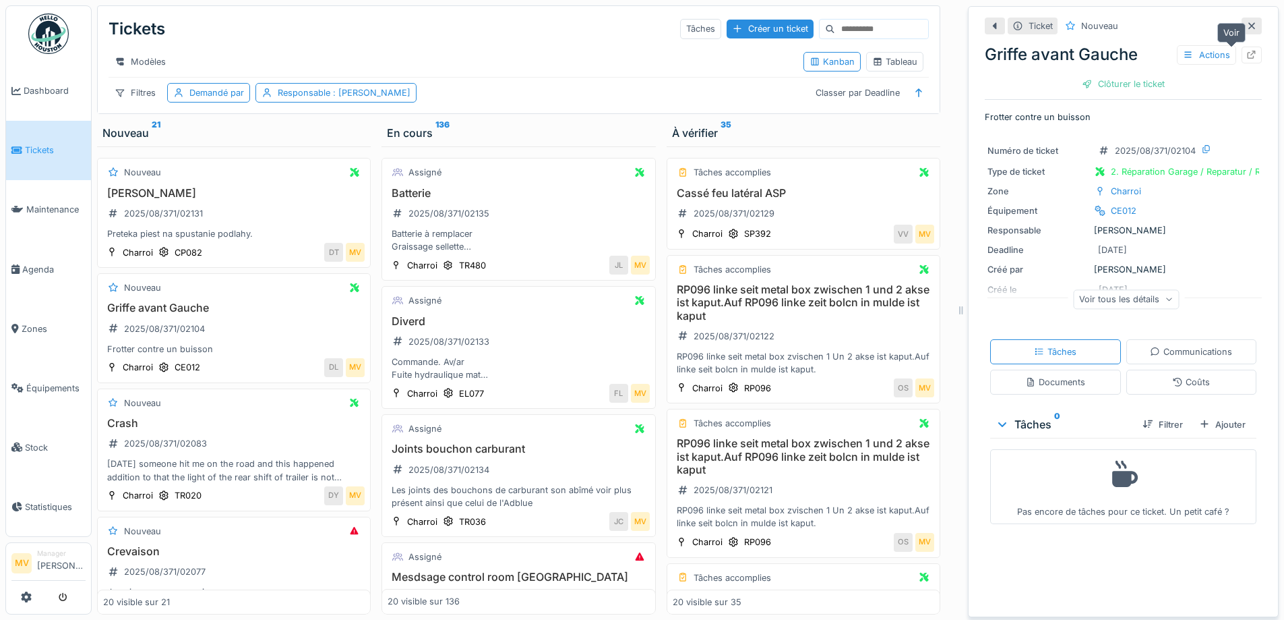
click at [1242, 57] on div at bounding box center [1252, 55] width 20 height 17
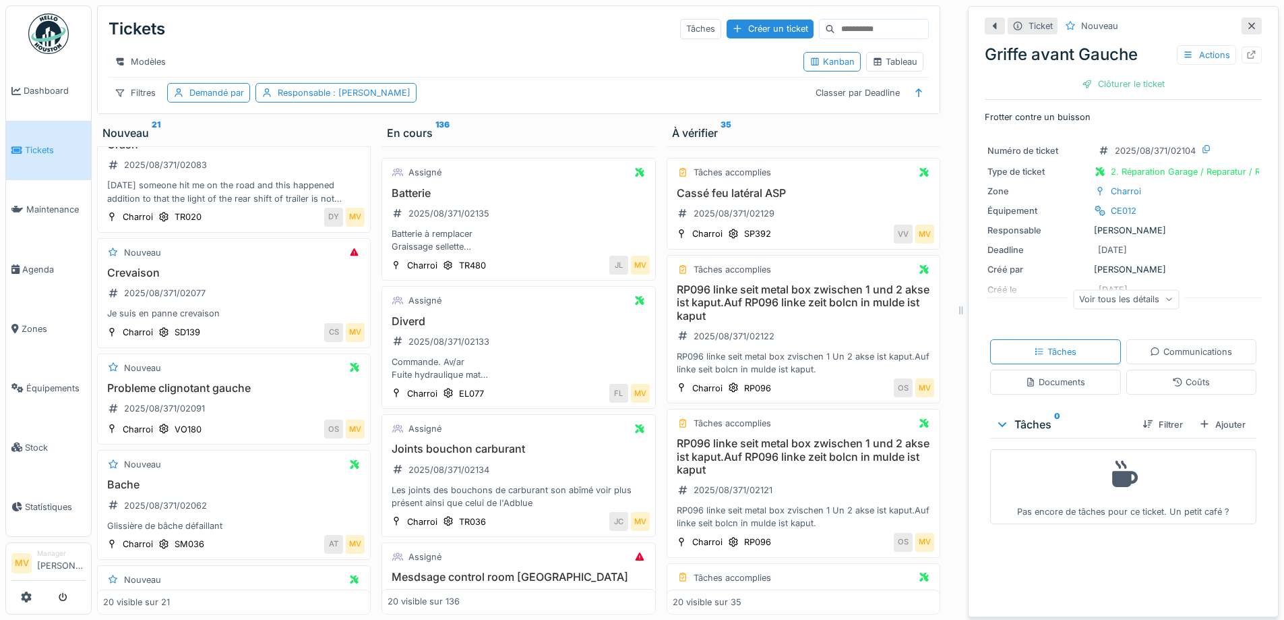
scroll to position [305, 0]
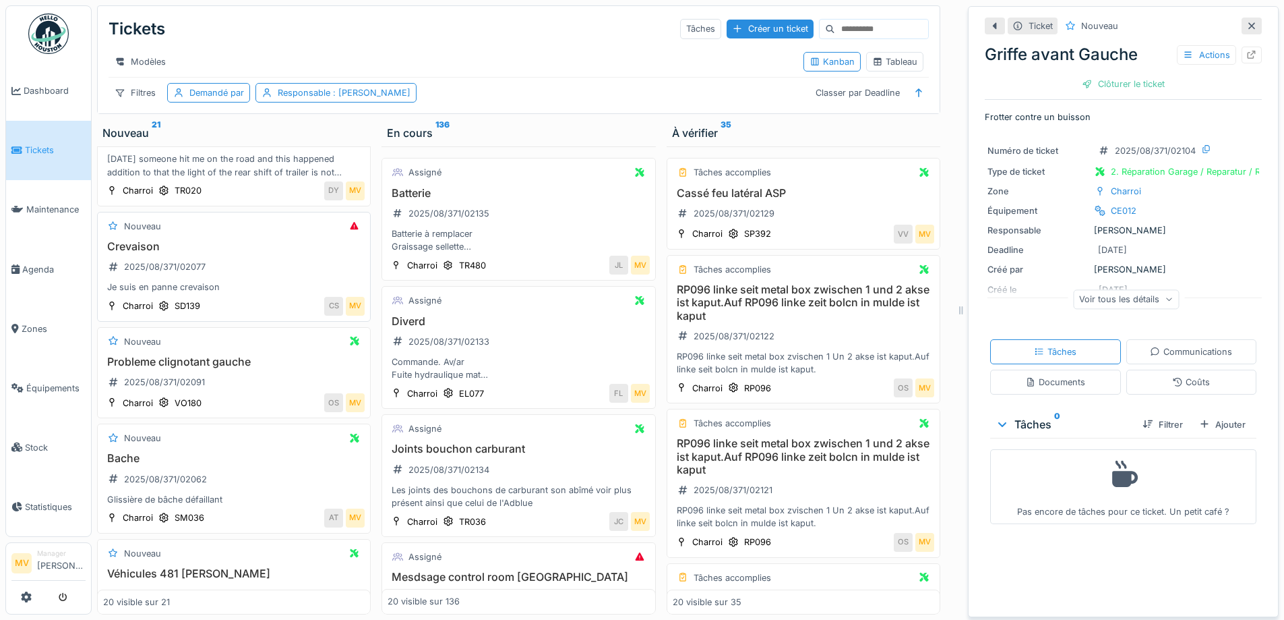
click at [179, 293] on div "Je suis en panne crevaison" at bounding box center [234, 286] width 262 height 13
click at [1247, 57] on icon at bounding box center [1252, 55] width 11 height 9
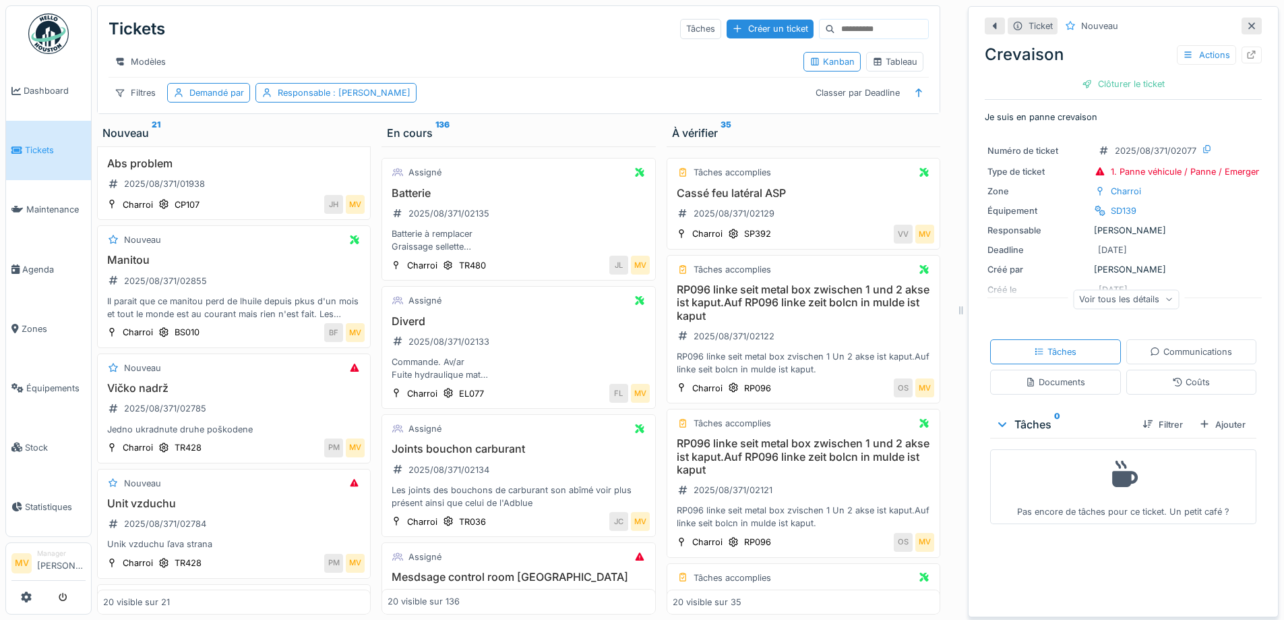
scroll to position [962, 0]
click at [1247, 26] on icon at bounding box center [1252, 26] width 11 height 9
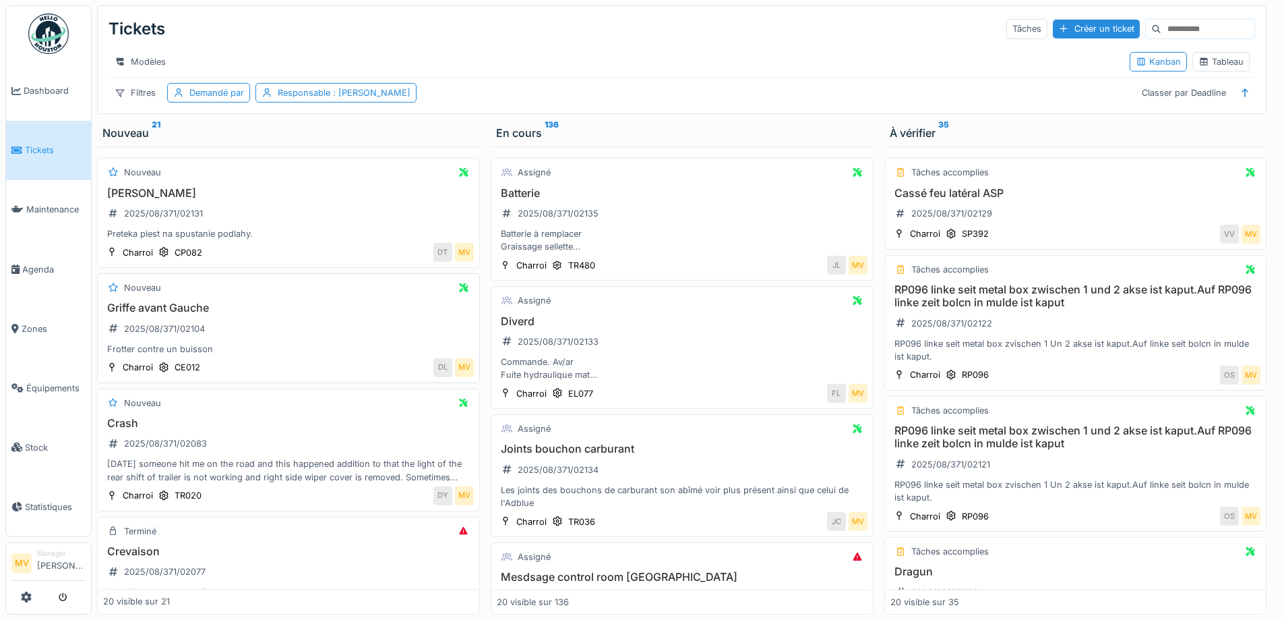
click at [303, 330] on div "Griffe avant Gauche 2025/08/371/02104 Frotter contre un buisson" at bounding box center [288, 328] width 371 height 54
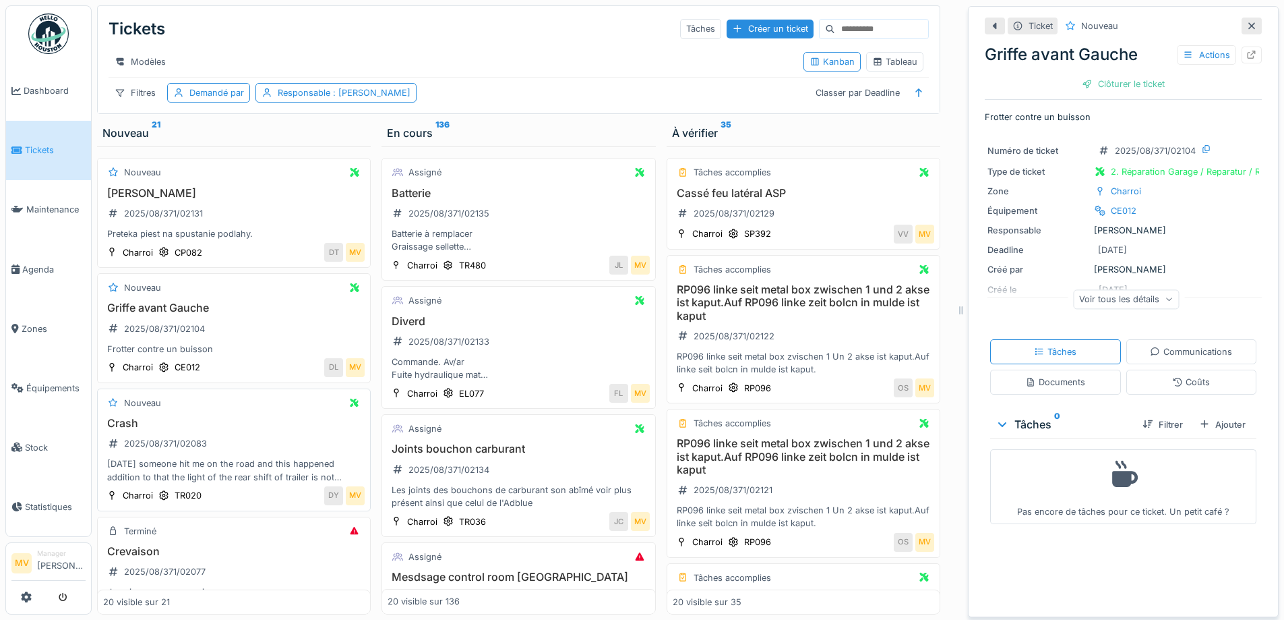
scroll to position [359, 0]
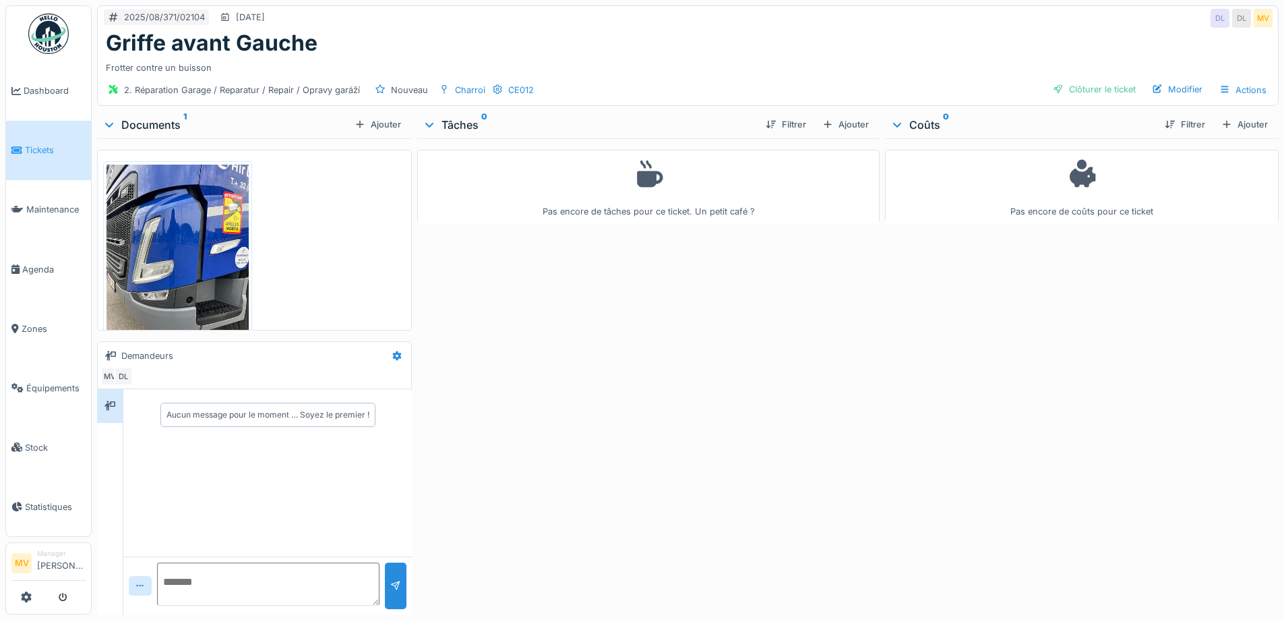
click at [179, 267] on img at bounding box center [178, 259] width 142 height 189
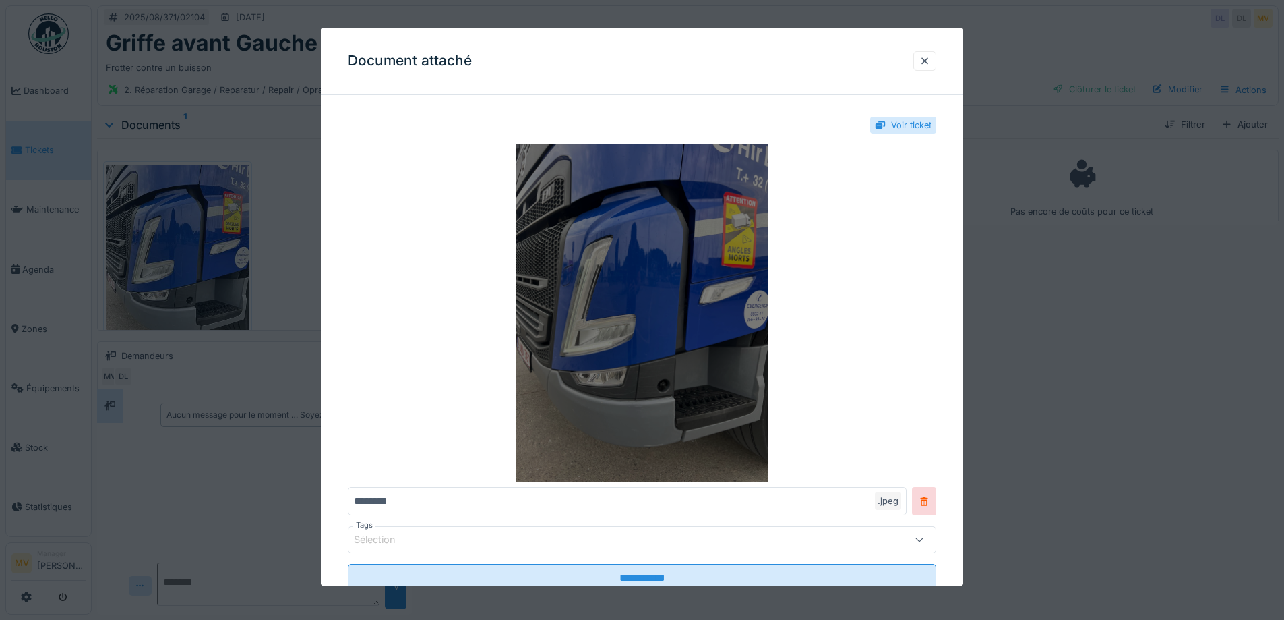
click at [703, 305] on img at bounding box center [642, 313] width 589 height 337
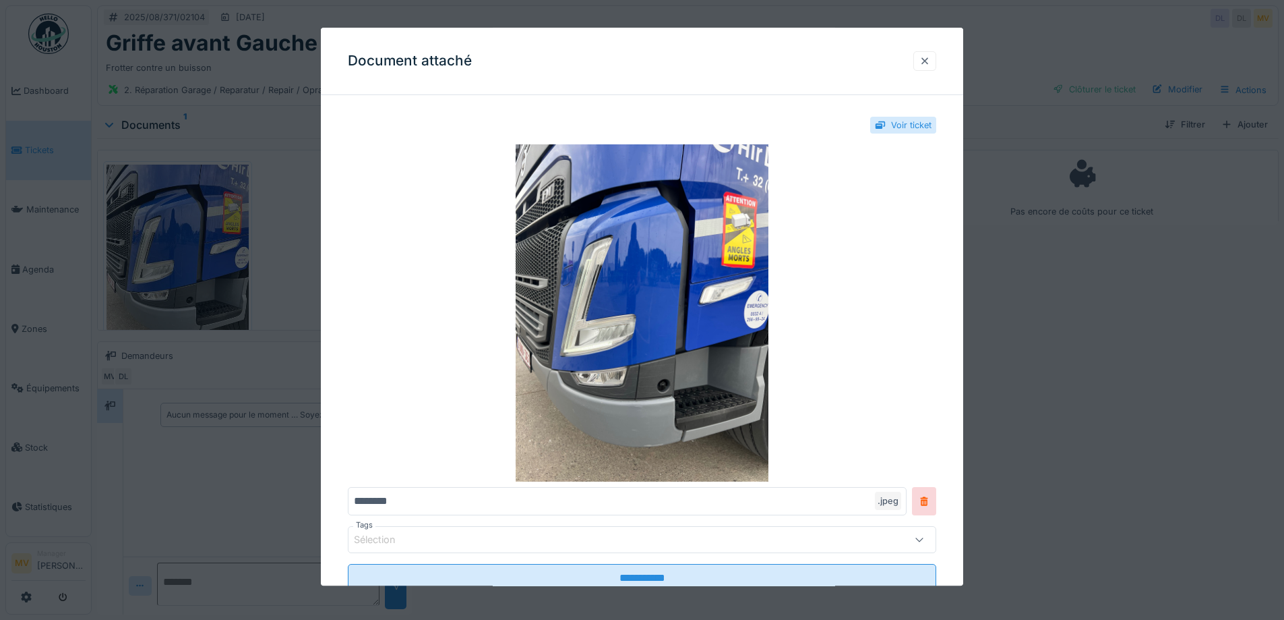
click at [928, 57] on div at bounding box center [925, 61] width 11 height 13
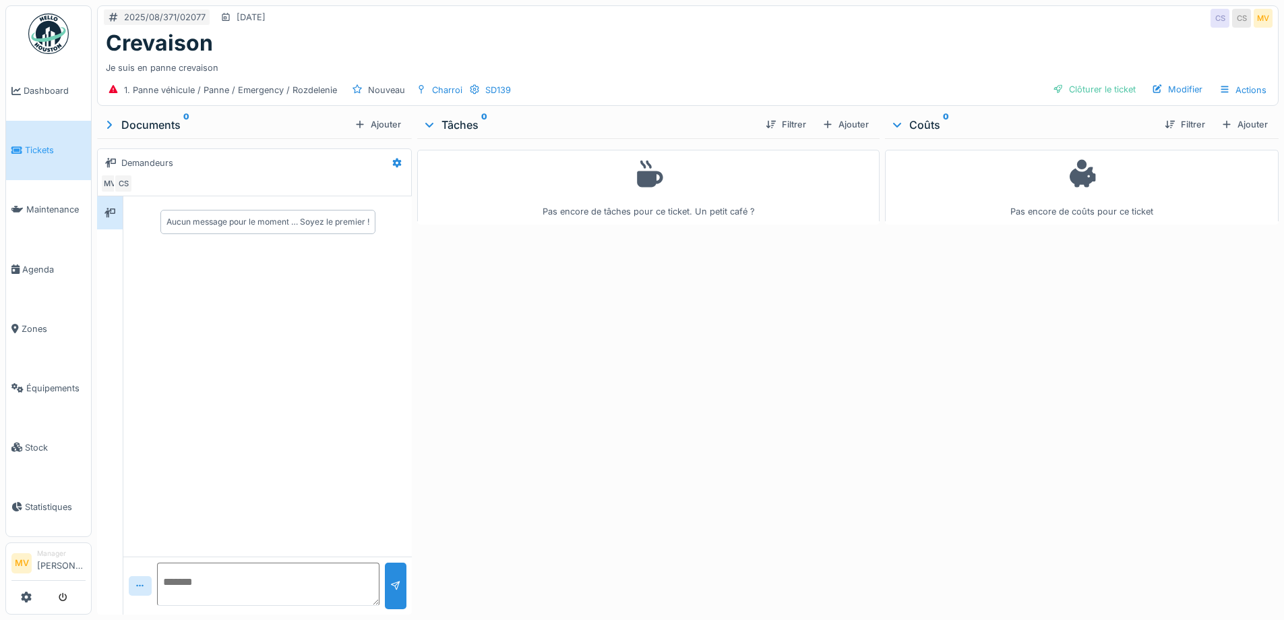
click at [1113, 77] on div "1. Panne véhicule / Panne / Emergency / Rozdelenie Nouveau Charroi SD139 Clôtur…" at bounding box center [688, 90] width 1180 height 30
click at [1112, 84] on div "Clôturer le ticket" at bounding box center [1095, 89] width 94 height 18
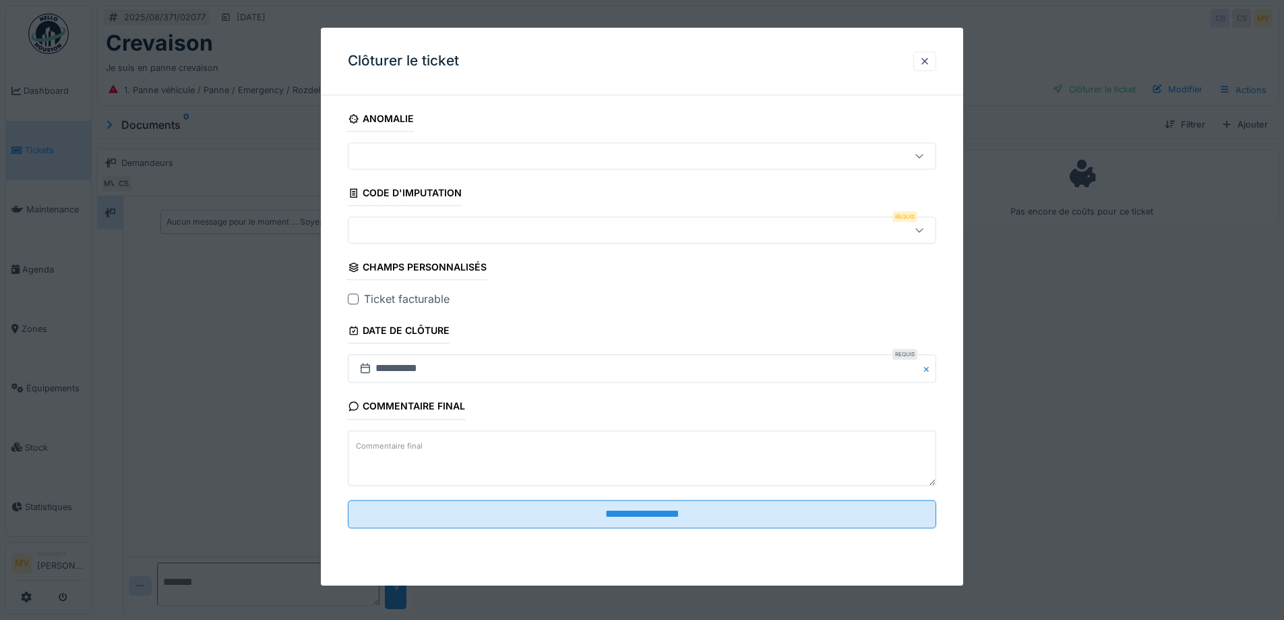
click at [522, 240] on div at bounding box center [642, 230] width 589 height 27
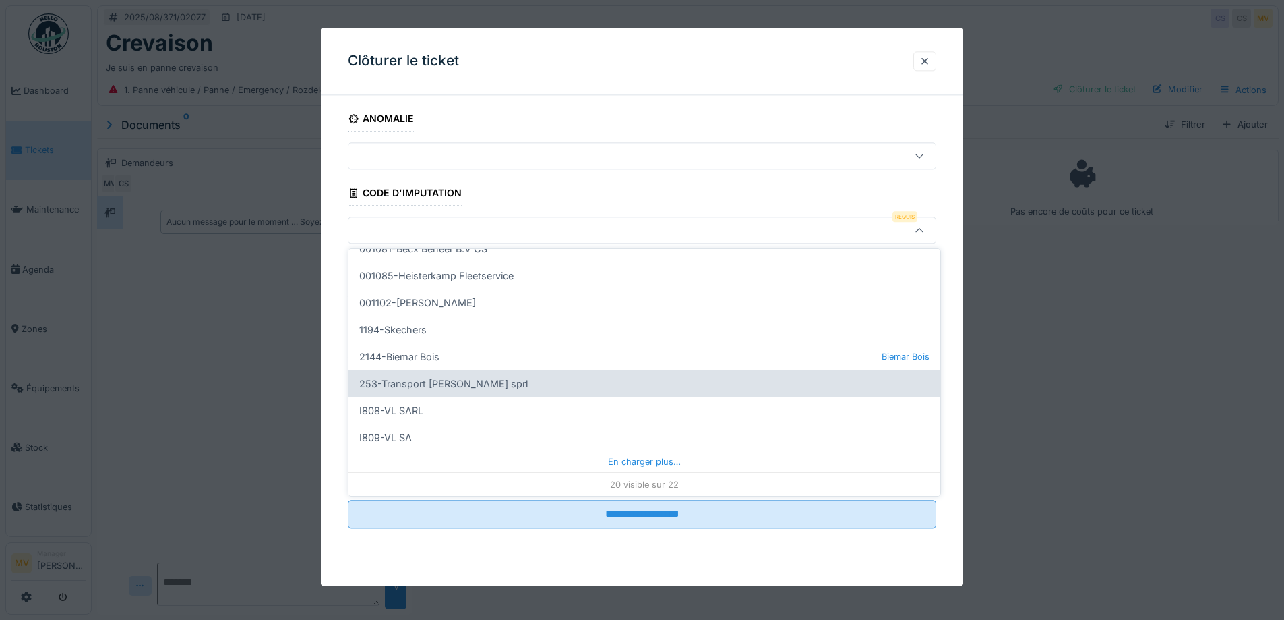
scroll to position [410, 0]
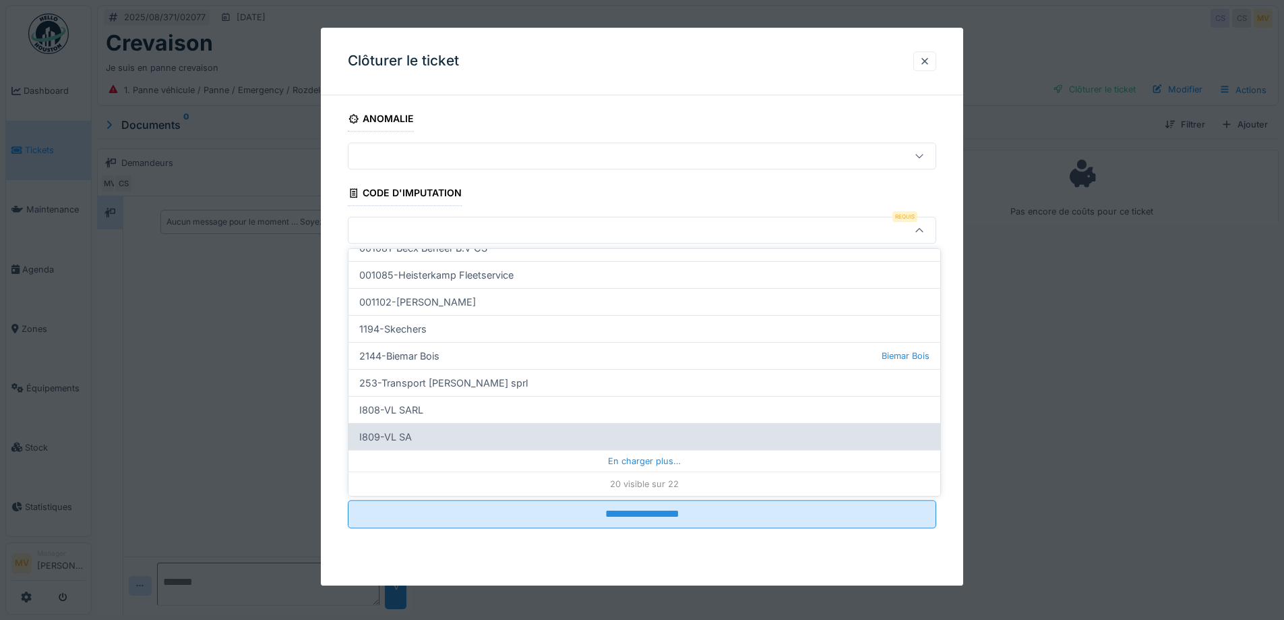
click at [421, 433] on div "I809-VL SA" at bounding box center [645, 436] width 592 height 27
type input "***"
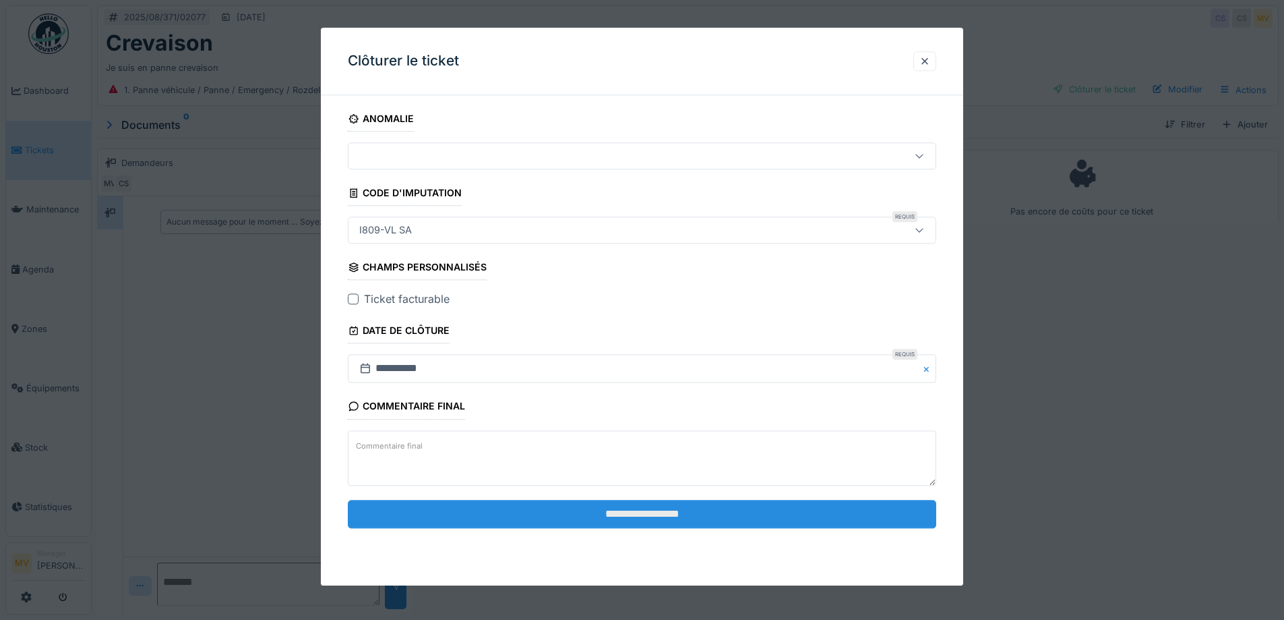
click at [688, 522] on input "**********" at bounding box center [642, 514] width 589 height 28
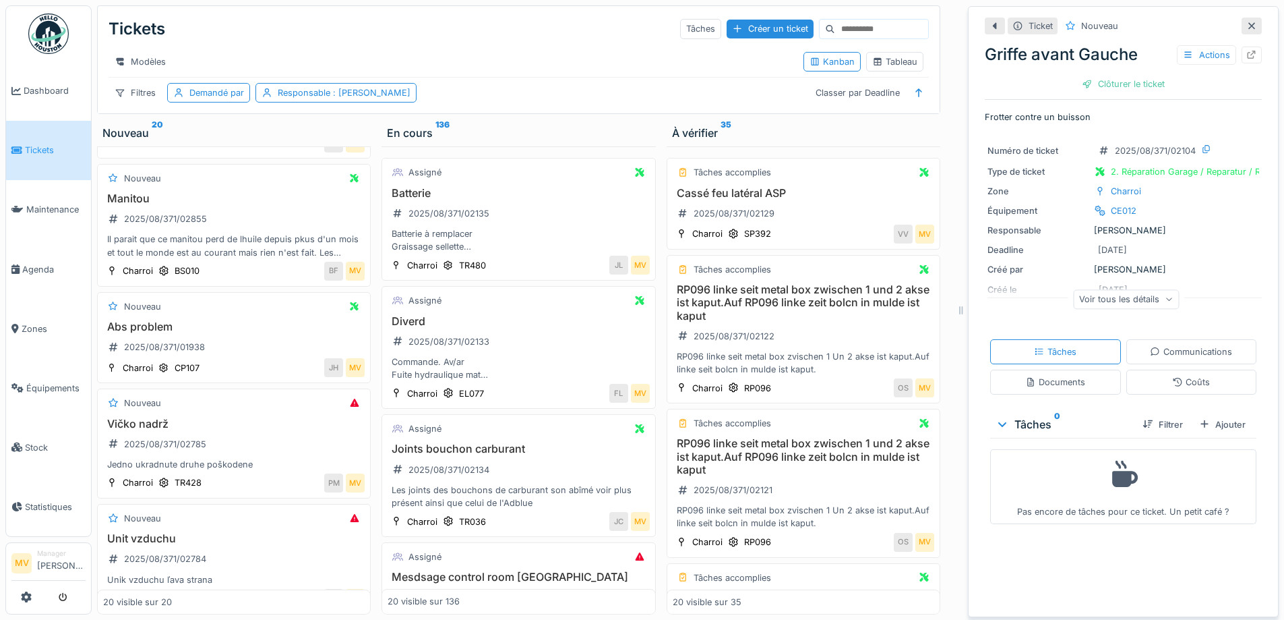
scroll to position [877, 0]
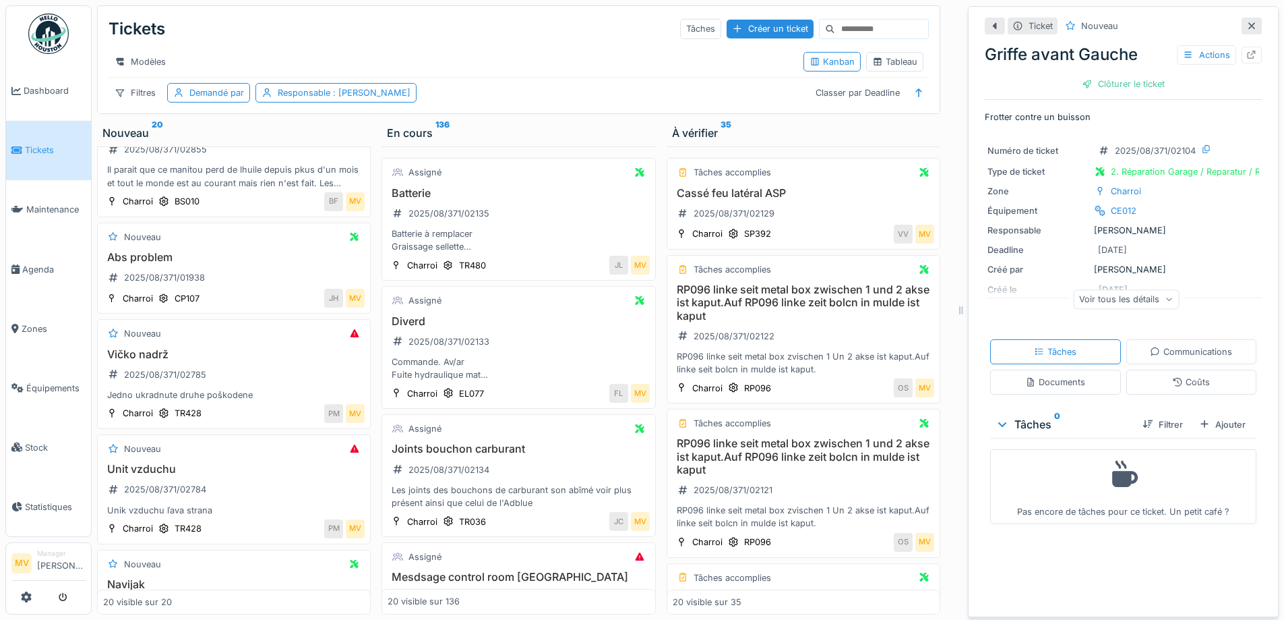
click at [1247, 22] on icon at bounding box center [1252, 26] width 11 height 9
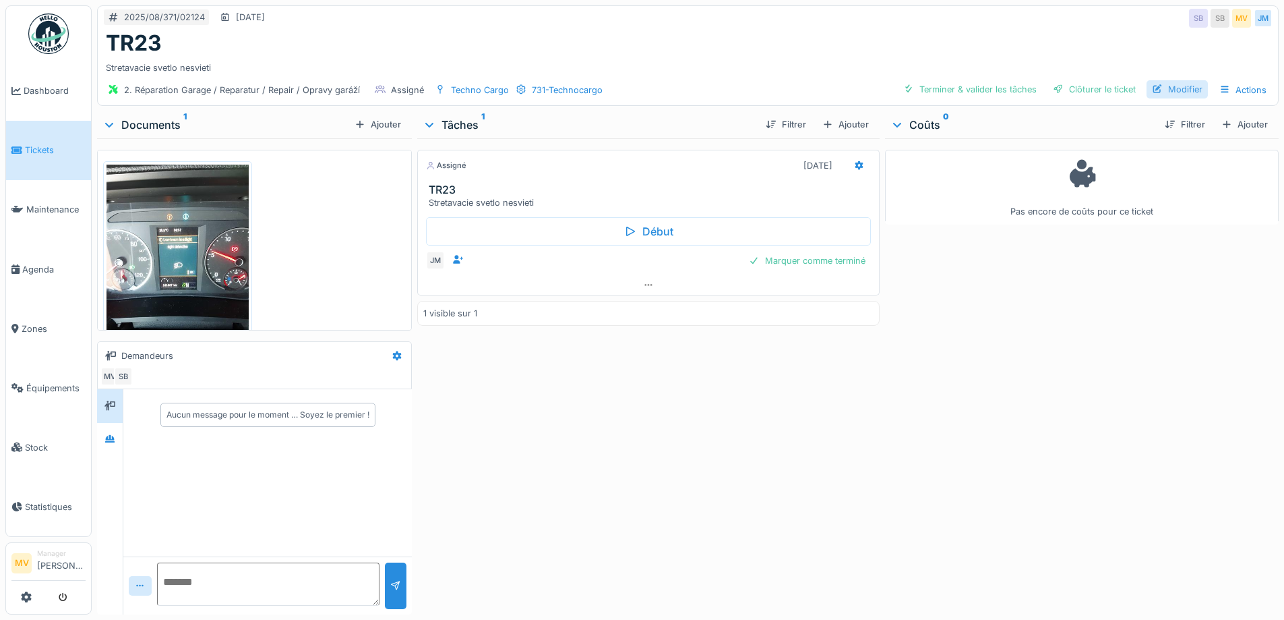
click at [1190, 88] on div "Modifier" at bounding box center [1177, 89] width 61 height 18
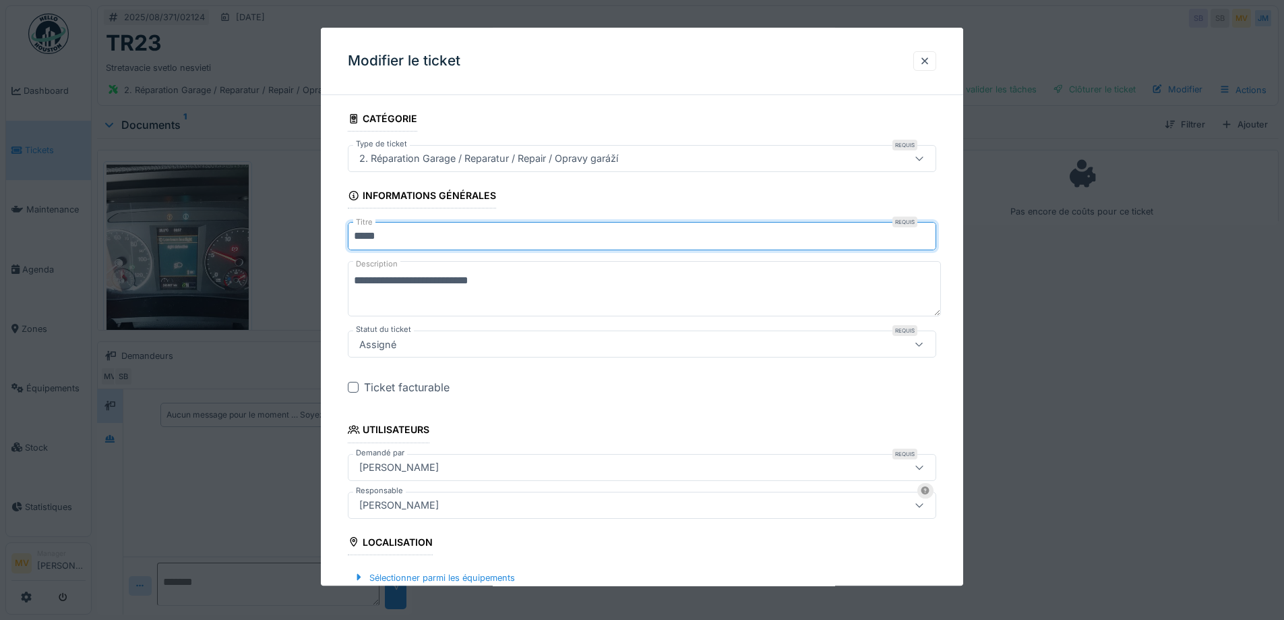
click at [442, 241] on input "****" at bounding box center [642, 236] width 589 height 28
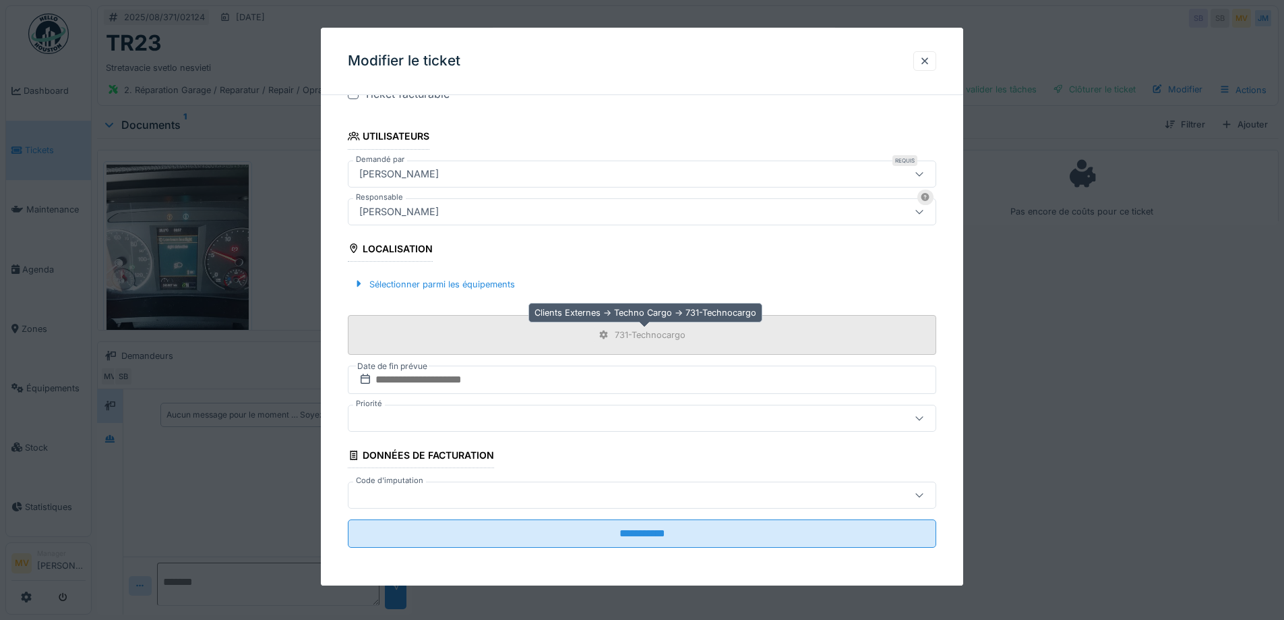
type input "*****"
click at [617, 328] on div "731-Technocargo" at bounding box center [642, 334] width 96 height 17
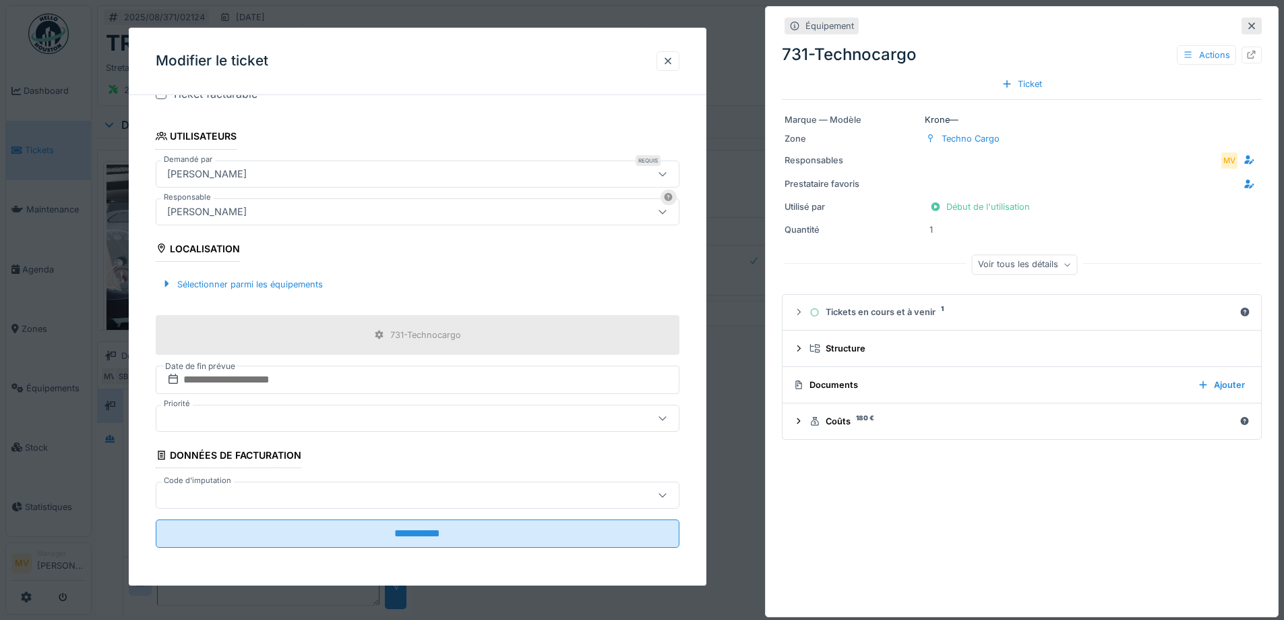
click at [1247, 28] on icon at bounding box center [1252, 26] width 11 height 9
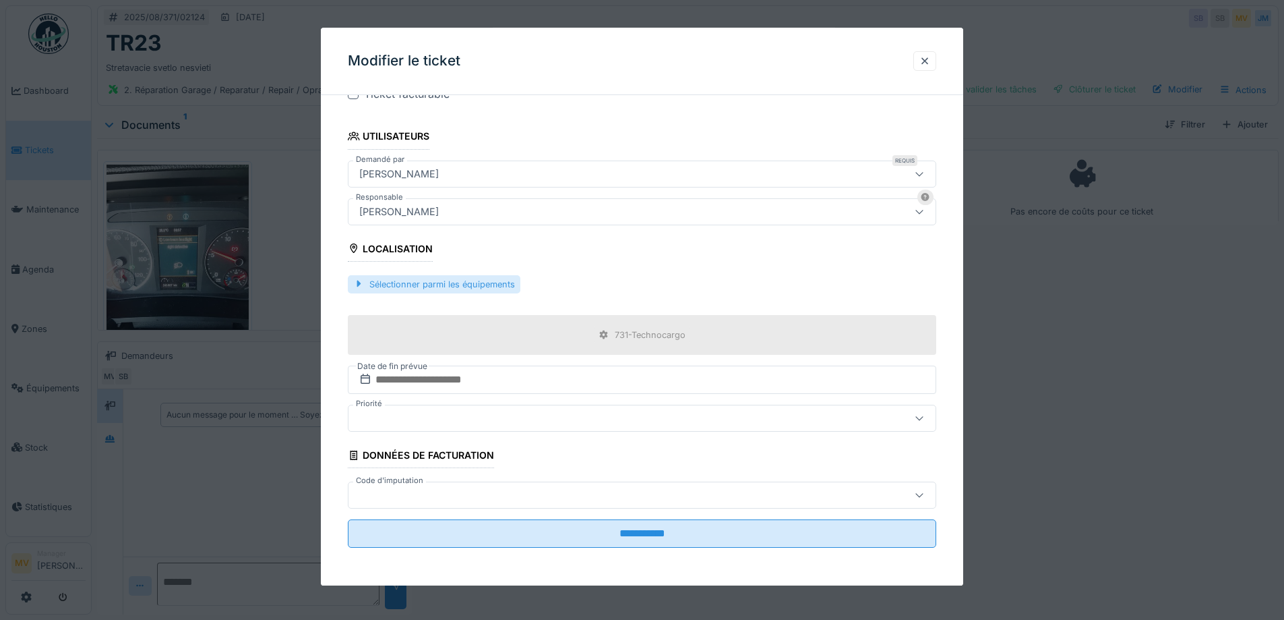
click at [441, 284] on div "Sélectionner parmi les équipements" at bounding box center [434, 284] width 173 height 18
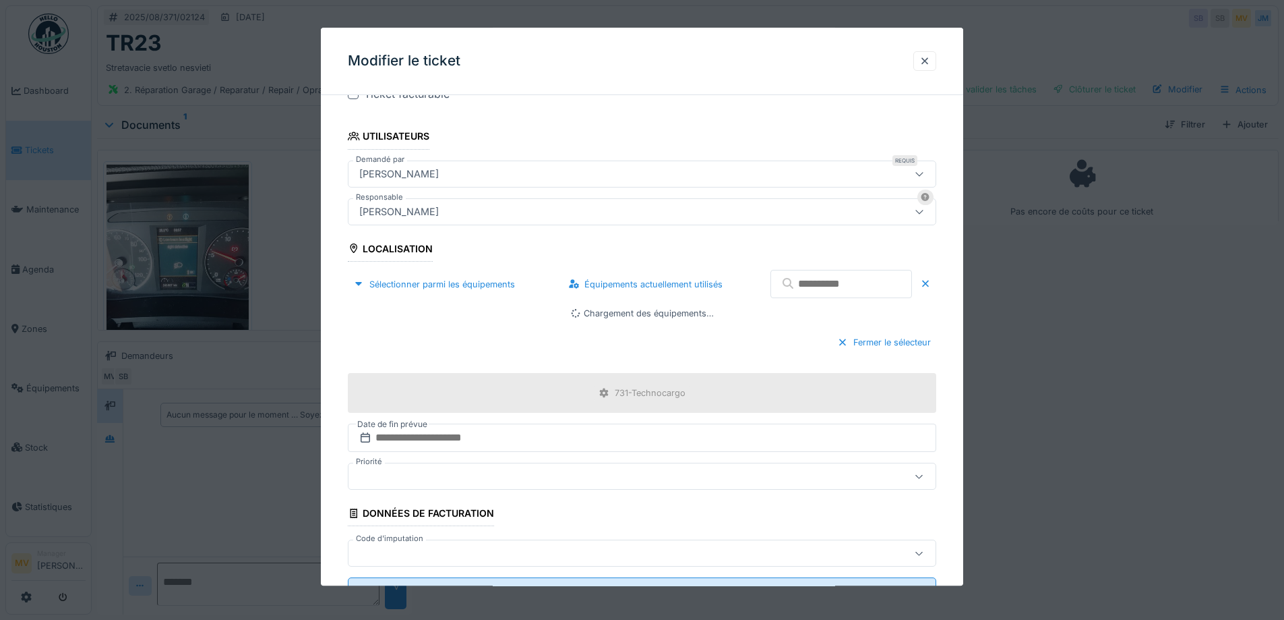
click at [800, 288] on input "text" at bounding box center [842, 284] width 142 height 28
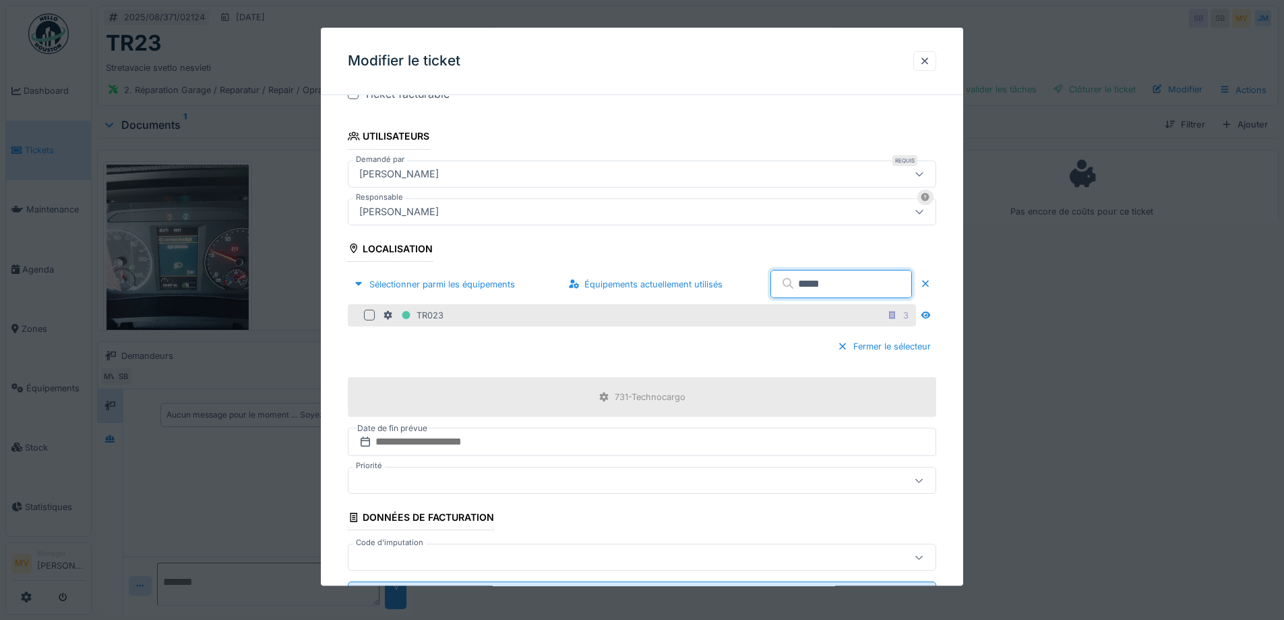
type input "*****"
click at [367, 313] on div at bounding box center [369, 315] width 11 height 11
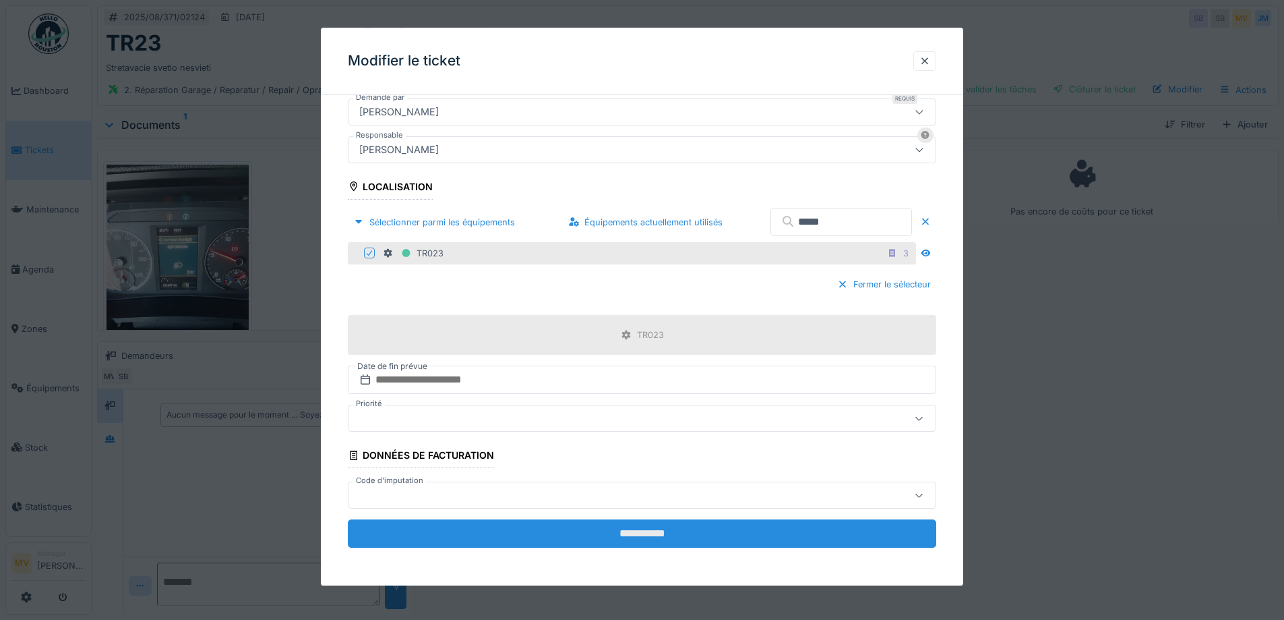
click at [684, 528] on input "**********" at bounding box center [642, 534] width 589 height 28
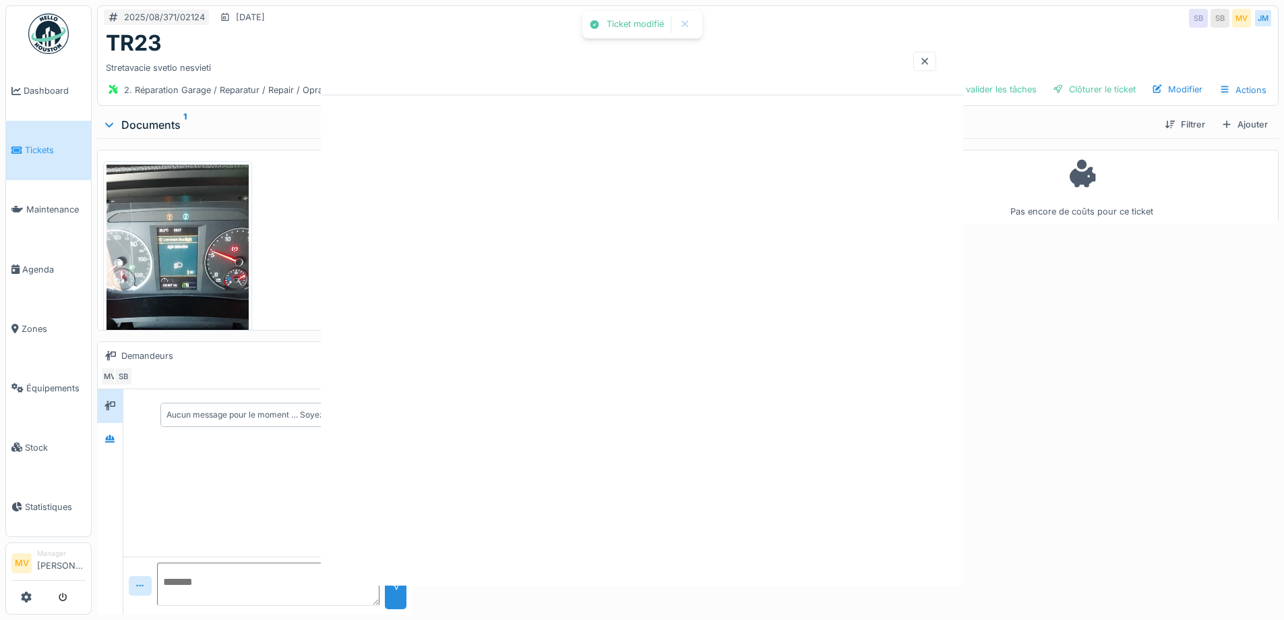
scroll to position [0, 0]
